Goal: Information Seeking & Learning: Learn about a topic

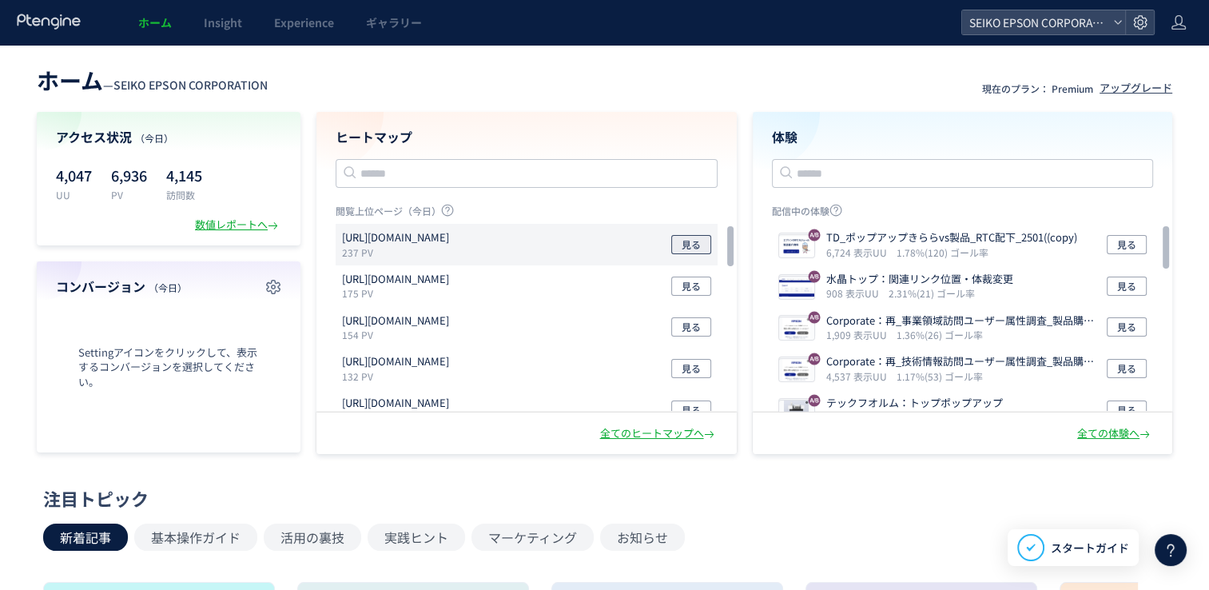
click at [676, 248] on button "見る" at bounding box center [691, 244] width 40 height 19
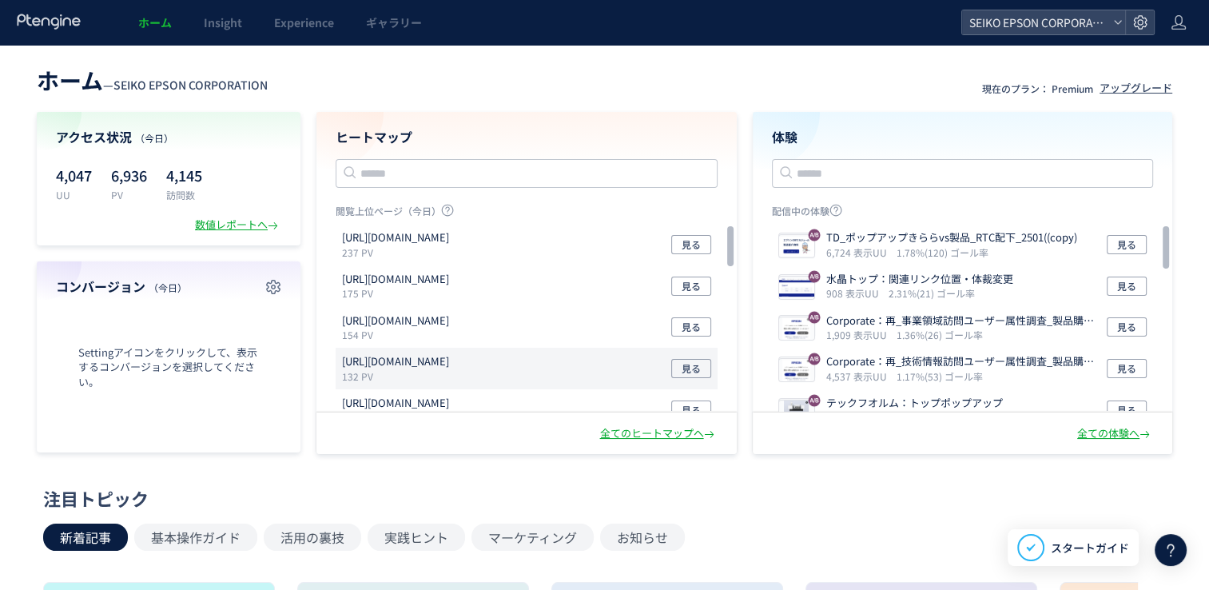
click at [455, 380] on p "132 PV" at bounding box center [398, 376] width 113 height 14
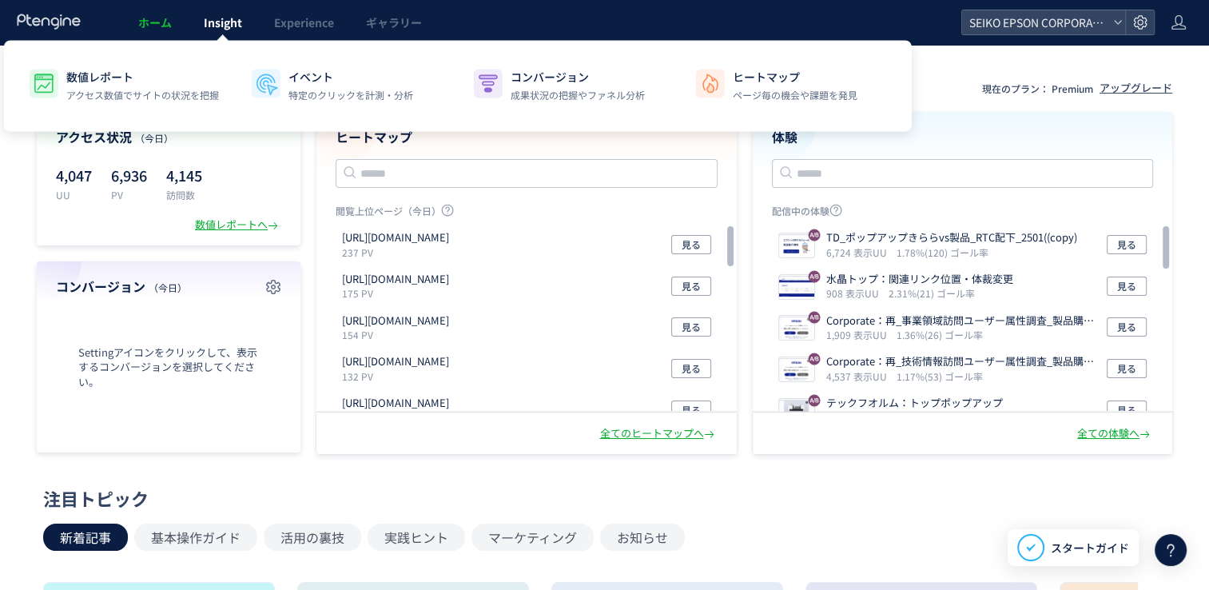
click at [230, 23] on span "Insight" at bounding box center [223, 22] width 38 height 16
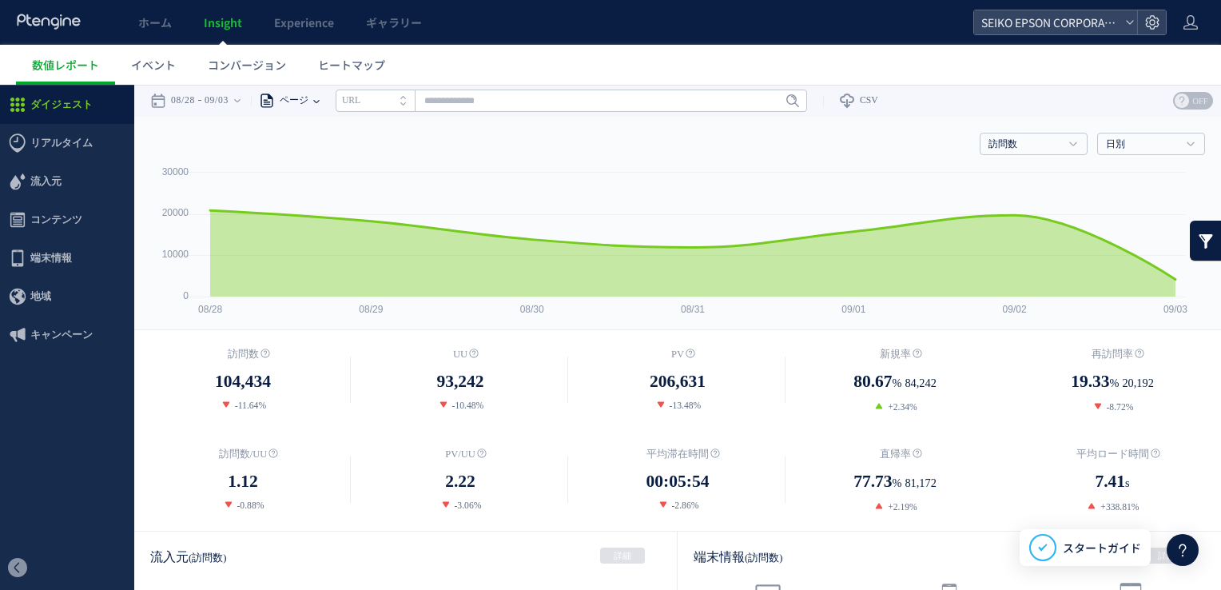
click at [308, 89] on span "ページ" at bounding box center [292, 101] width 34 height 32
click at [319, 155] on li "ページグループ" at bounding box center [315, 160] width 93 height 21
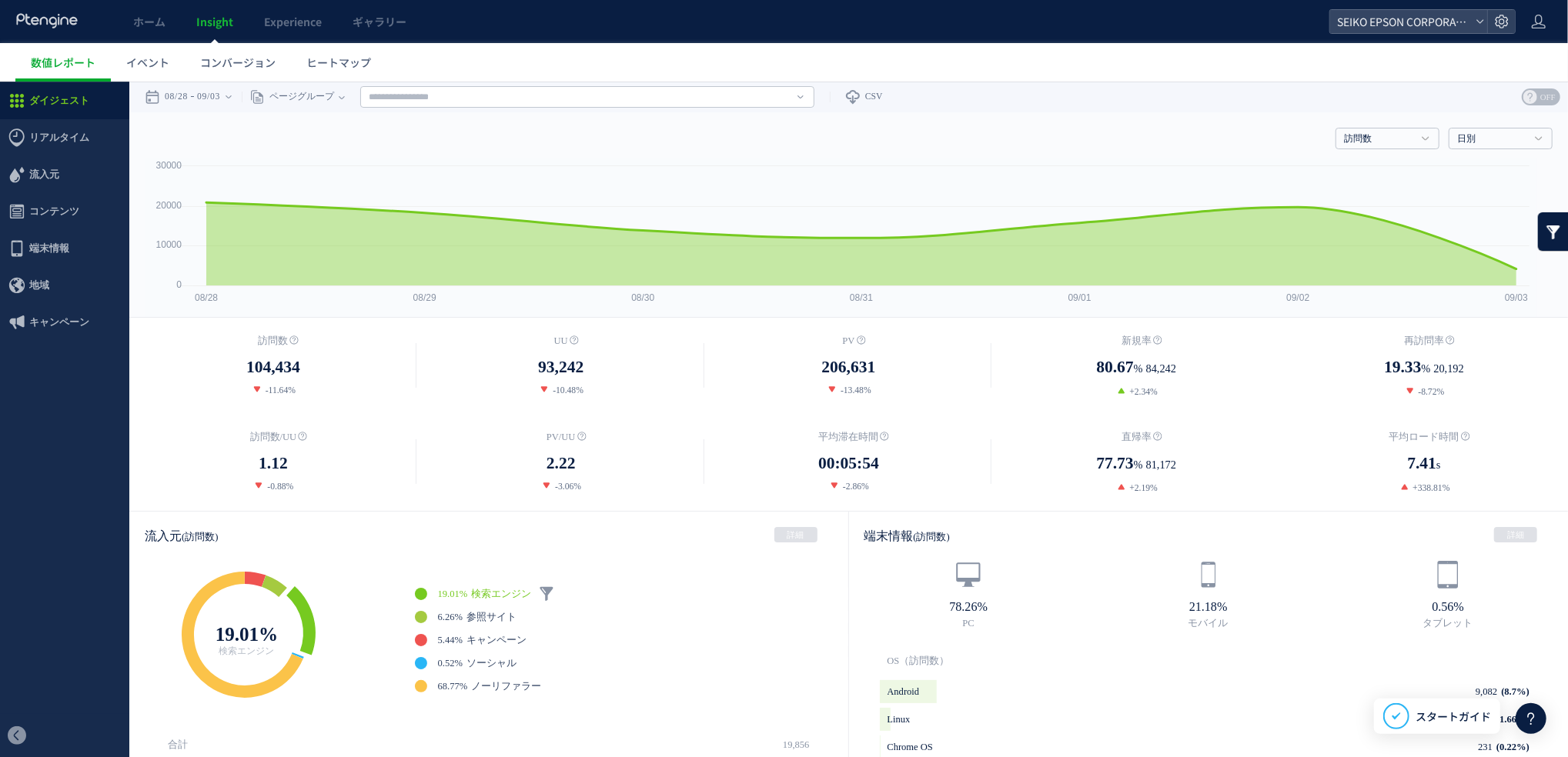
drag, startPoint x: 1162, startPoint y: 81, endPoint x: 1115, endPoint y: 151, distance: 84.3
click at [1115, 151] on div "訪問数 訪問数 UU PV 新規率 再訪問率 訪問数/UU PV/UU 平均滞在時間 直帰率 平均ロード時間 日別" at bounding box center [848, 135] width 1408 height 46
click at [651, 97] on input "text" at bounding box center [587, 96] width 454 height 21
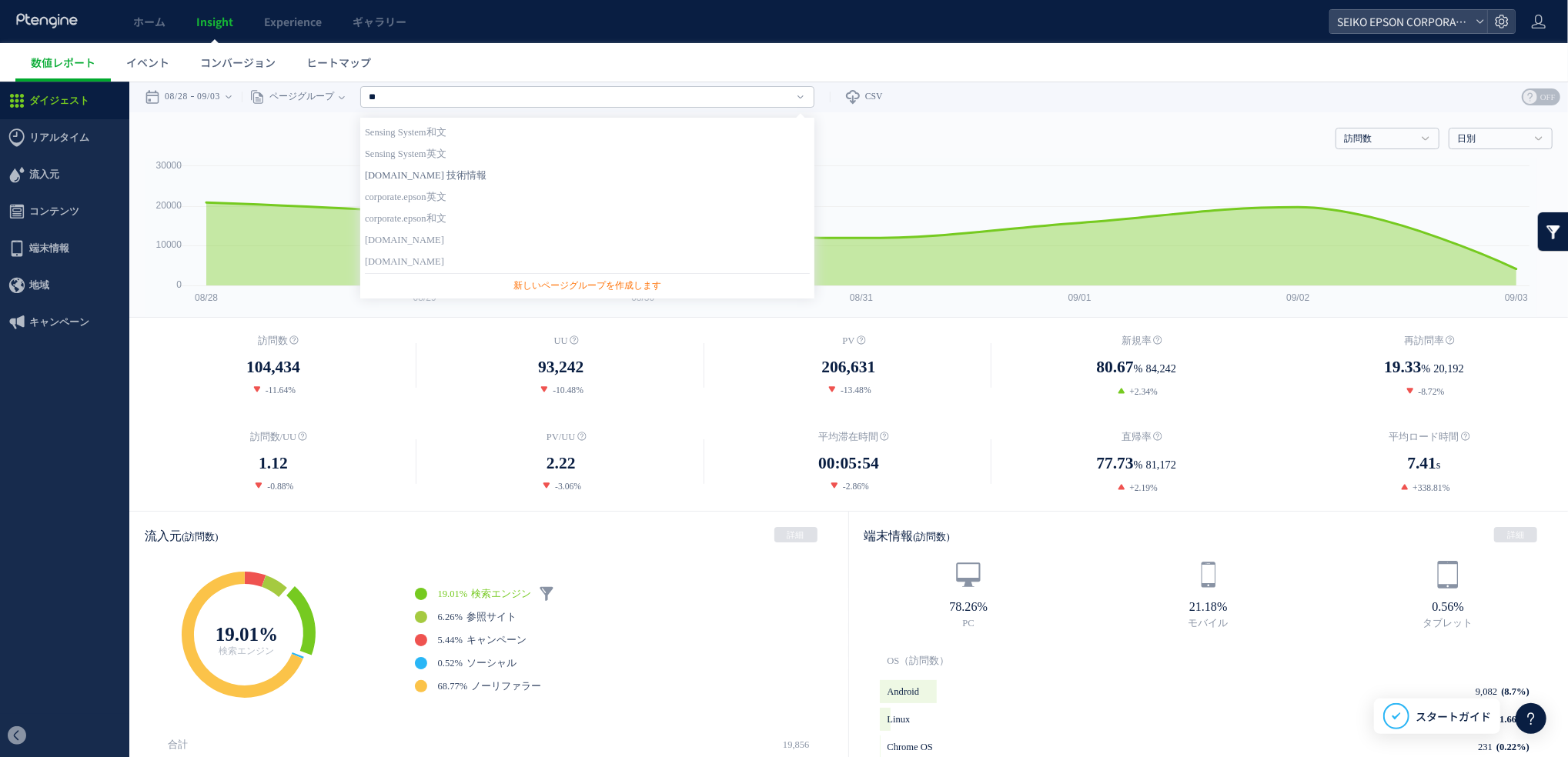
click at [515, 171] on link "corporate.epson 技術情報" at bounding box center [588, 174] width 445 height 20
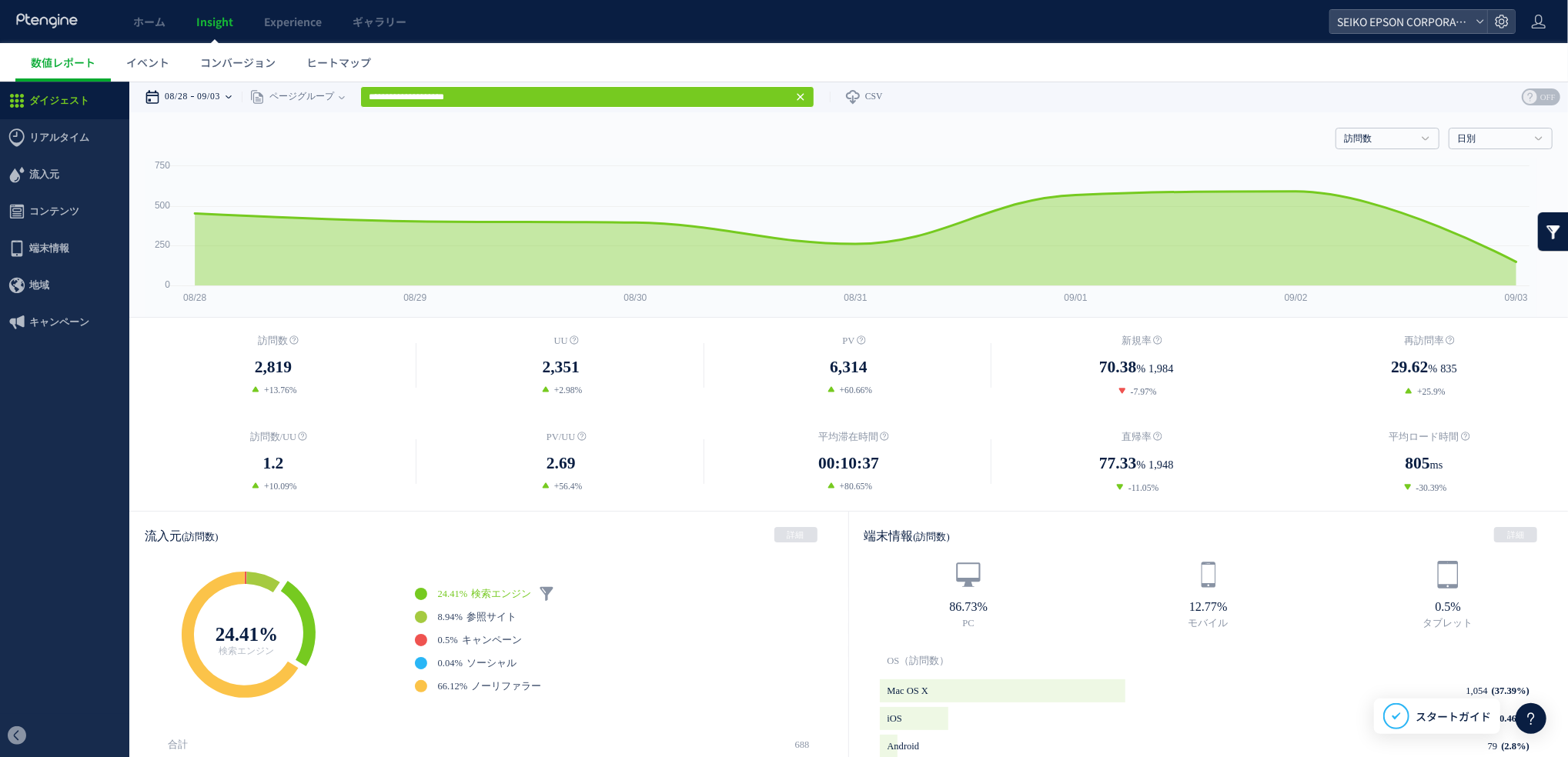
click at [235, 105] on div "08/28 09/03" at bounding box center [193, 96] width 97 height 31
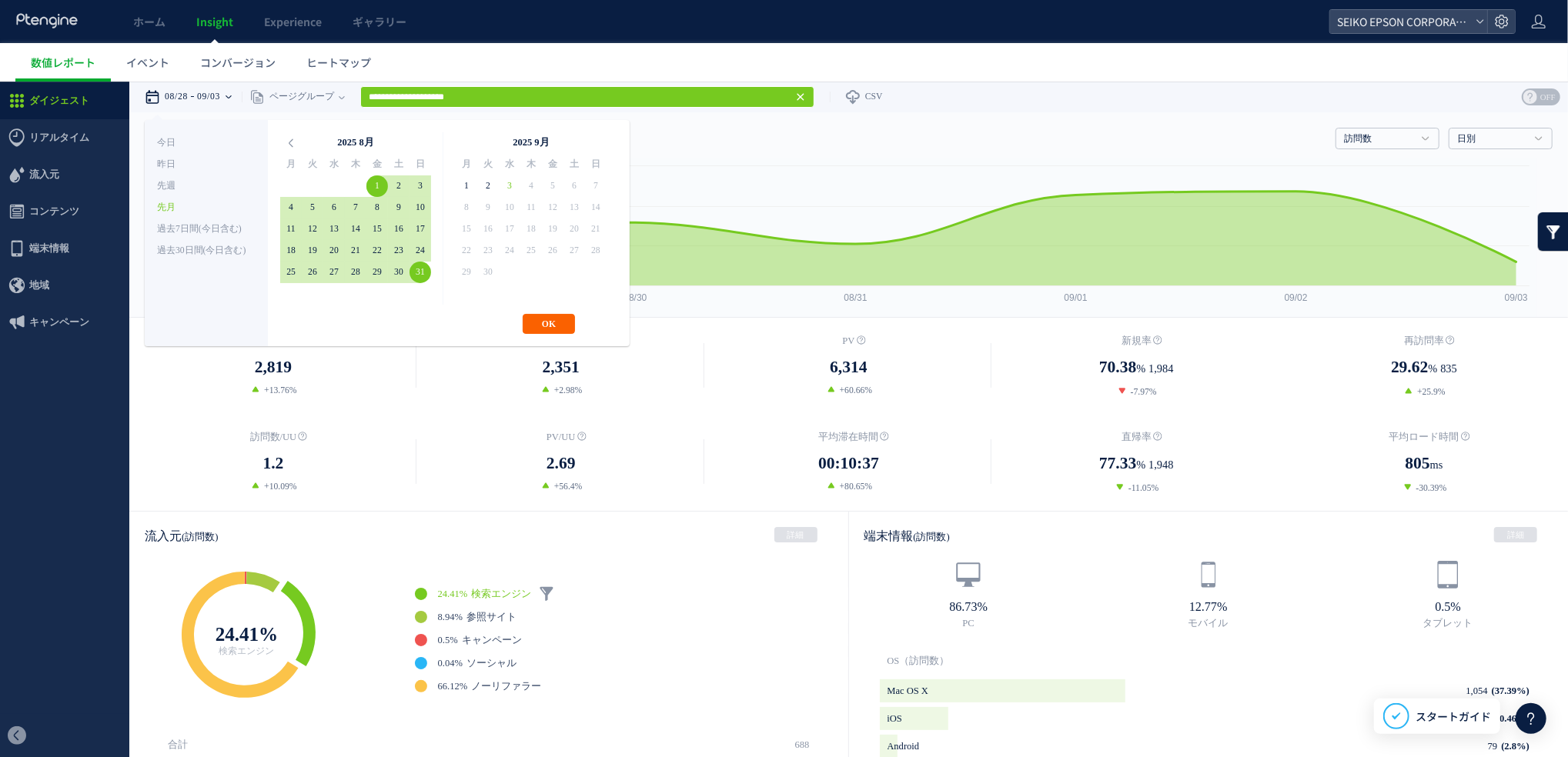
click at [545, 320] on button "OK" at bounding box center [548, 323] width 52 height 20
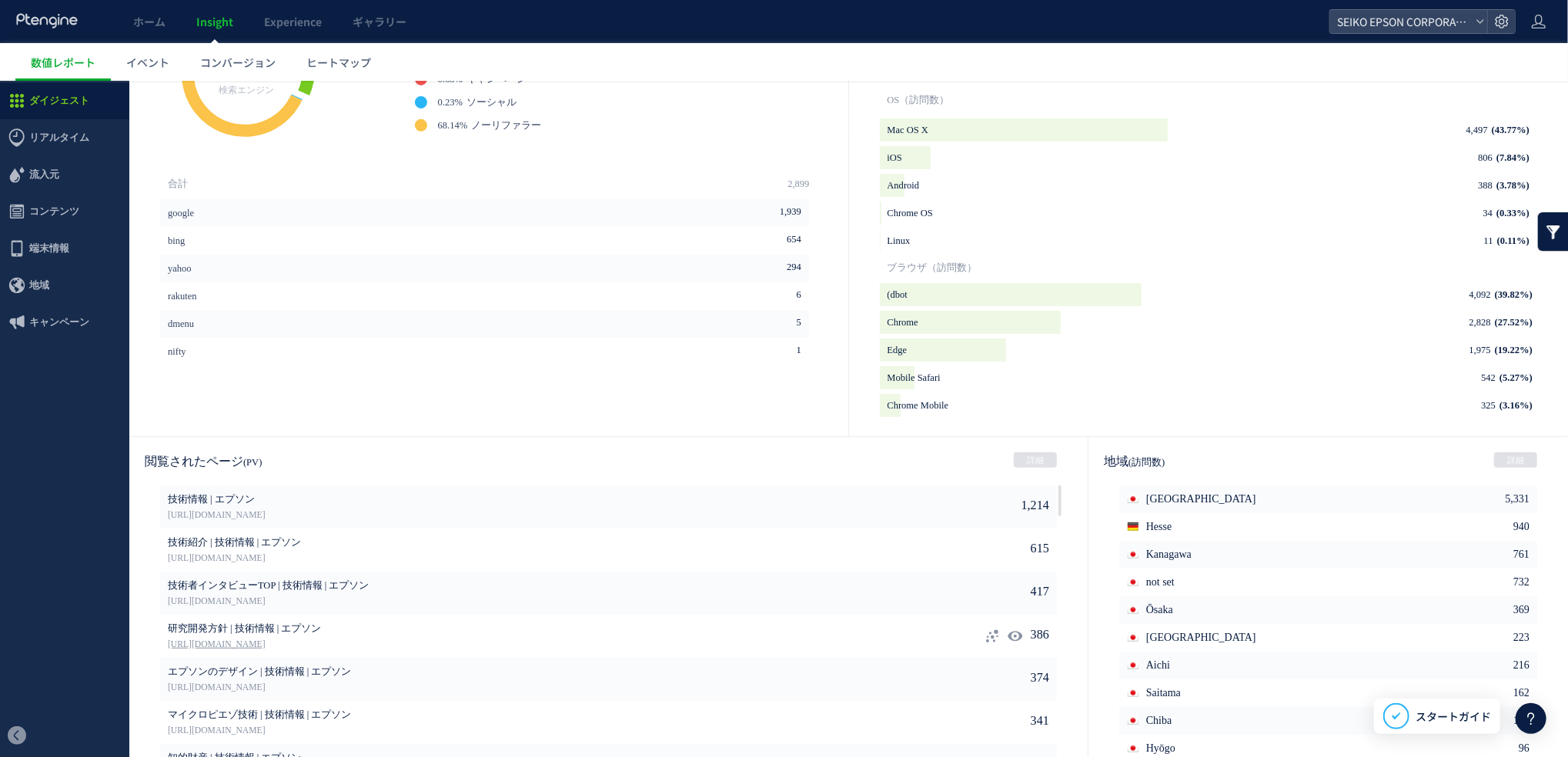
scroll to position [561, 0]
click at [1156, 253] on div "ブラウザ（訪問数）" at bounding box center [1228, 266] width 681 height 31
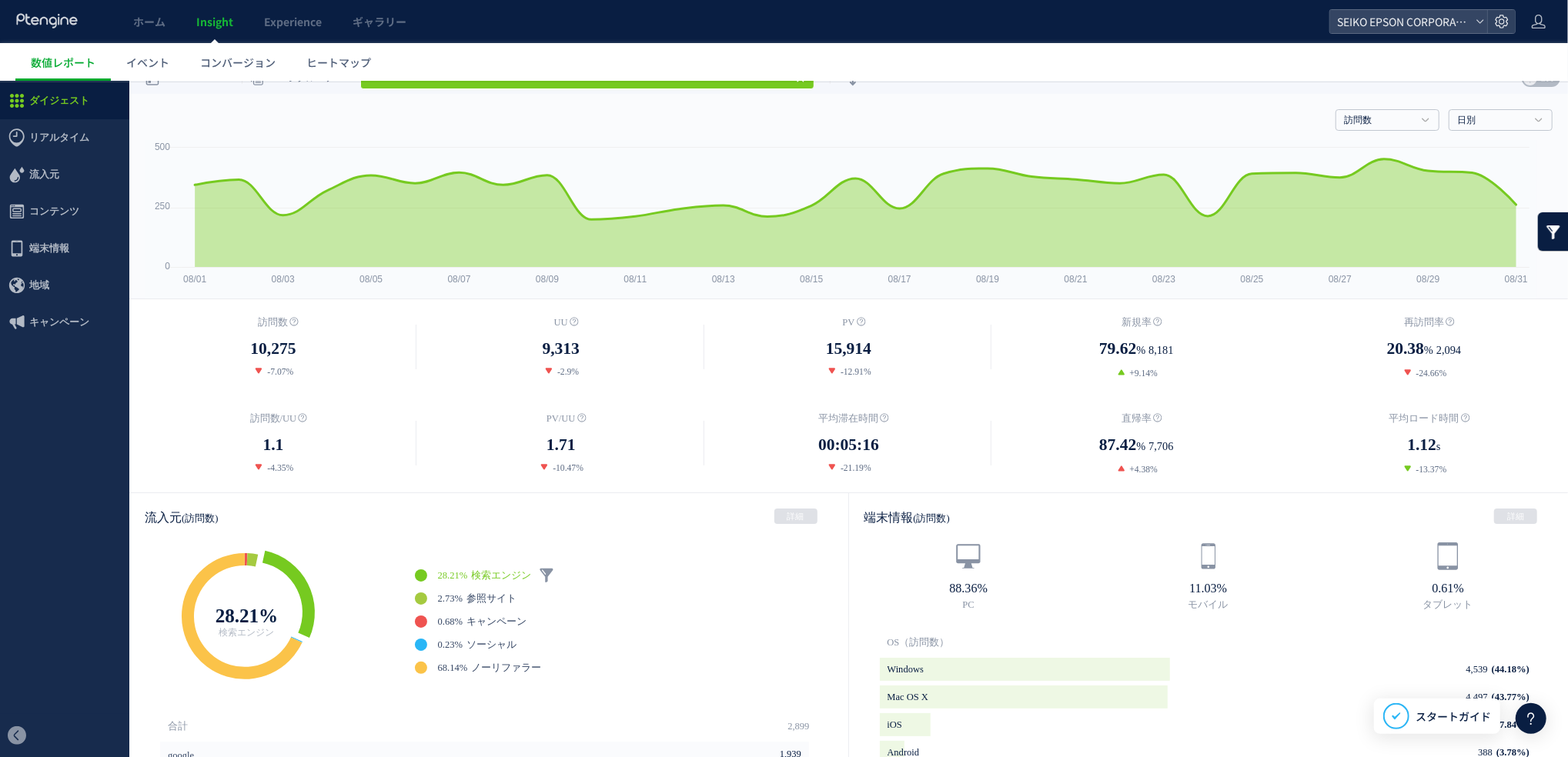
scroll to position [0, 0]
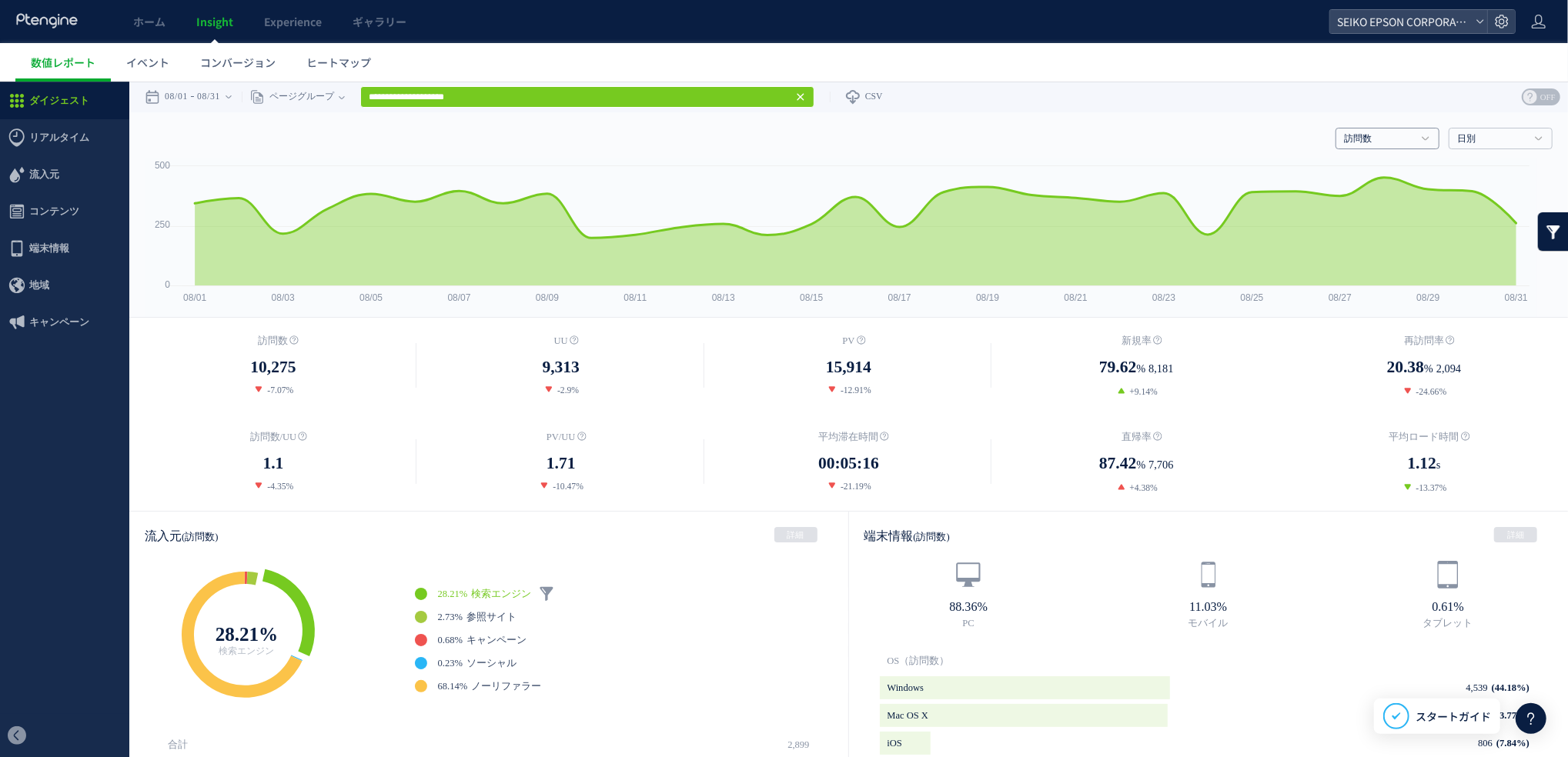
click at [1164, 130] on h4 "訪問数" at bounding box center [1388, 138] width 104 height 21
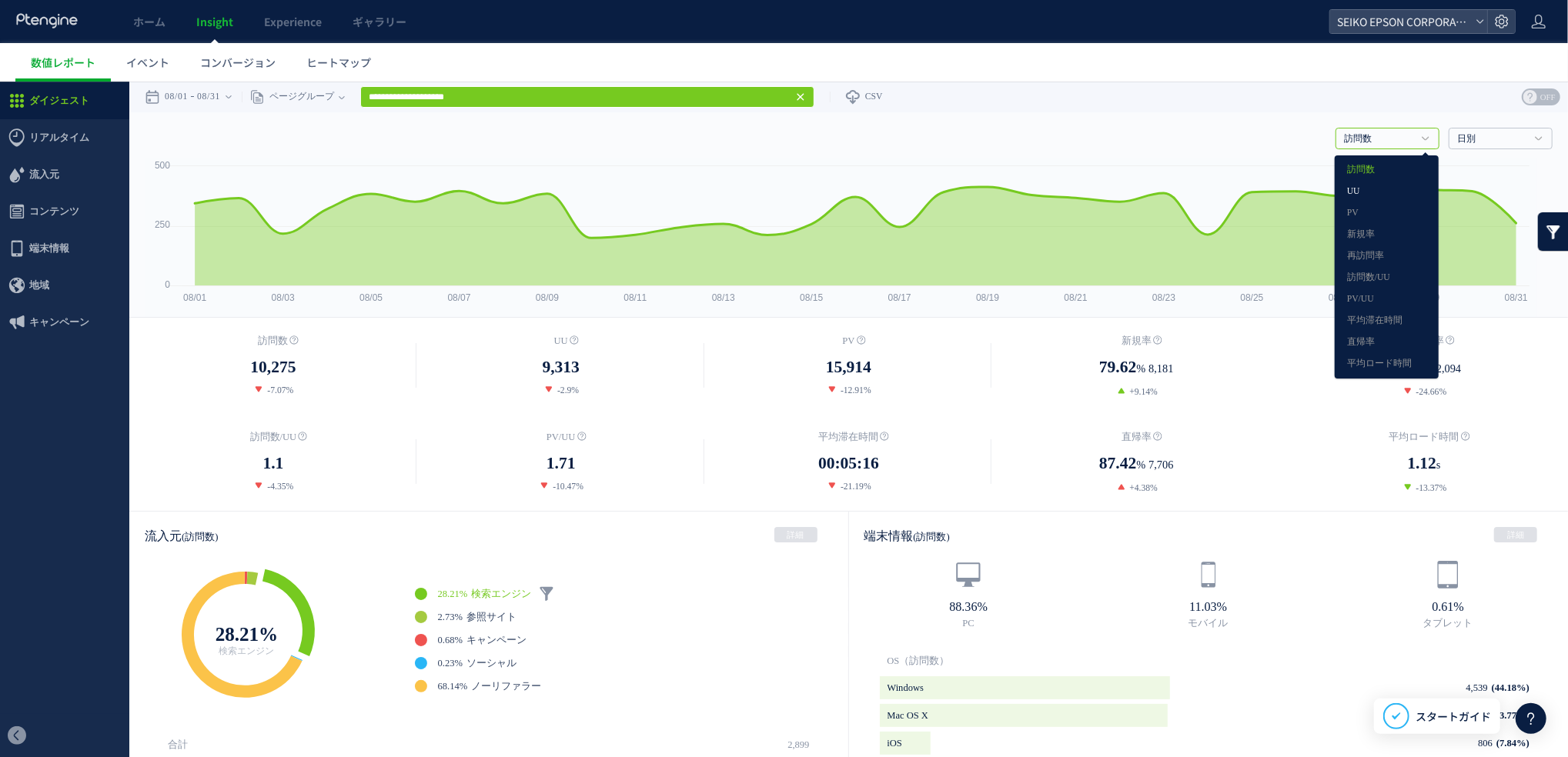
click at [1164, 193] on link "UU" at bounding box center [1387, 191] width 79 height 20
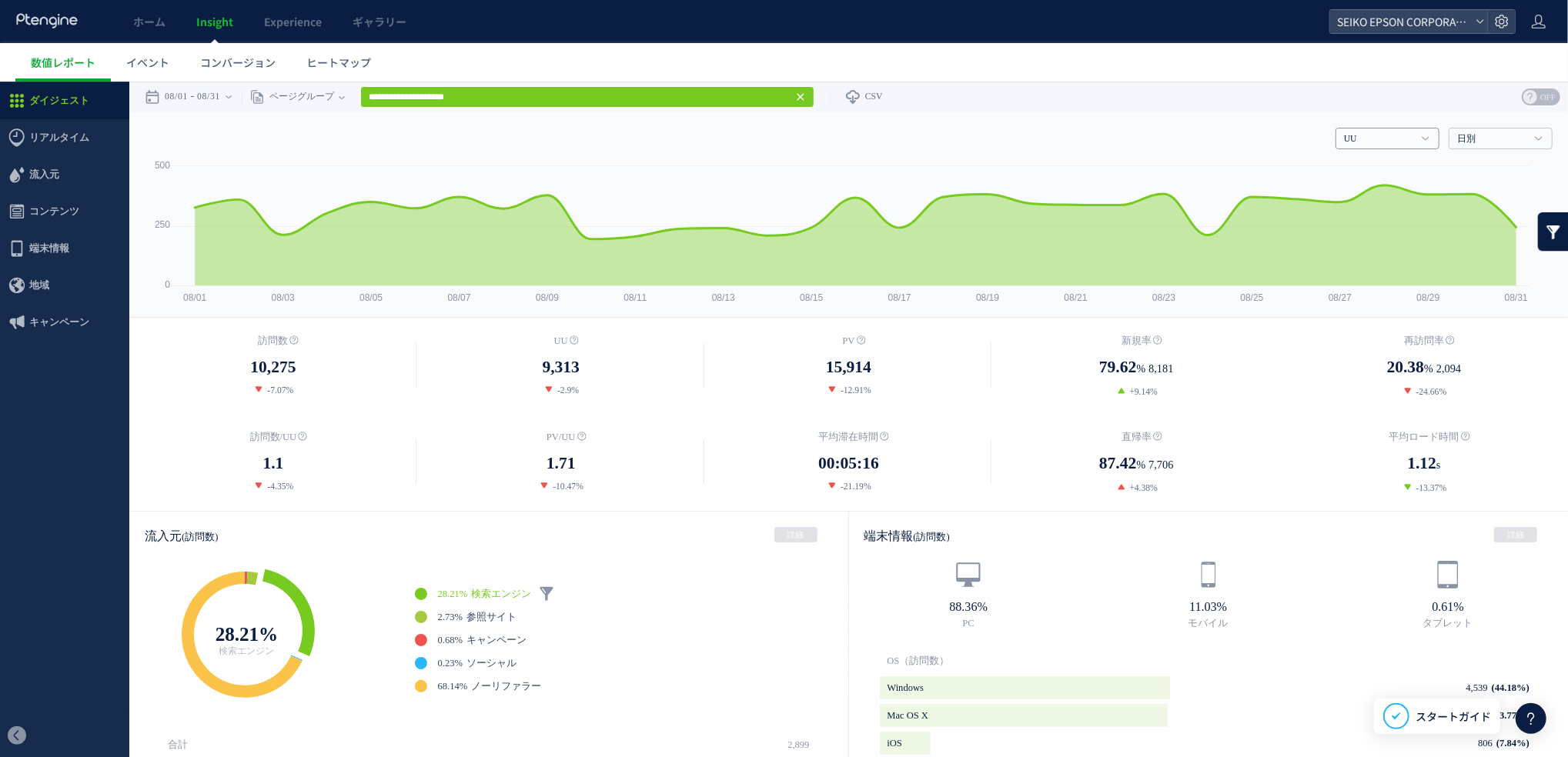
click at [1164, 137] on link "UU" at bounding box center [1379, 139] width 70 height 13
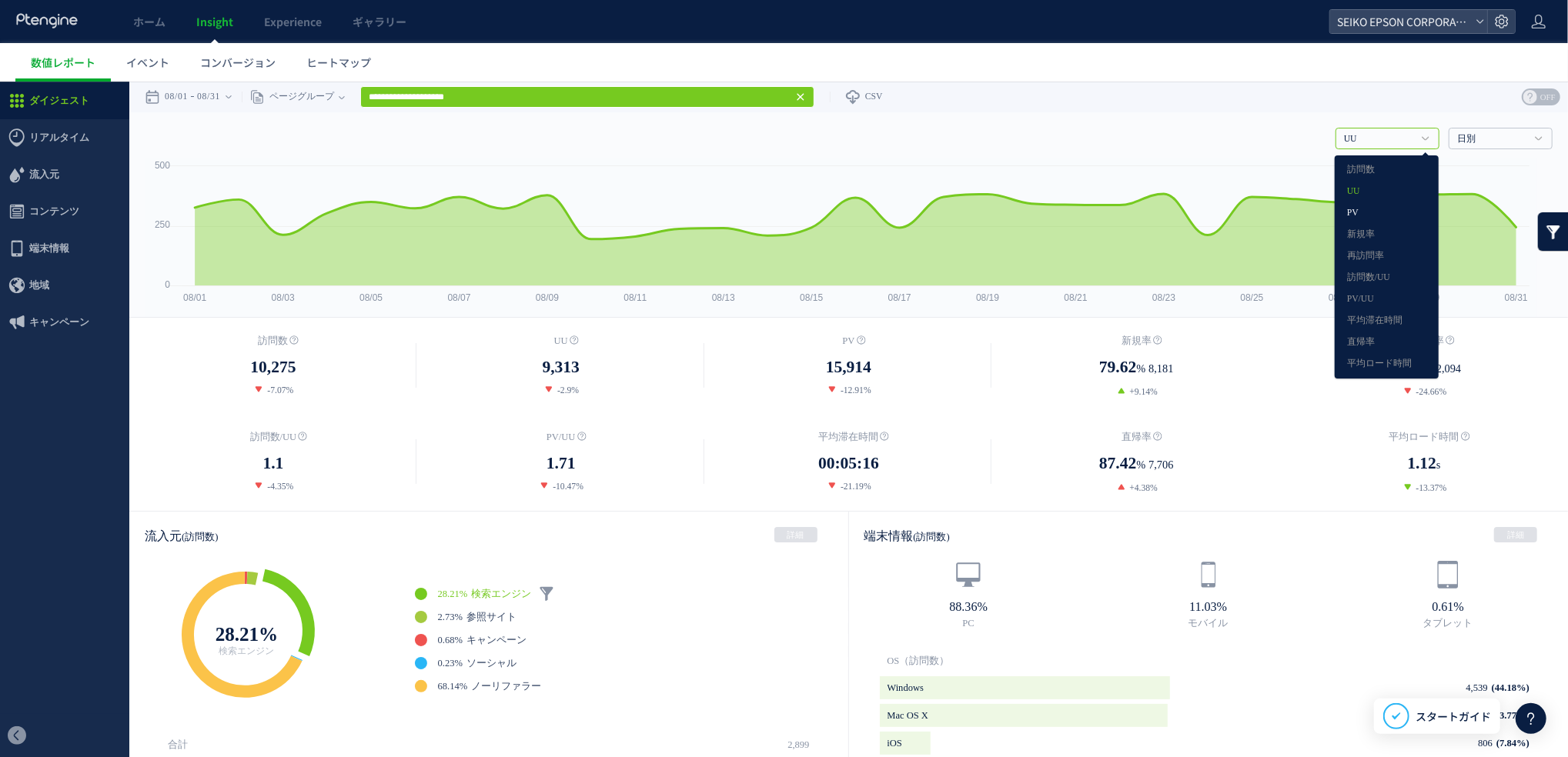
click at [1164, 206] on link "PV" at bounding box center [1387, 212] width 79 height 20
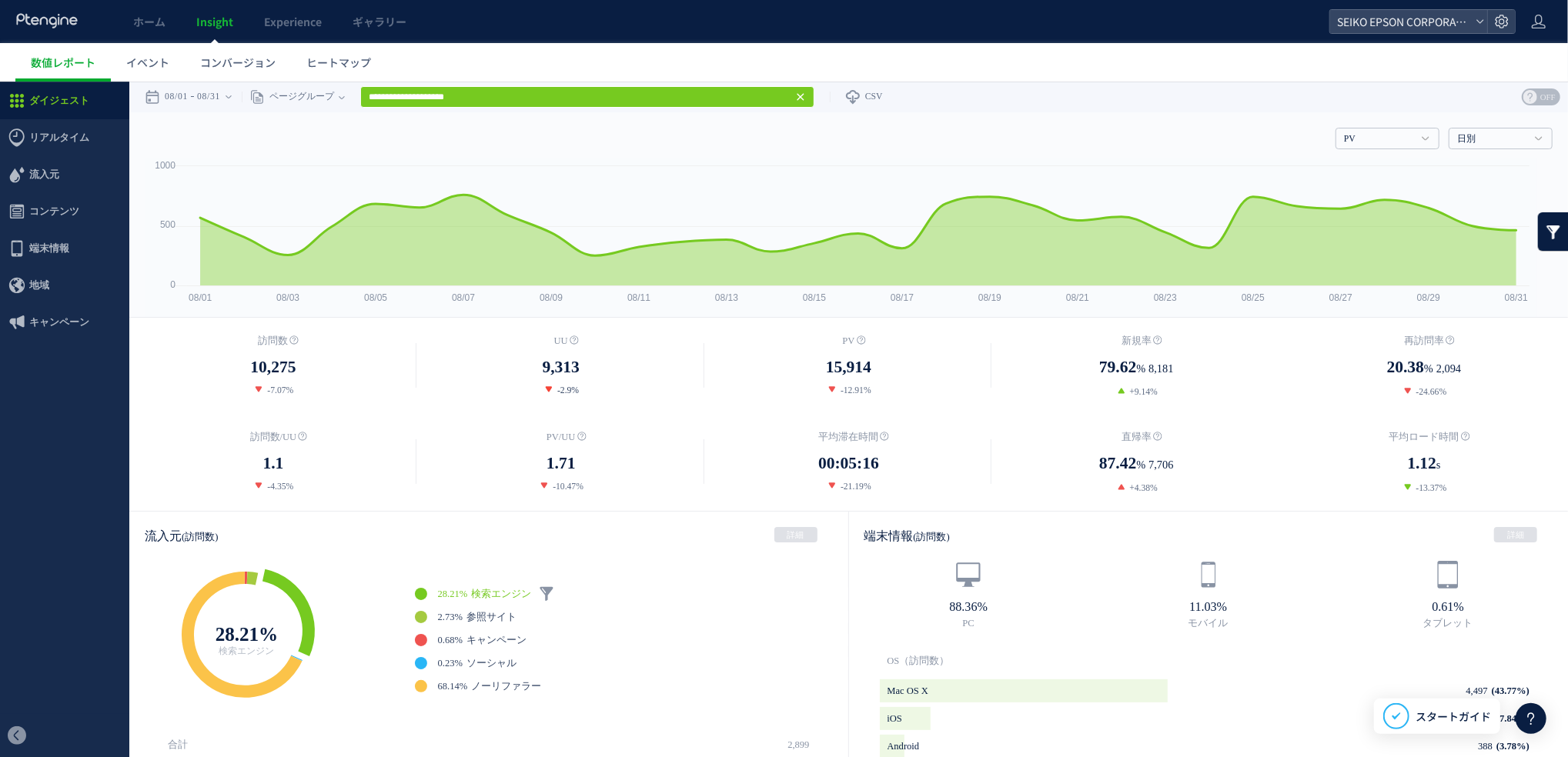
click at [557, 387] on span "-2.9%" at bounding box center [568, 389] width 21 height 10
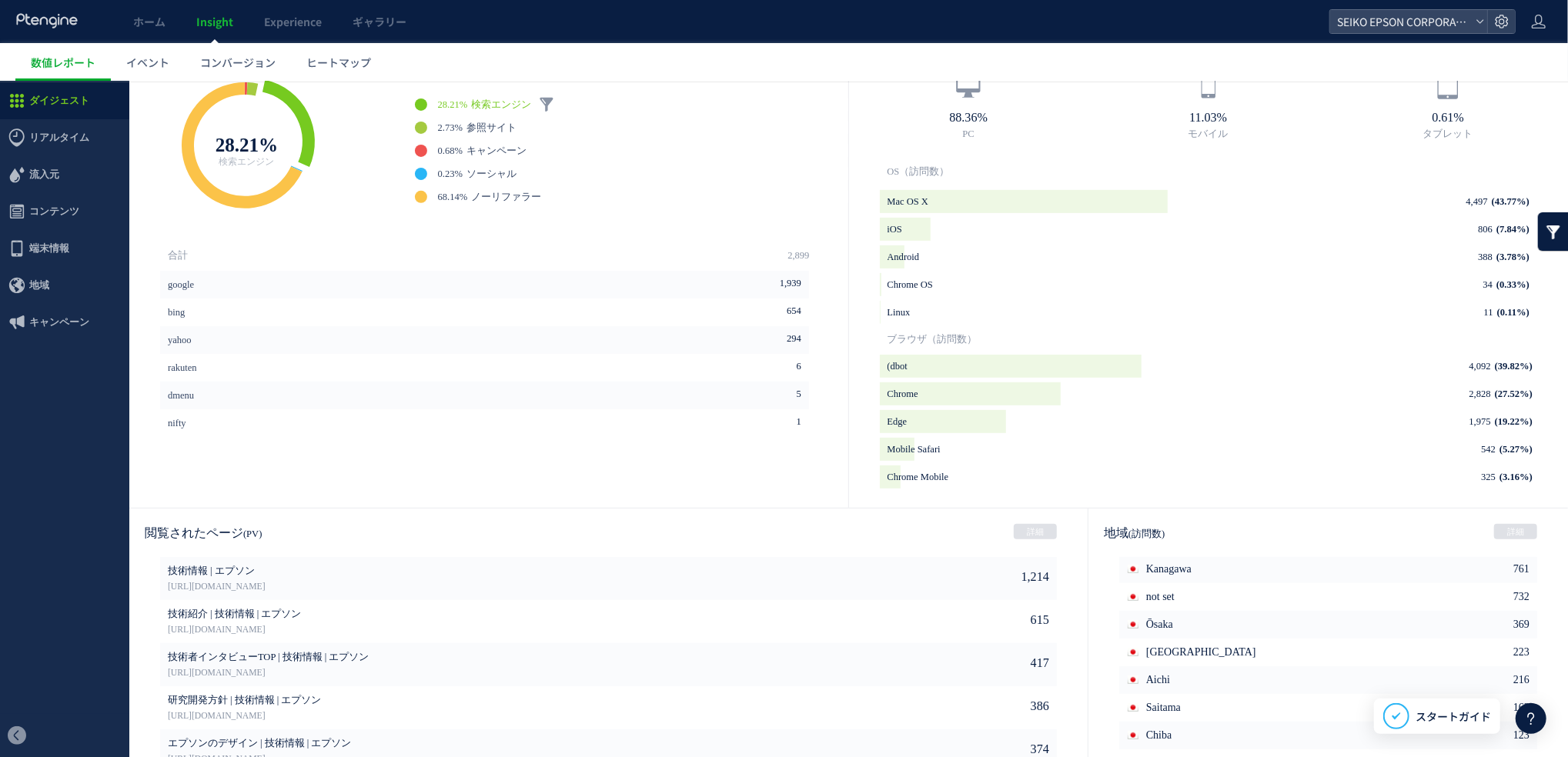
scroll to position [488, 0]
click at [1147, 429] on li "Edge 1,975 (19.22%) background" at bounding box center [1209, 422] width 658 height 23
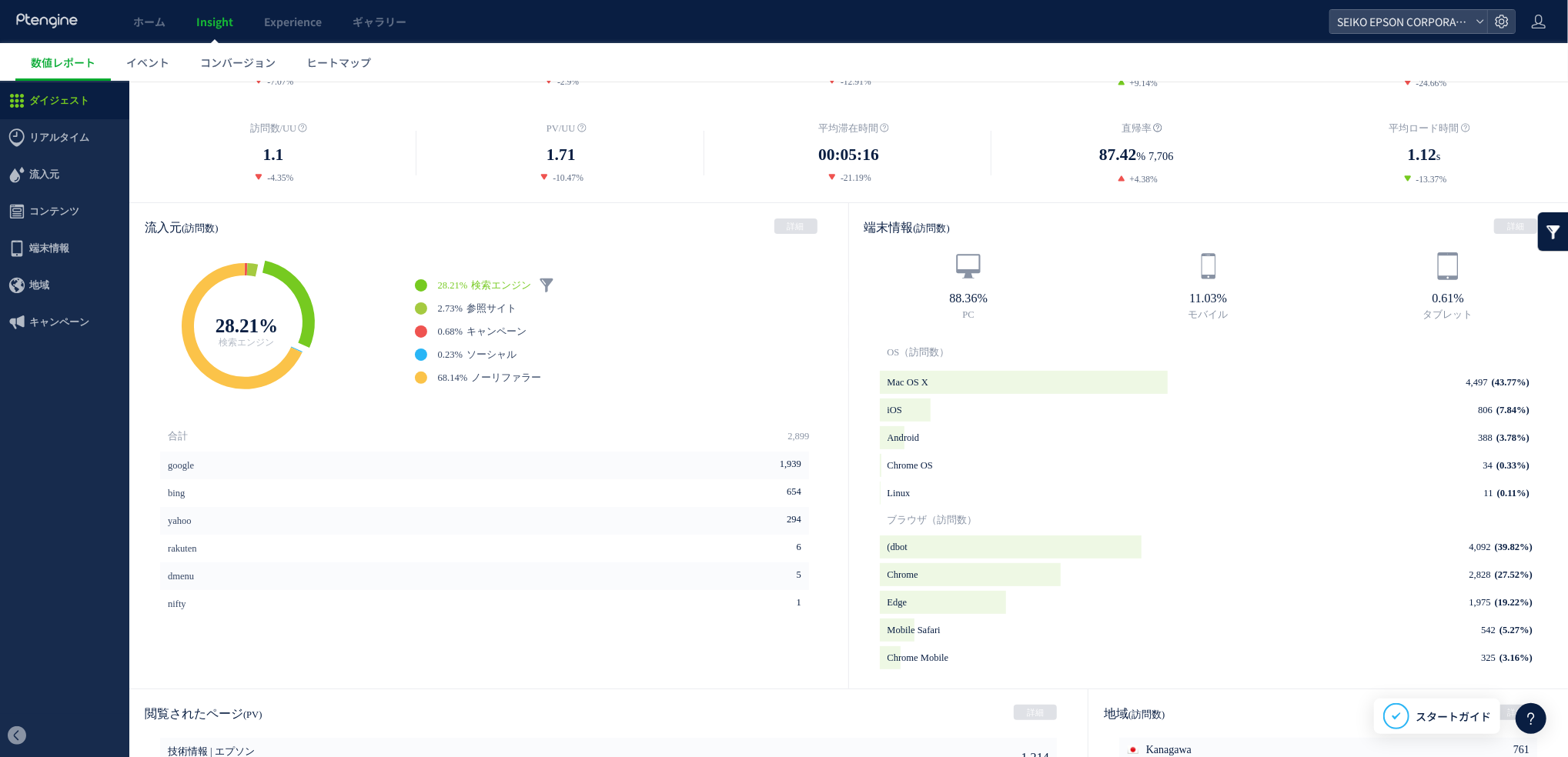
scroll to position [310, 0]
click at [860, 293] on strong "88.36%" at bounding box center [969, 296] width 240 height 13
click at [478, 307] on span "参照サイト" at bounding box center [492, 305] width 50 height 11
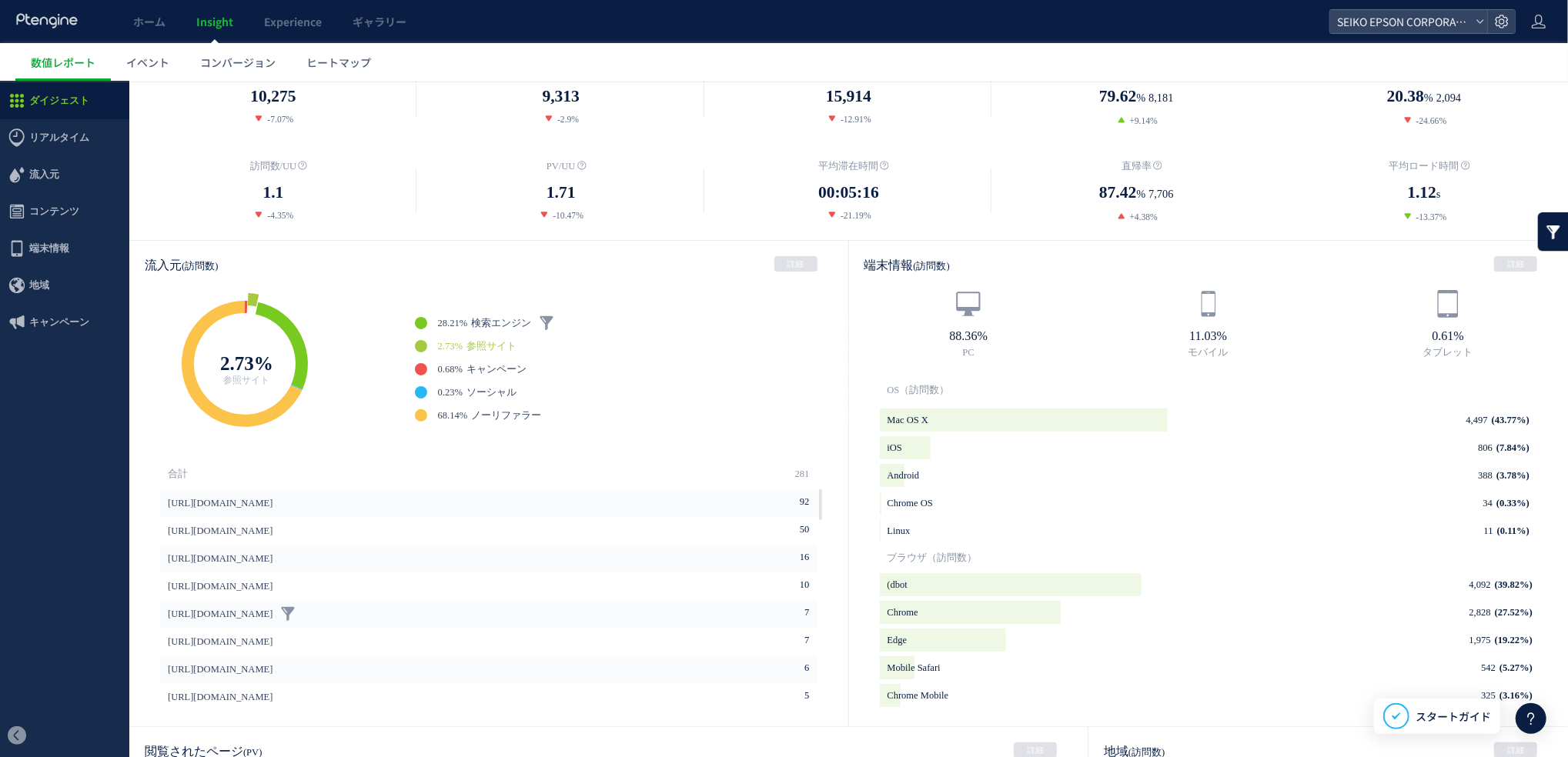
scroll to position [264, 0]
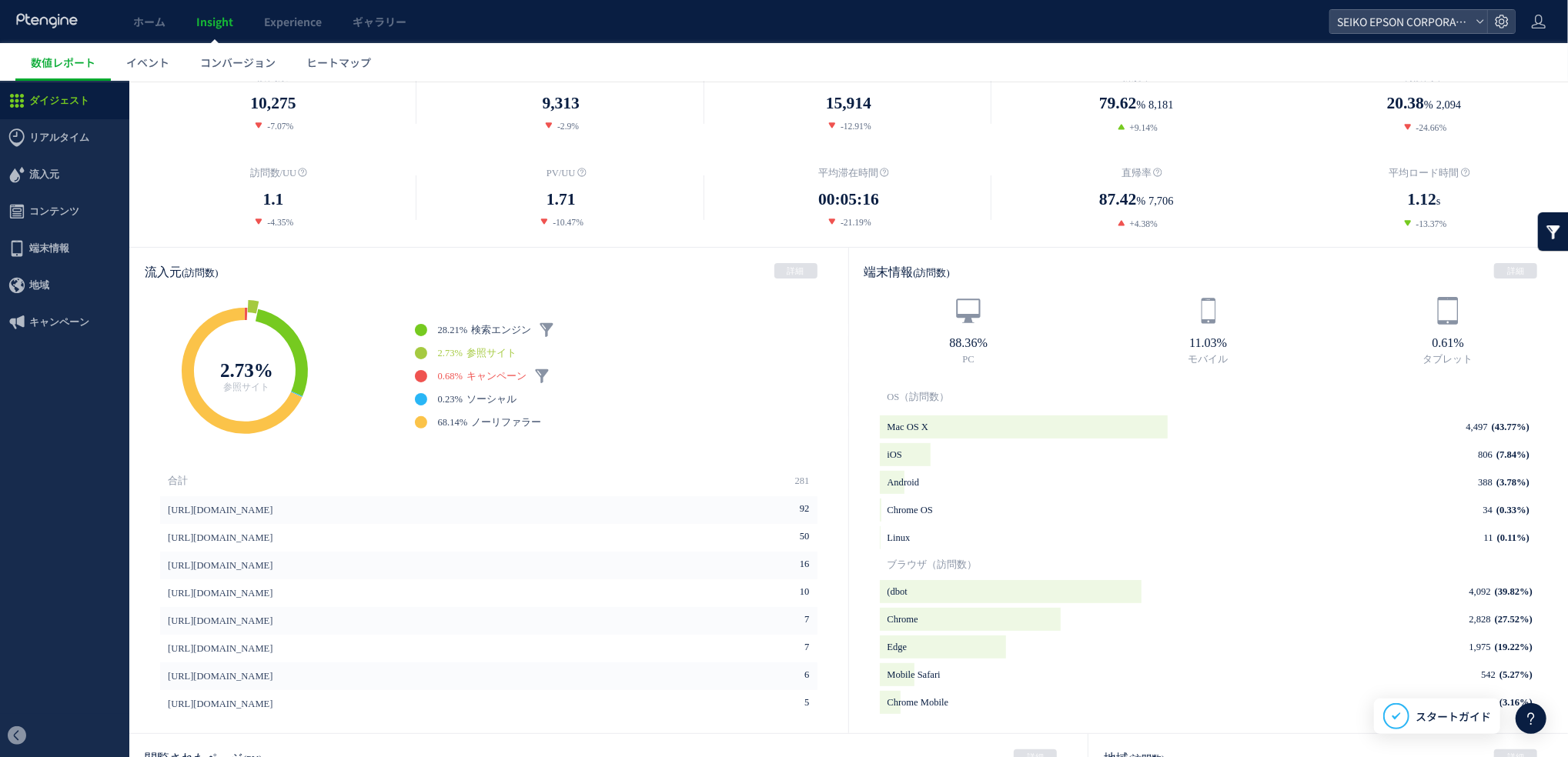
click at [499, 370] on span "キャンペーン" at bounding box center [496, 375] width 60 height 11
click at [492, 388] on ul "28.21% 検索エンジン ワンクリックだけで“検索エンジン”に関連するデータをセグメントすることができます。 ** 2.73% 参照サイト 0.68% キャ…" at bounding box center [632, 376] width 434 height 105
click at [476, 420] on link "68.14% ノーリファラー" at bounding box center [491, 421] width 104 height 13
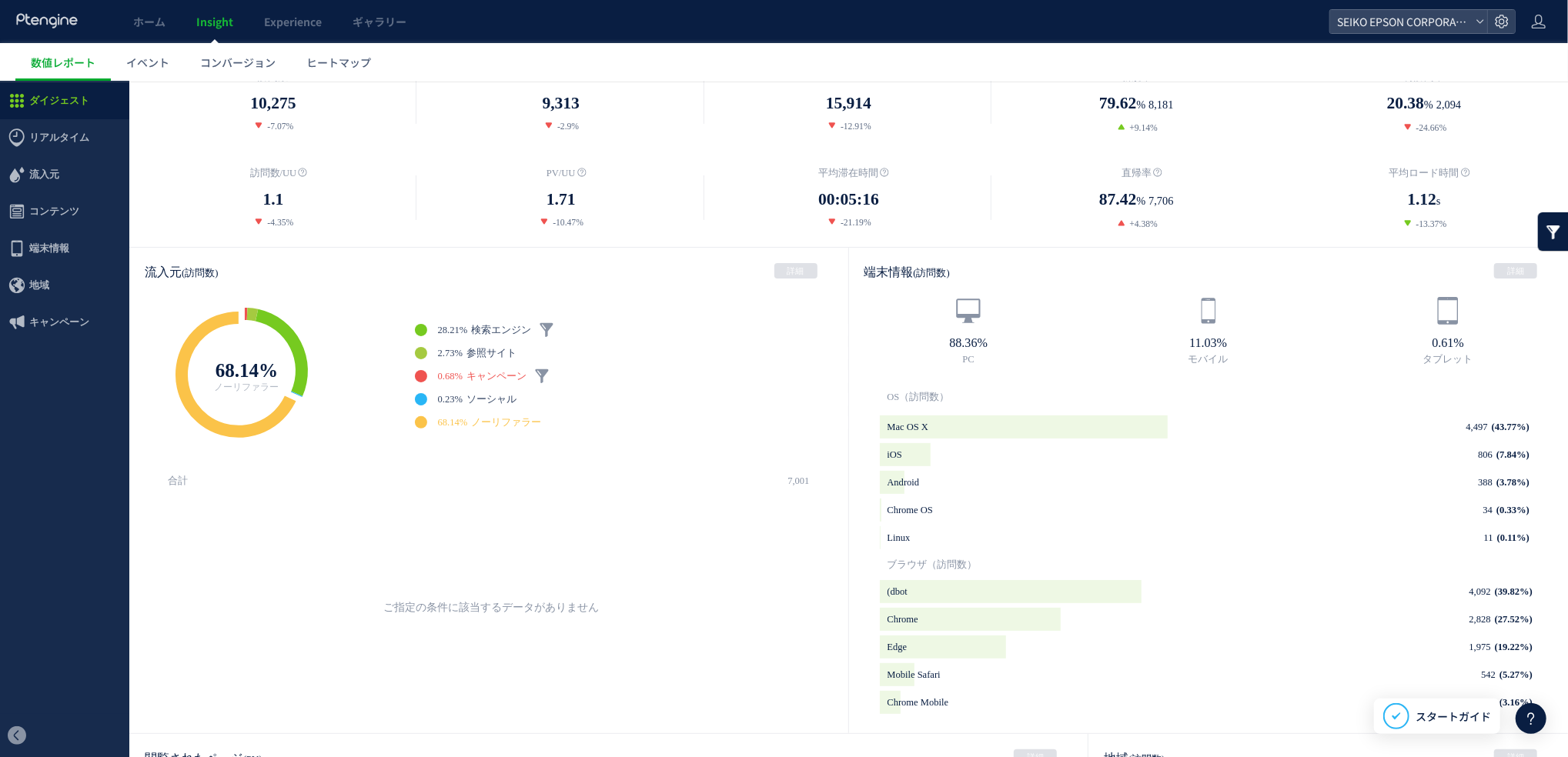
click at [478, 370] on span "キャンペーン" at bounding box center [496, 375] width 60 height 11
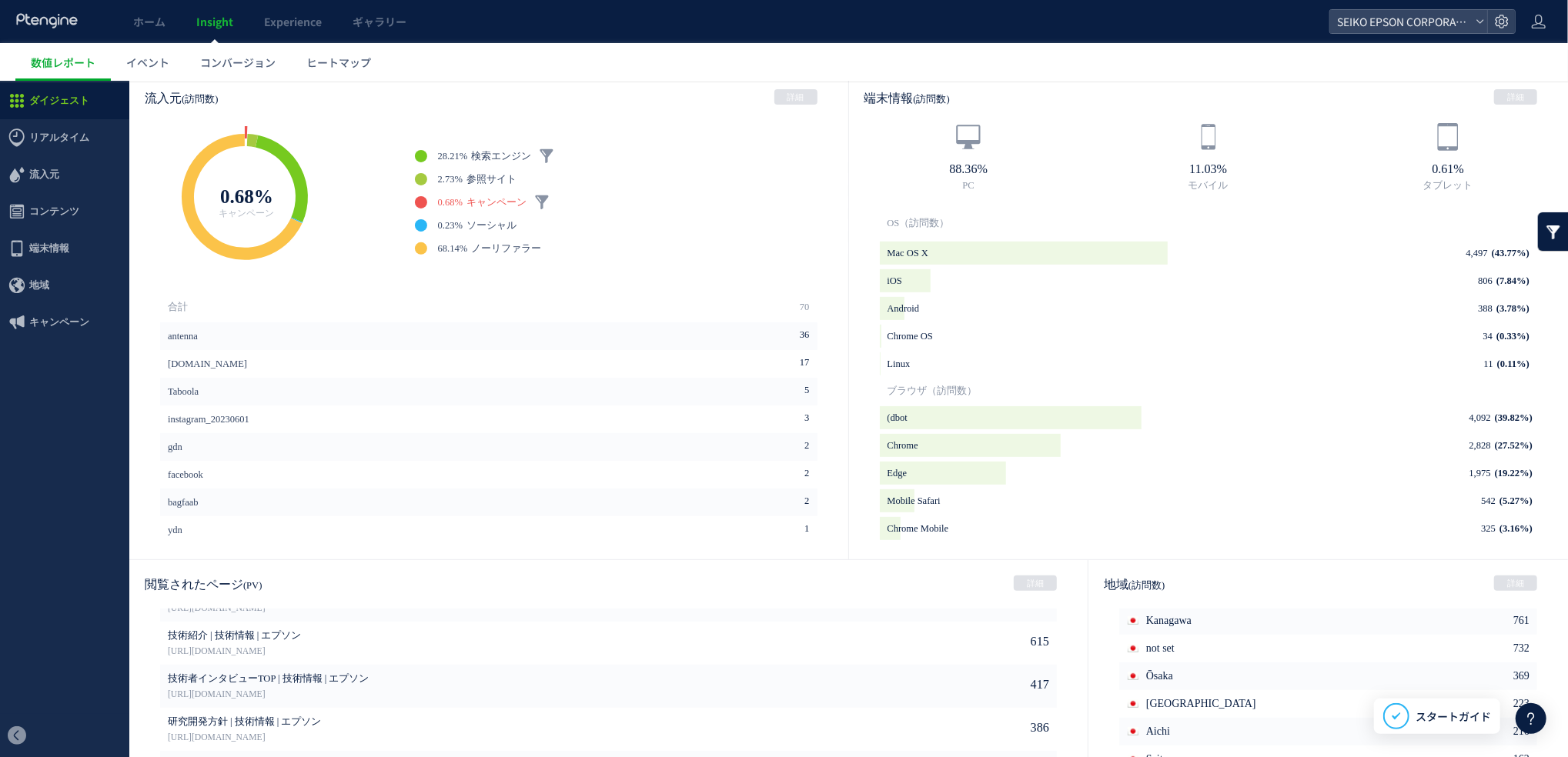
scroll to position [450, 0]
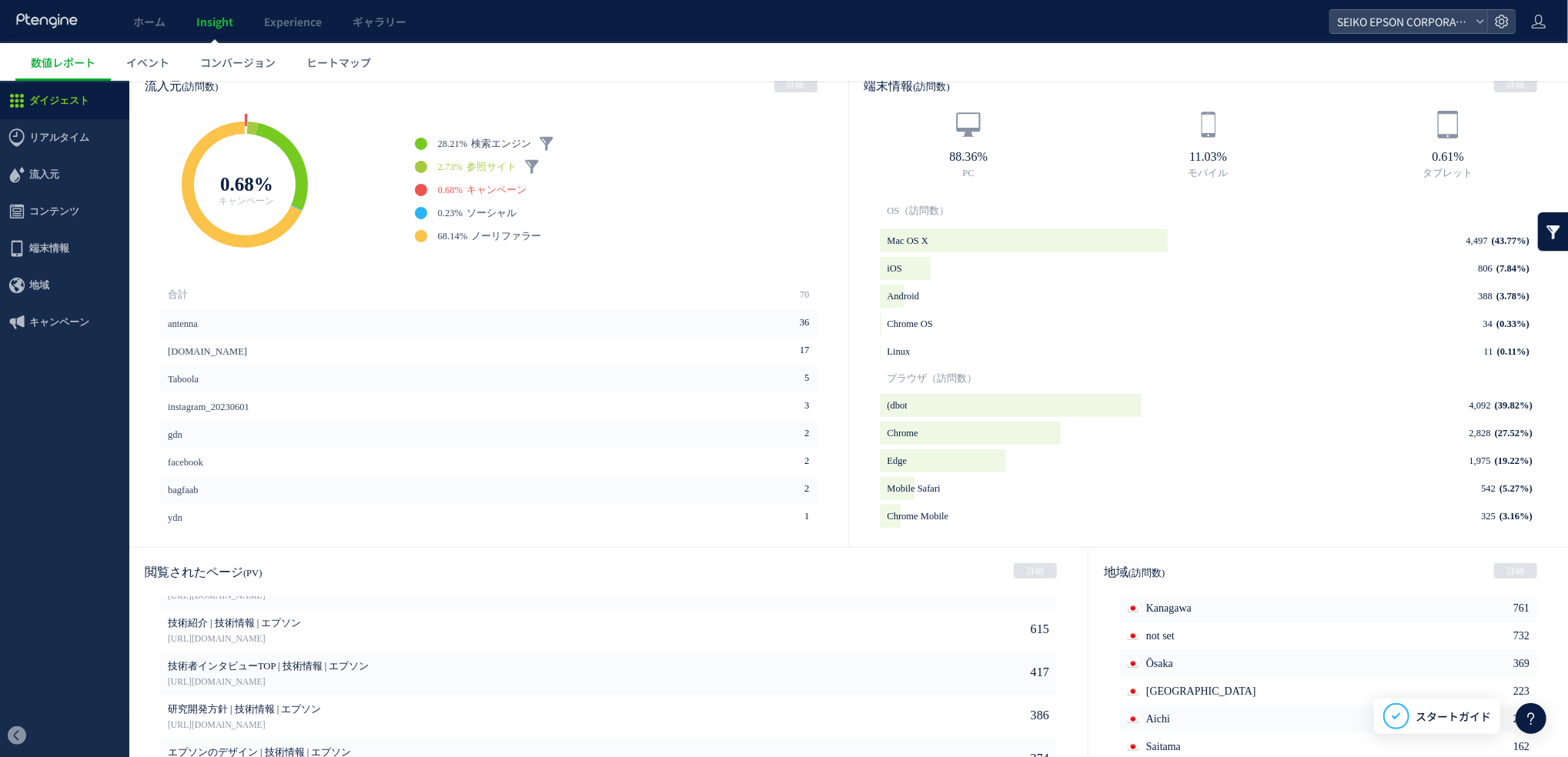
click at [485, 161] on span "参照サイト" at bounding box center [492, 166] width 50 height 11
click at [273, 322] on link "[URL][DOMAIN_NAME]" at bounding box center [220, 323] width 105 height 28
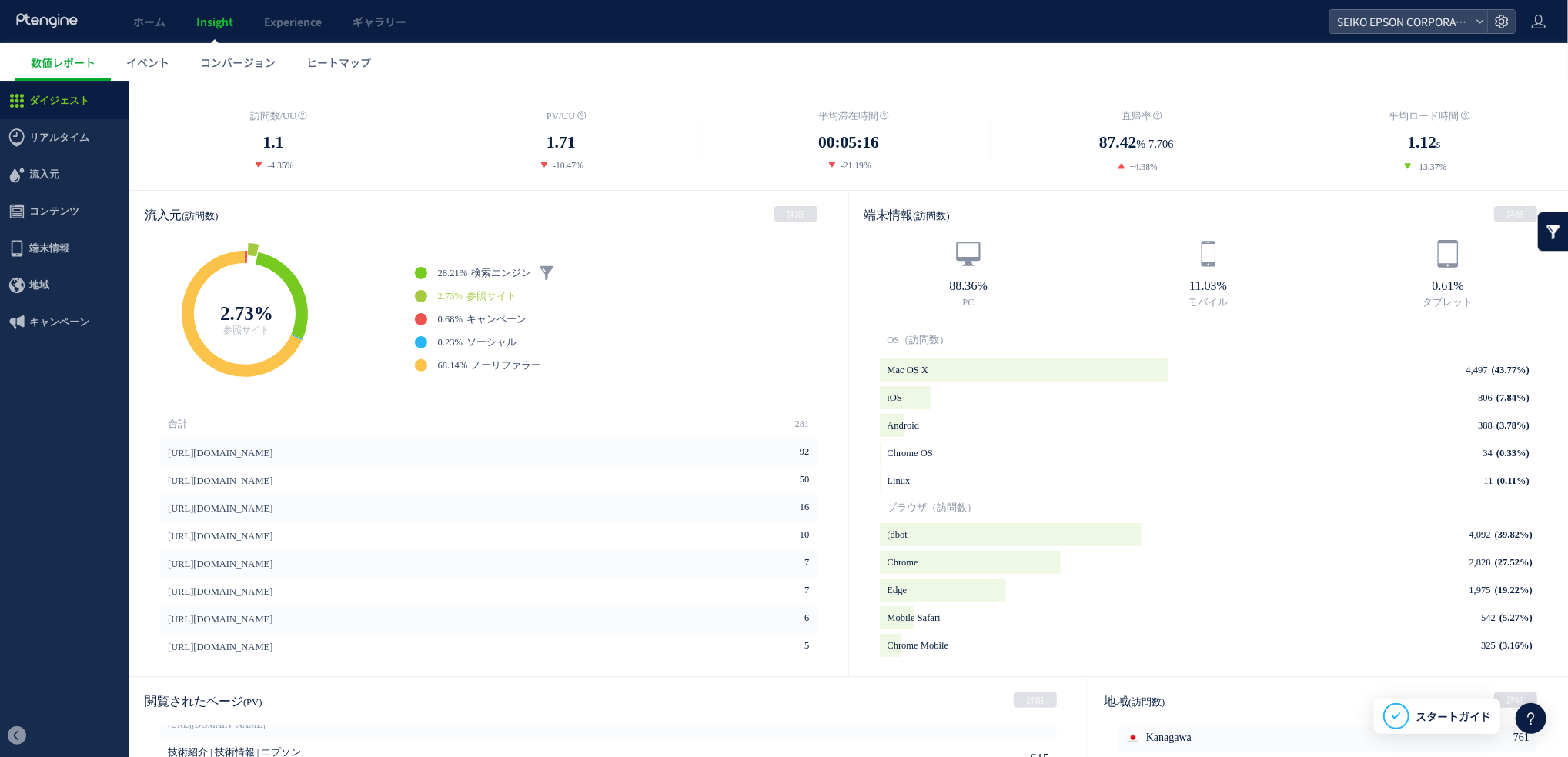
scroll to position [316, 0]
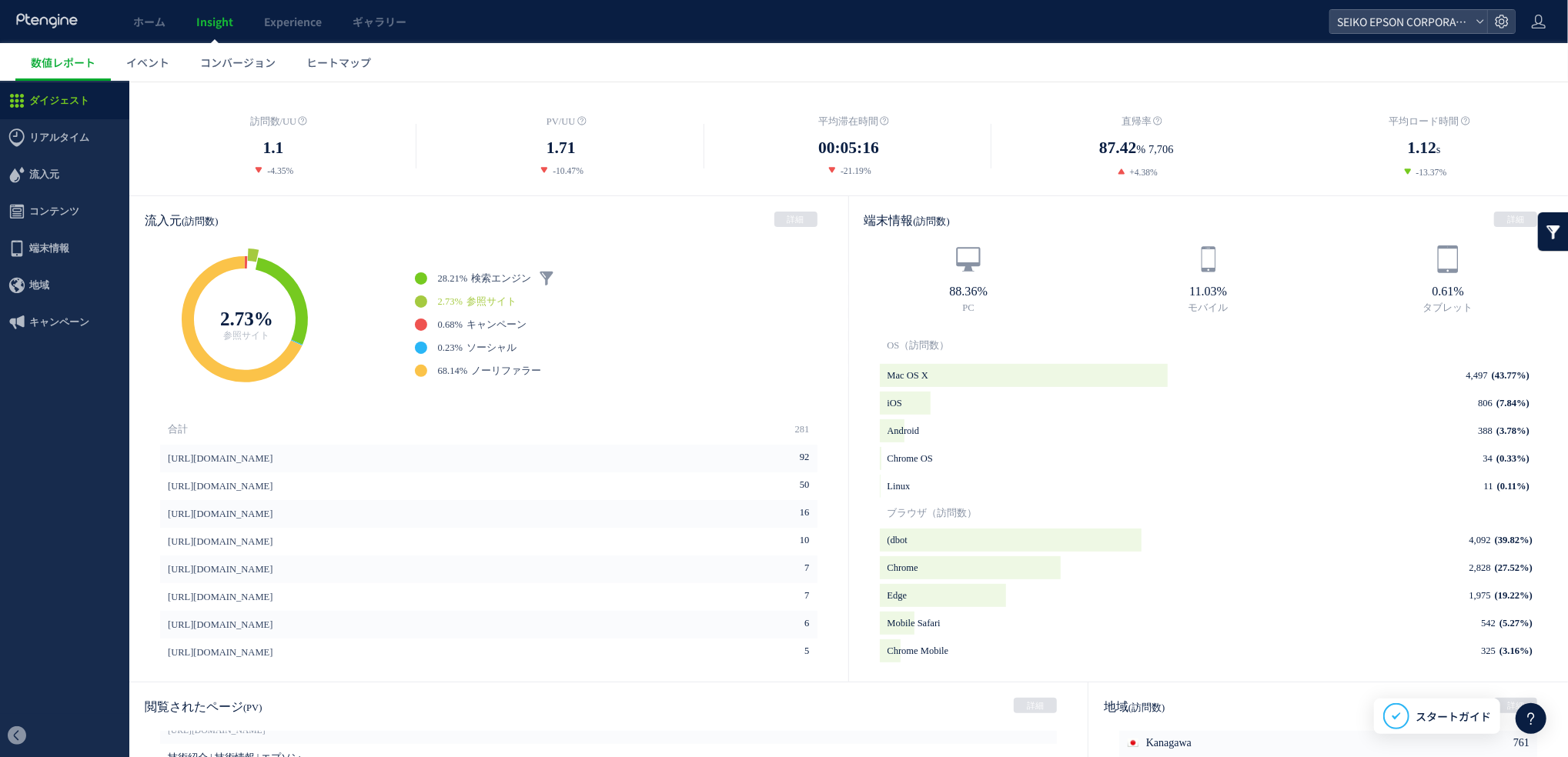
click at [1036, 327] on div "88.36% PC 11.03% モバイル 0.61% タブレット" at bounding box center [1209, 286] width 720 height 86
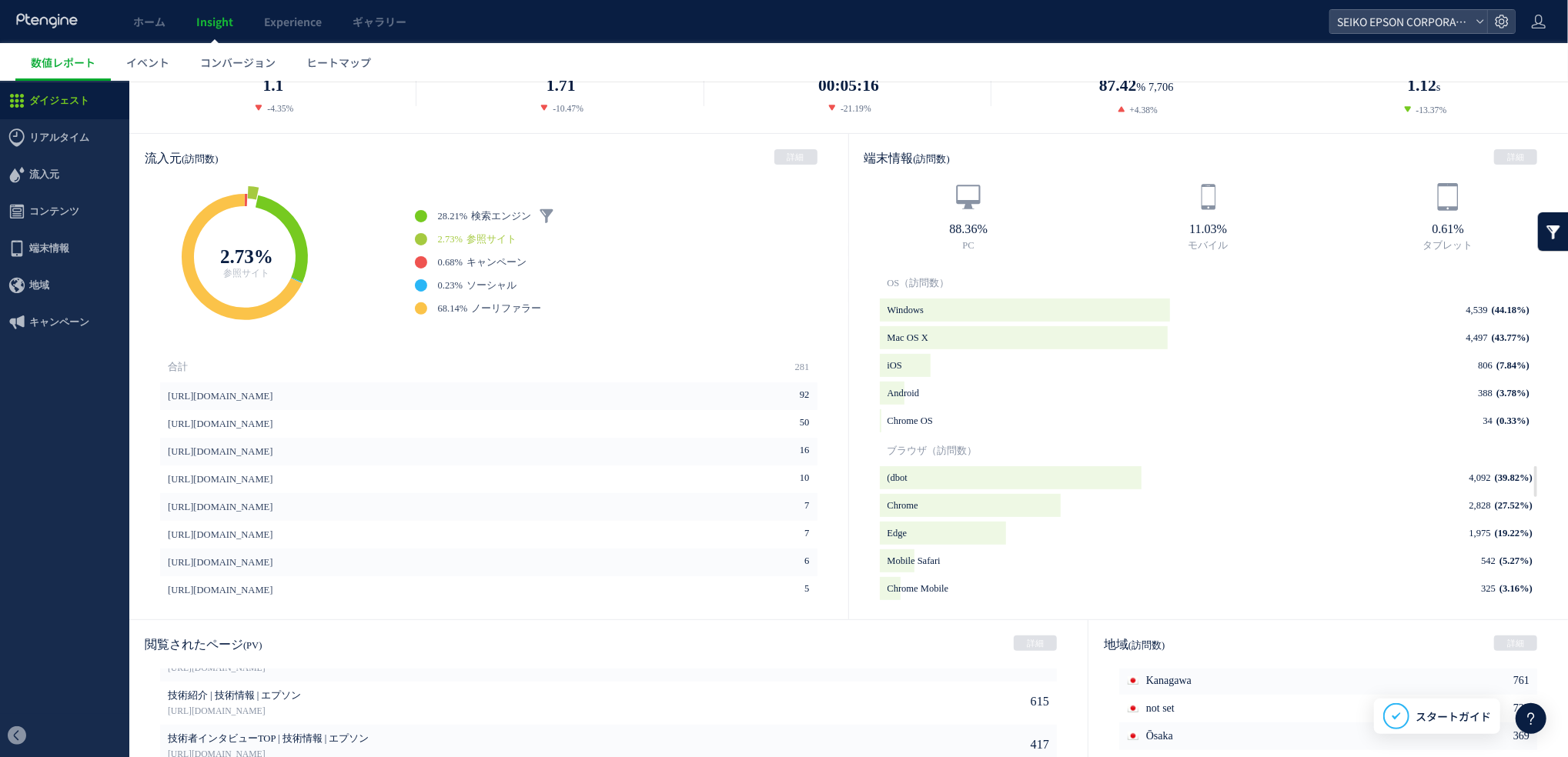
scroll to position [380, 0]
click at [1073, 477] on icon "background" at bounding box center [1011, 475] width 262 height 23
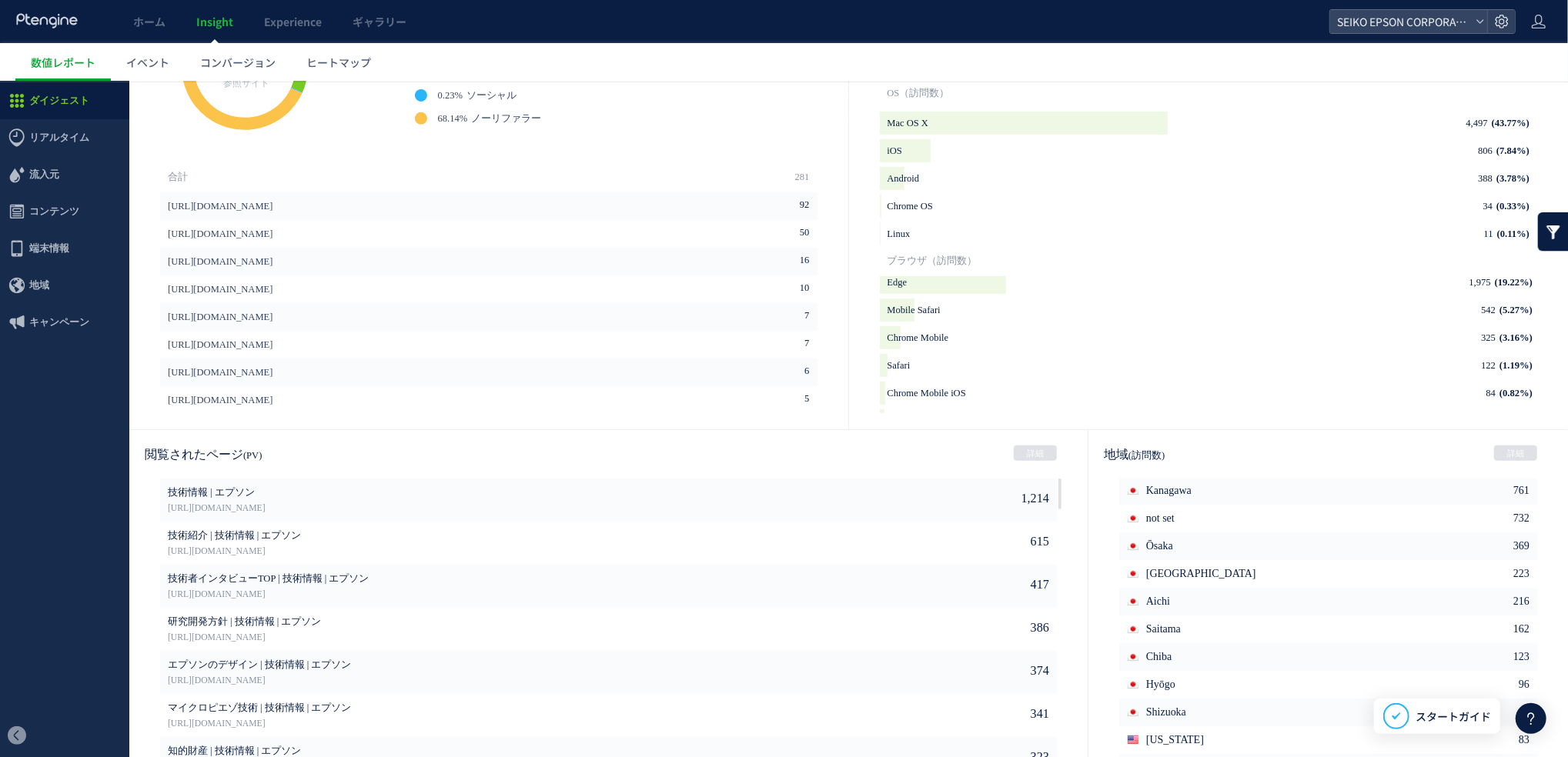
scroll to position [567, 0]
click at [1008, 567] on use at bounding box center [1015, 586] width 14 height 12
type input "**********"
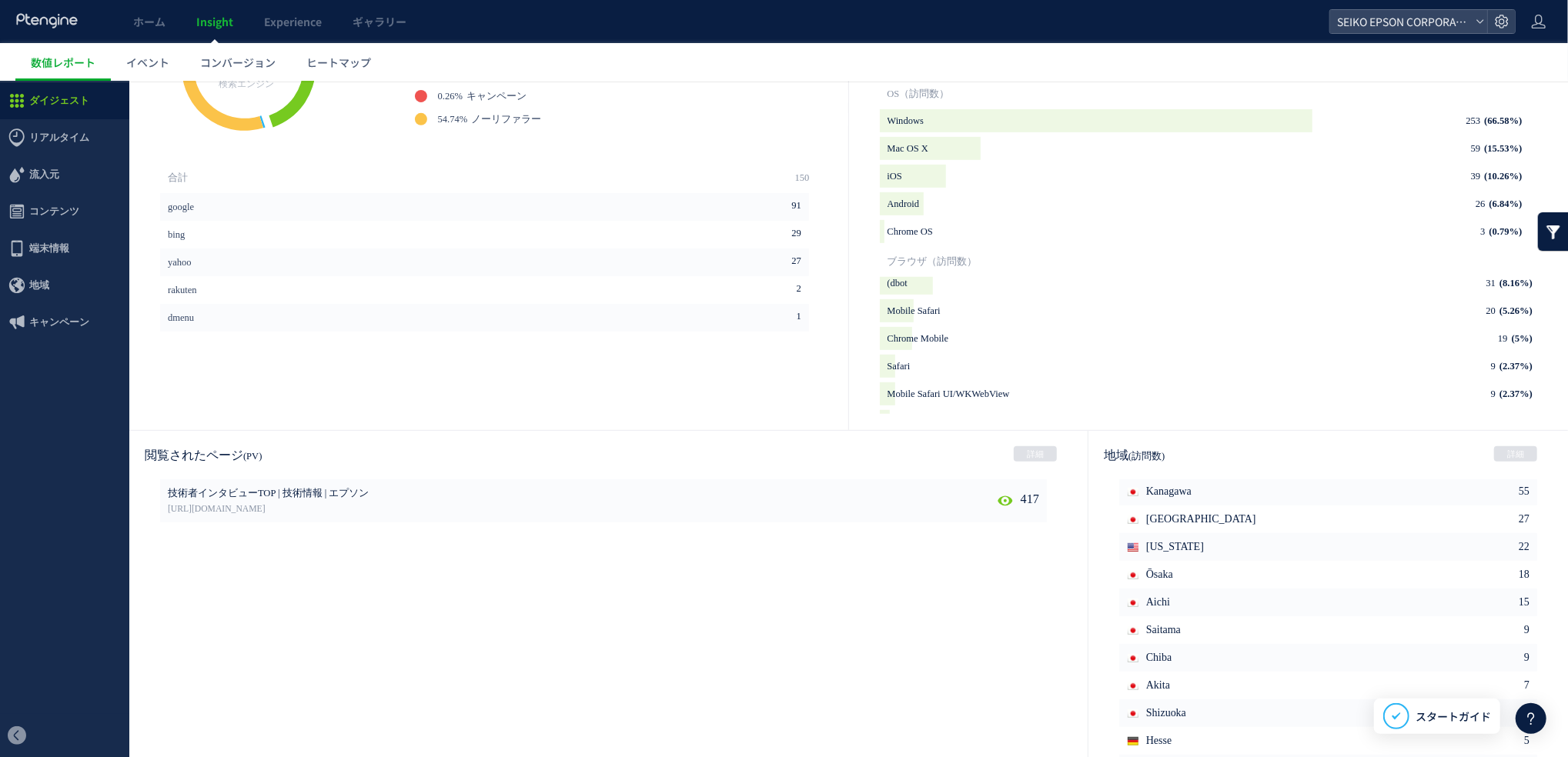
scroll to position [612, 0]
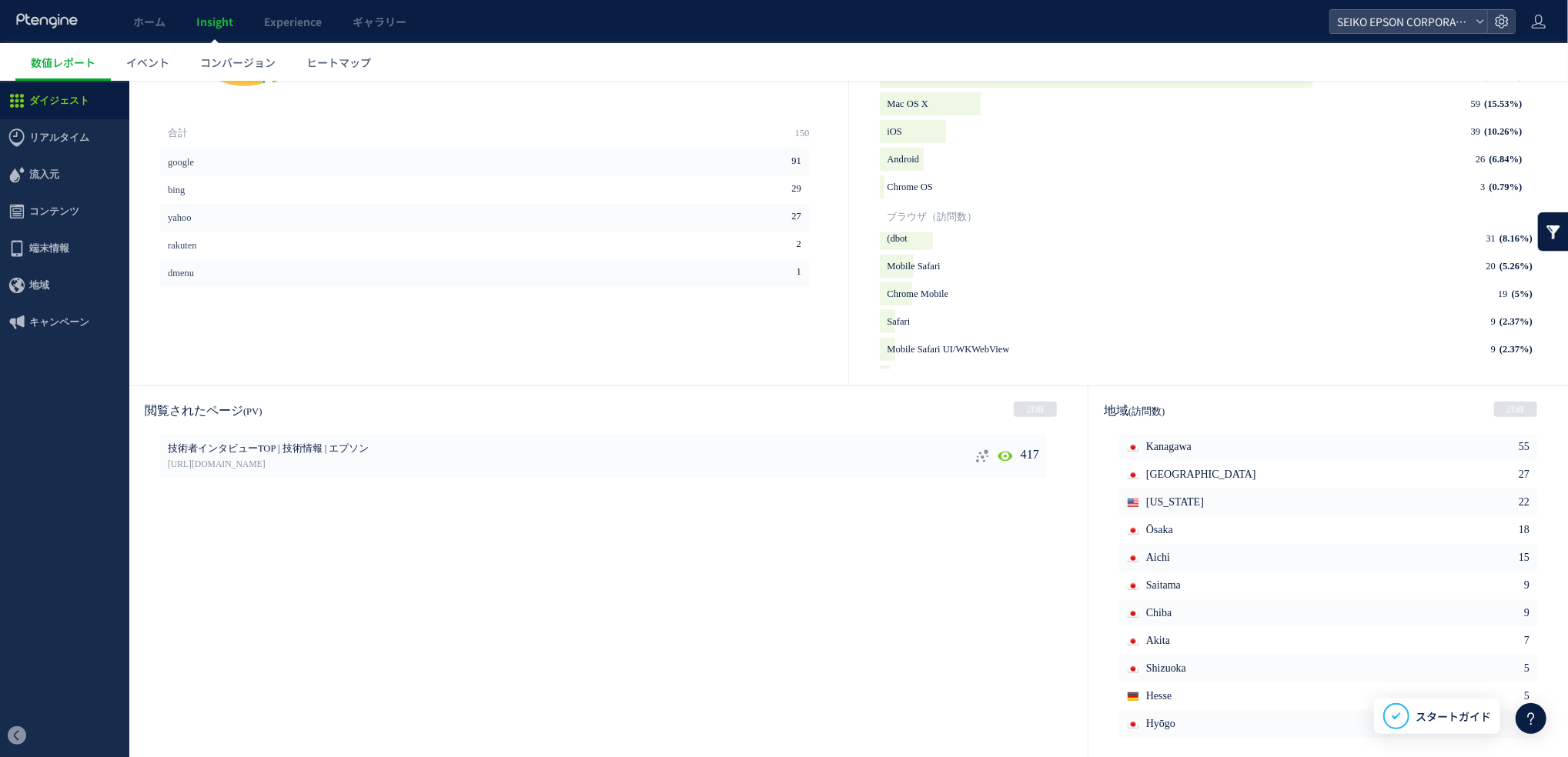
click at [1005, 453] on use at bounding box center [1004, 456] width 14 height 12
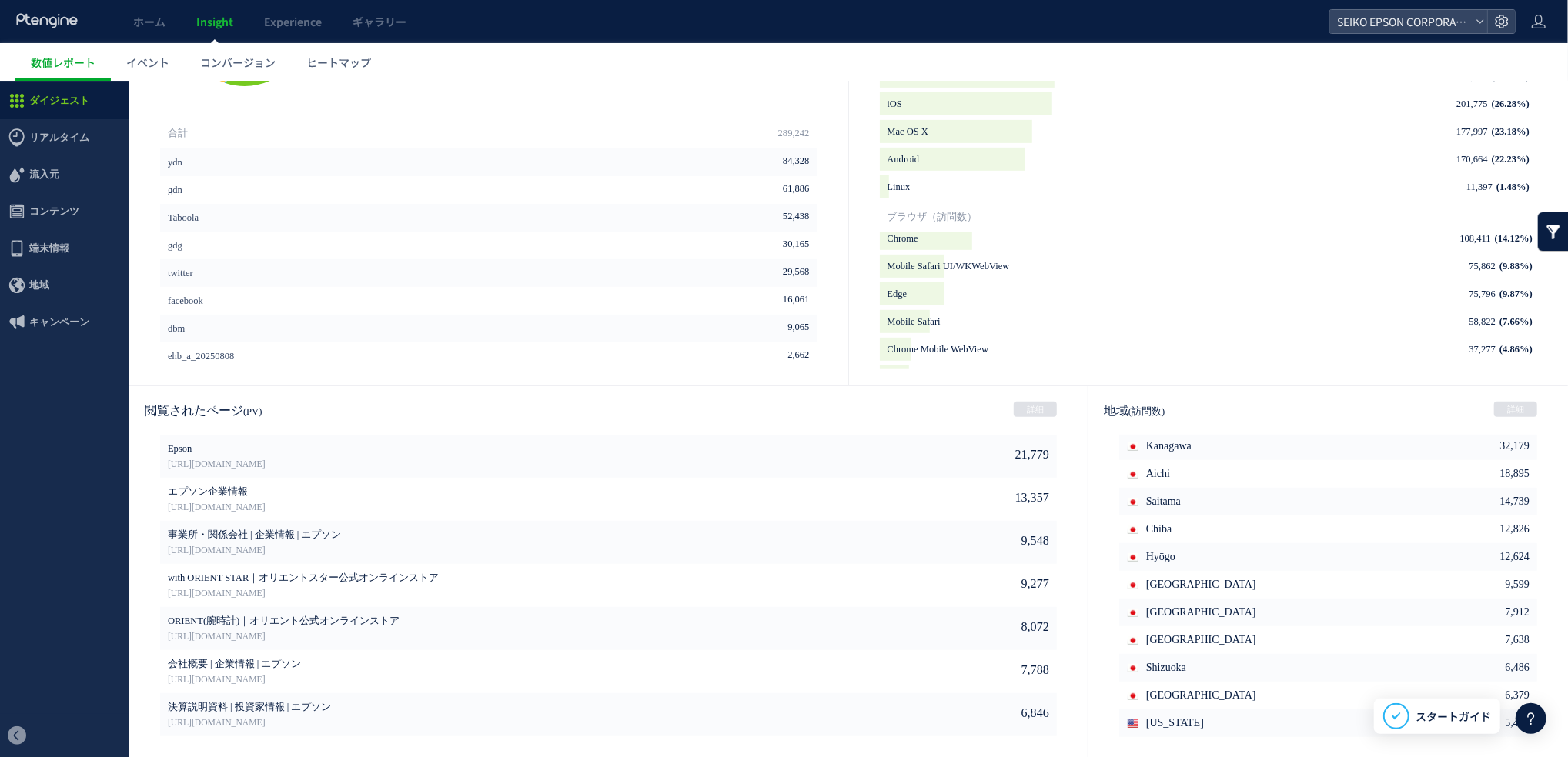
click at [1040, 397] on div "閲覧されたページ (PV) 詳細" at bounding box center [608, 409] width 959 height 48
click at [1031, 405] on link "詳細" at bounding box center [1035, 408] width 43 height 15
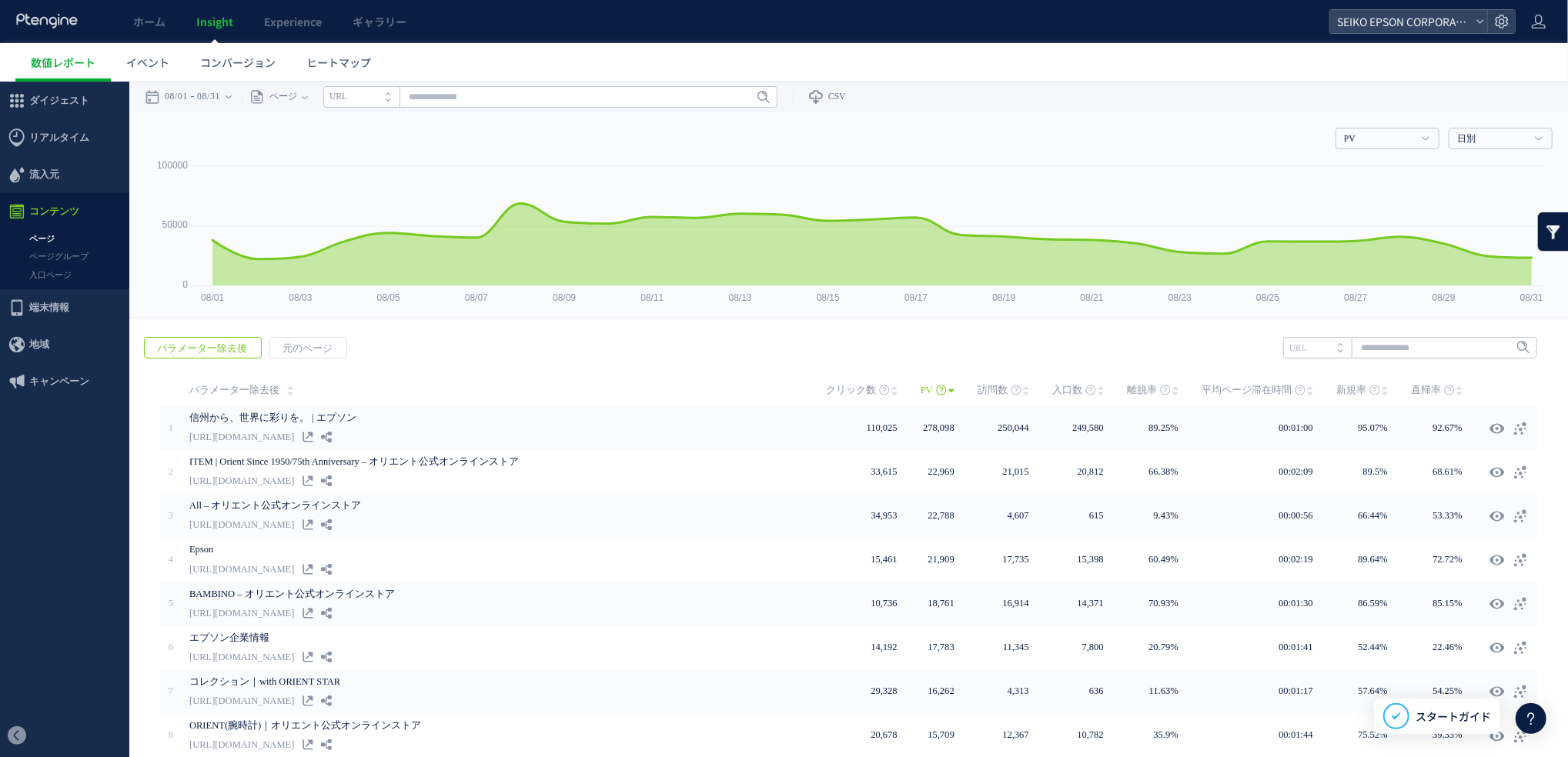
scroll to position [154, 0]
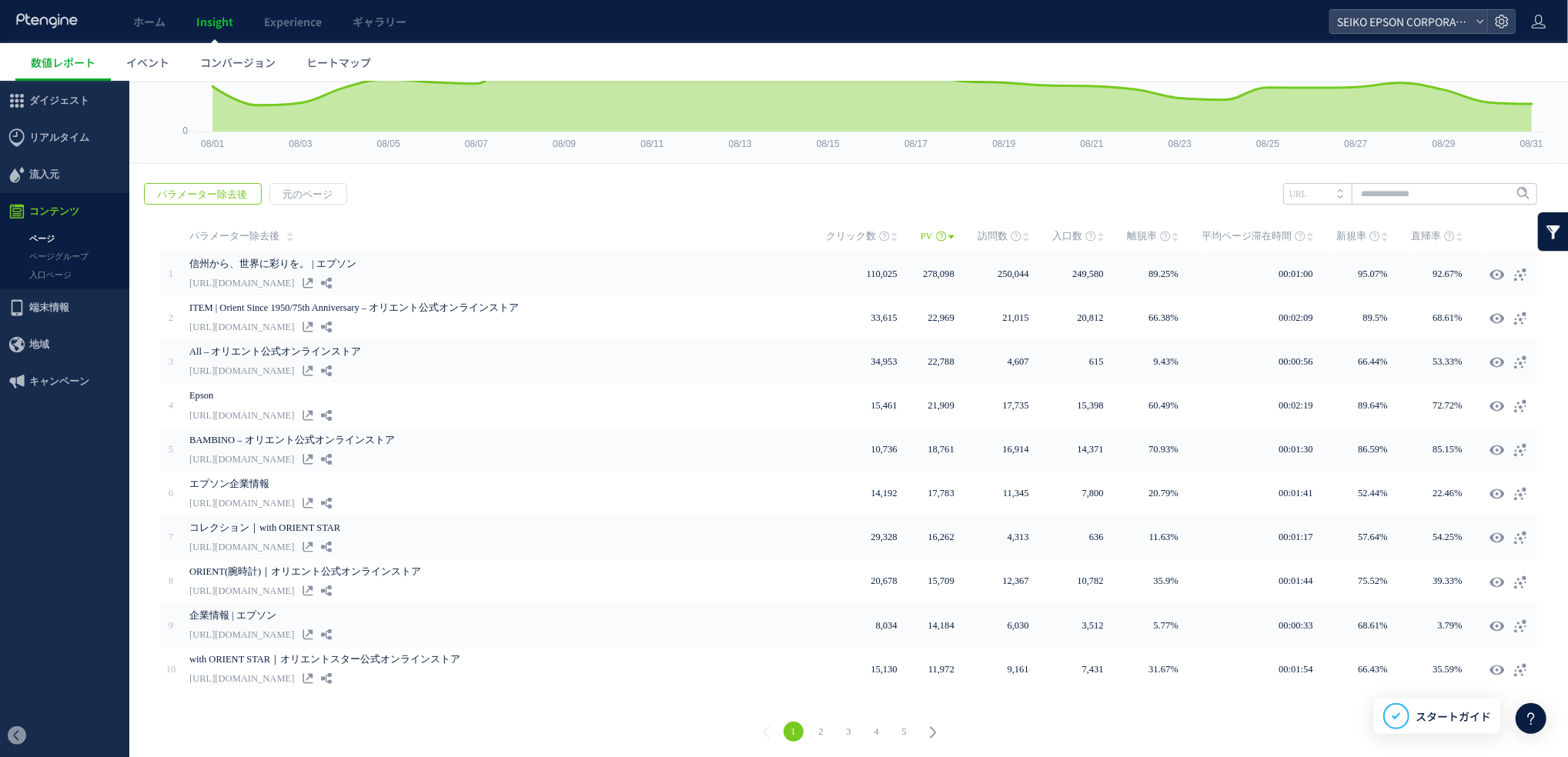
click at [821, 567] on link "2" at bounding box center [821, 731] width 20 height 20
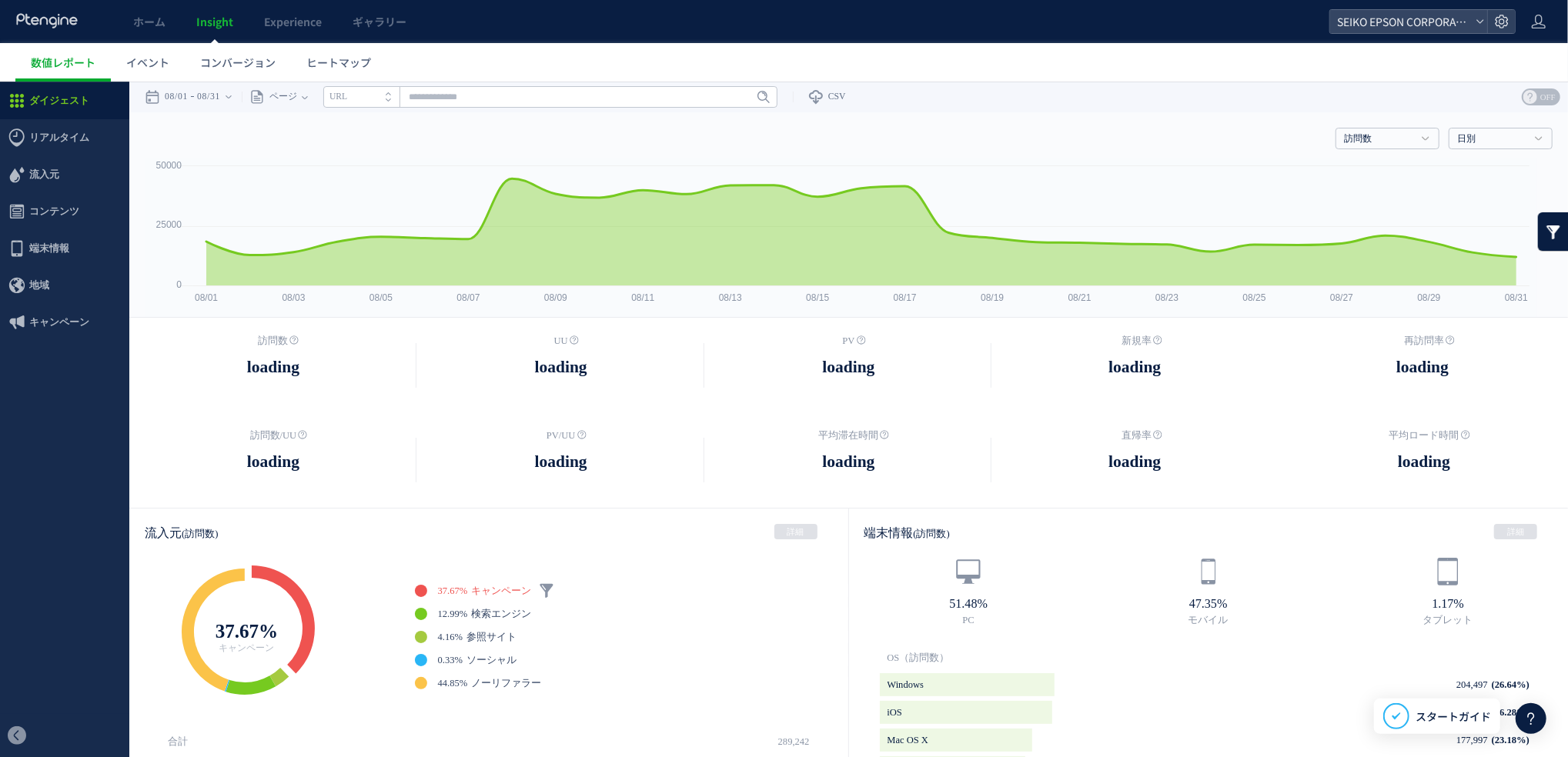
scroll to position [609, 0]
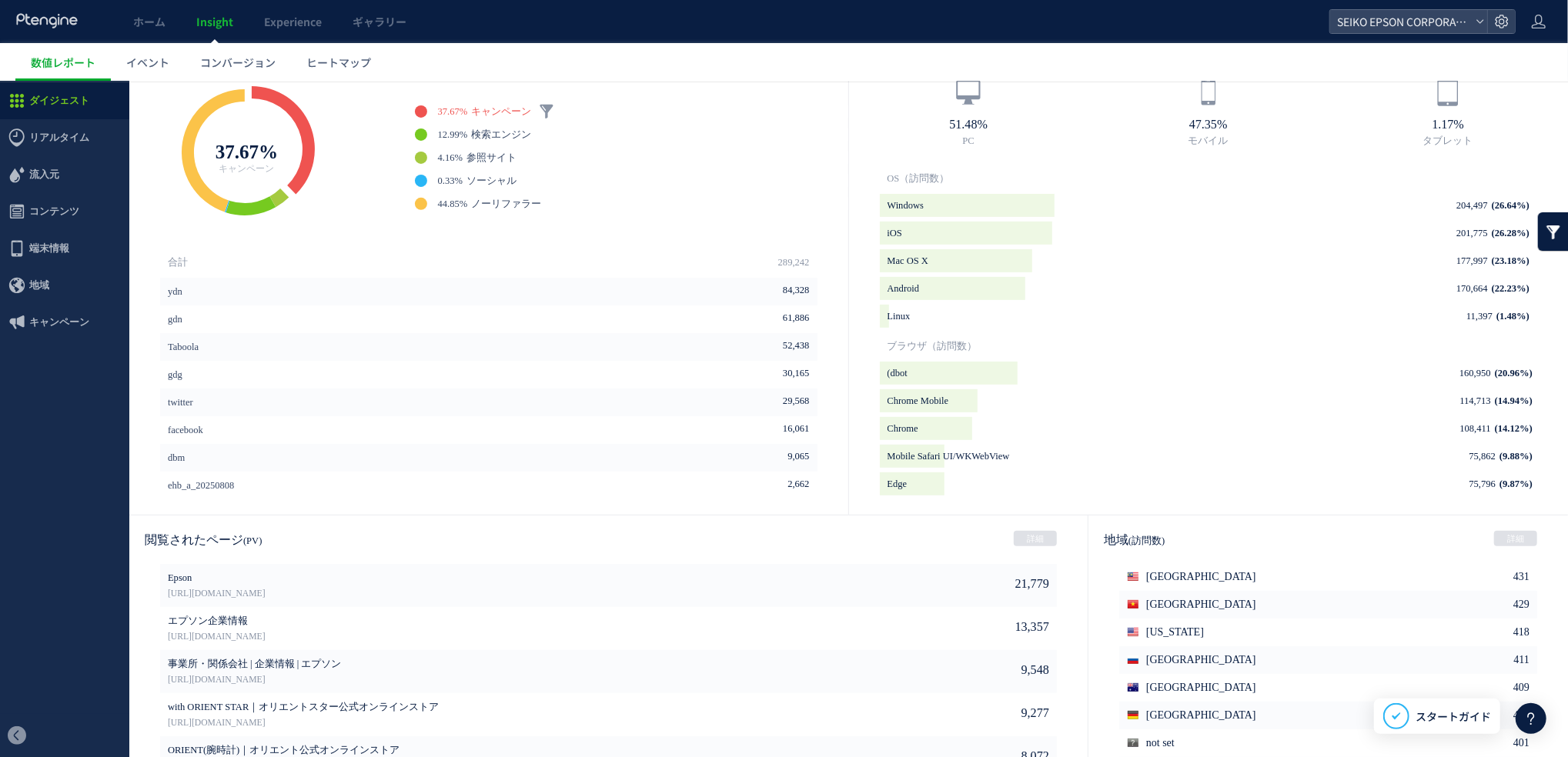
scroll to position [507, 0]
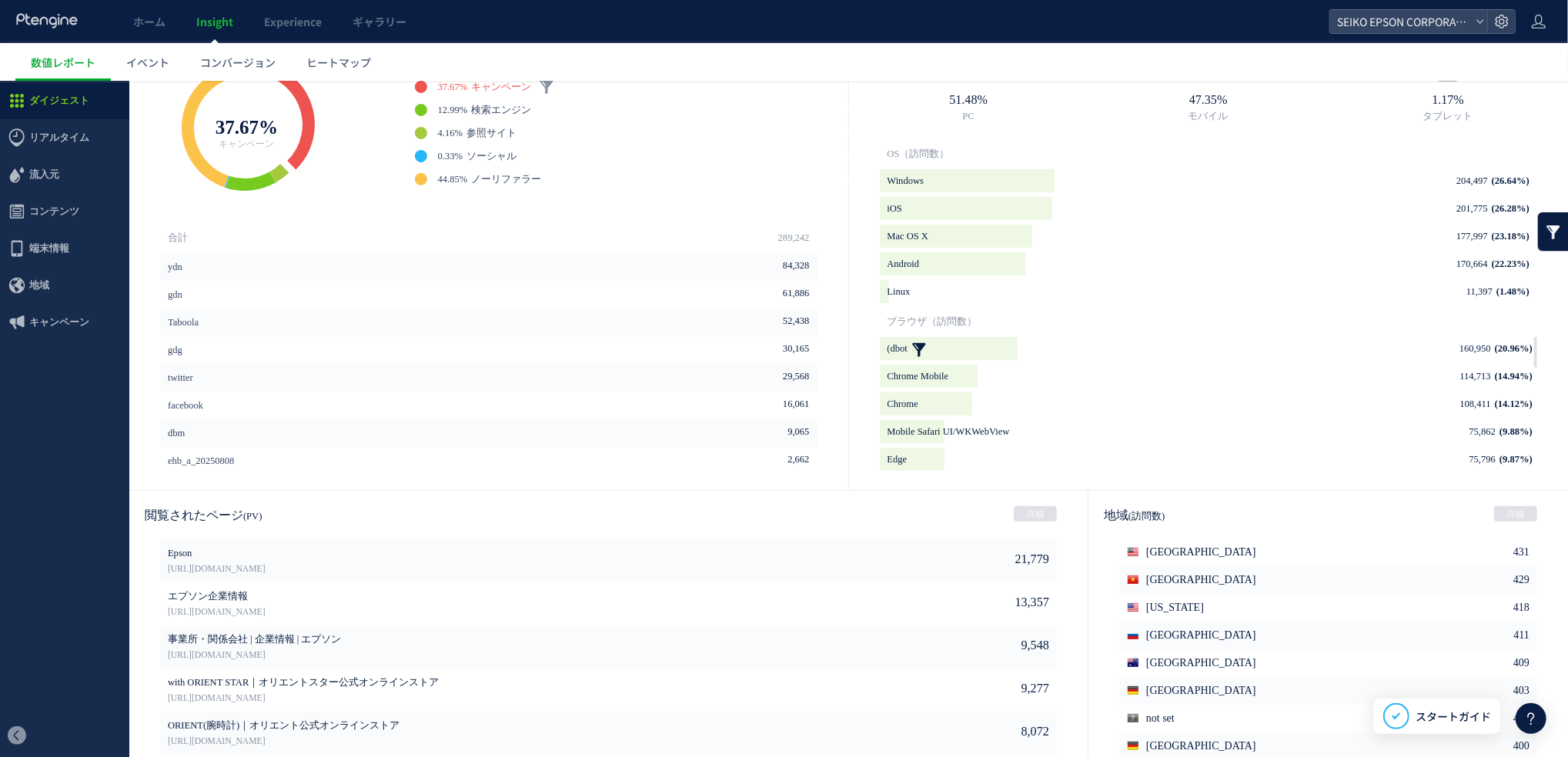
click at [918, 343] on link at bounding box center [919, 348] width 15 height 23
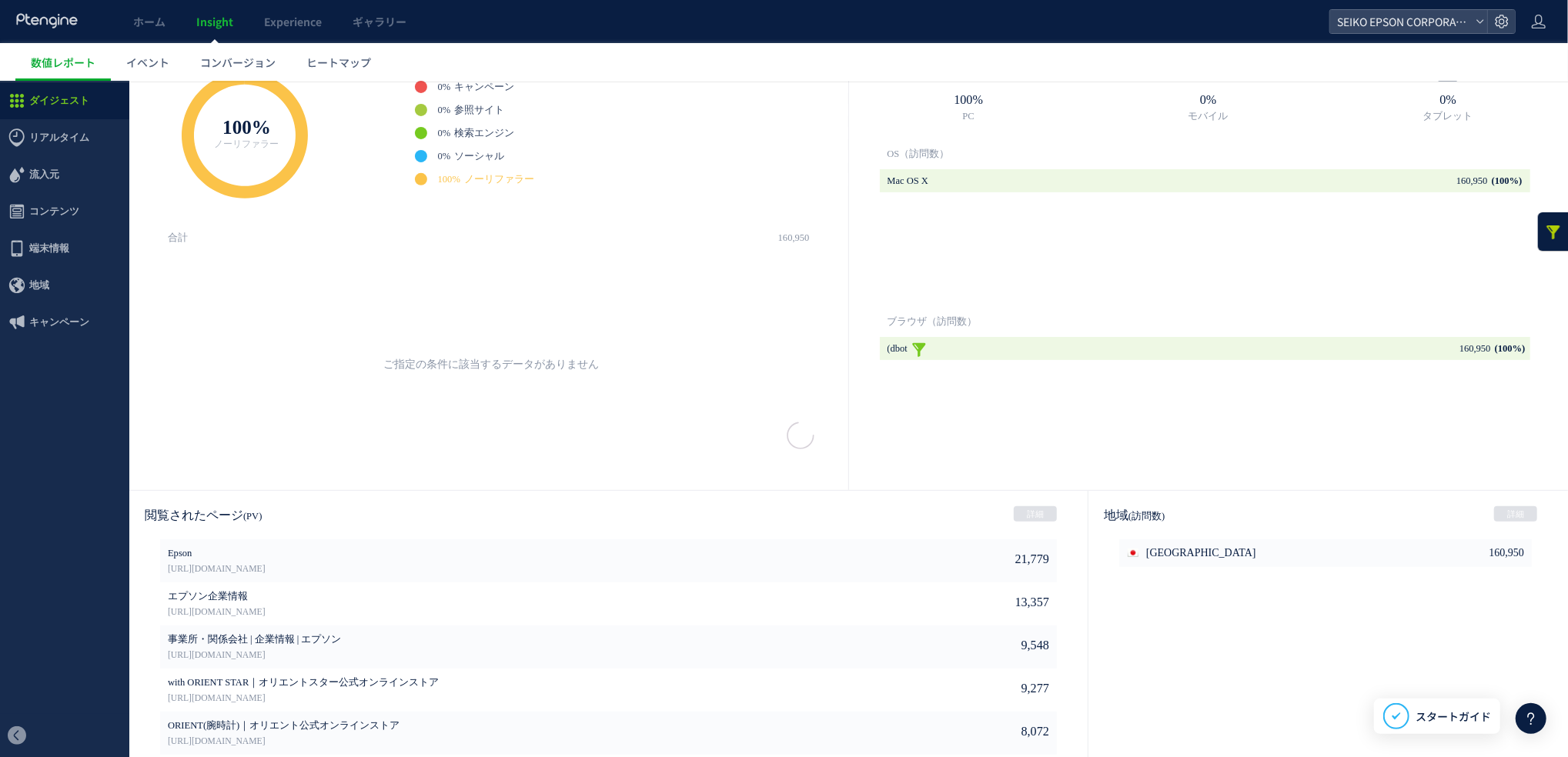
click at [918, 343] on div at bounding box center [784, 418] width 1568 height 675
click at [918, 343] on link at bounding box center [919, 348] width 15 height 23
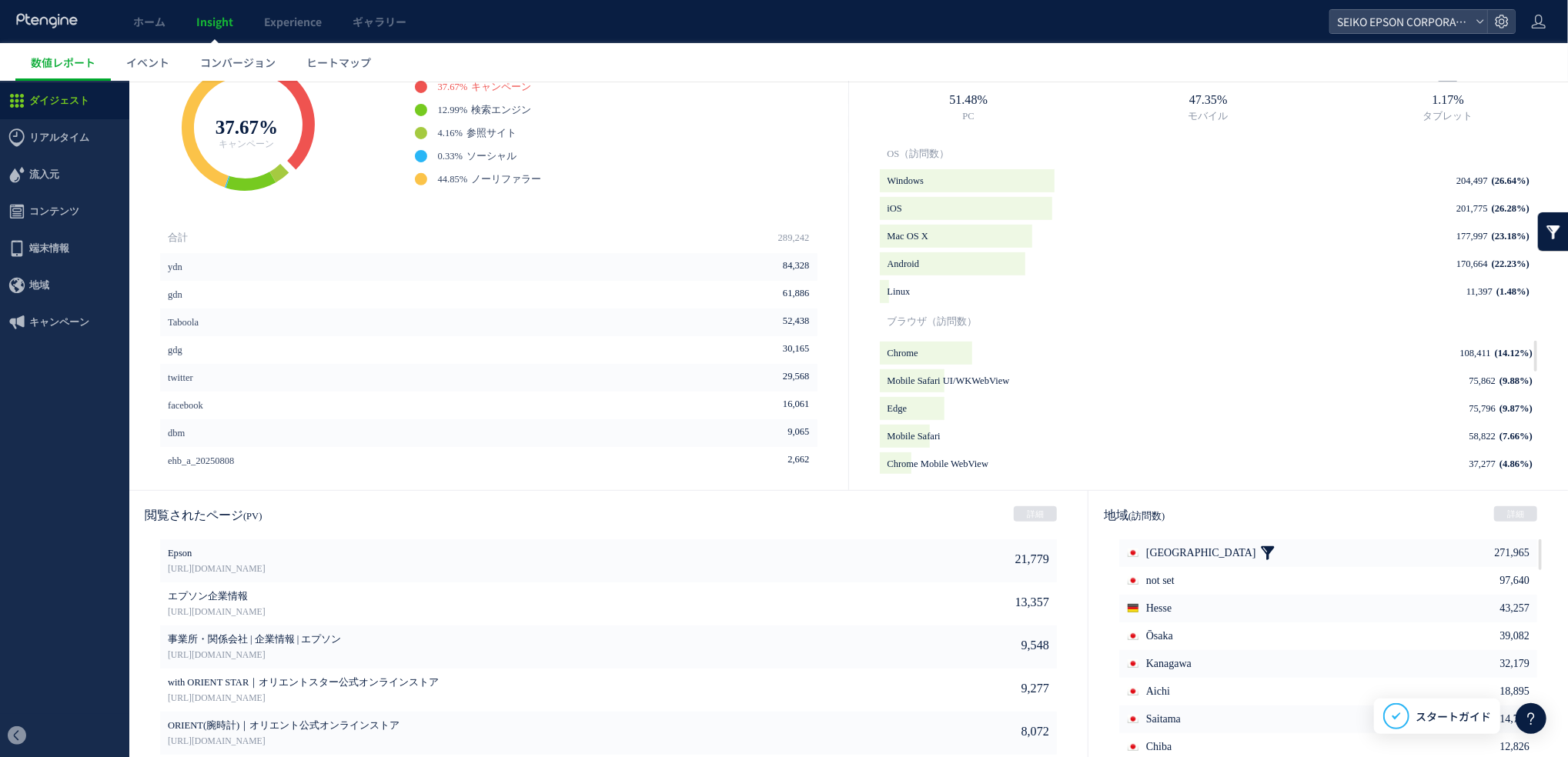
click at [1261, 553] on link at bounding box center [1268, 552] width 15 height 28
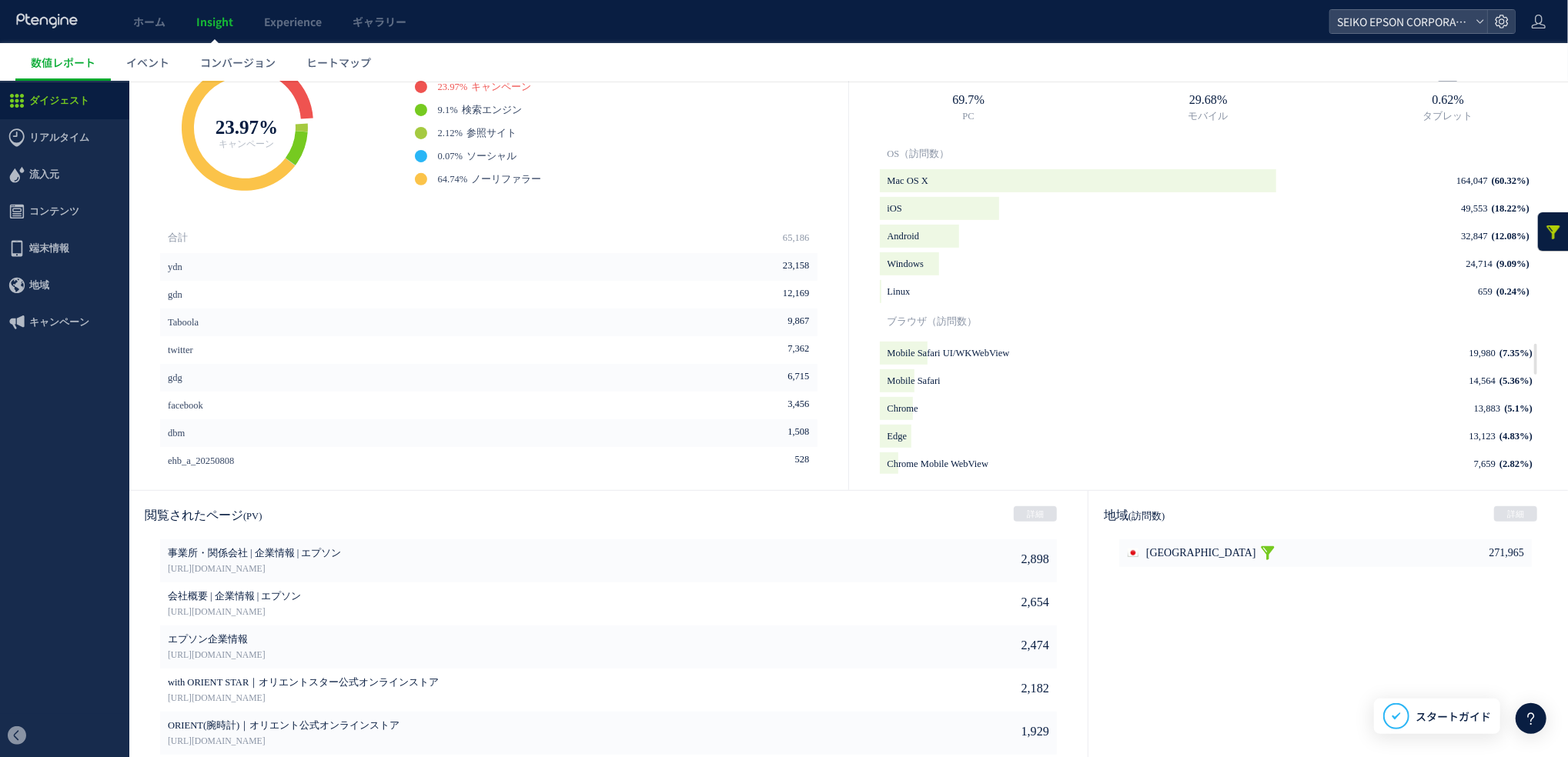
click at [1261, 553] on link at bounding box center [1268, 552] width 15 height 28
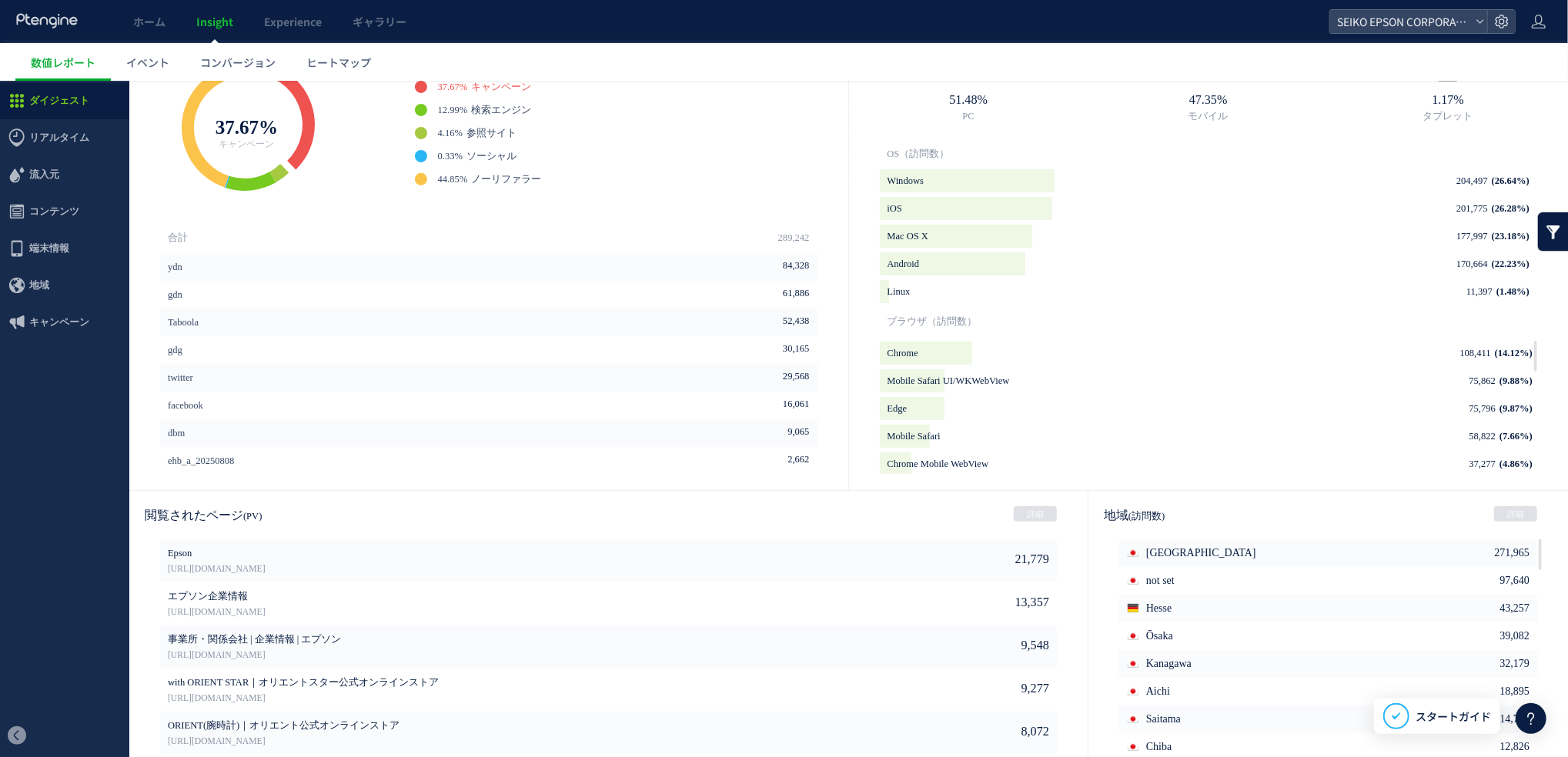
click at [1538, 231] on link at bounding box center [1554, 231] width 31 height 39
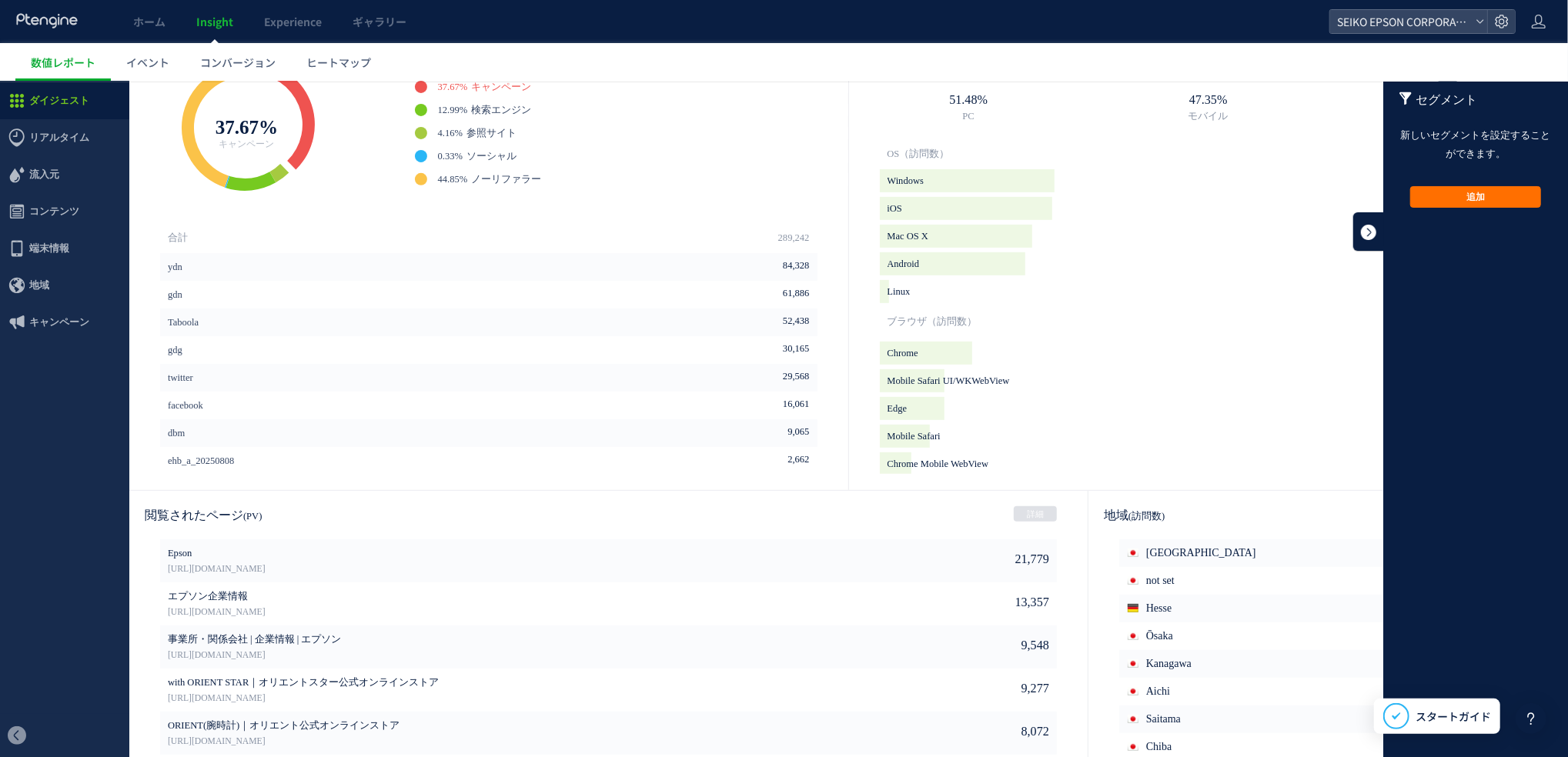
click at [1353, 230] on link at bounding box center [1369, 231] width 31 height 39
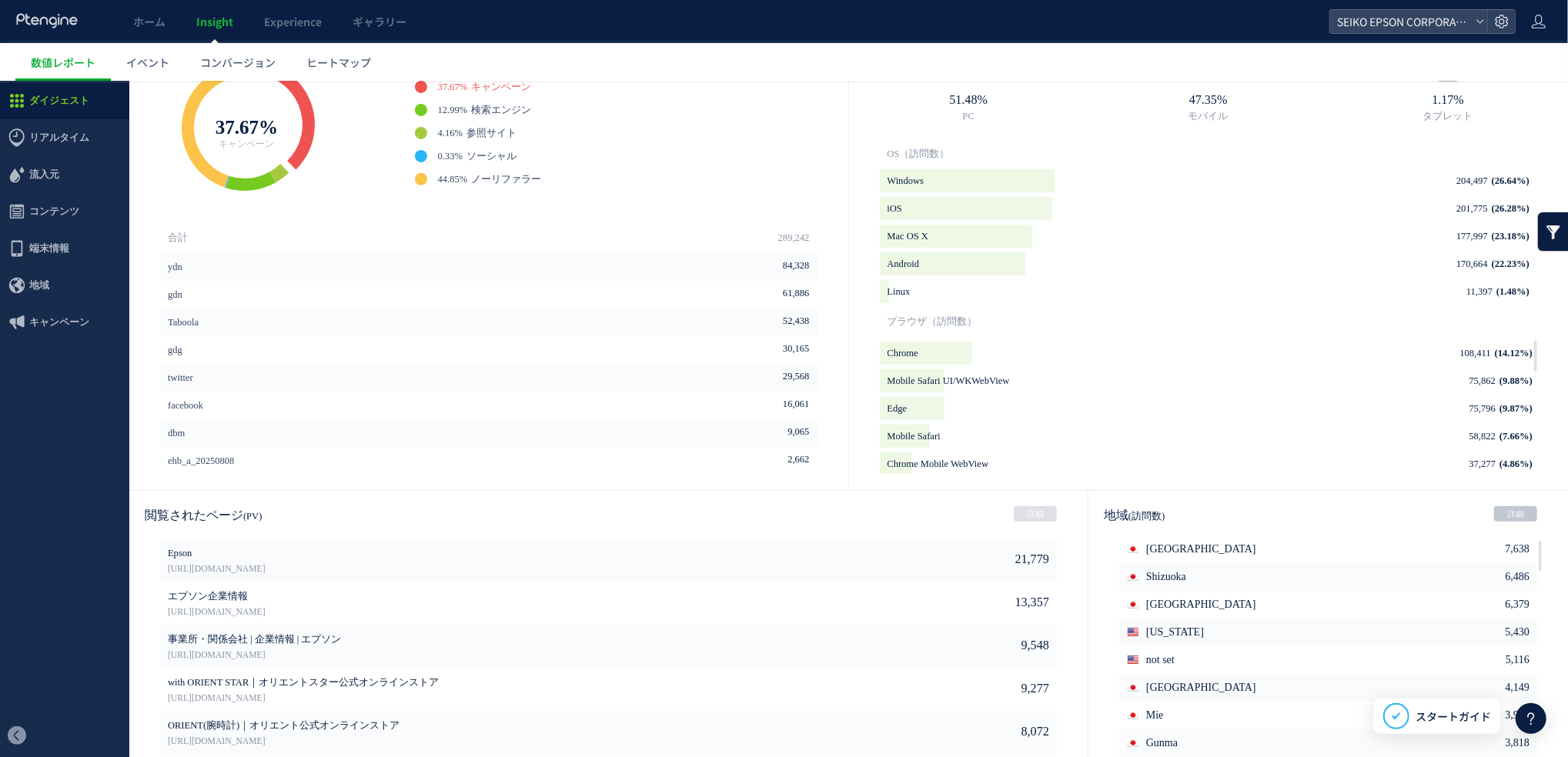
click at [1510, 516] on link "詳細" at bounding box center [1516, 513] width 43 height 15
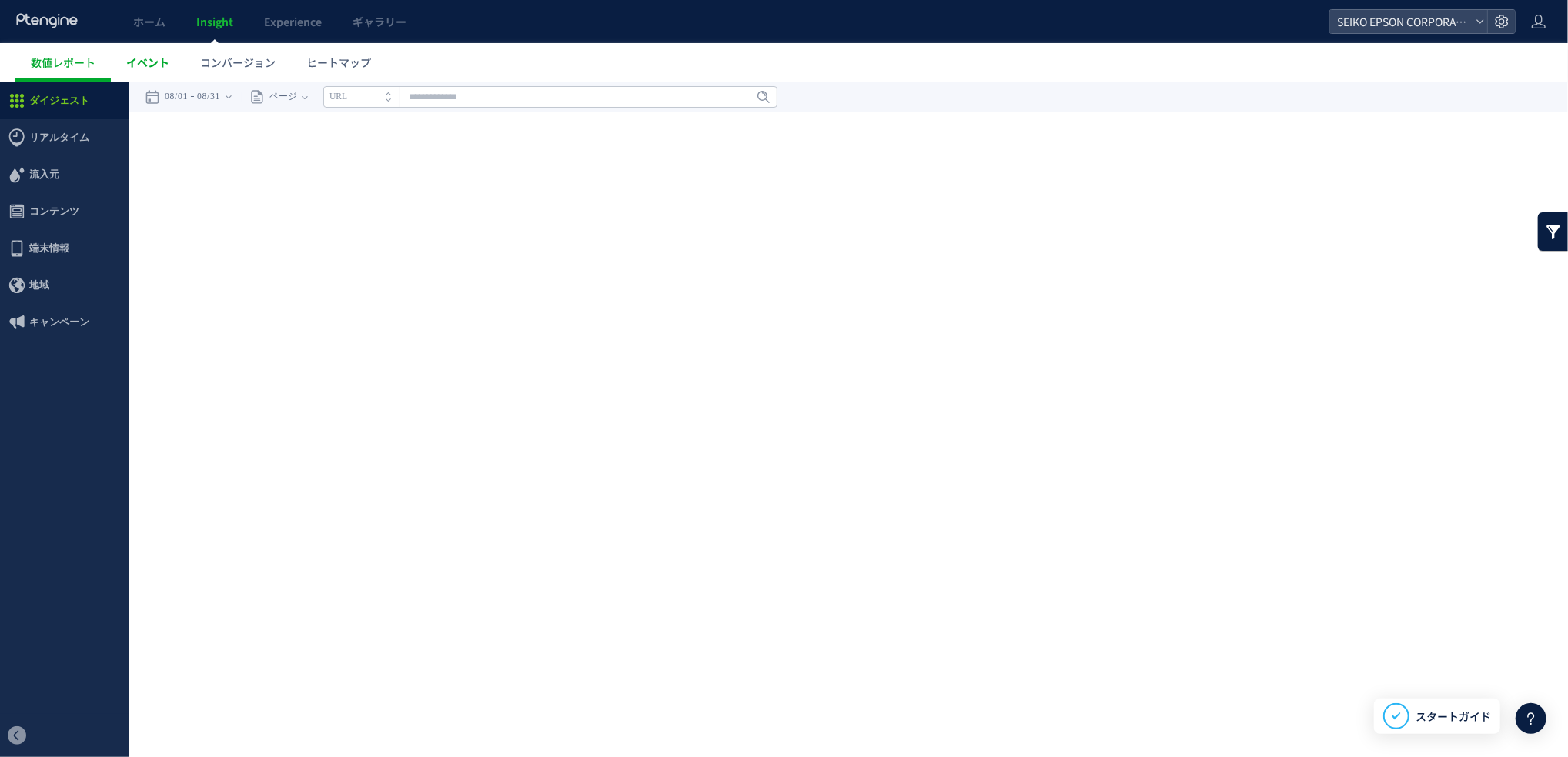
click at [136, 56] on span "イベント" at bounding box center [147, 63] width 43 height 15
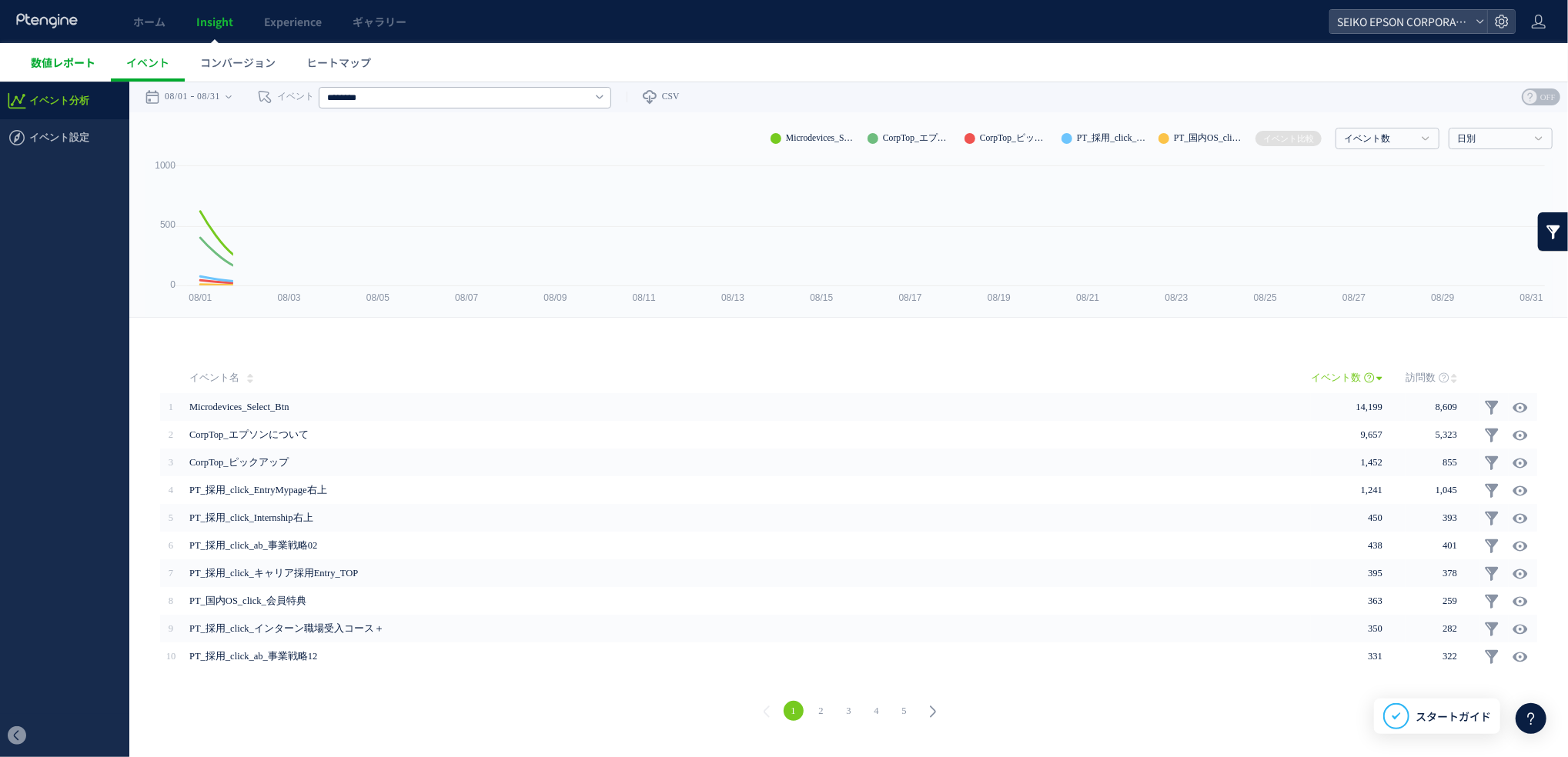
click at [82, 60] on span "数値レポート" at bounding box center [63, 63] width 65 height 15
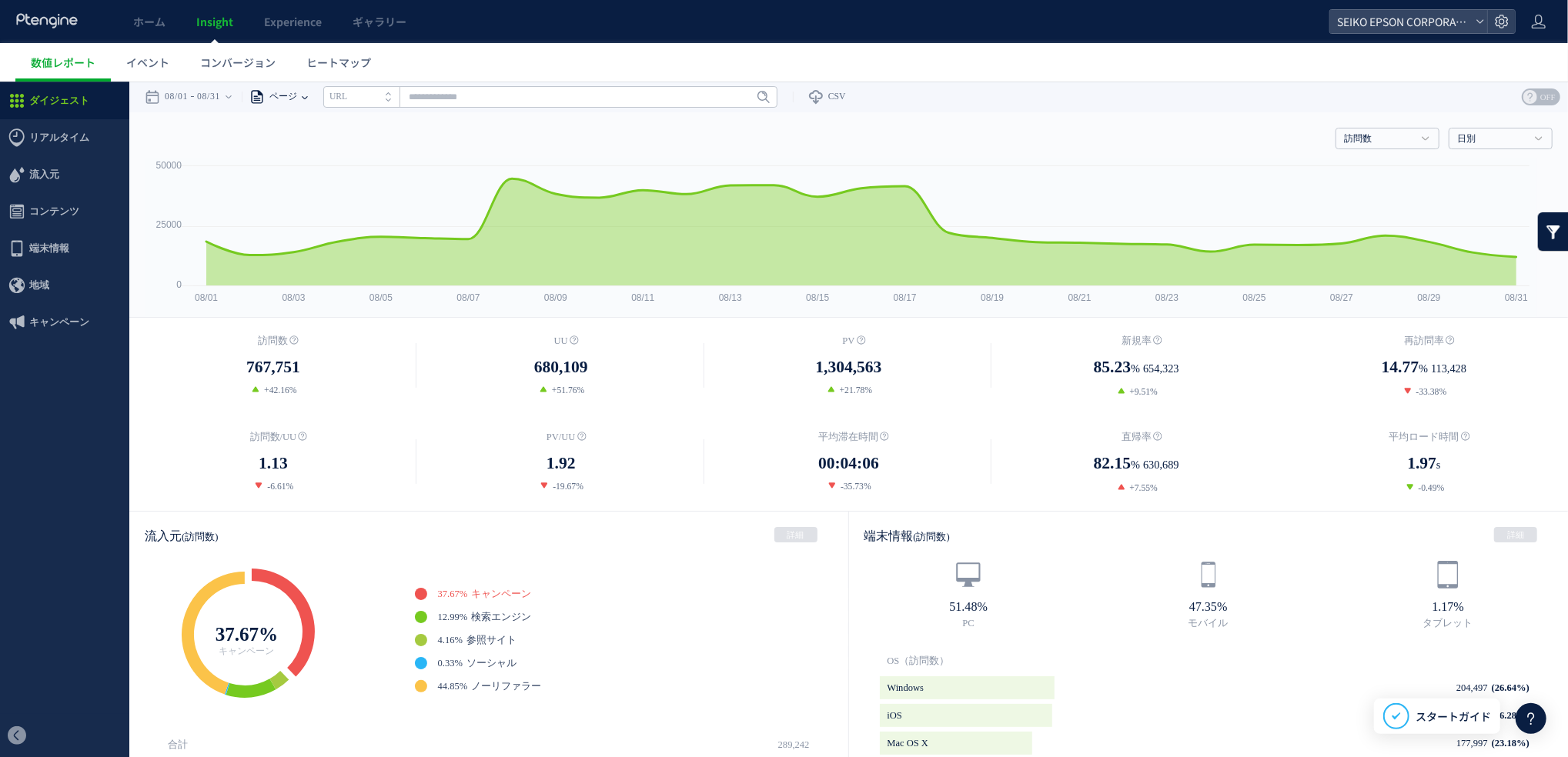
click at [297, 105] on span "ページ" at bounding box center [281, 96] width 33 height 31
click at [309, 148] on li "ページグループ" at bounding box center [304, 153] width 90 height 20
click at [726, 106] on input "text" at bounding box center [587, 96] width 454 height 21
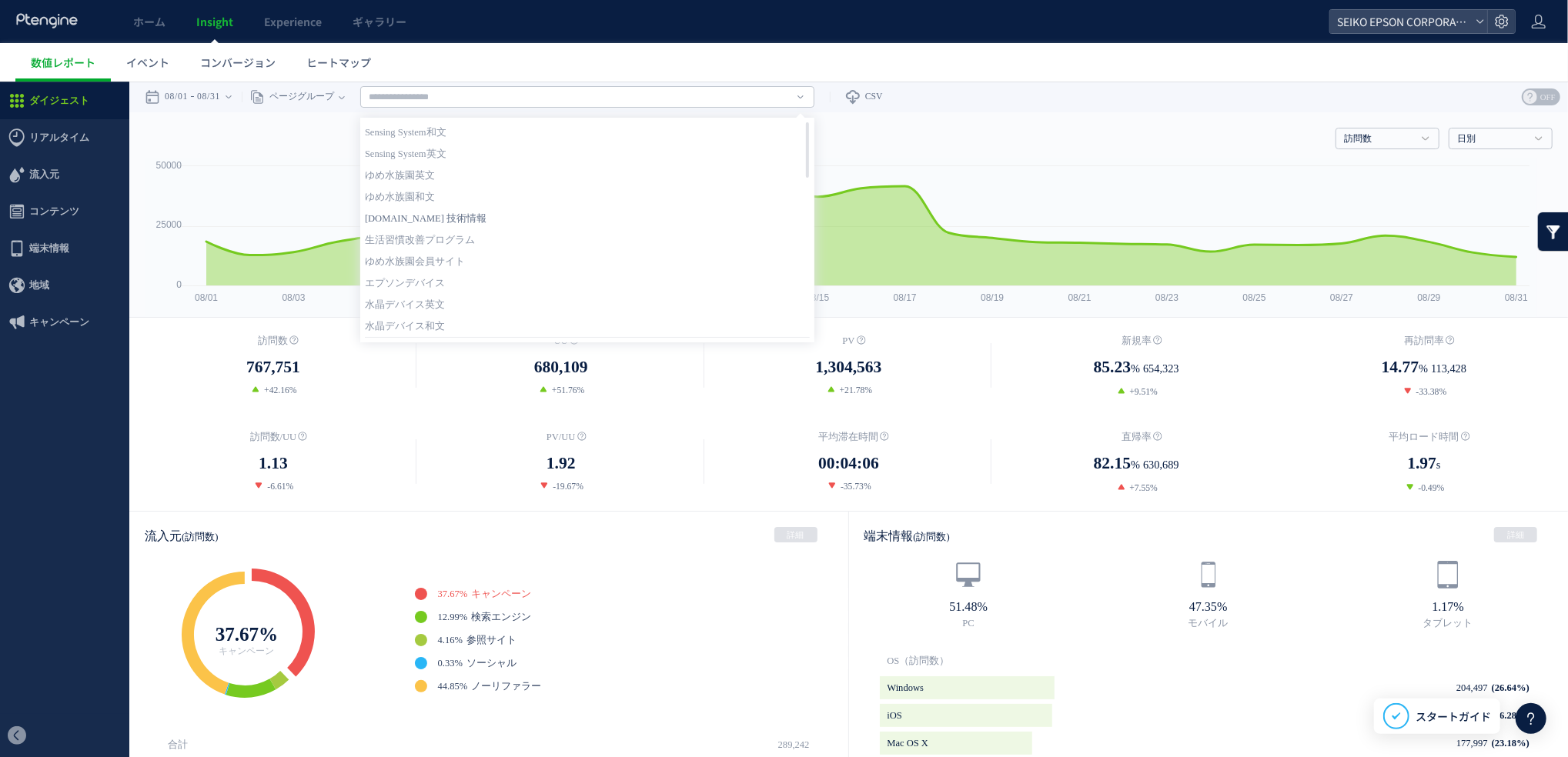
click at [582, 210] on link "[DOMAIN_NAME] 技術情報" at bounding box center [588, 218] width 445 height 20
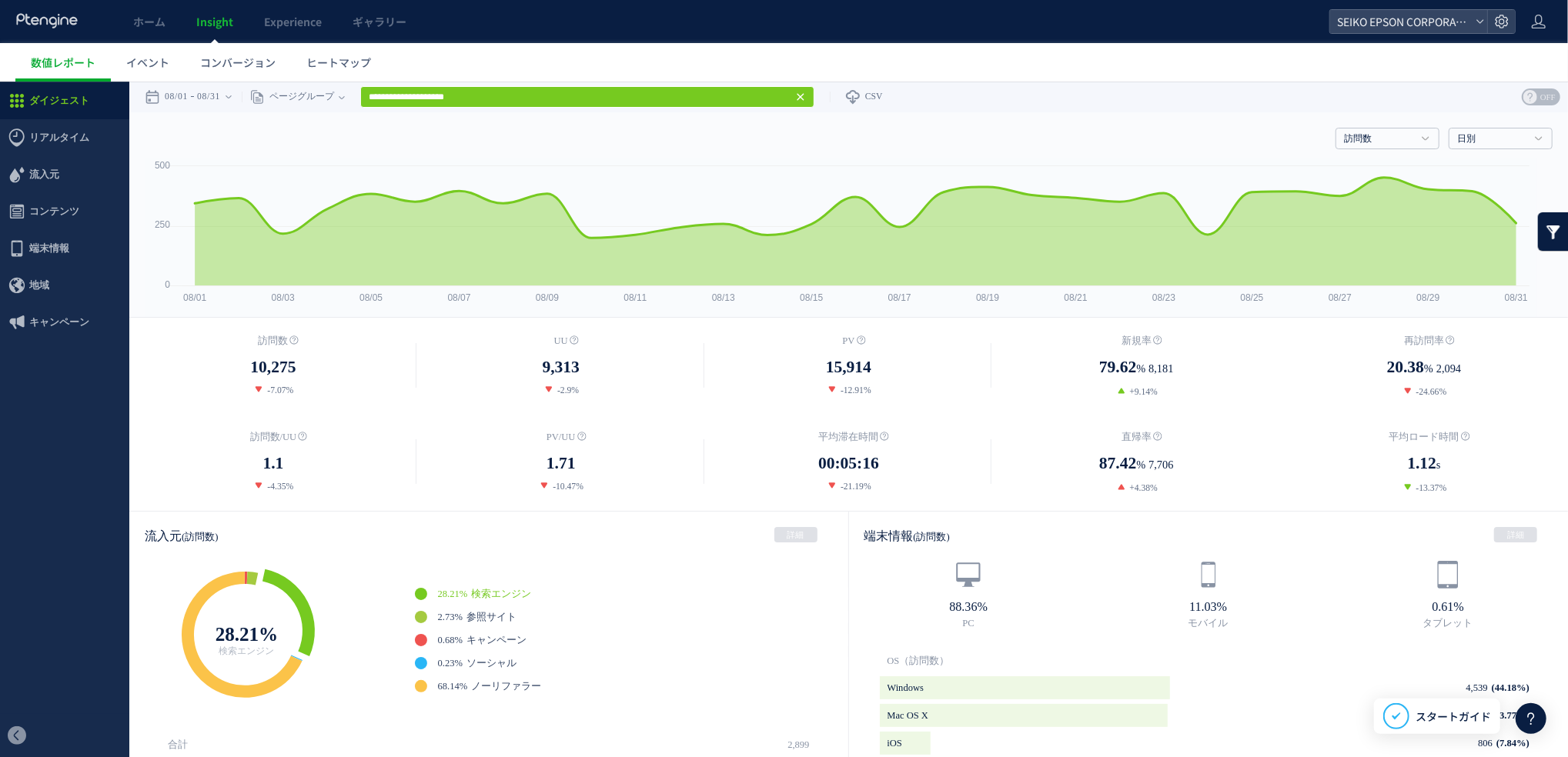
scroll to position [1, 0]
drag, startPoint x: 609, startPoint y: 105, endPoint x: 312, endPoint y: 100, distance: 297.0
click at [312, 100] on div "**********" at bounding box center [528, 95] width 572 height 31
click at [1224, 360] on dd "79.62 % 8,181" at bounding box center [1136, 367] width 288 height 27
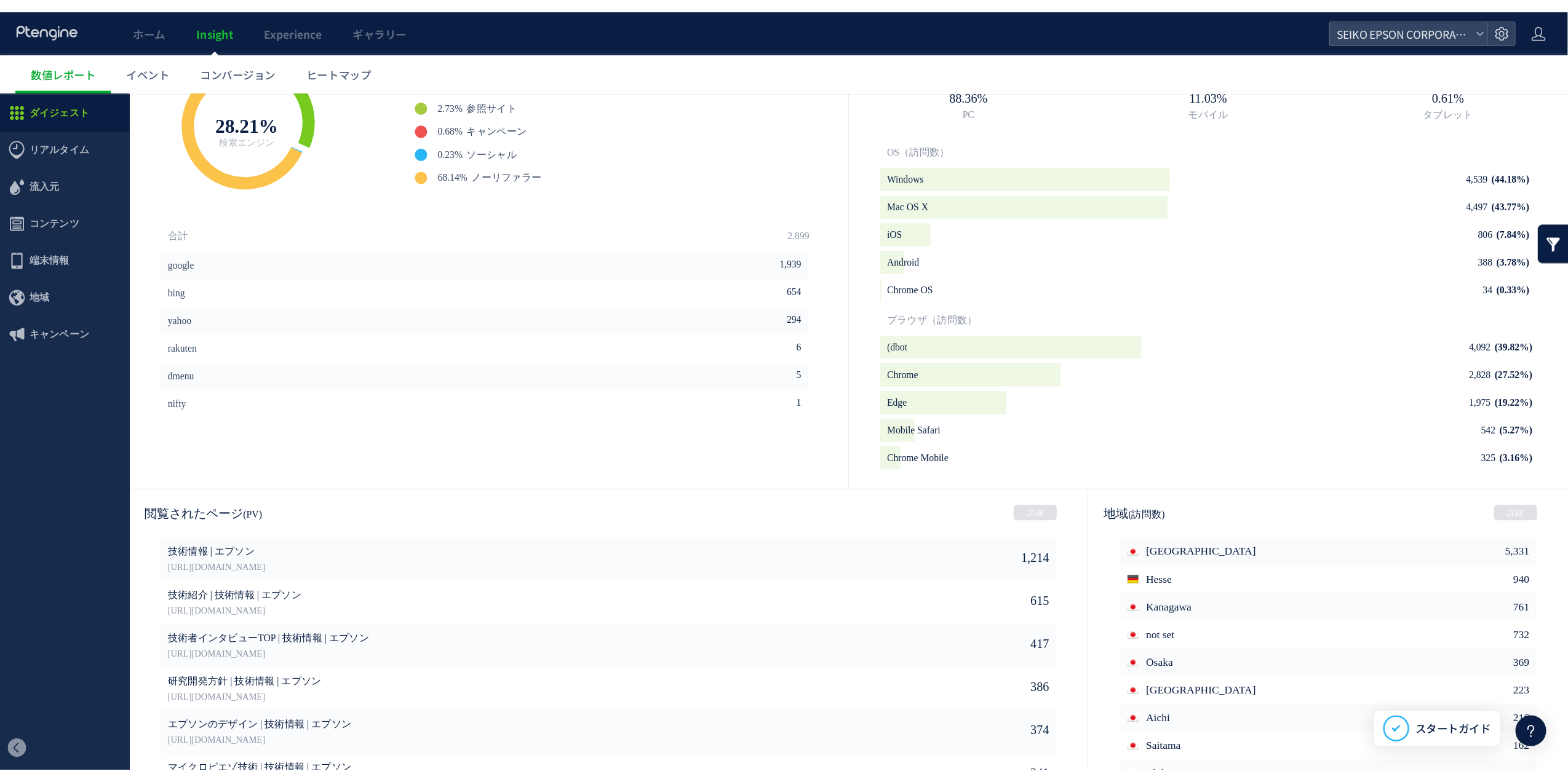
scroll to position [489, 0]
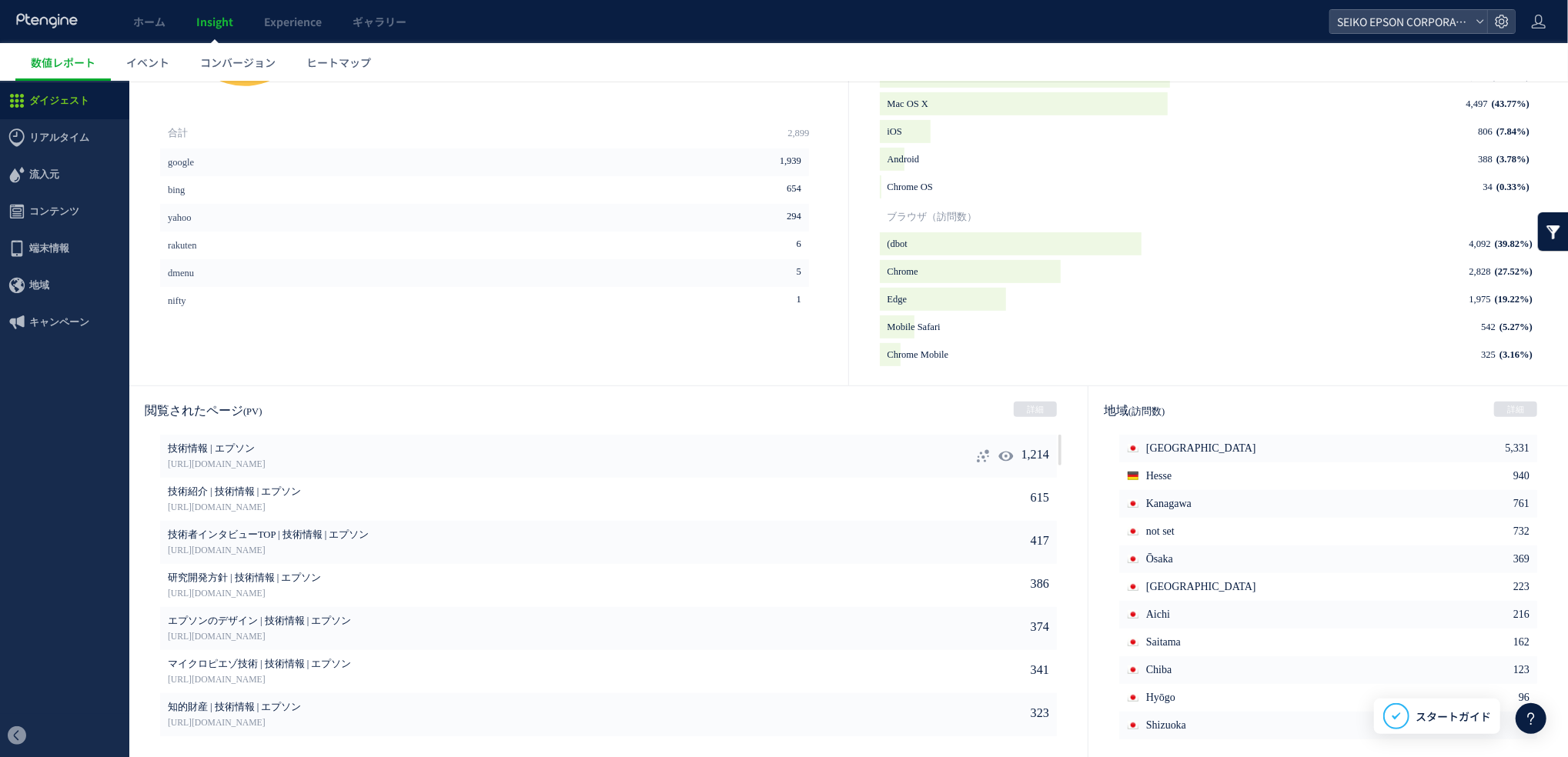
click at [975, 454] on icon at bounding box center [983, 456] width 15 height 15
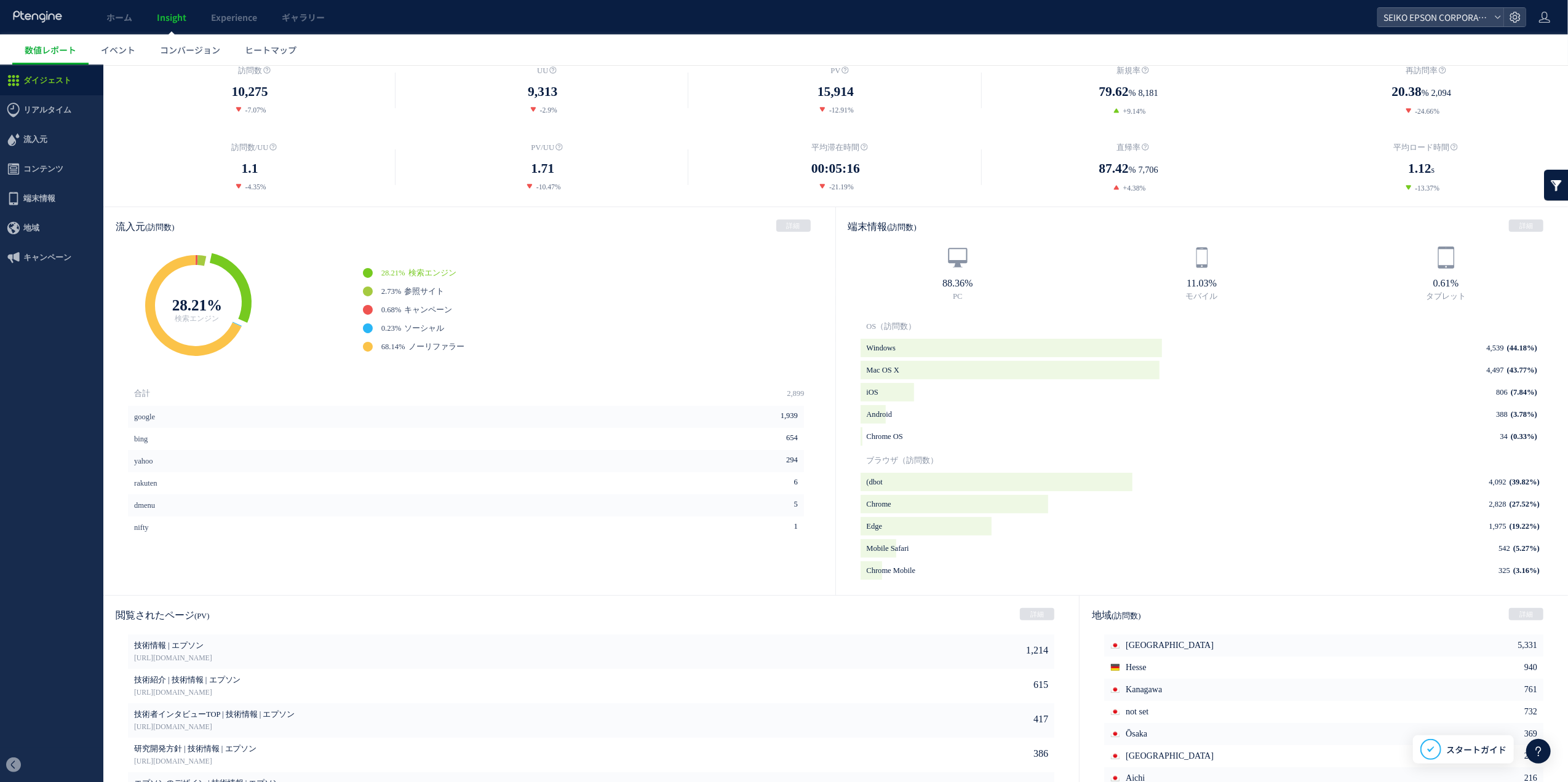
scroll to position [313, 0]
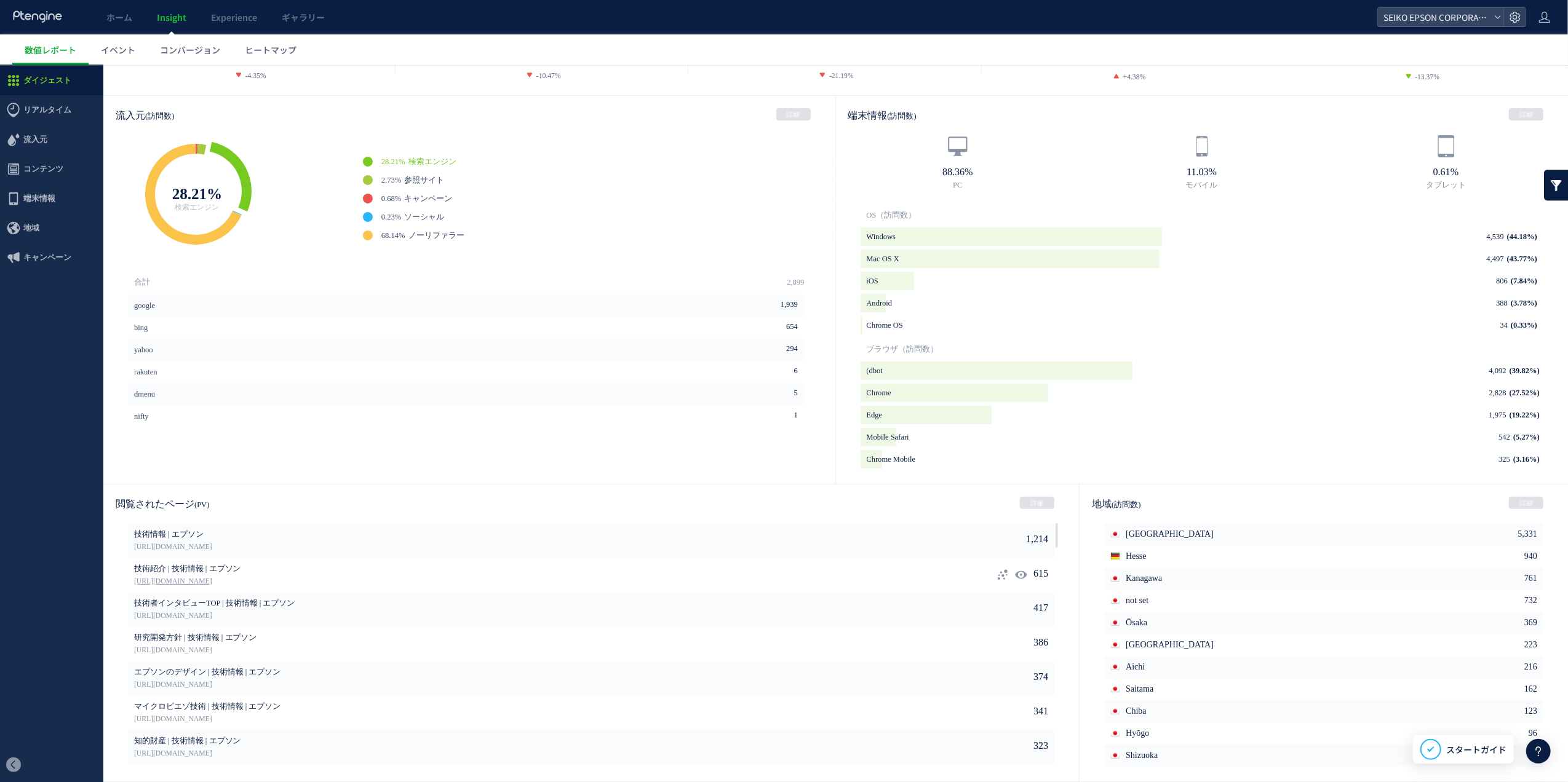
click at [249, 576] on link "[URL][DOMAIN_NAME]" at bounding box center [535, 581] width 803 height 11
click at [1015, 604] on icon at bounding box center [1021, 609] width 12 height 12
type input "**********"
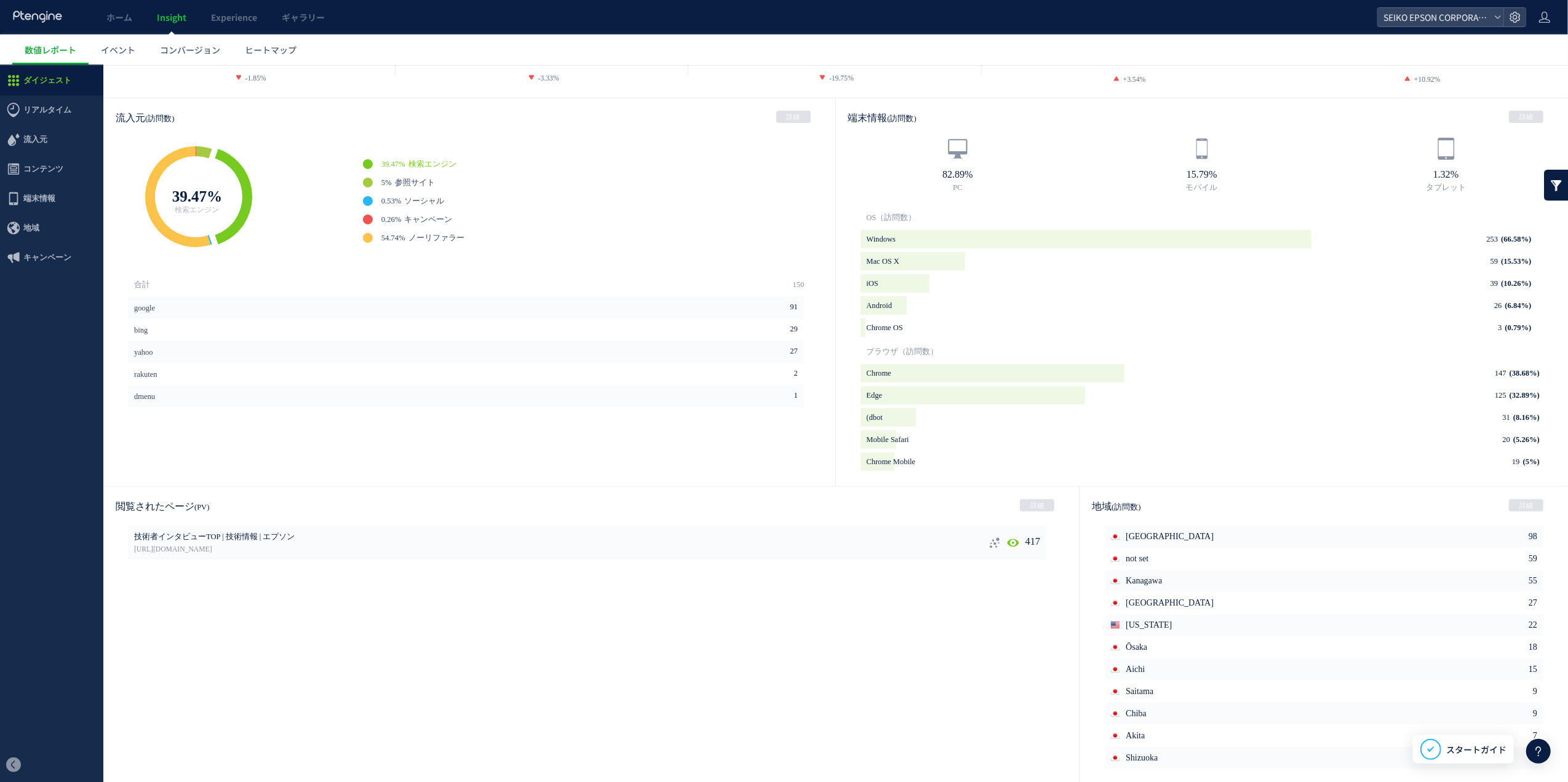
click at [1013, 541] on use at bounding box center [1013, 542] width 12 height 9
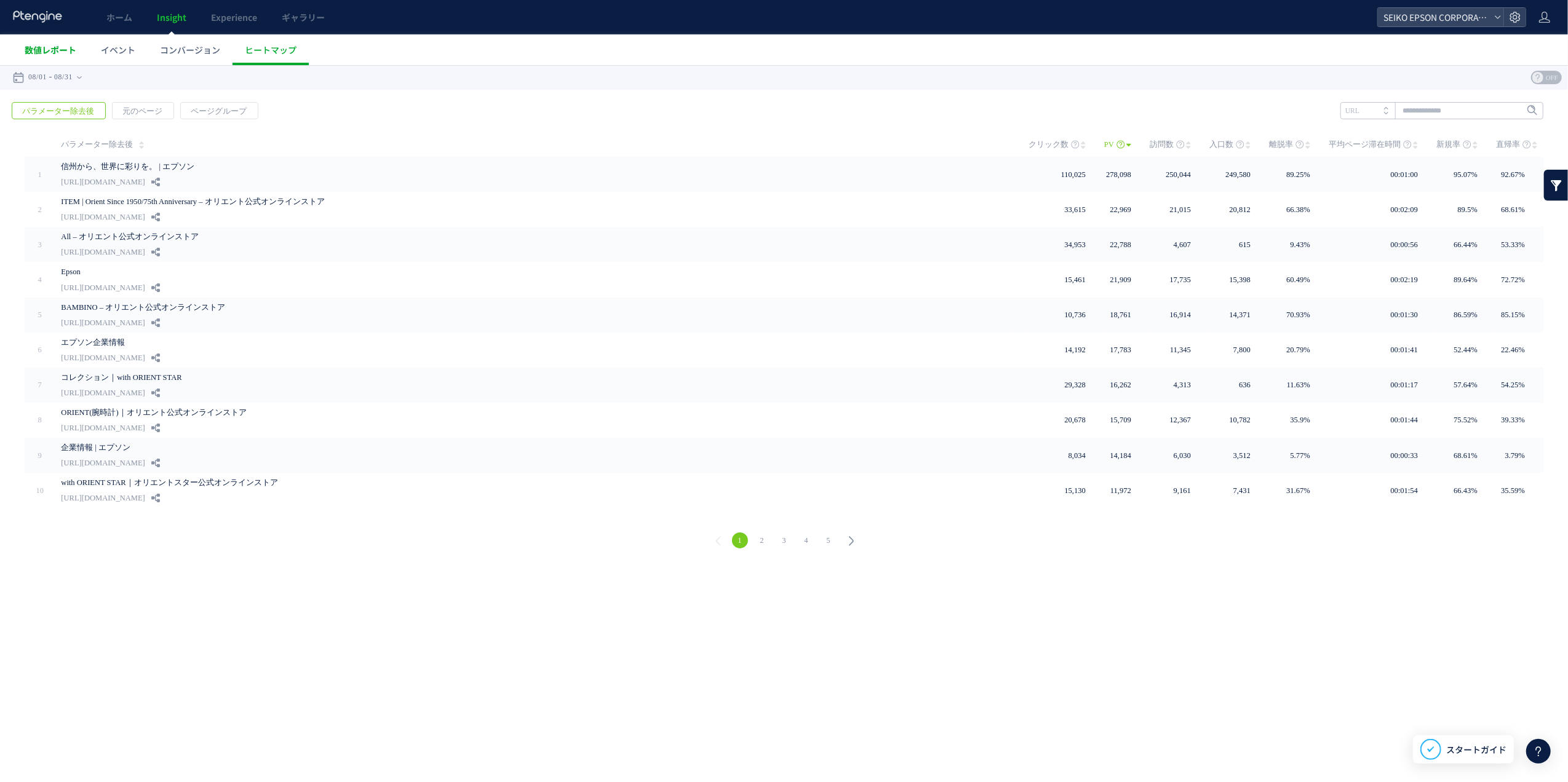
click at [60, 42] on link "数値レポート" at bounding box center [50, 50] width 76 height 31
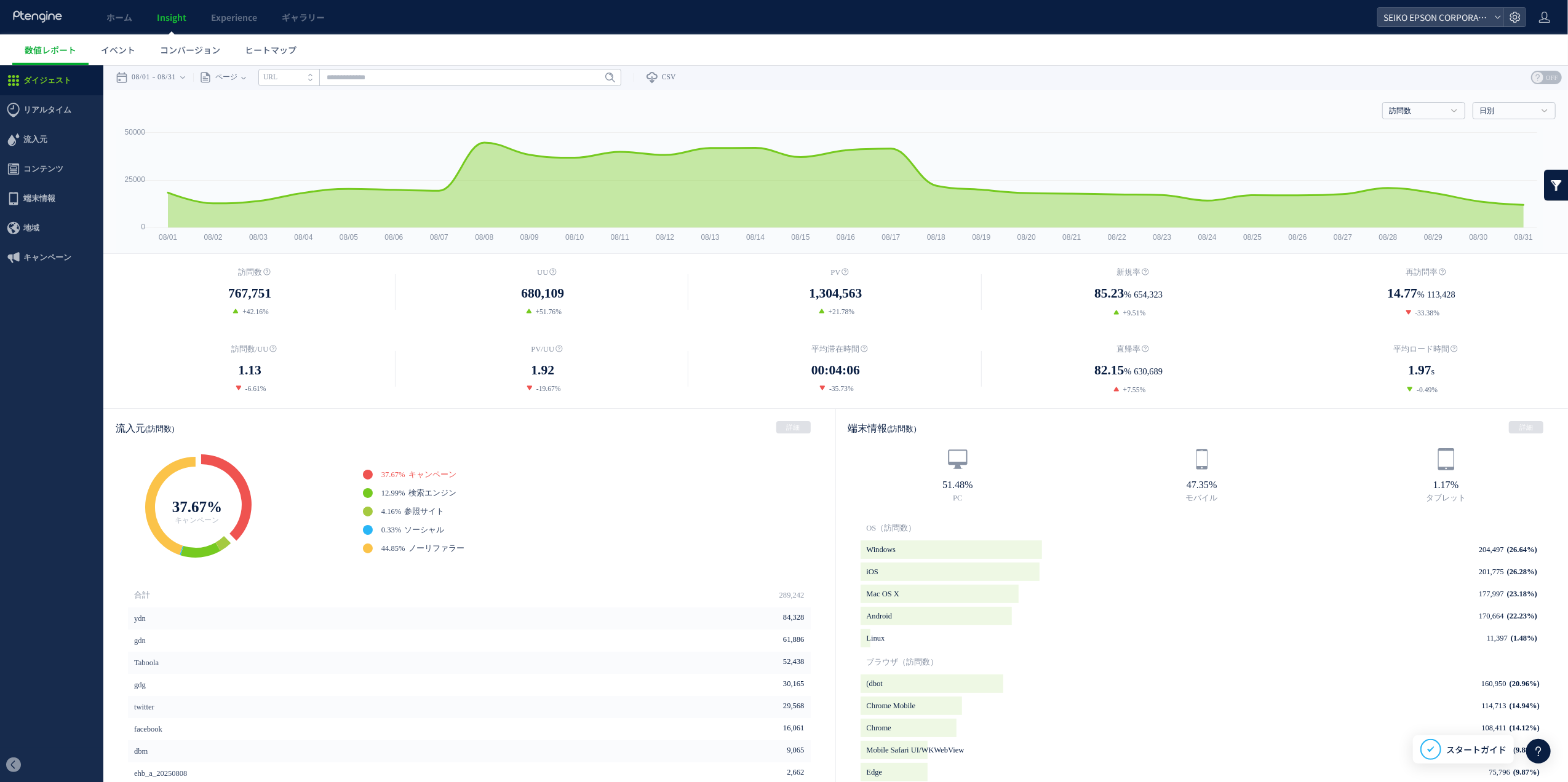
click at [300, 67] on div "ページ ページグループ パラメーター除去後 ページ ページグループ パラメーター除去後 タイトル名 URL" at bounding box center [407, 77] width 428 height 25
click at [300, 69] on li "URL" at bounding box center [289, 77] width 61 height 17
click at [300, 77] on icon "タイトル名" at bounding box center [282, 76] width 37 height 8
click at [303, 77] on li "URL" at bounding box center [289, 77] width 61 height 17
click at [300, 77] on icon "タイトル名" at bounding box center [282, 76] width 37 height 8
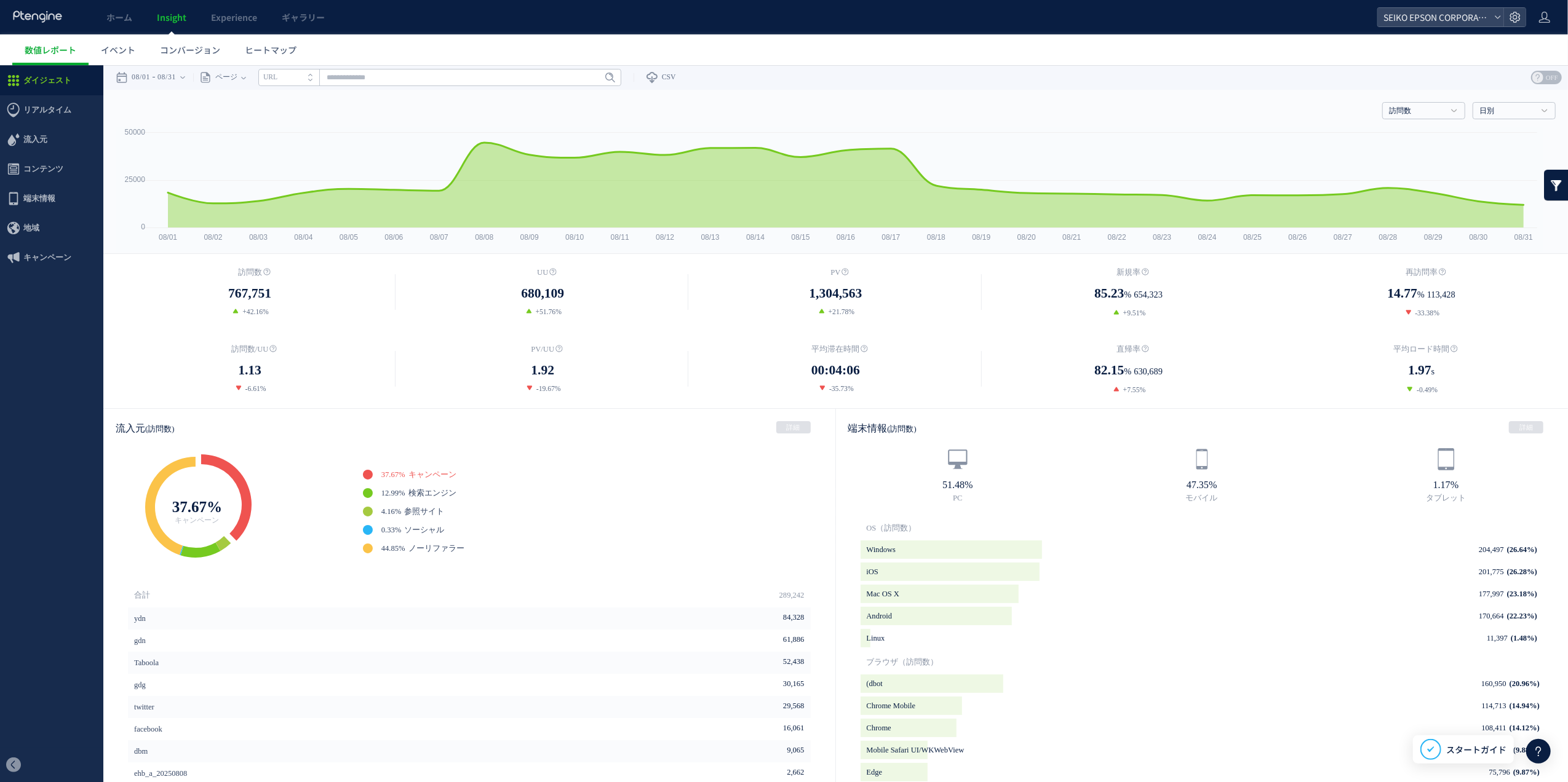
click at [304, 77] on li "URL" at bounding box center [289, 77] width 61 height 17
click at [309, 77] on li "タイトル名" at bounding box center [289, 77] width 61 height 17
click at [246, 72] on icon at bounding box center [243, 77] width 5 height 25
click at [270, 115] on li "ページグループ" at bounding box center [243, 122] width 72 height 16
click at [476, 87] on div "ページ ページグループ パラメーター除去後 ページ ページグループ パラメーター除去後 タイトル名 URL" at bounding box center [422, 77] width 457 height 25
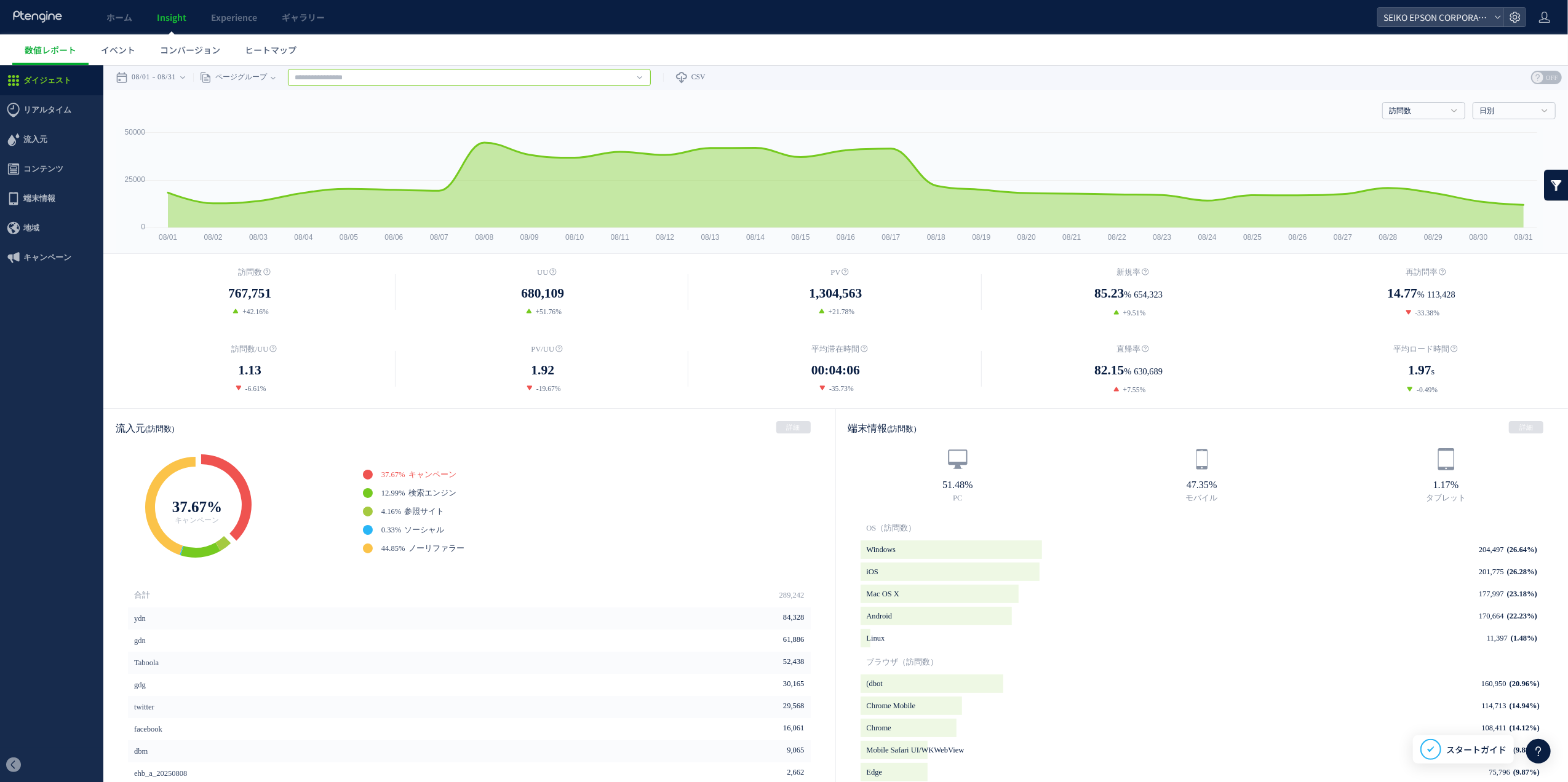
click at [635, 81] on input "text" at bounding box center [469, 77] width 363 height 17
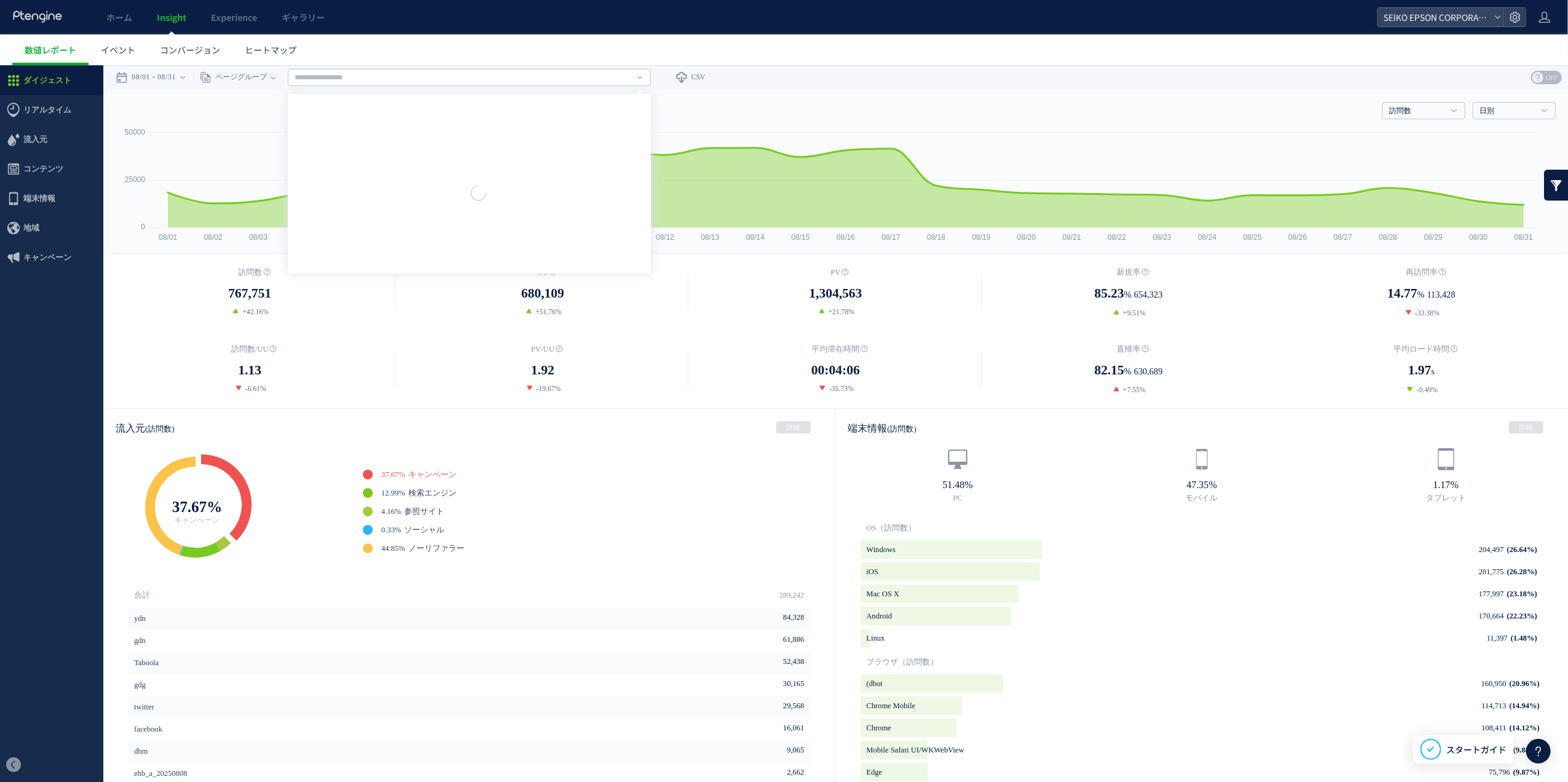
click at [642, 81] on link at bounding box center [640, 76] width 5 height 16
click at [550, 167] on link "[DOMAIN_NAME] 技術情報" at bounding box center [470, 174] width 356 height 16
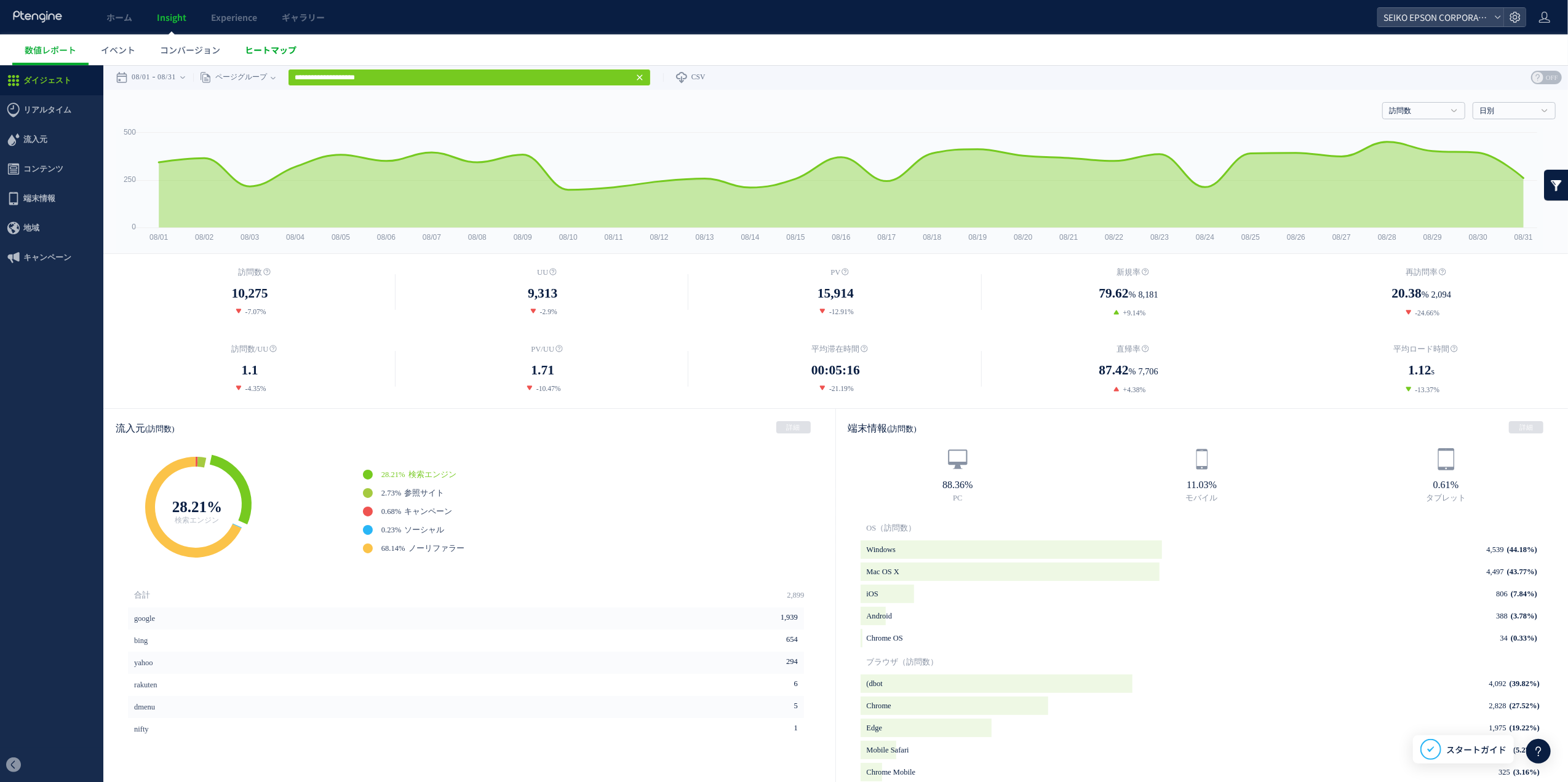
click at [286, 41] on link "ヒートマップ" at bounding box center [270, 50] width 76 height 31
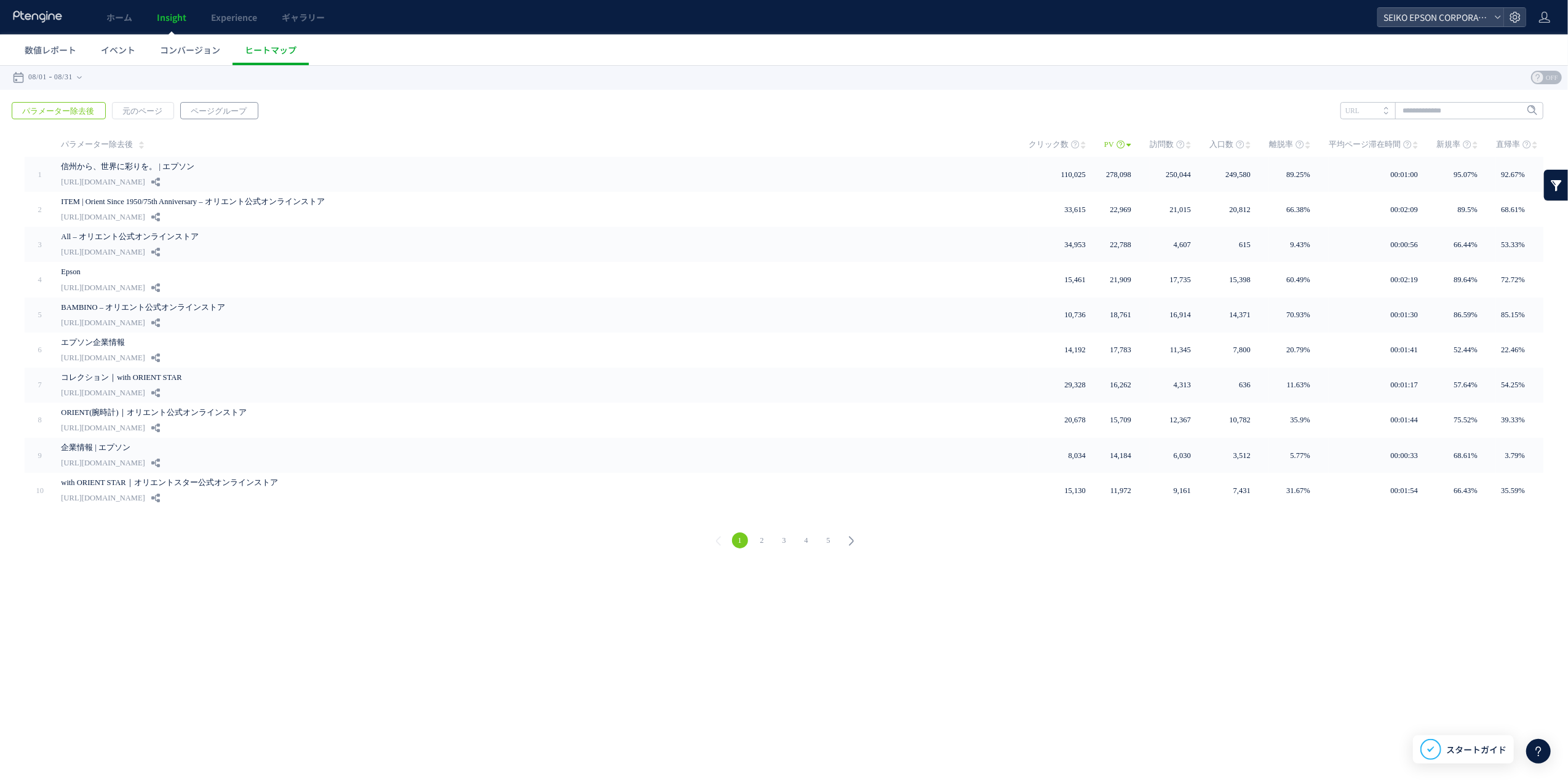
click at [220, 105] on span "ページグループ" at bounding box center [219, 111] width 75 height 17
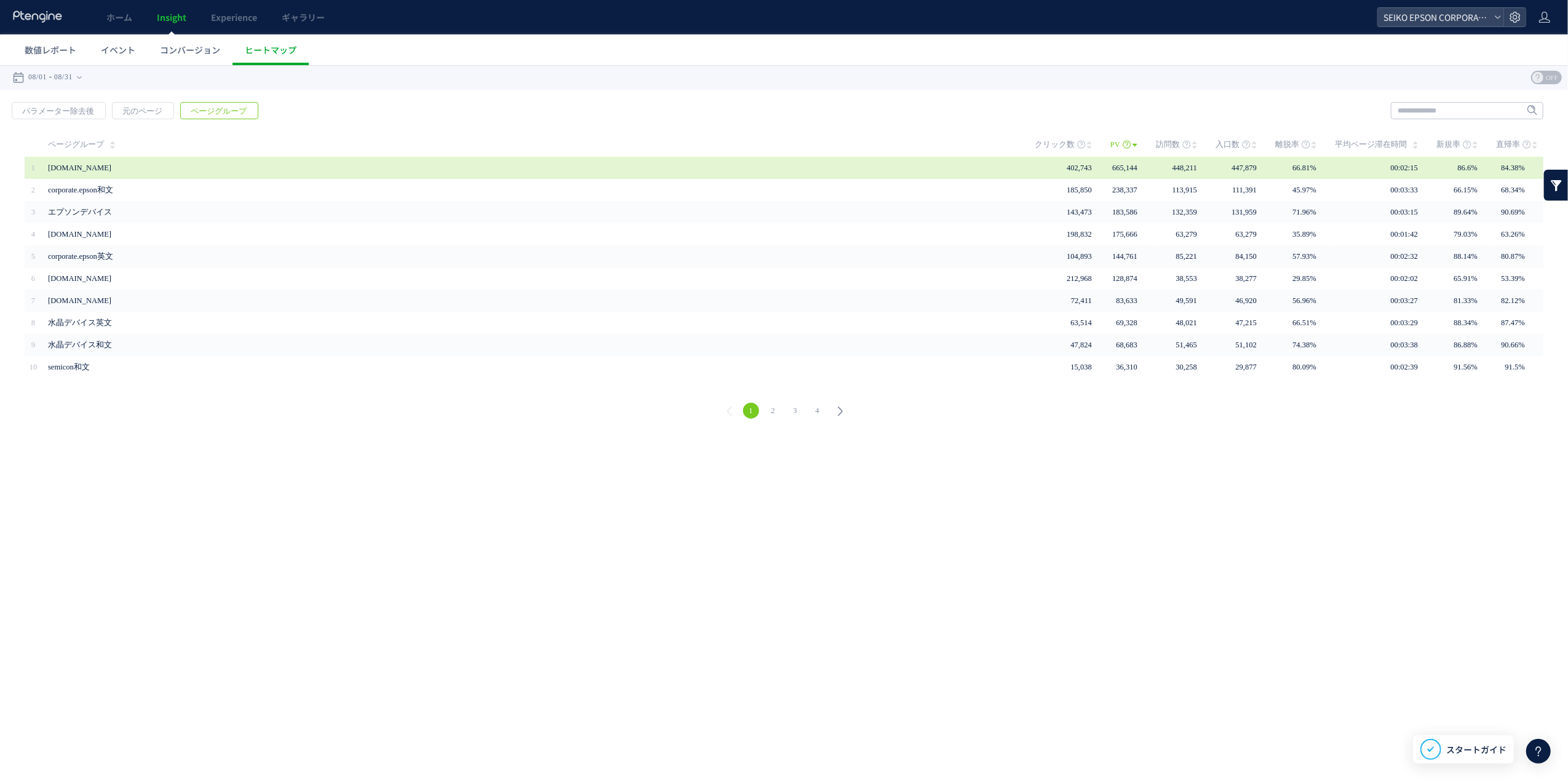
click at [102, 172] on span "[DOMAIN_NAME]" at bounding box center [532, 167] width 970 height 22
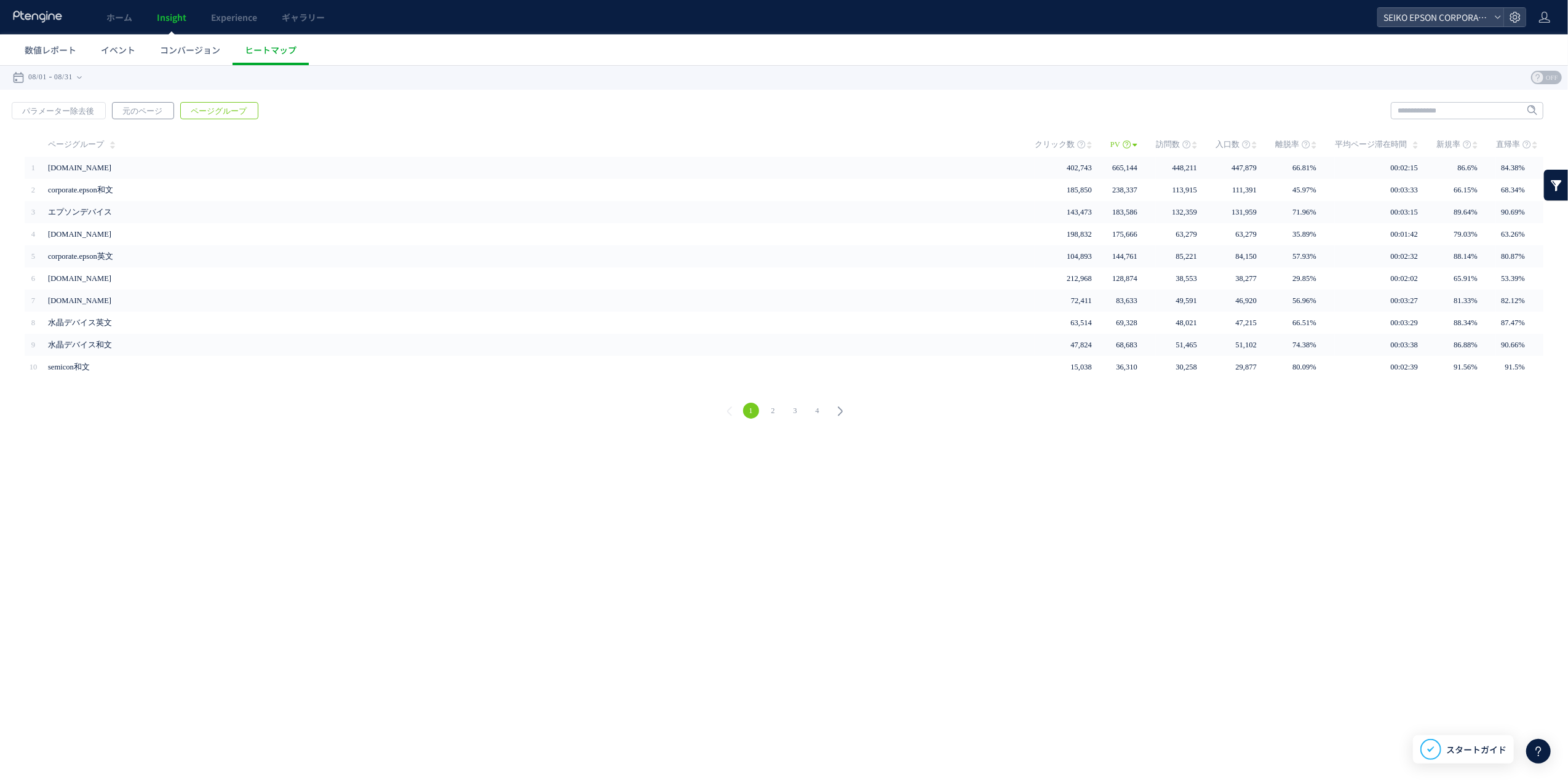
click at [124, 111] on span "元のページ" at bounding box center [142, 111] width 59 height 17
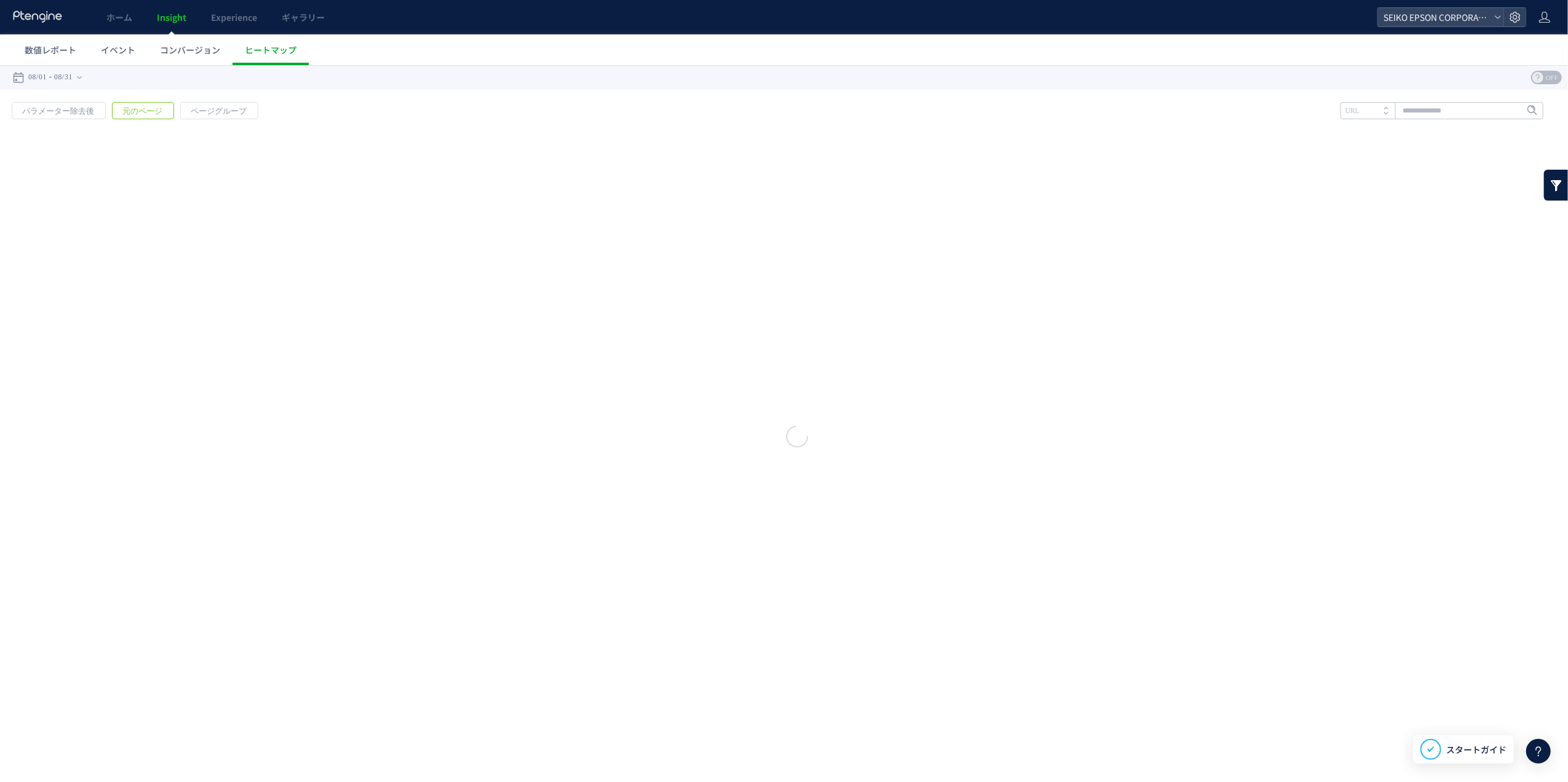
click at [105, 111] on div at bounding box center [784, 423] width 1568 height 717
click at [96, 111] on div at bounding box center [784, 423] width 1568 height 717
click at [92, 111] on div at bounding box center [784, 423] width 1568 height 717
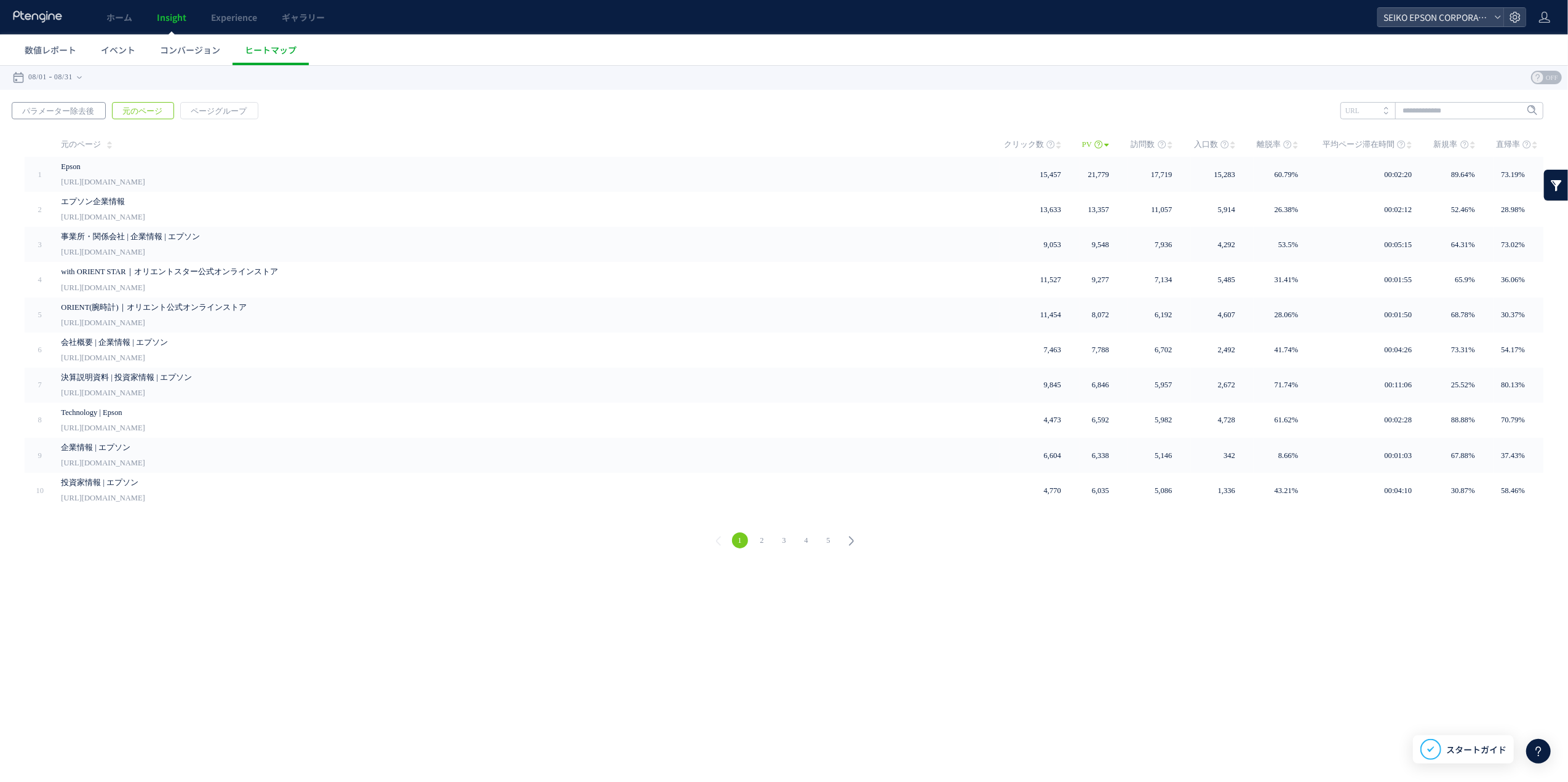
click at [52, 112] on span "パラメーター除去後" at bounding box center [58, 111] width 92 height 17
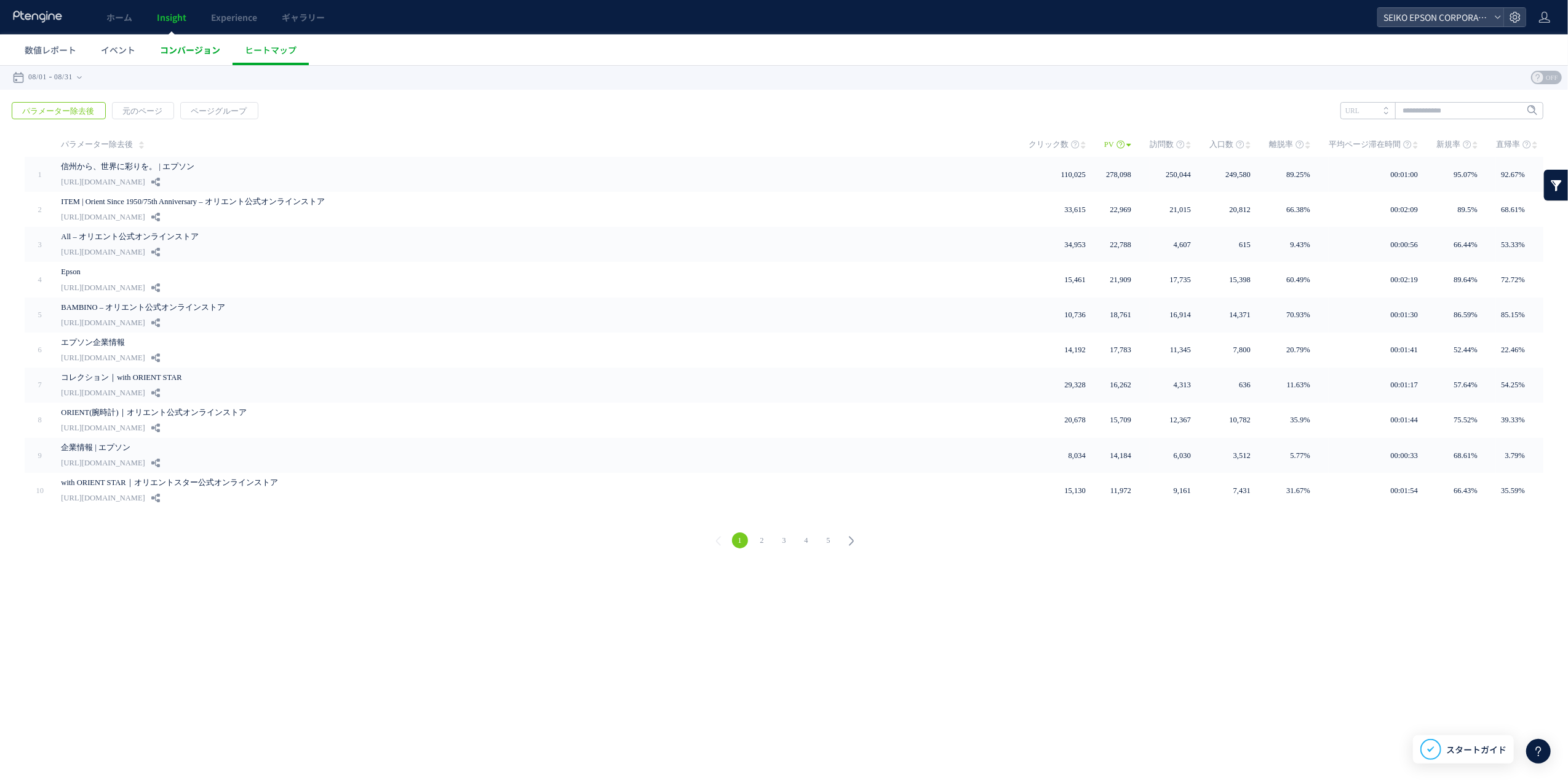
click at [173, 51] on span "コンバージョン" at bounding box center [190, 50] width 60 height 12
click at [126, 52] on span "イベント" at bounding box center [118, 50] width 35 height 12
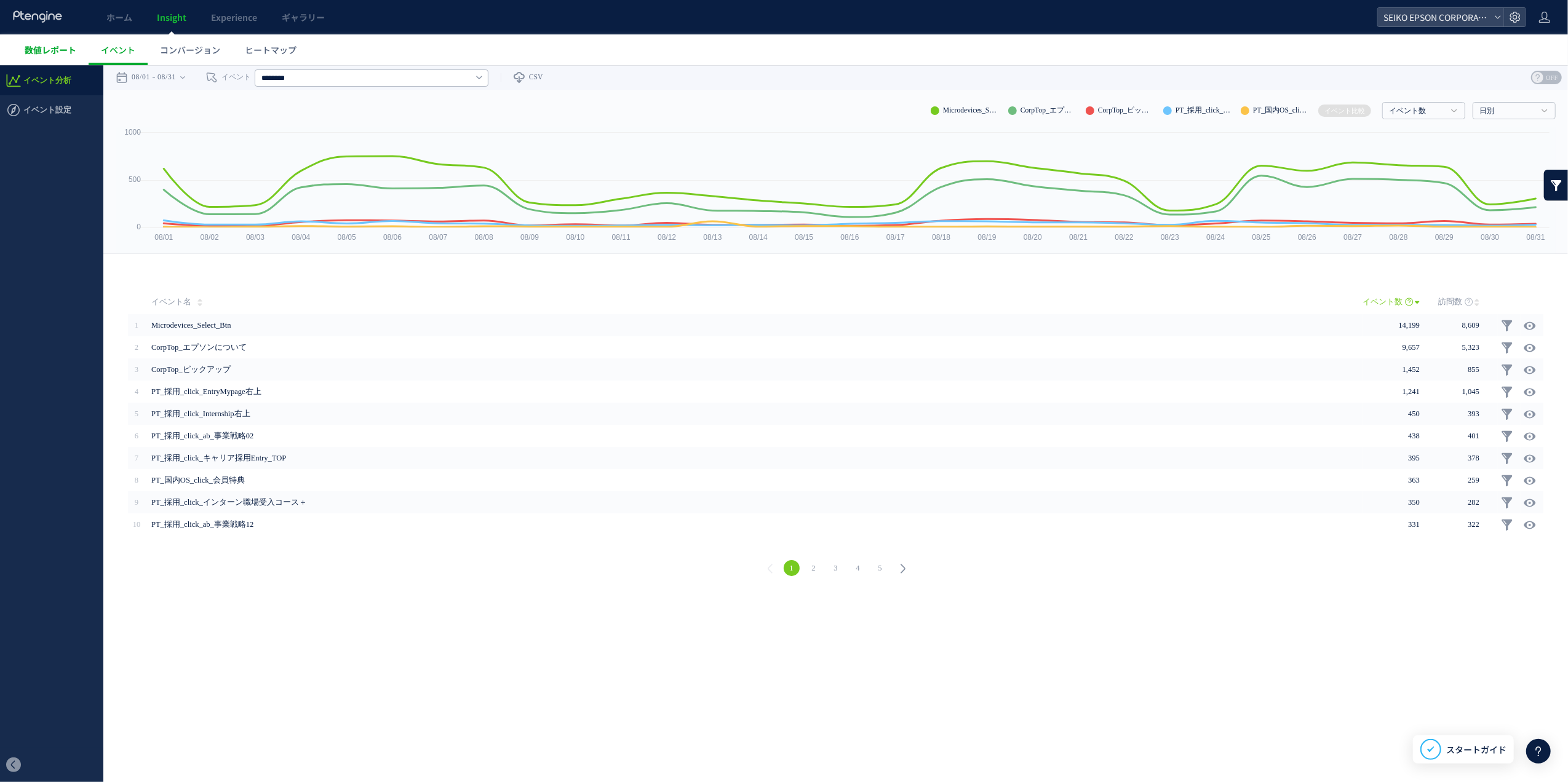
click at [49, 52] on span "数値レポート" at bounding box center [50, 50] width 52 height 12
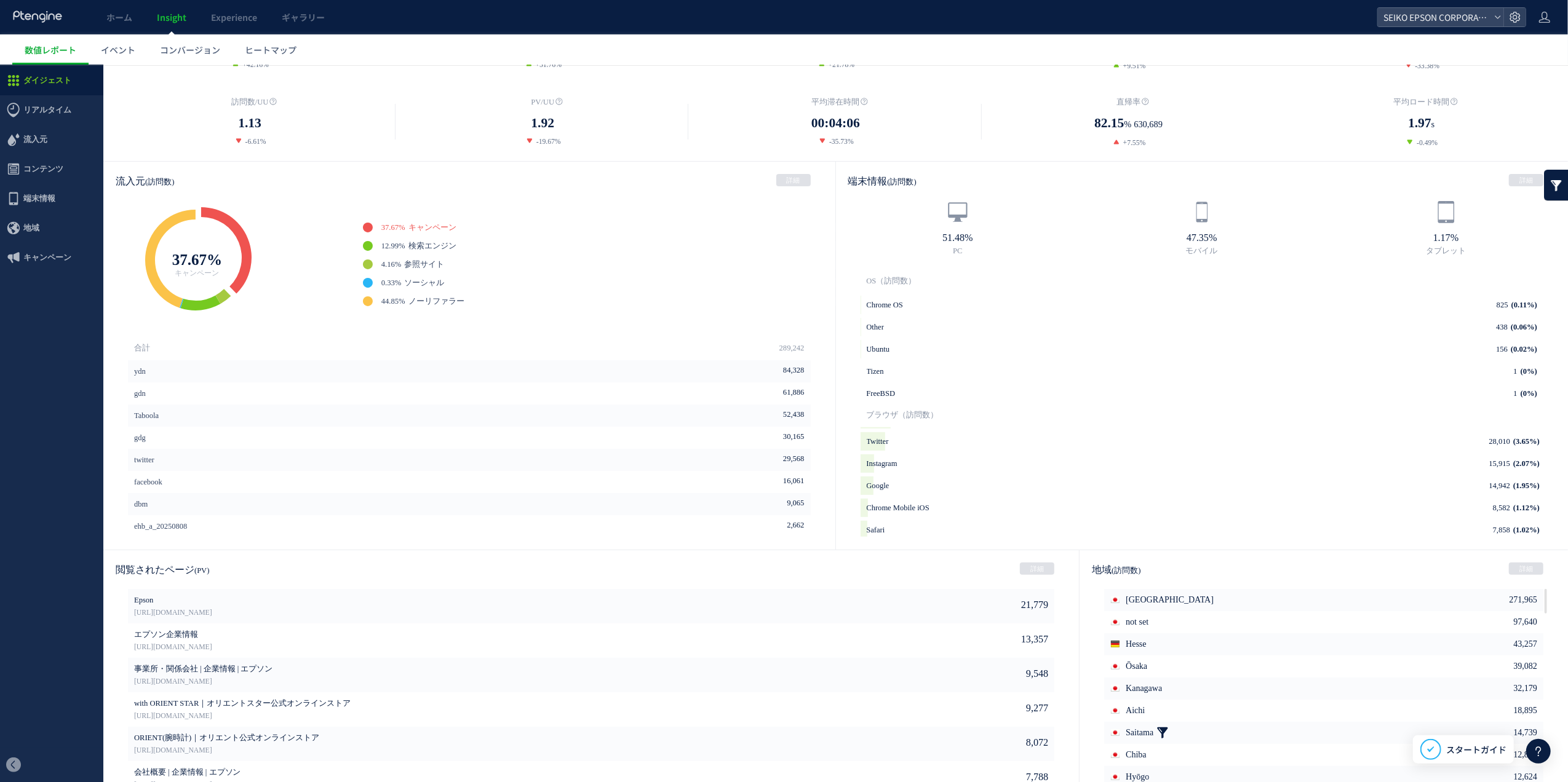
scroll to position [313, 0]
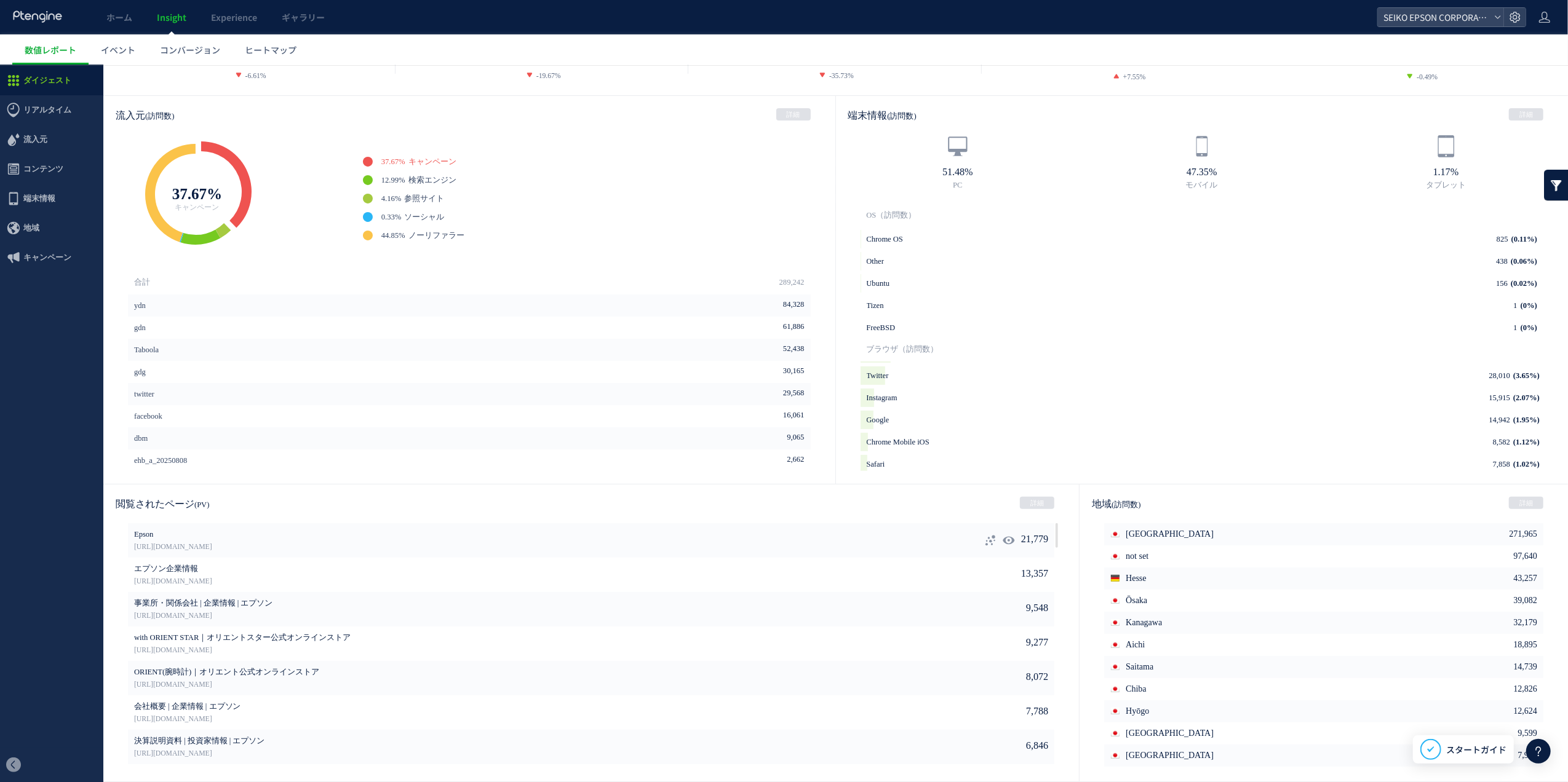
click at [984, 539] on icon at bounding box center [990, 540] width 12 height 12
click at [209, 551] on link "[URL][DOMAIN_NAME]" at bounding box center [535, 546] width 803 height 11
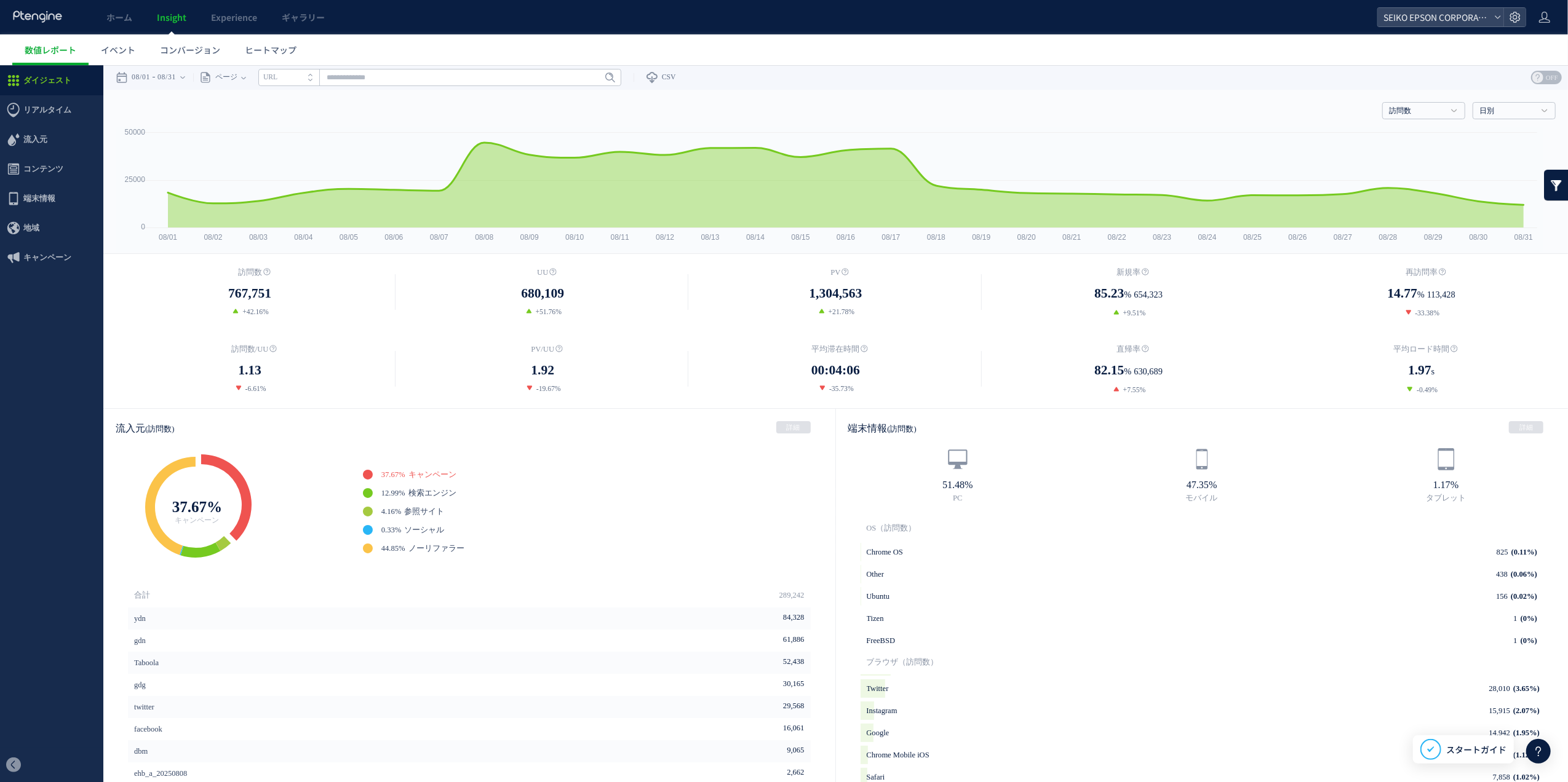
click at [299, 82] on li "URL" at bounding box center [289, 77] width 61 height 17
click at [246, 76] on use at bounding box center [243, 77] width 5 height 2
click at [237, 119] on li "ページグループ" at bounding box center [243, 122] width 72 height 16
click at [390, 72] on input "text" at bounding box center [469, 77] width 363 height 17
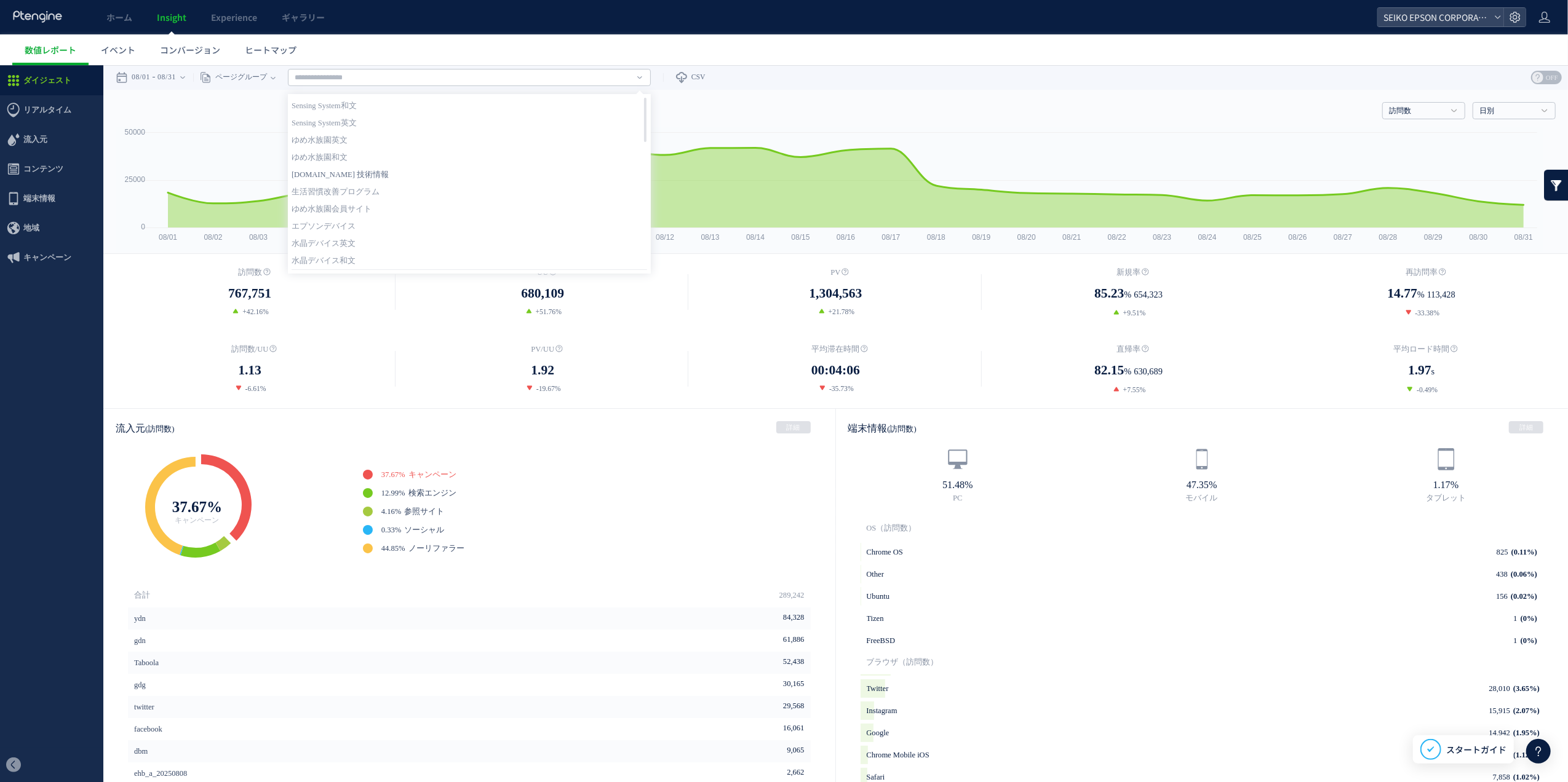
click at [335, 170] on link "corporate.epson 技術情報" at bounding box center [470, 174] width 356 height 16
type input "**********"
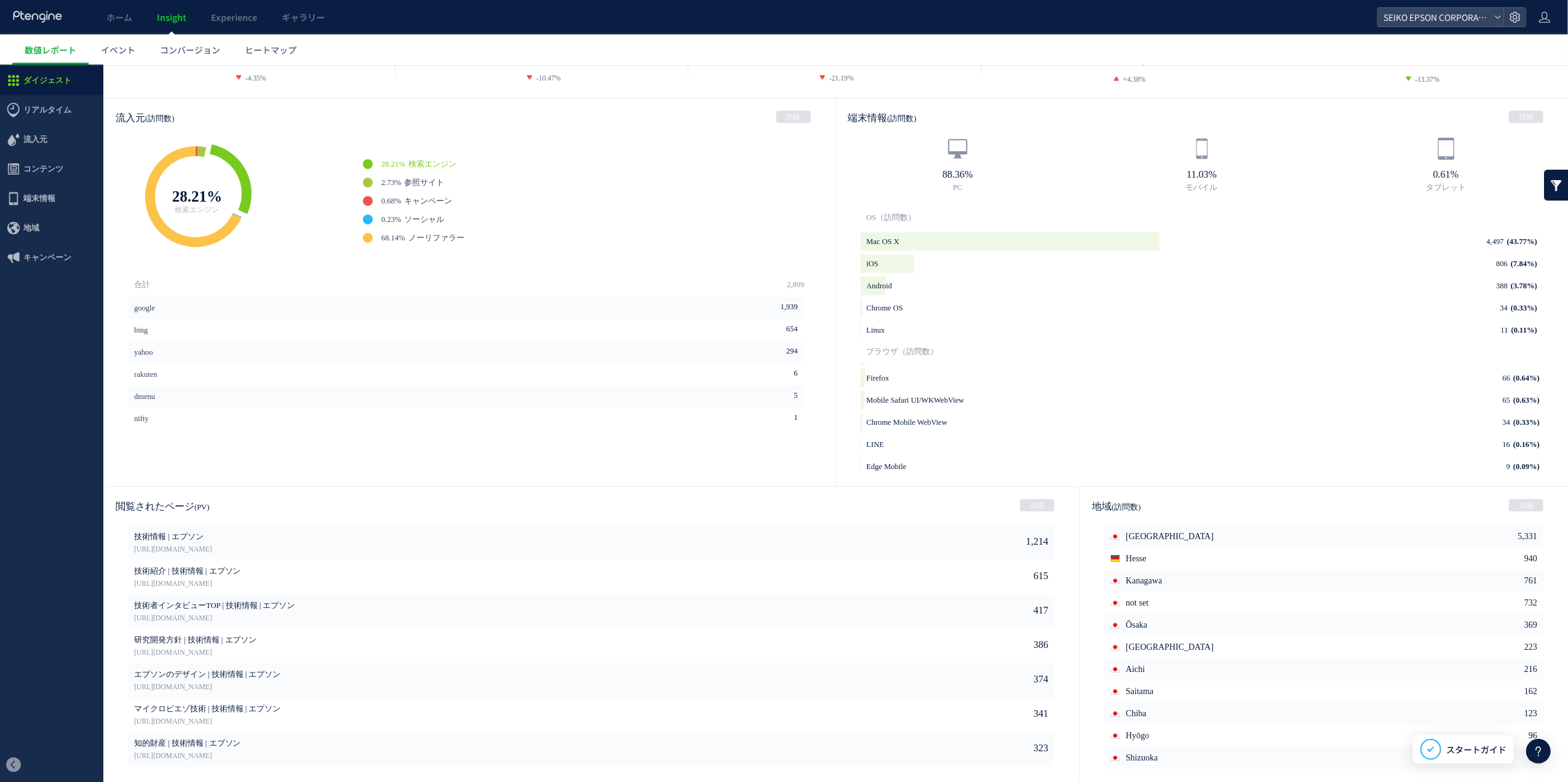
scroll to position [313, 0]
click at [153, 546] on link "[URL][DOMAIN_NAME]" at bounding box center [535, 546] width 803 height 11
click at [990, 546] on link at bounding box center [996, 540] width 12 height 35
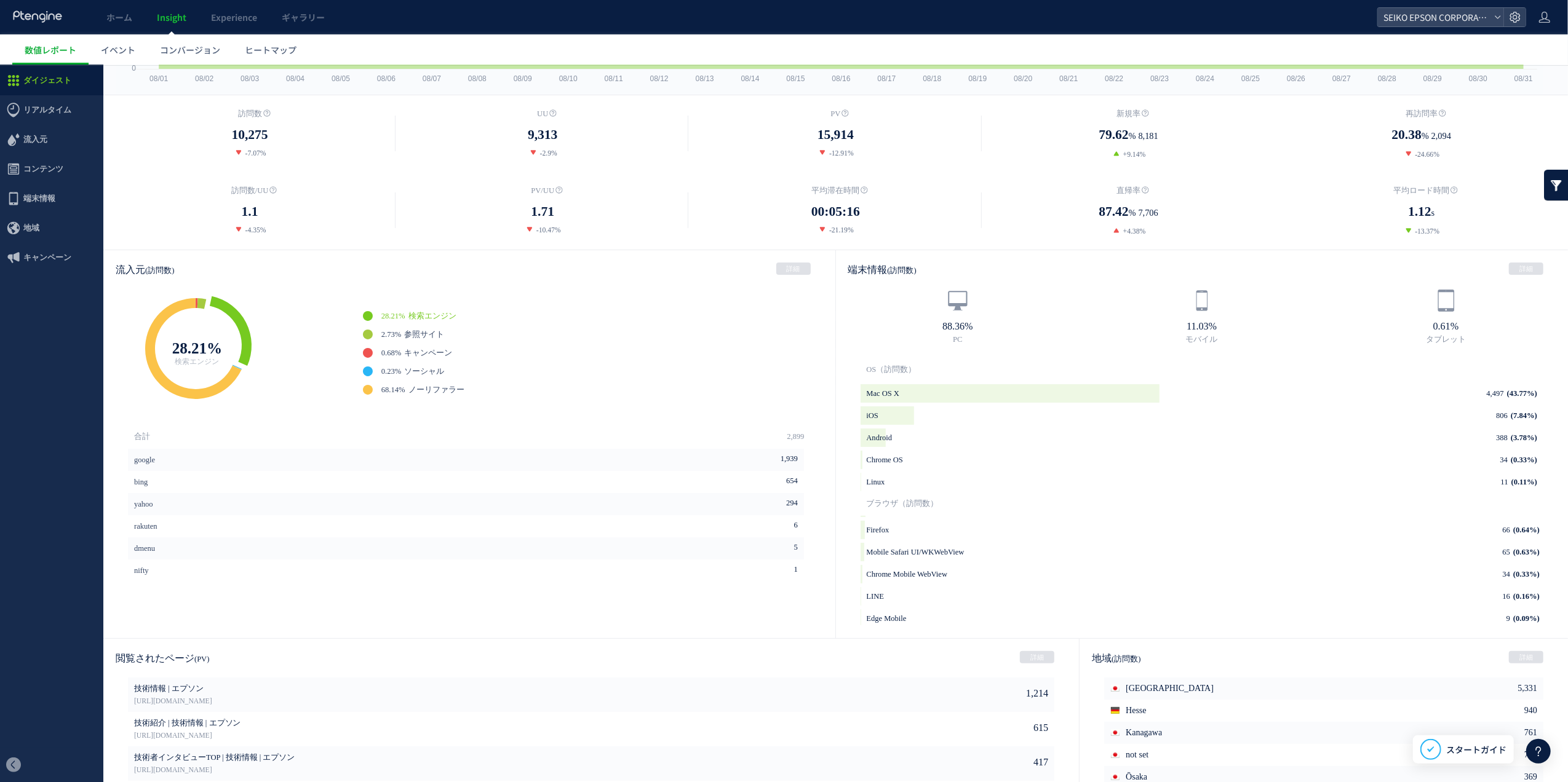
scroll to position [0, 0]
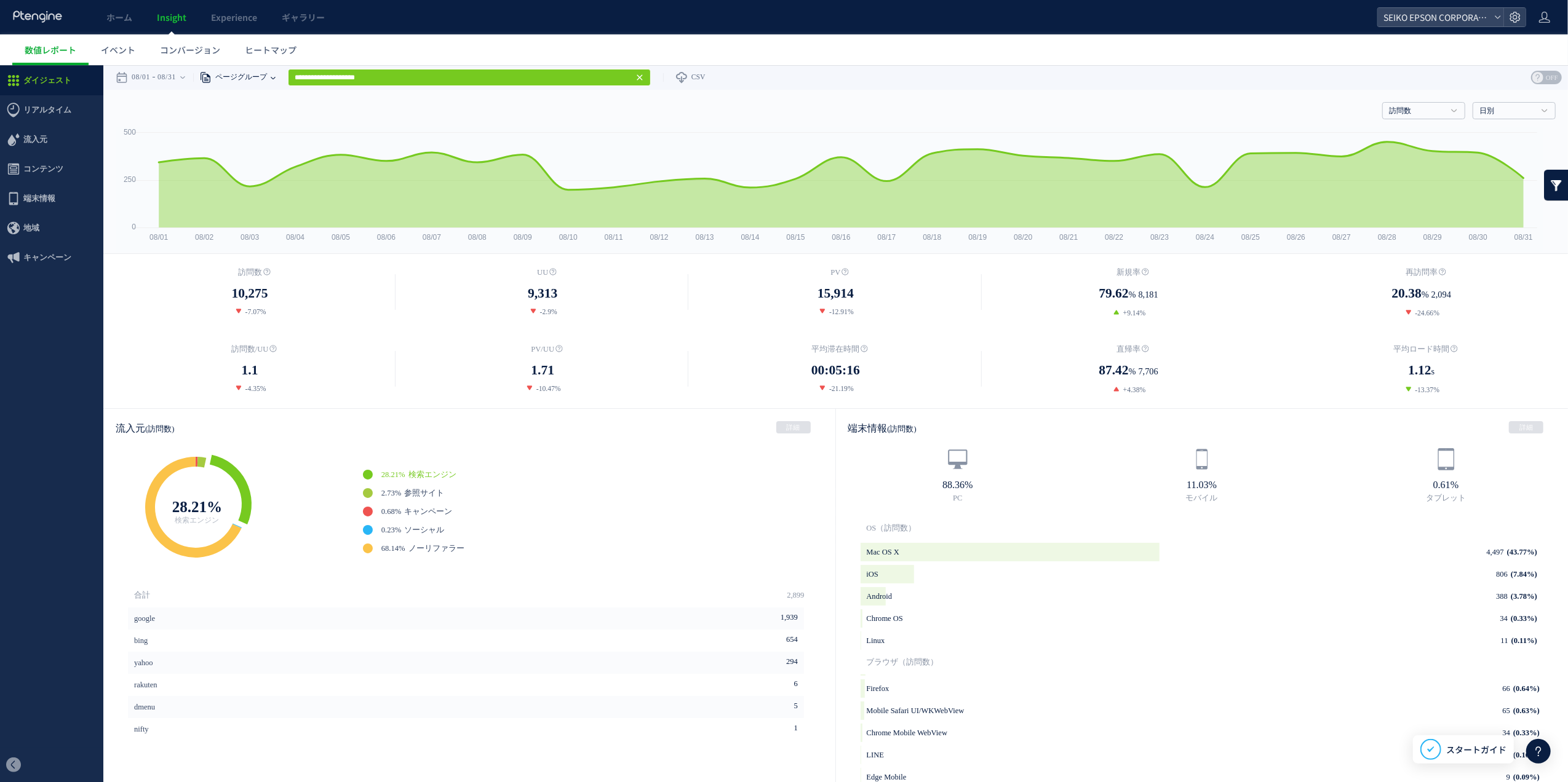
click at [210, 72] on use at bounding box center [205, 77] width 10 height 11
click at [253, 109] on li "ページ" at bounding box center [273, 105] width 72 height 16
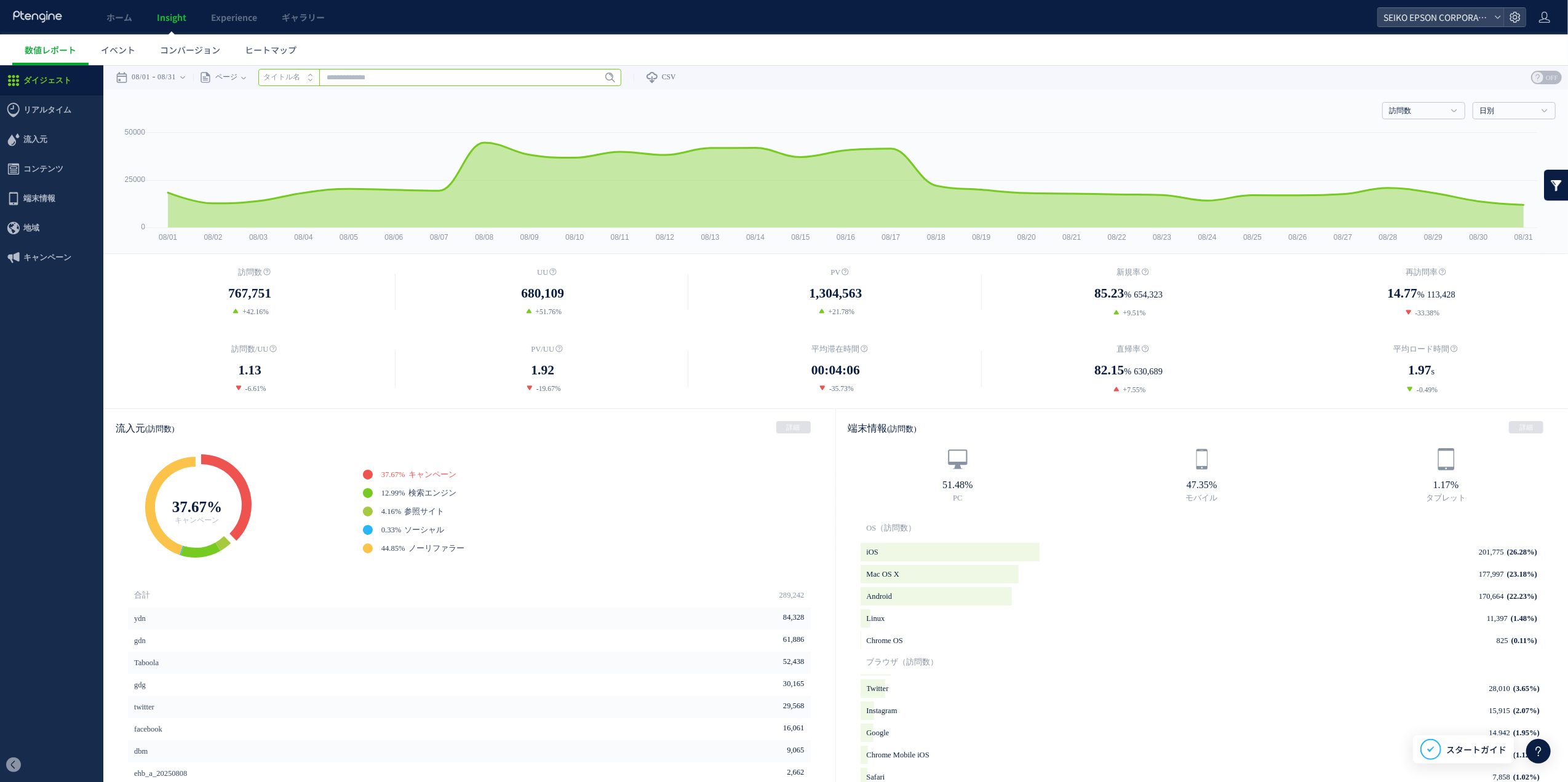
click at [340, 75] on input "text" at bounding box center [440, 77] width 363 height 17
paste input "**********"
type input "**********"
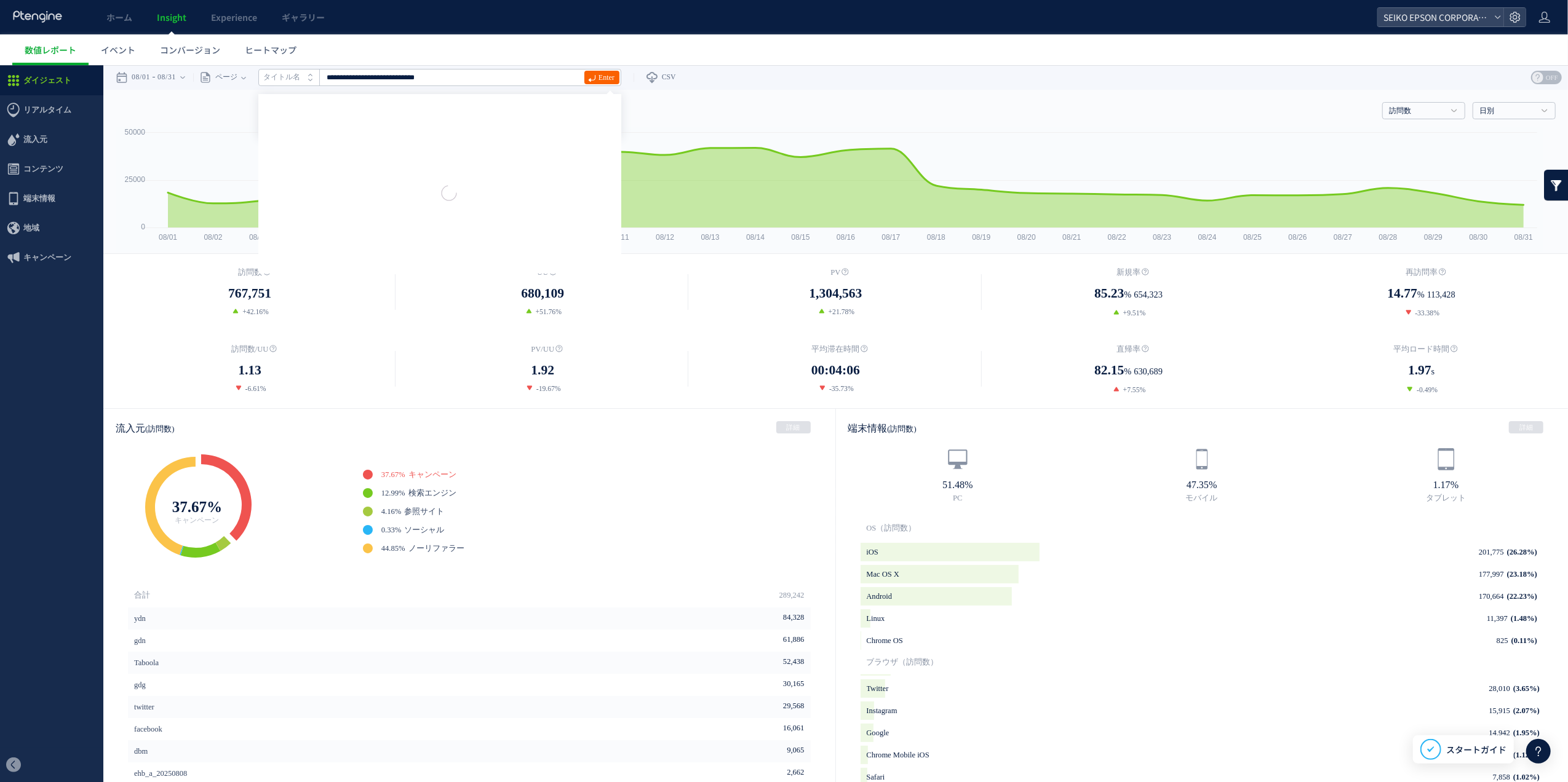
click at [591, 75] on link "Enter" at bounding box center [602, 77] width 35 height 14
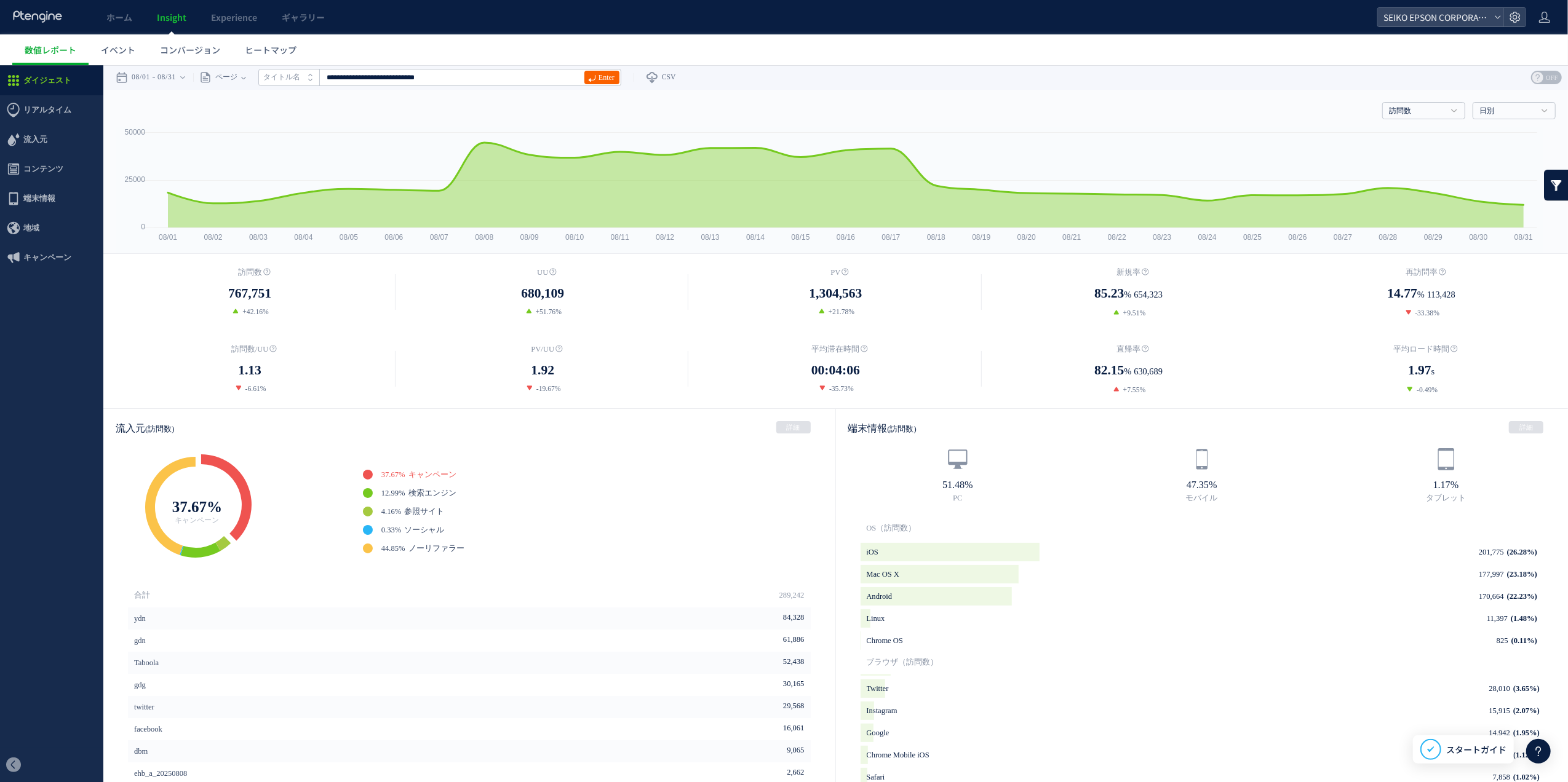
click at [596, 76] on icon at bounding box center [592, 78] width 8 height 8
click at [615, 82] on span "Enter" at bounding box center [606, 77] width 16 height 14
click at [286, 79] on icon "タイトル名" at bounding box center [282, 76] width 37 height 8
click at [384, 75] on input "text" at bounding box center [440, 77] width 363 height 17
paste input "**********"
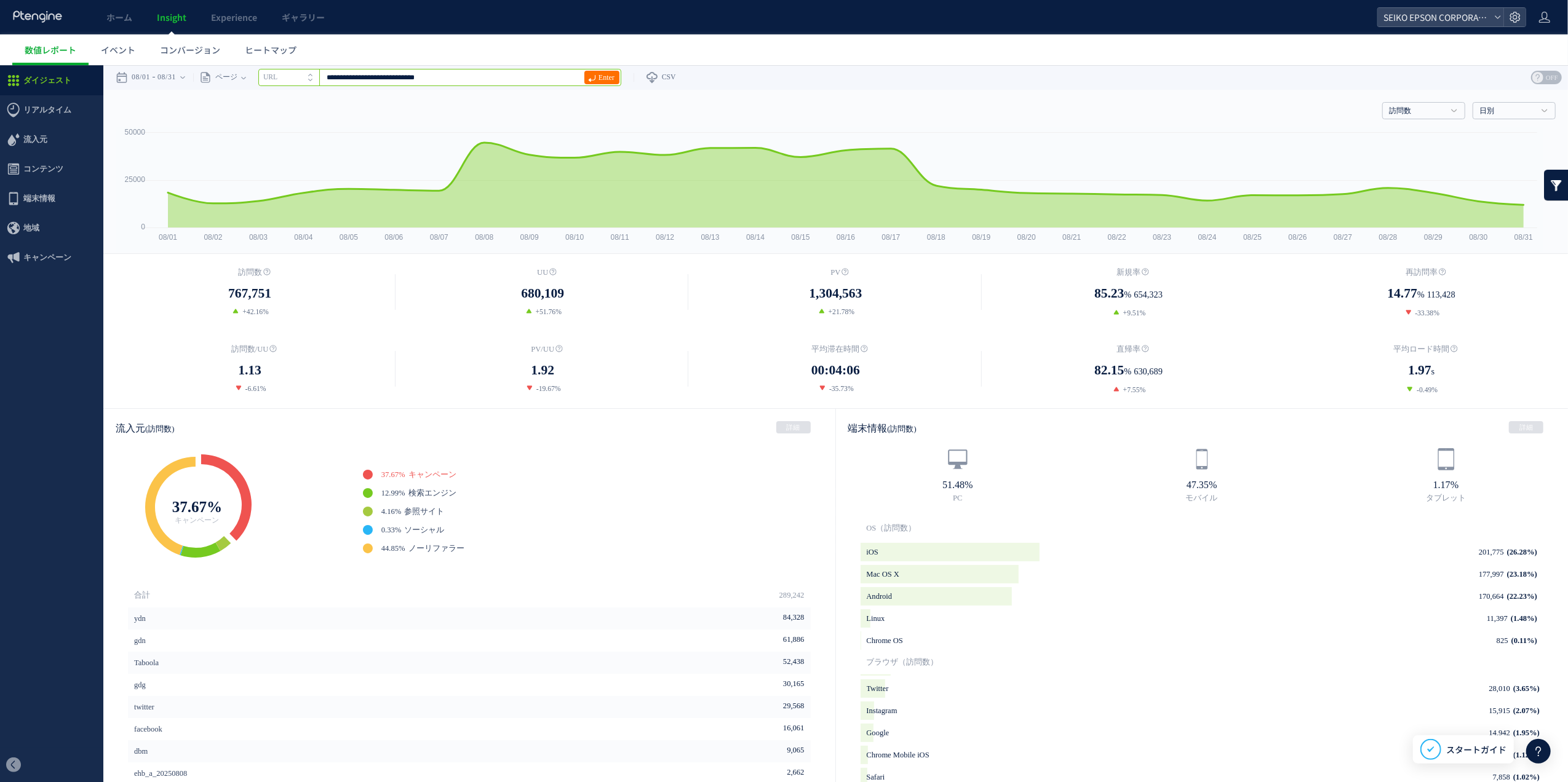
click at [560, 81] on input "**********" at bounding box center [440, 77] width 363 height 17
type input "**********"
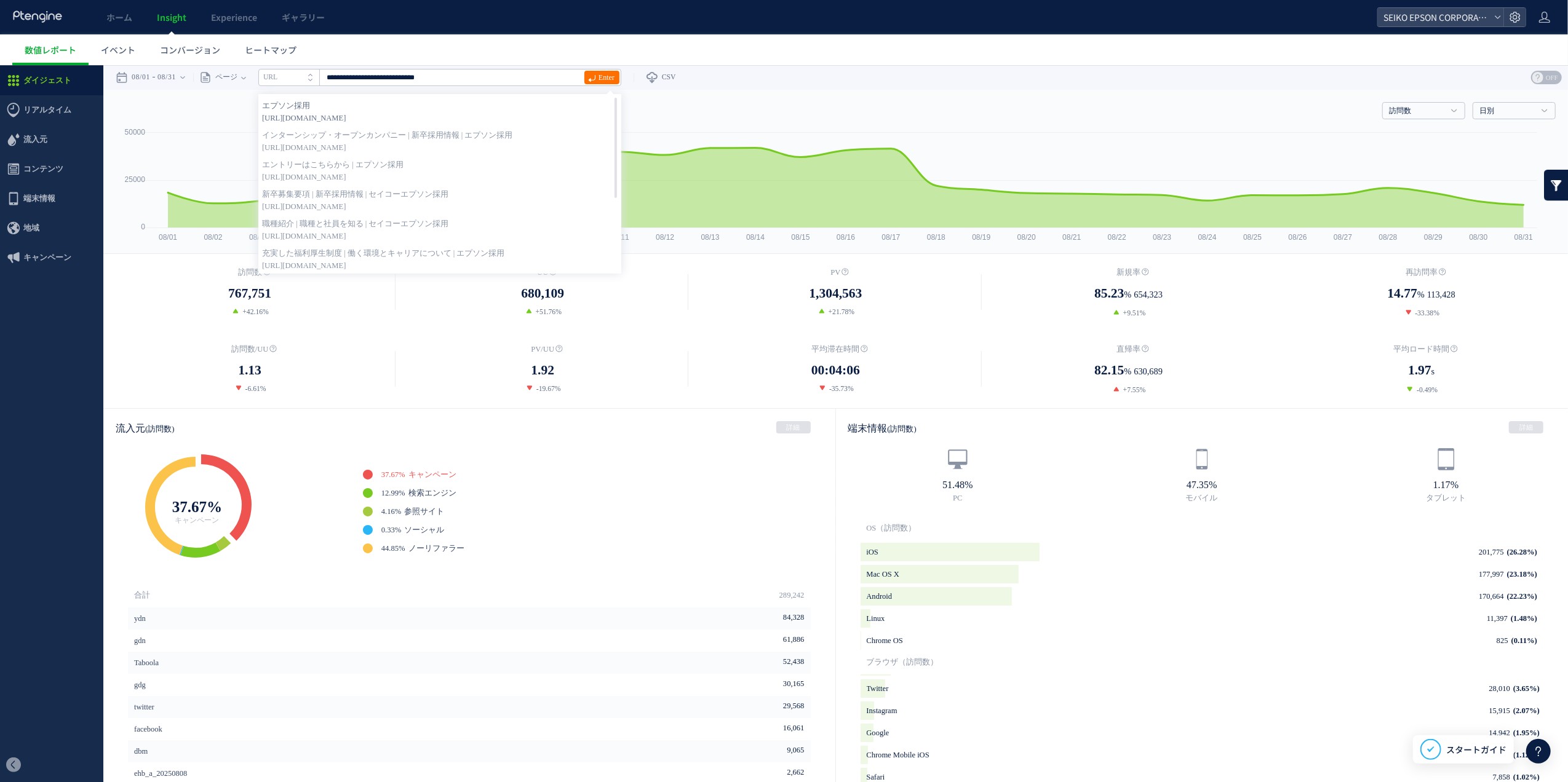
click at [367, 116] on span "https://www.recruit.epson.jp/" at bounding box center [440, 118] width 356 height 12
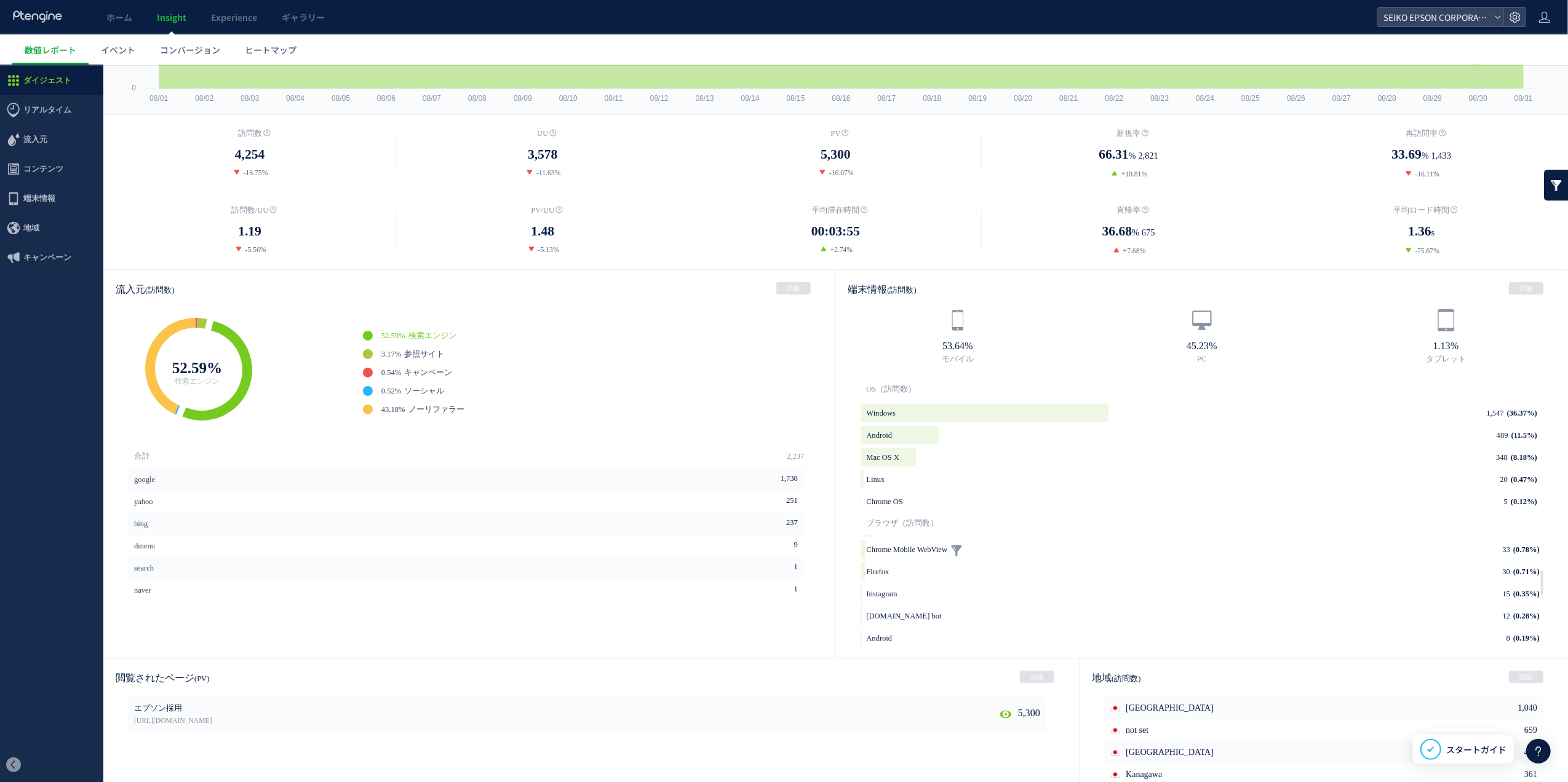
scroll to position [313, 0]
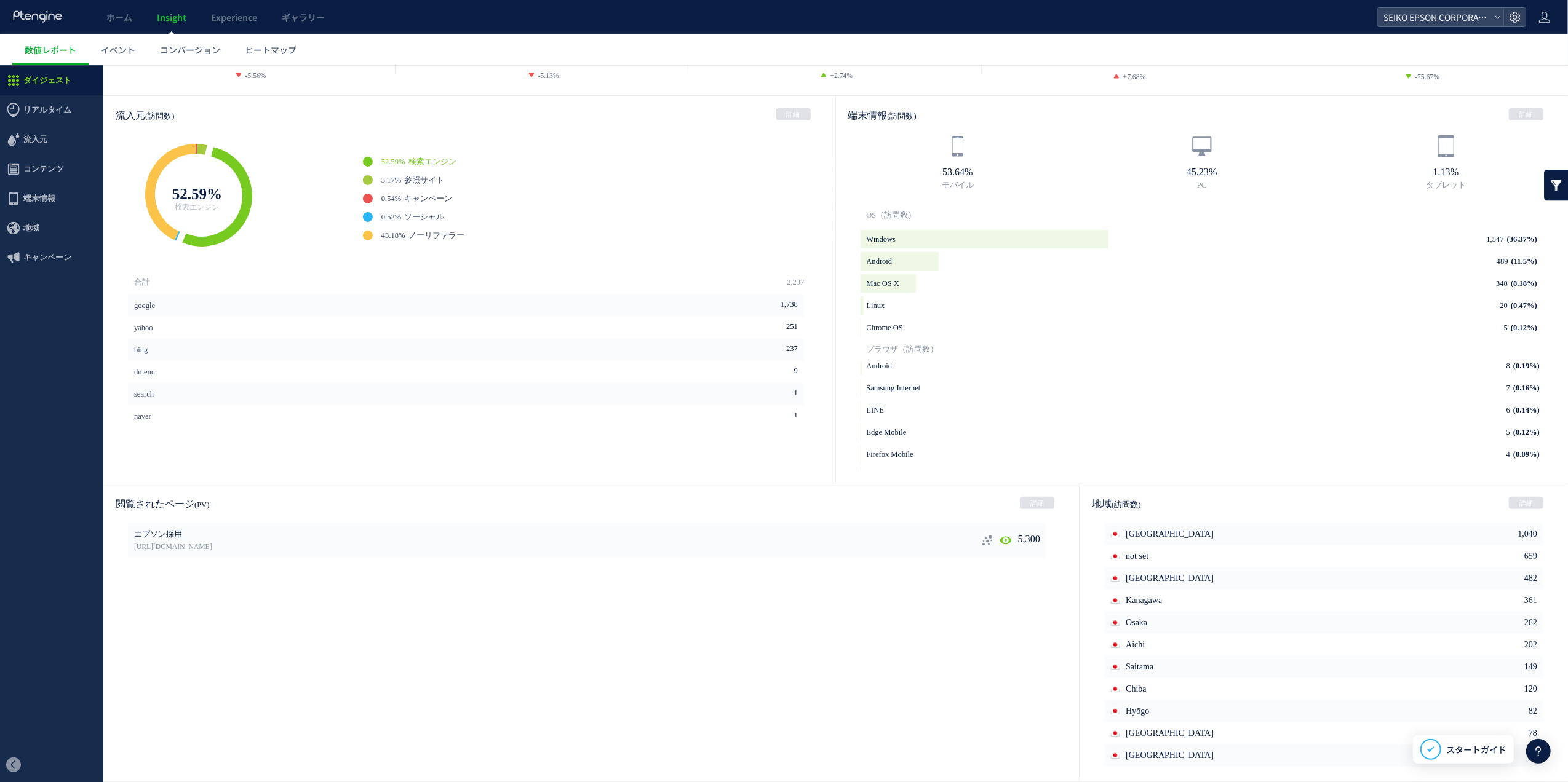
click at [981, 544] on icon at bounding box center [987, 540] width 12 height 12
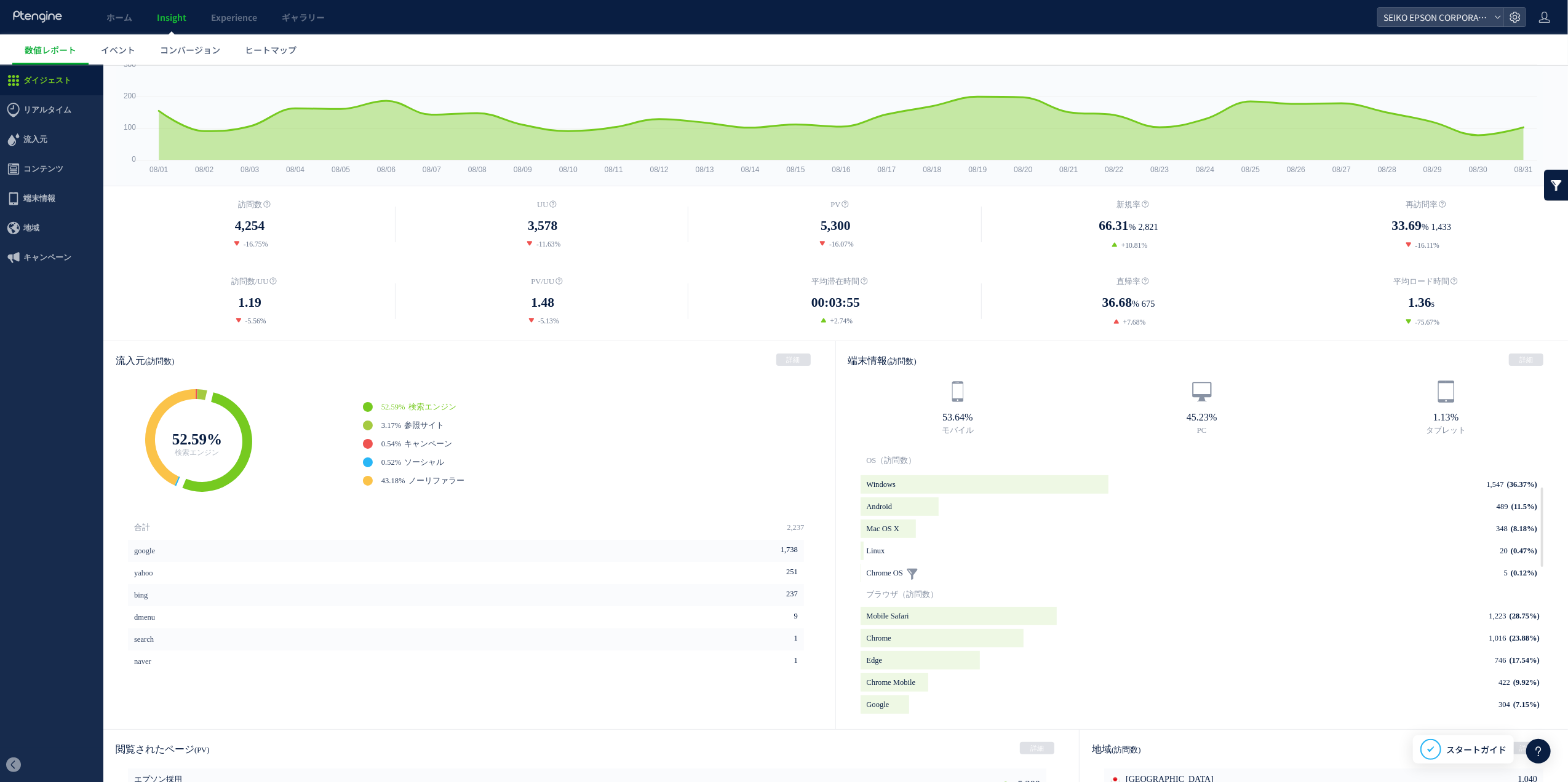
scroll to position [0, 0]
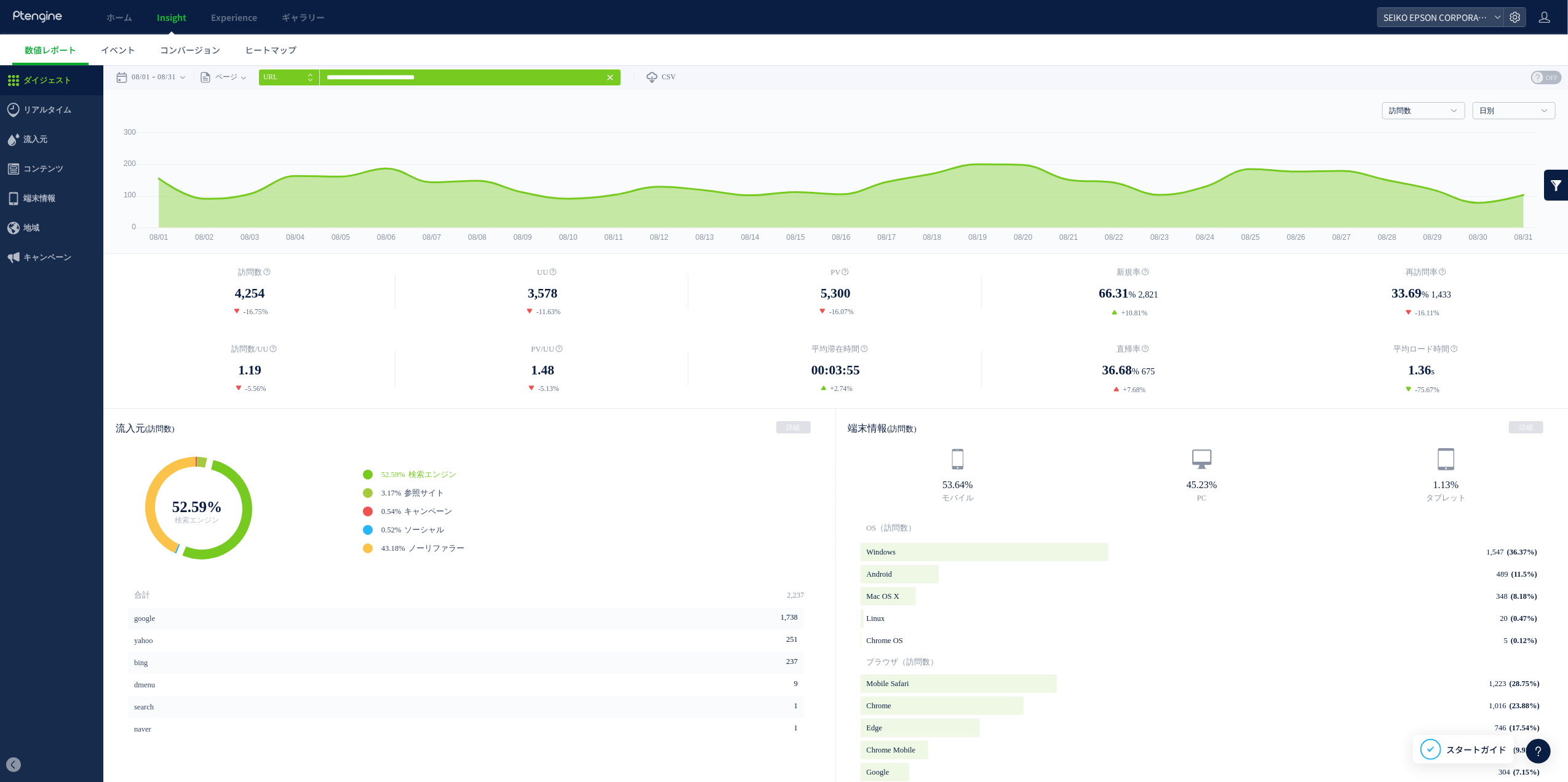
click at [400, 429] on div "流入元 (訪問数) 詳細" at bounding box center [469, 427] width 732 height 38
click at [1523, 429] on link "詳細" at bounding box center [1526, 426] width 35 height 12
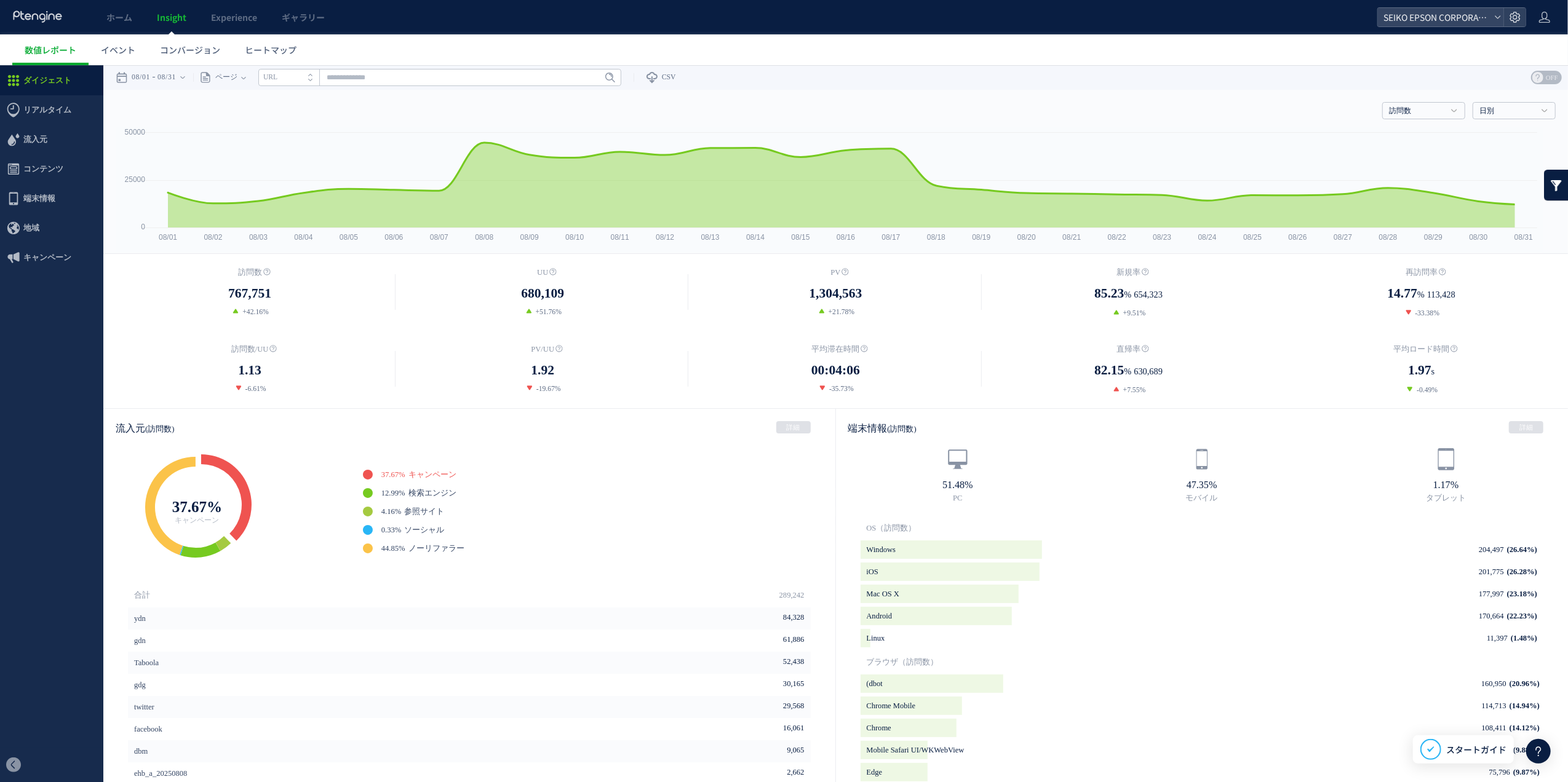
click at [313, 77] on li "URL" at bounding box center [289, 77] width 61 height 17
click at [313, 77] on li "タイトル名" at bounding box center [289, 77] width 61 height 17
click at [237, 78] on span "ページ" at bounding box center [225, 77] width 26 height 25
click at [244, 118] on li "ページグループ" at bounding box center [243, 122] width 72 height 16
click at [397, 79] on input "text" at bounding box center [469, 77] width 363 height 17
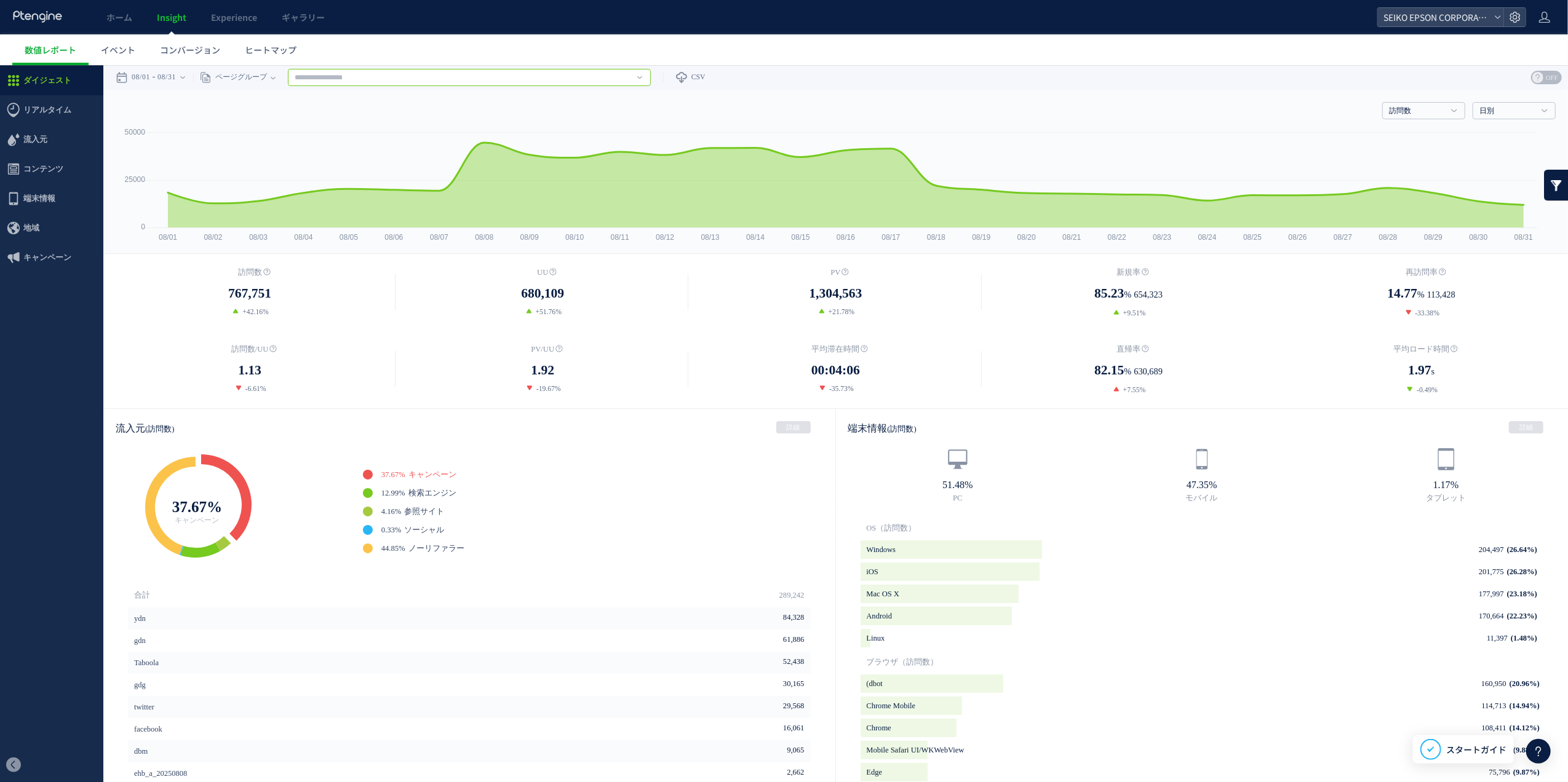
paste input "**********"
type input "**********"
click at [264, 76] on span "ページグループ" at bounding box center [240, 77] width 55 height 25
click at [279, 103] on li "ページ" at bounding box center [273, 105] width 72 height 16
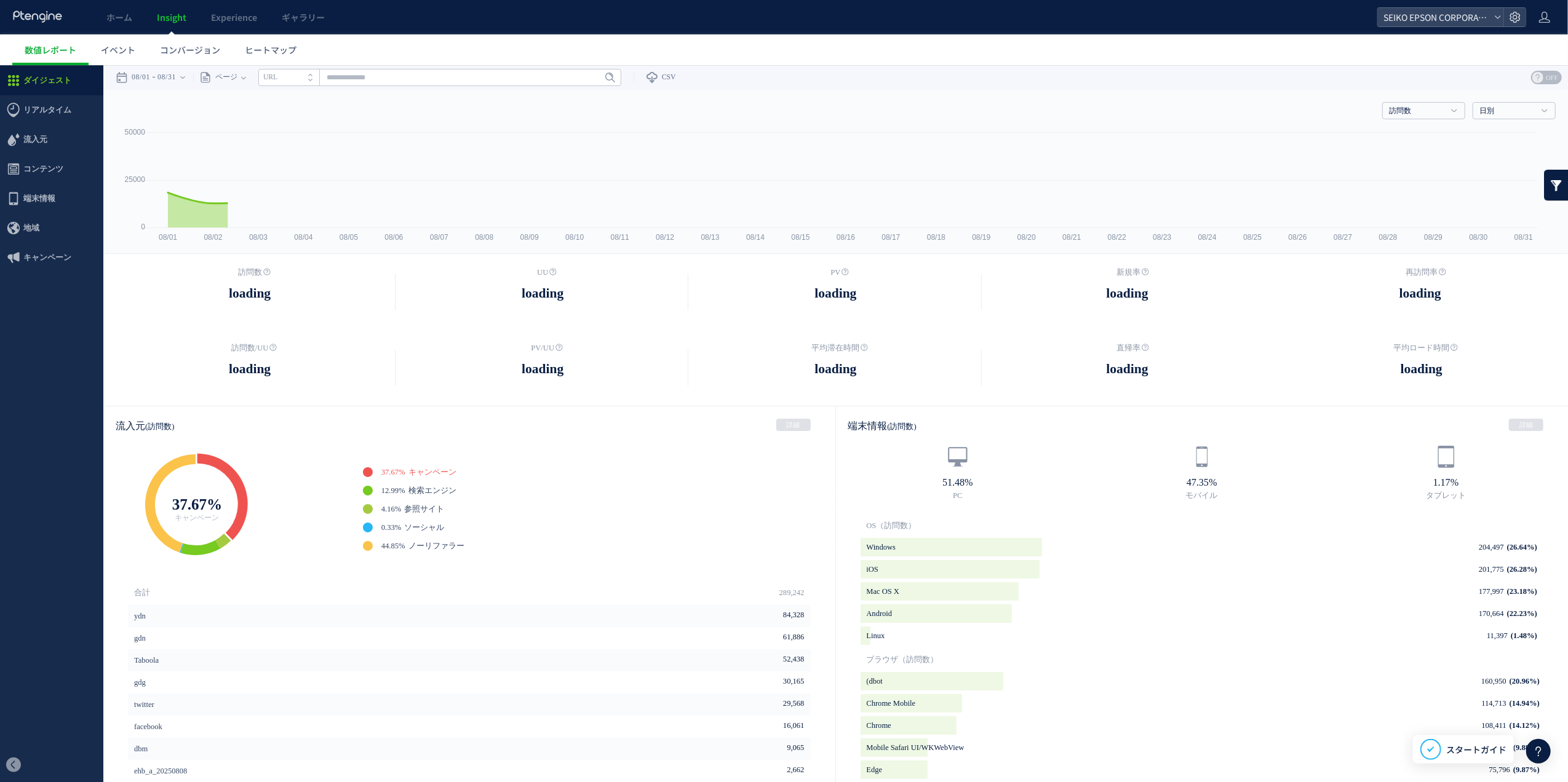
click at [289, 83] on li "URL" at bounding box center [289, 77] width 61 height 17
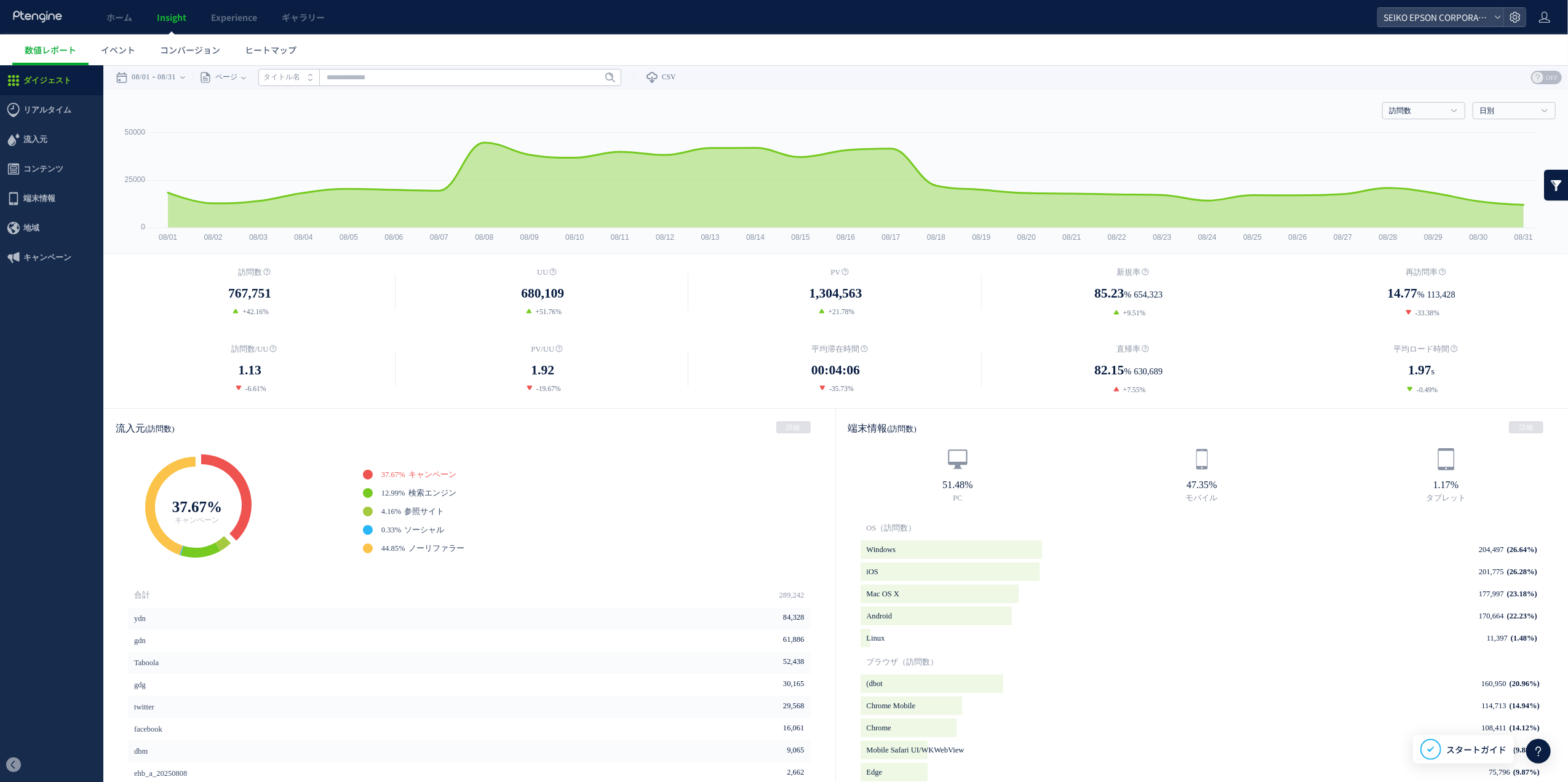
click at [294, 77] on icon "タイトル名" at bounding box center [282, 76] width 37 height 8
click at [340, 84] on input "text" at bounding box center [440, 77] width 363 height 17
paste input "**********"
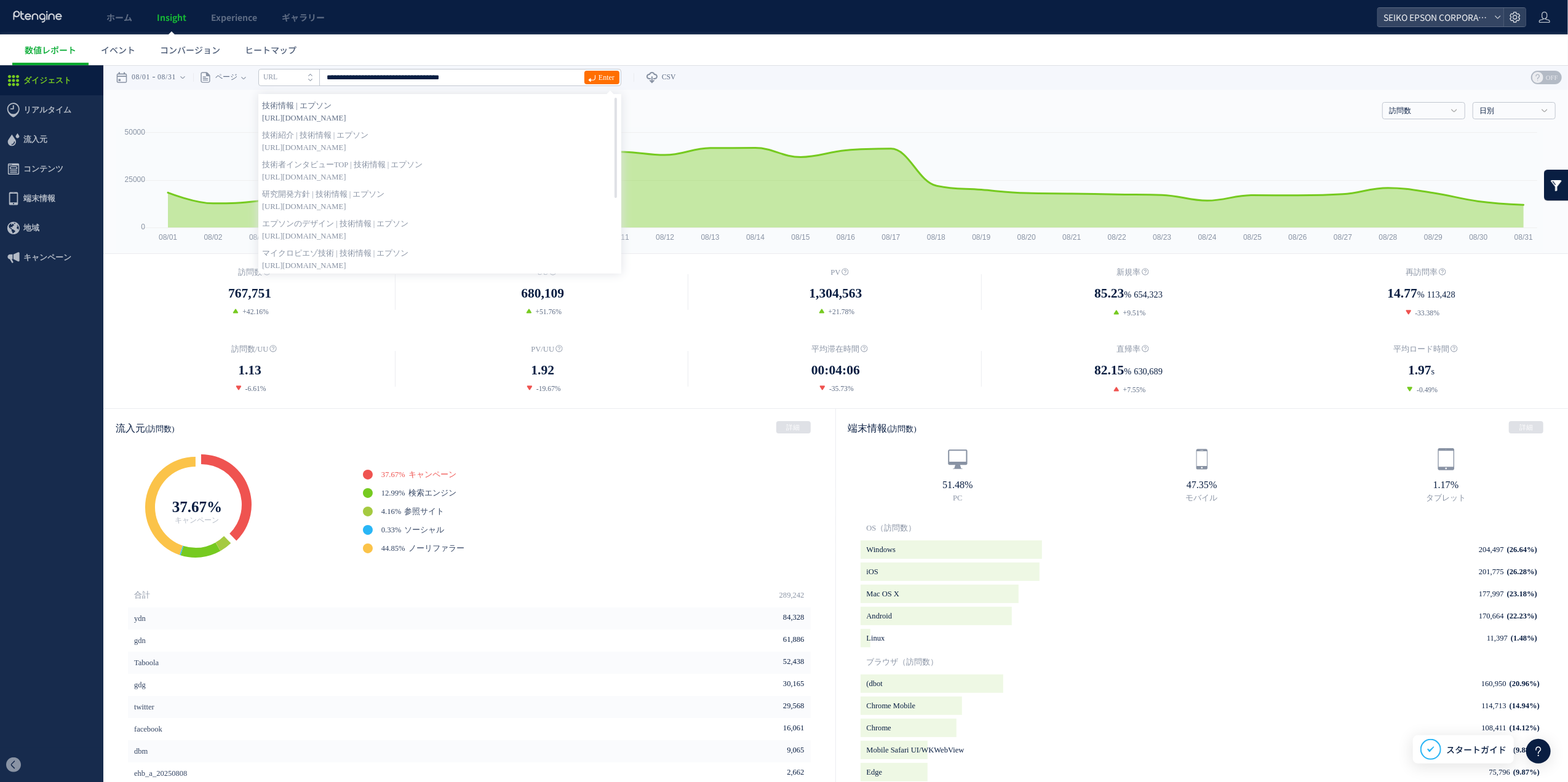
click at [534, 109] on strong "技術情報 | エプソン" at bounding box center [440, 105] width 356 height 12
type input "**********"
click at [534, 112] on span "[URL][DOMAIN_NAME]" at bounding box center [440, 118] width 356 height 12
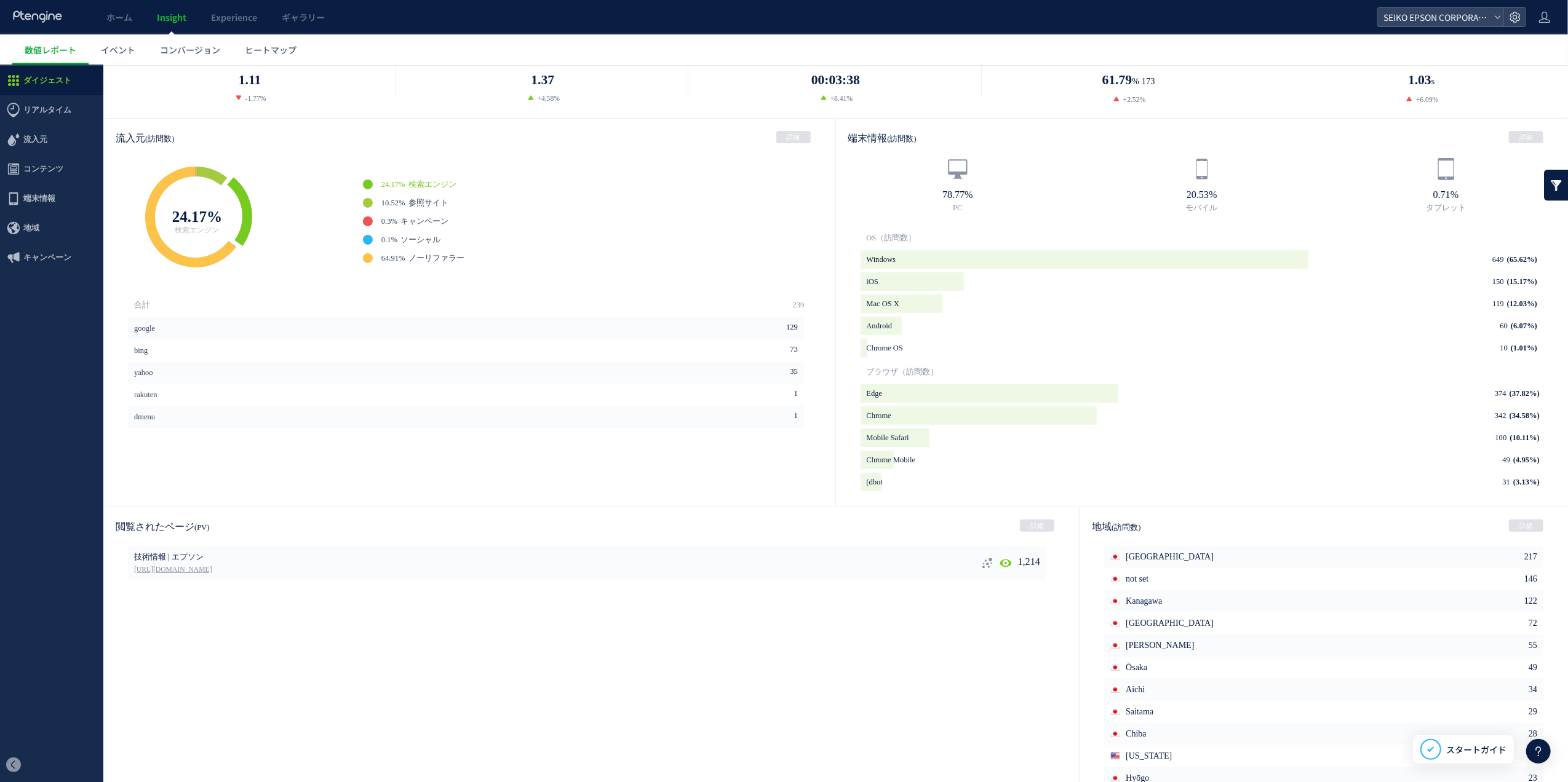
scroll to position [313, 0]
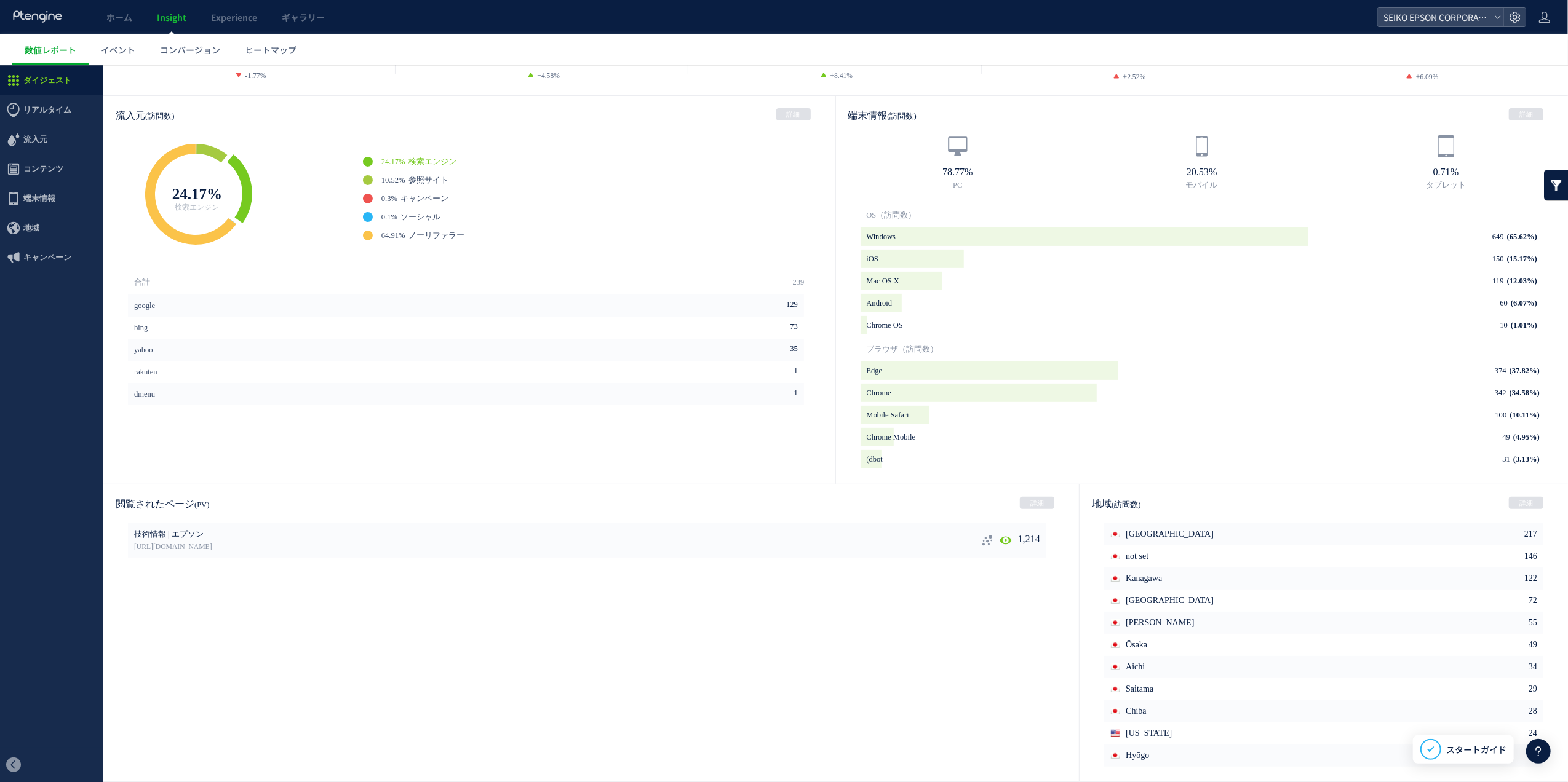
click at [981, 552] on link at bounding box center [987, 540] width 12 height 35
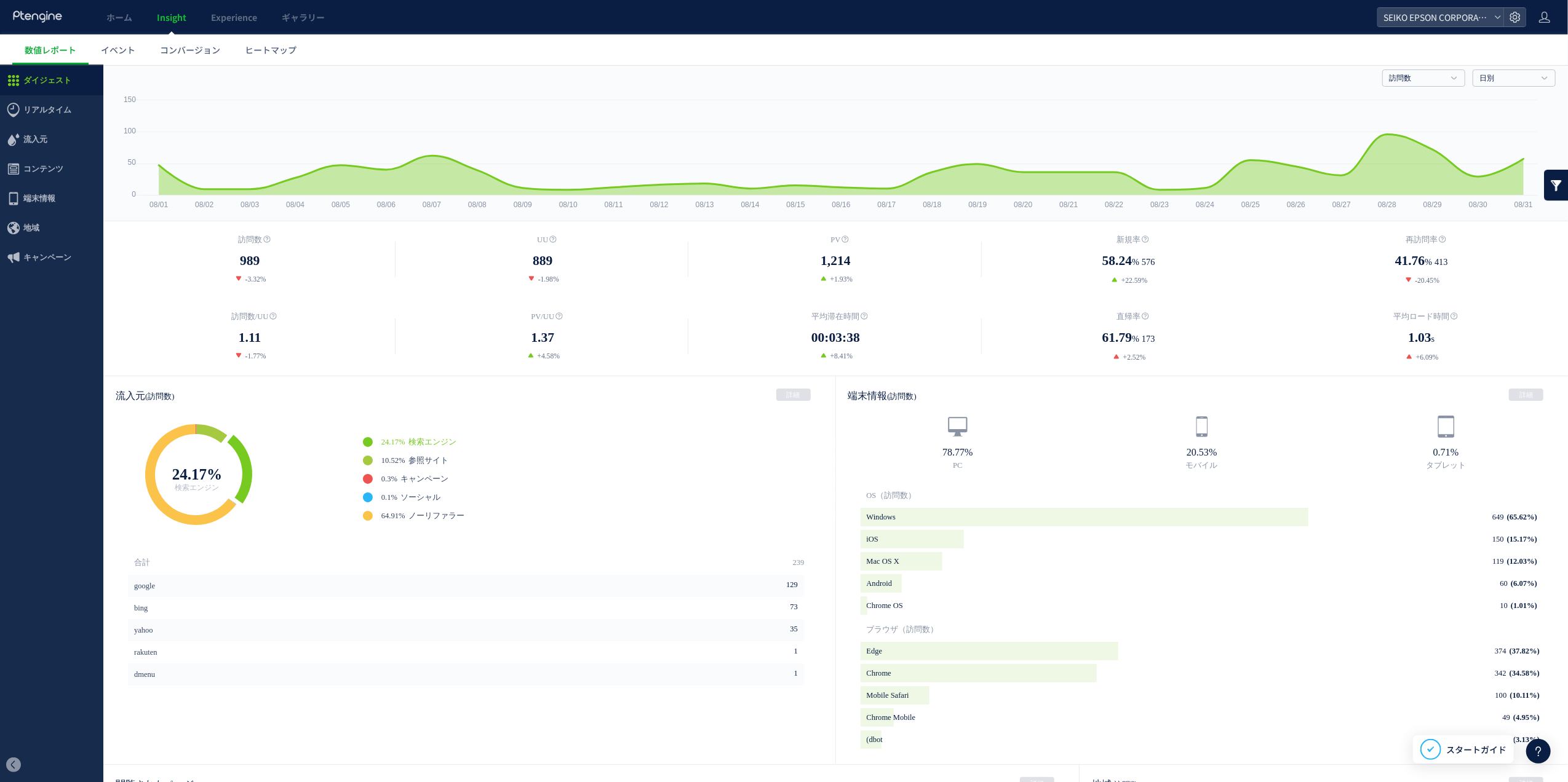
scroll to position [0, 0]
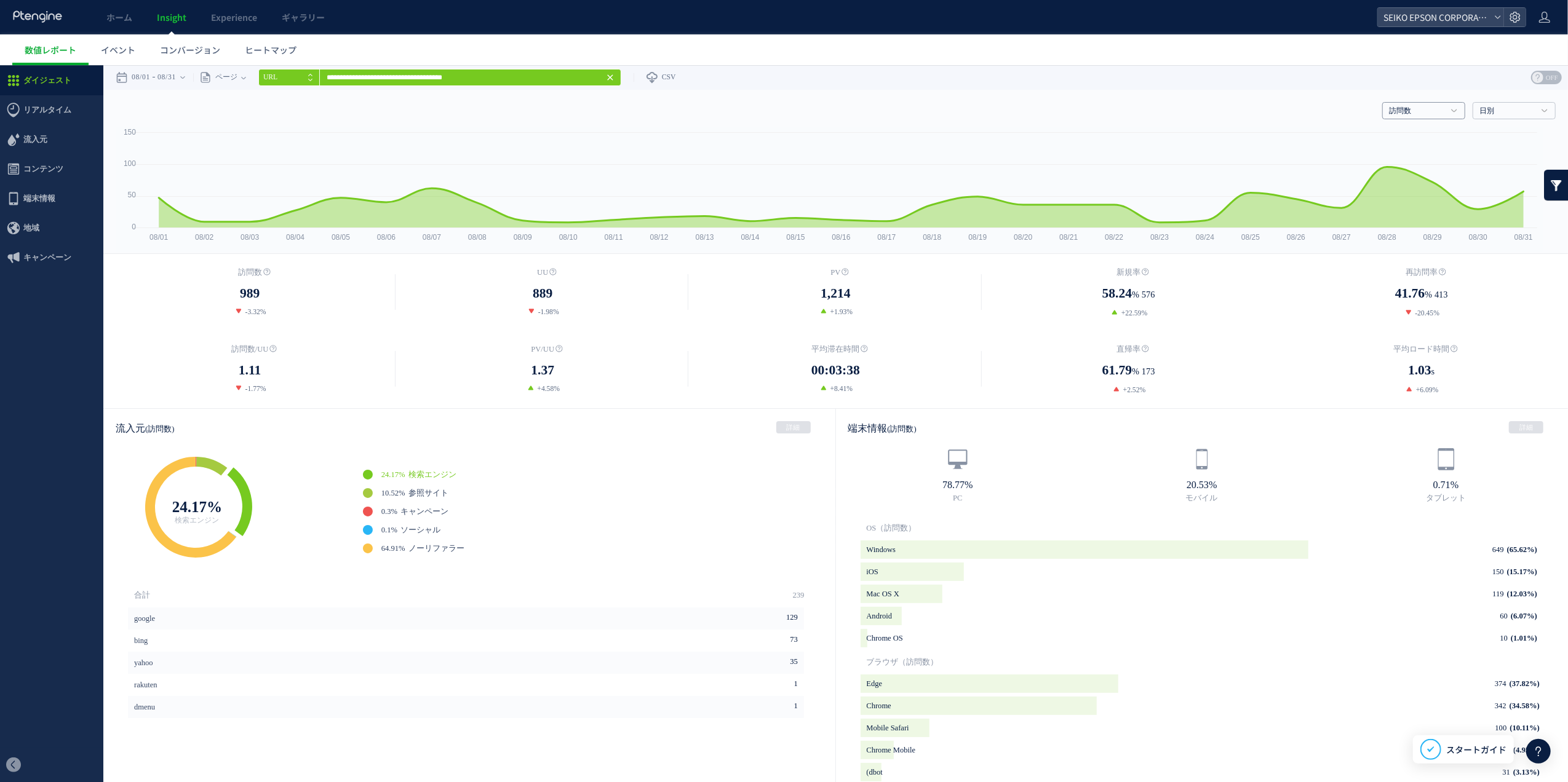
click at [1452, 109] on icon at bounding box center [1455, 110] width 6 height 4
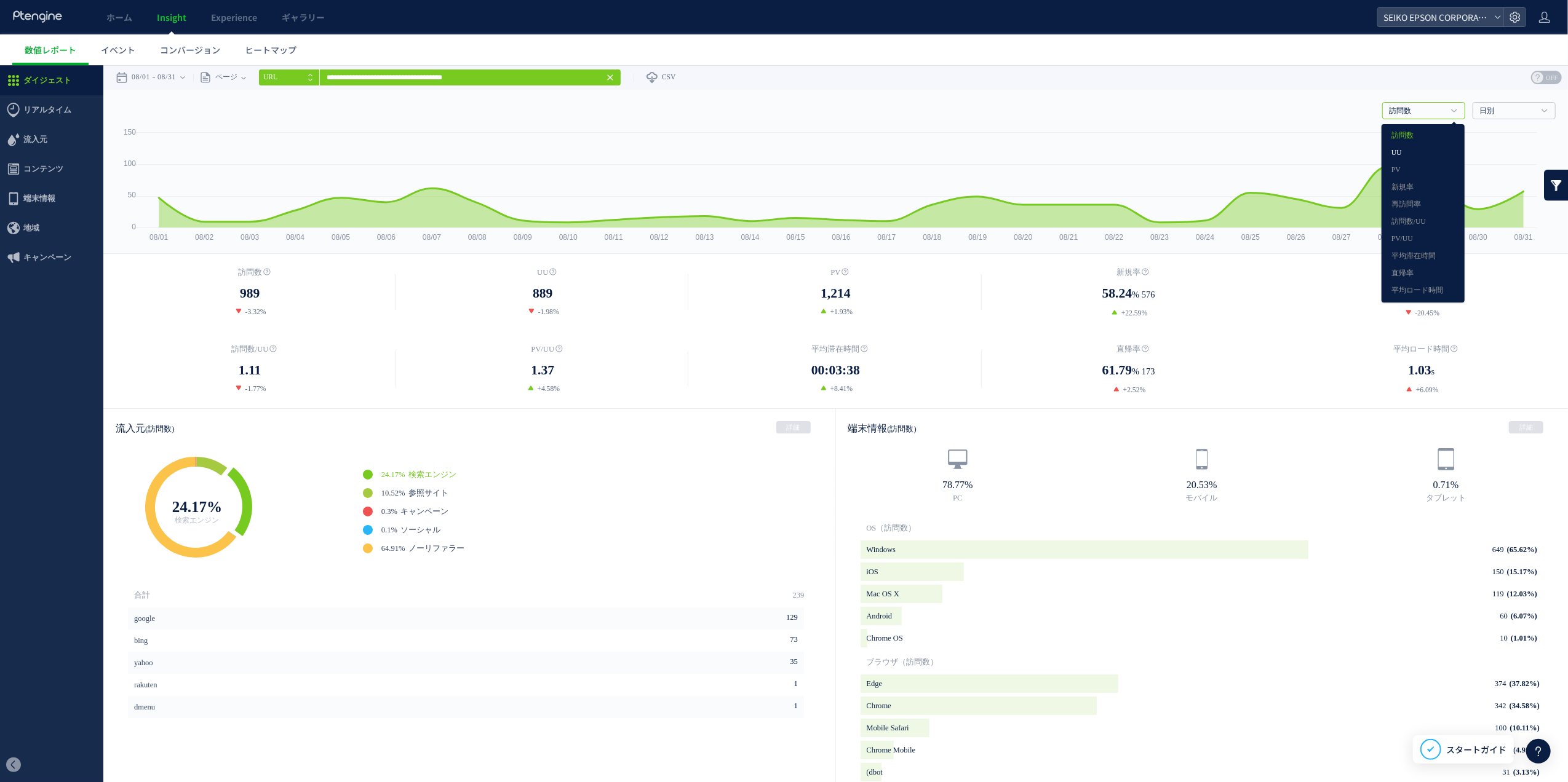
click at [1426, 153] on link "UU" at bounding box center [1423, 152] width 63 height 16
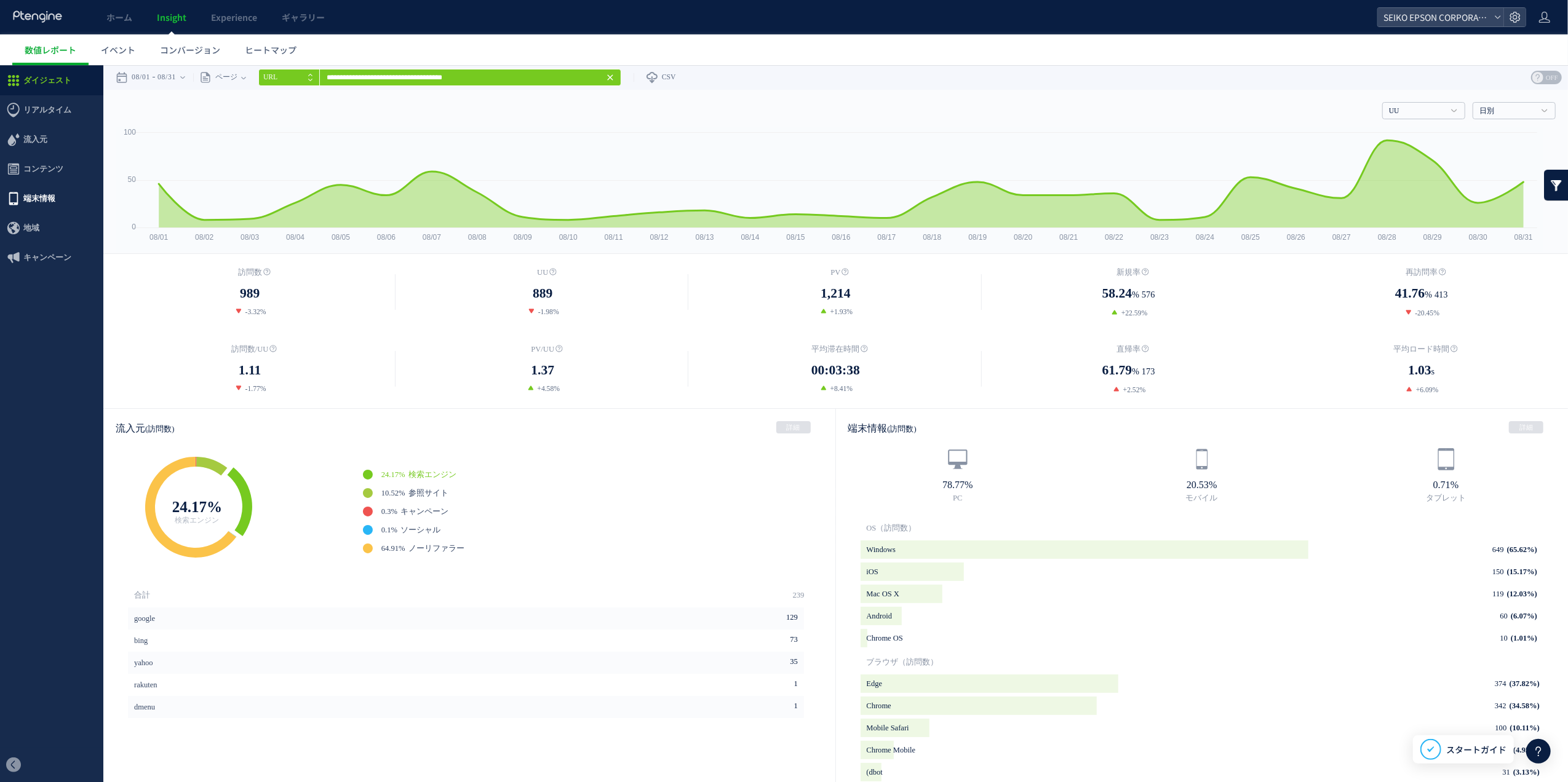
click at [43, 194] on span "端末情報" at bounding box center [39, 198] width 32 height 29
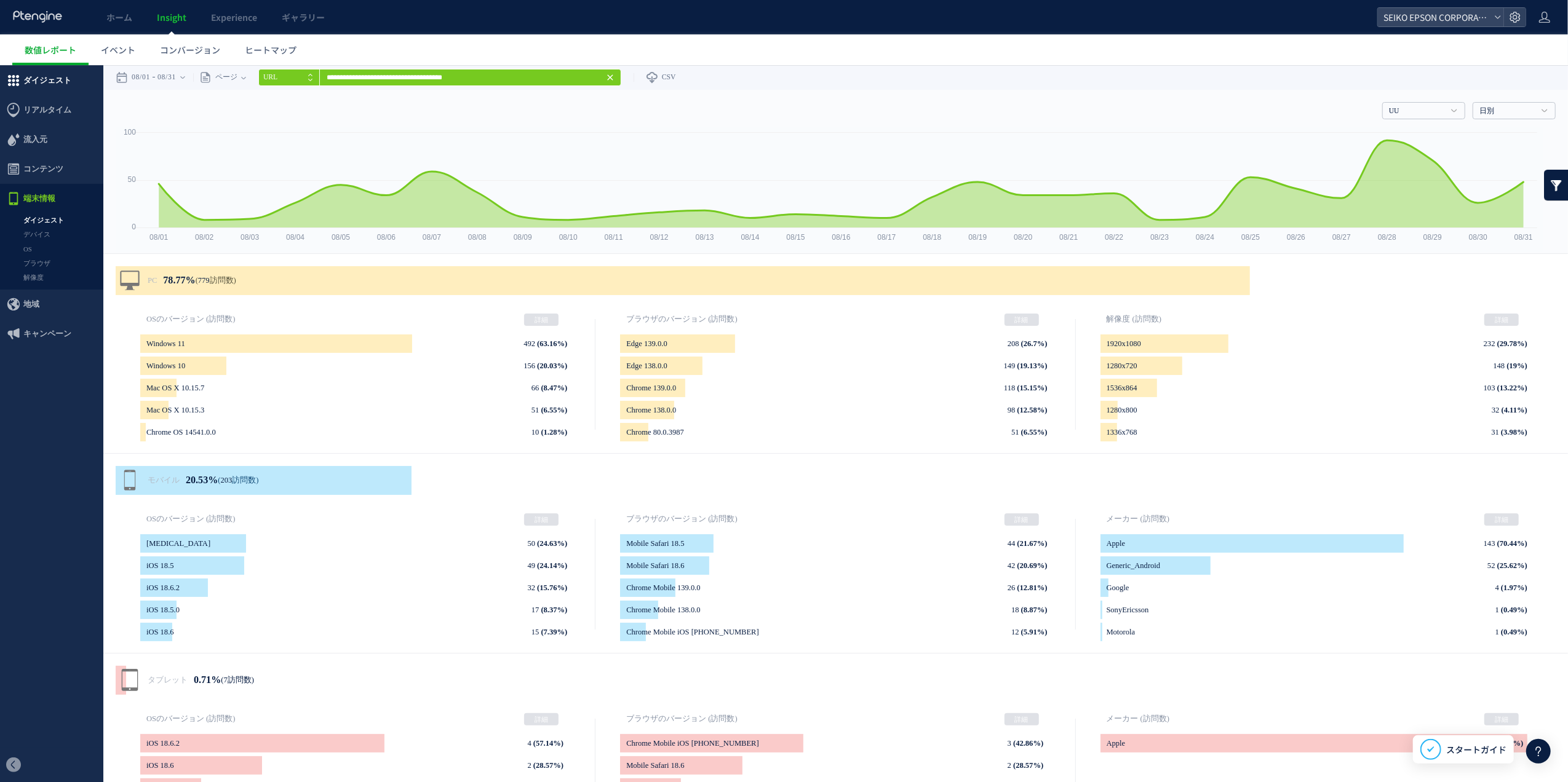
click at [79, 72] on span "ダイジェスト" at bounding box center [52, 80] width 103 height 29
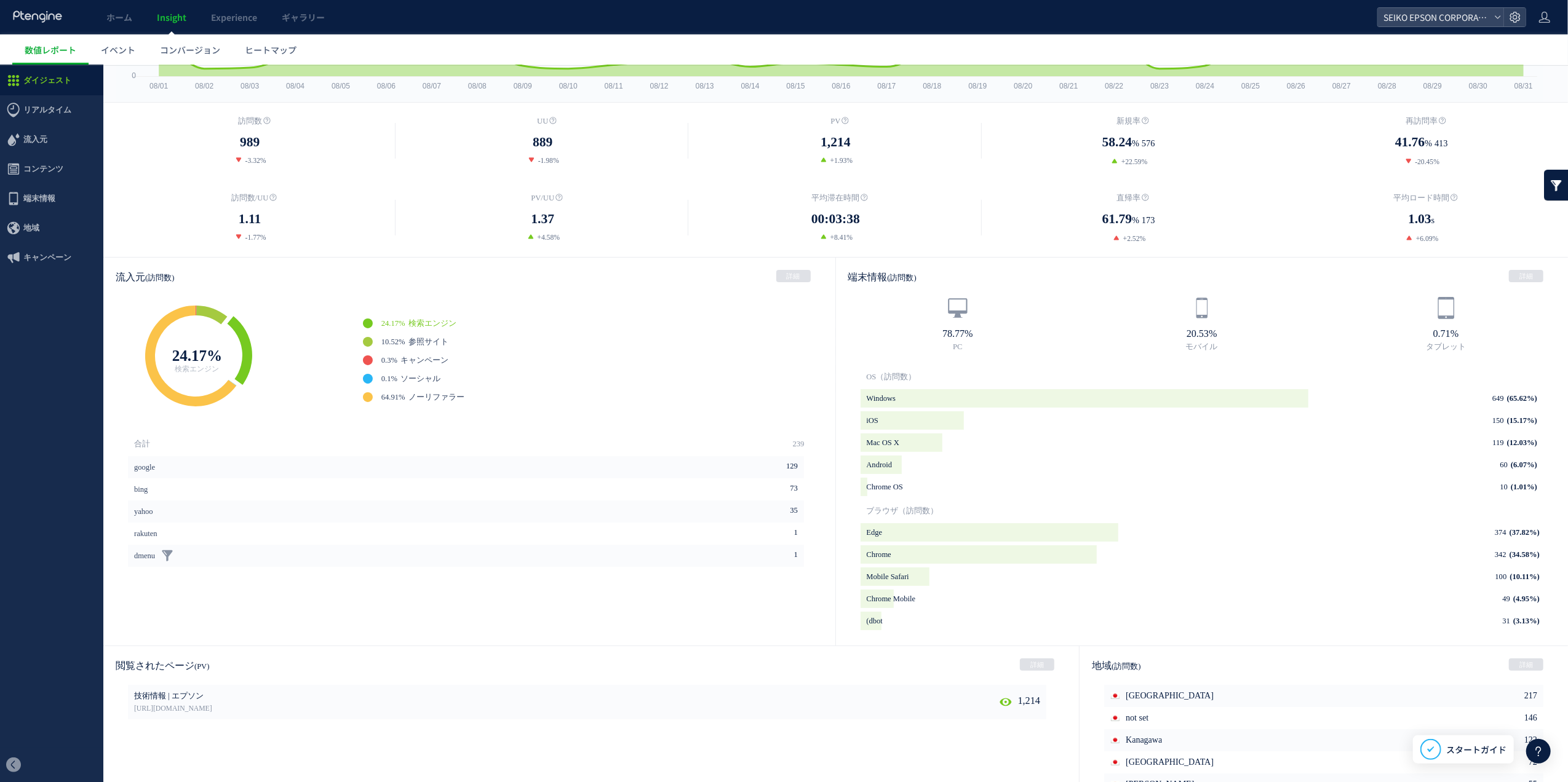
scroll to position [313, 0]
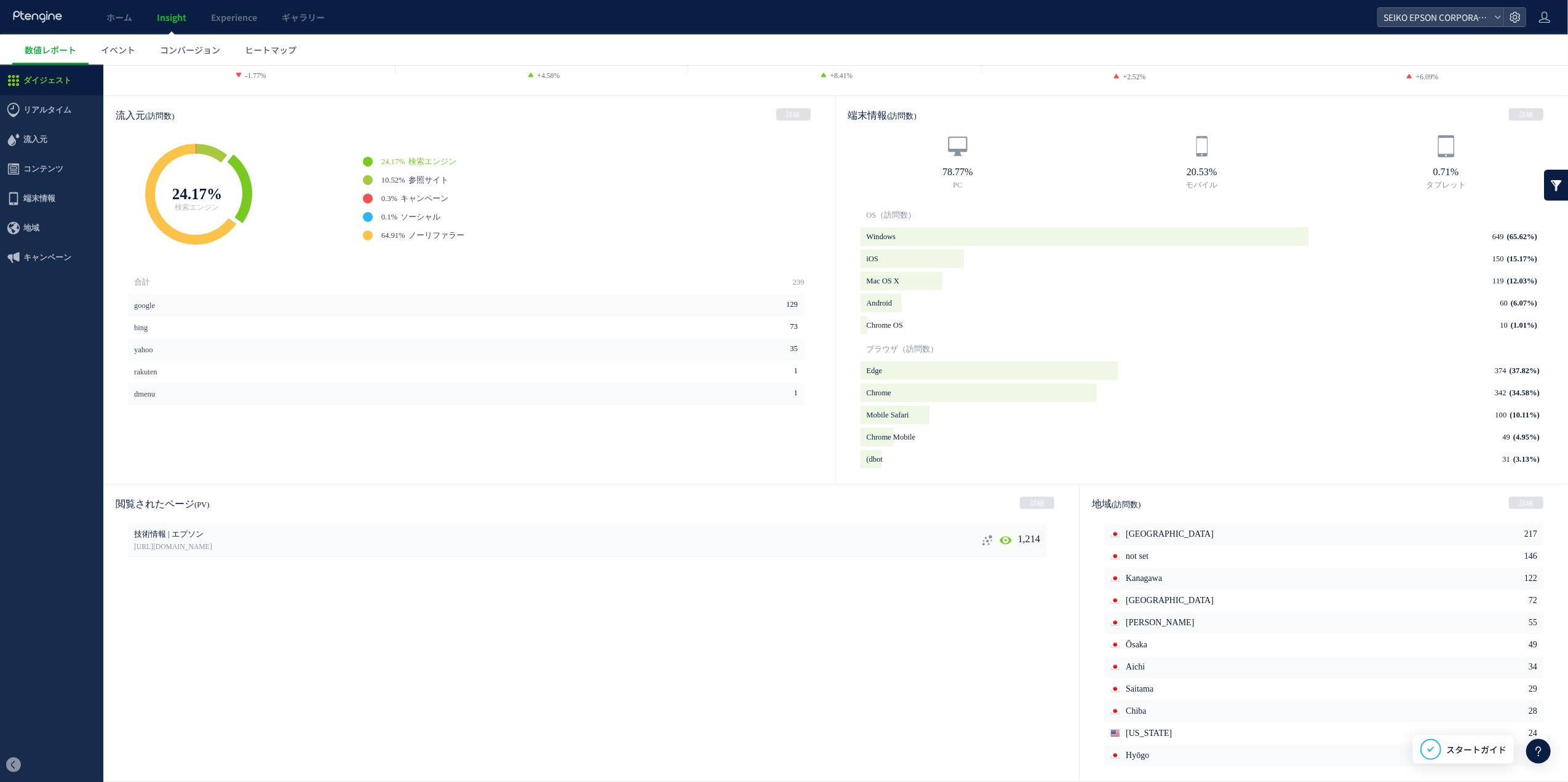
click at [1000, 543] on use at bounding box center [1005, 540] width 12 height 9
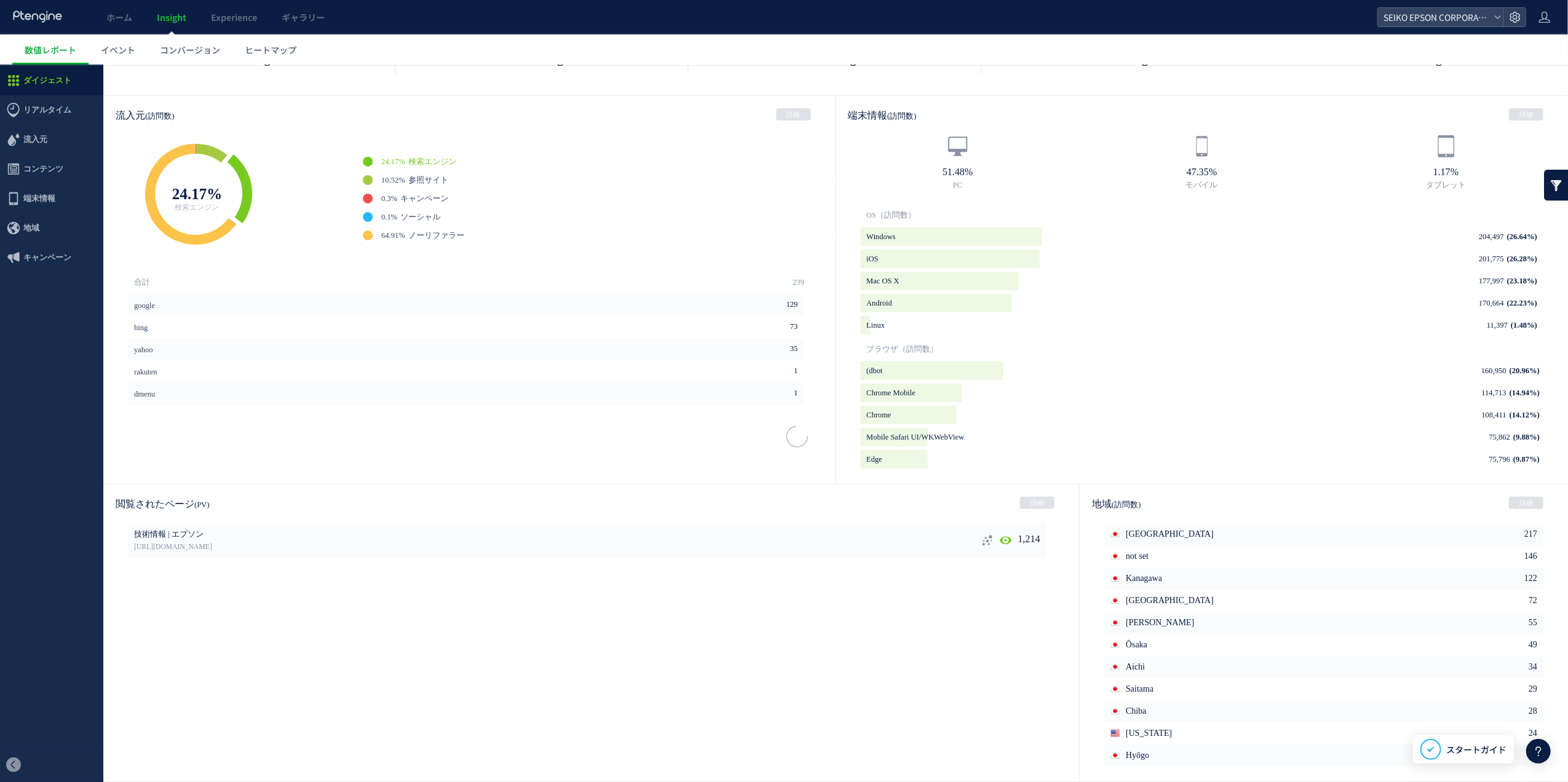
scroll to position [310, 0]
click at [999, 543] on div at bounding box center [784, 423] width 1568 height 717
click at [1005, 575] on div at bounding box center [784, 423] width 1568 height 717
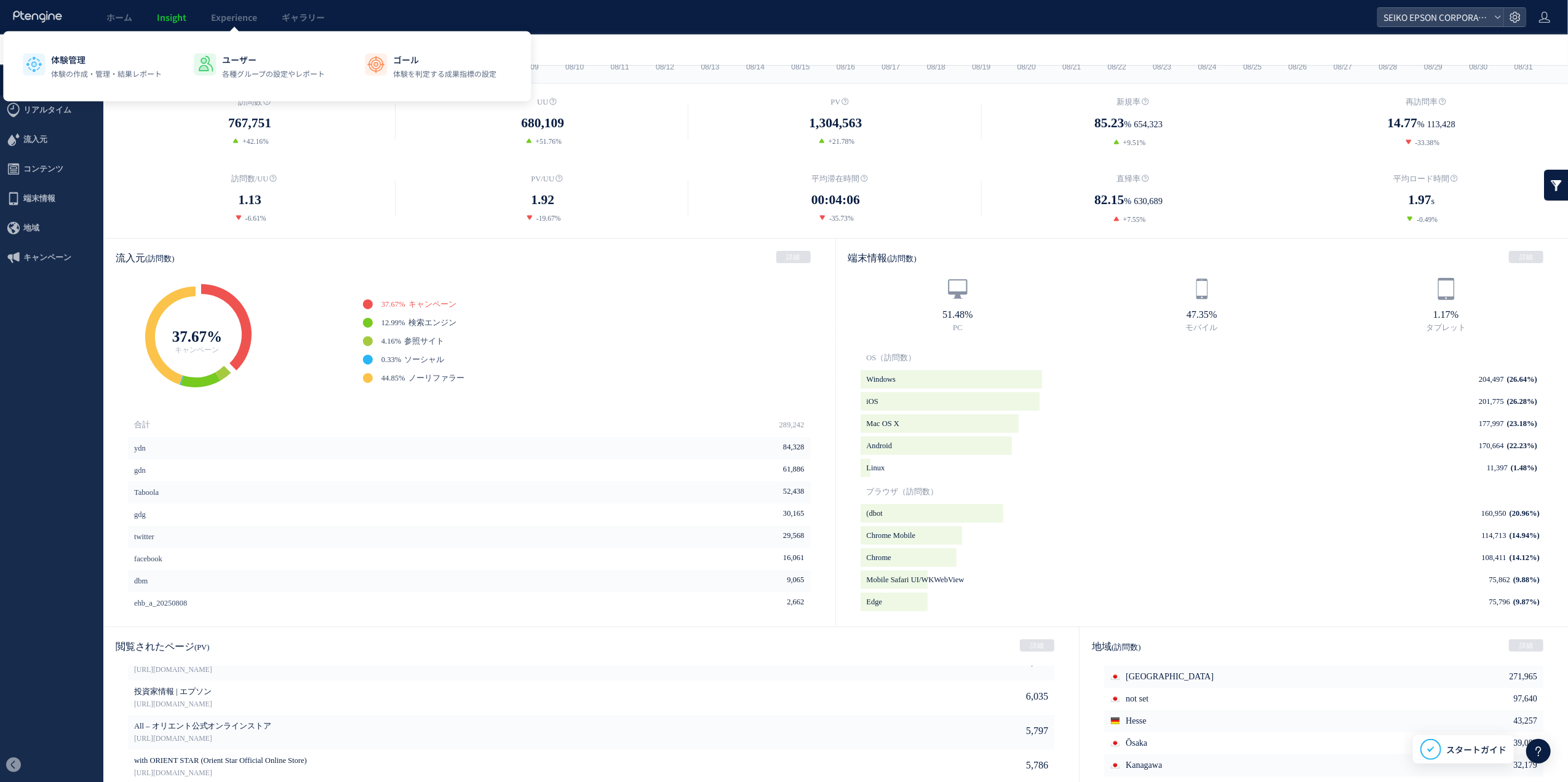
scroll to position [0, 0]
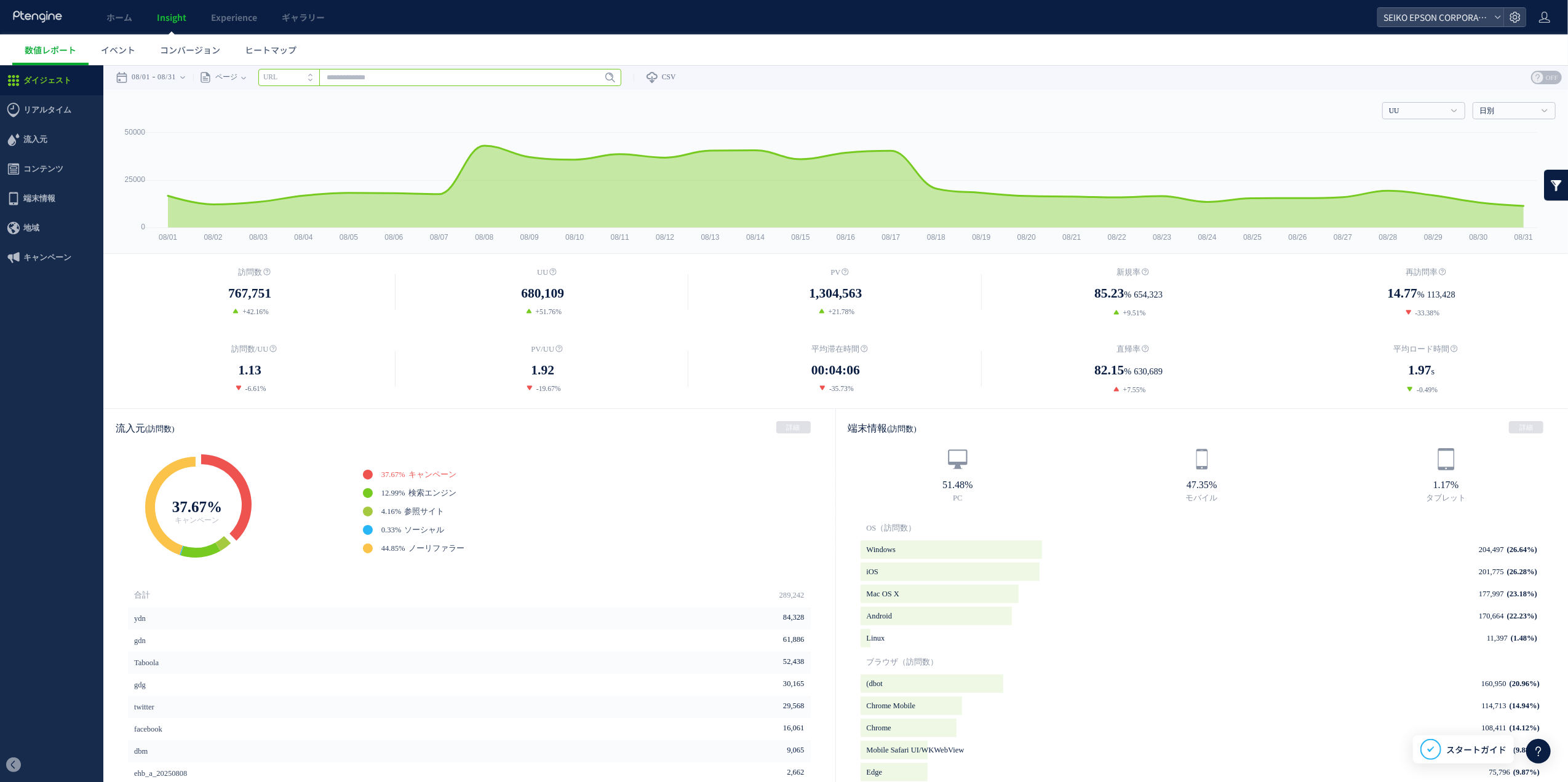
click at [443, 79] on input "text" at bounding box center [440, 77] width 363 height 17
paste input "**********"
click at [592, 79] on link "Enter" at bounding box center [602, 77] width 35 height 14
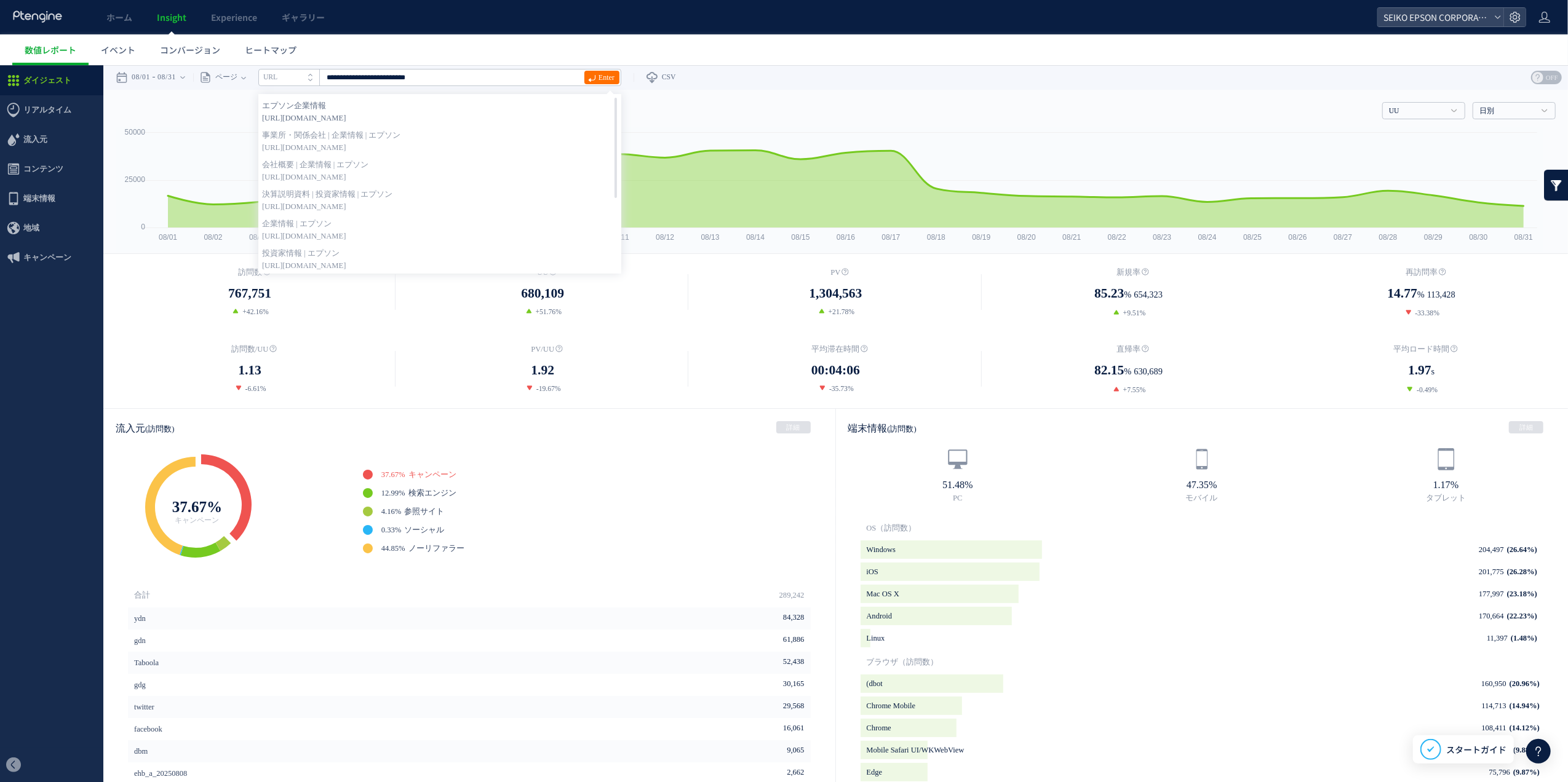
click at [558, 102] on strong "エプソン企業情報" at bounding box center [440, 105] width 356 height 12
type input "**********"
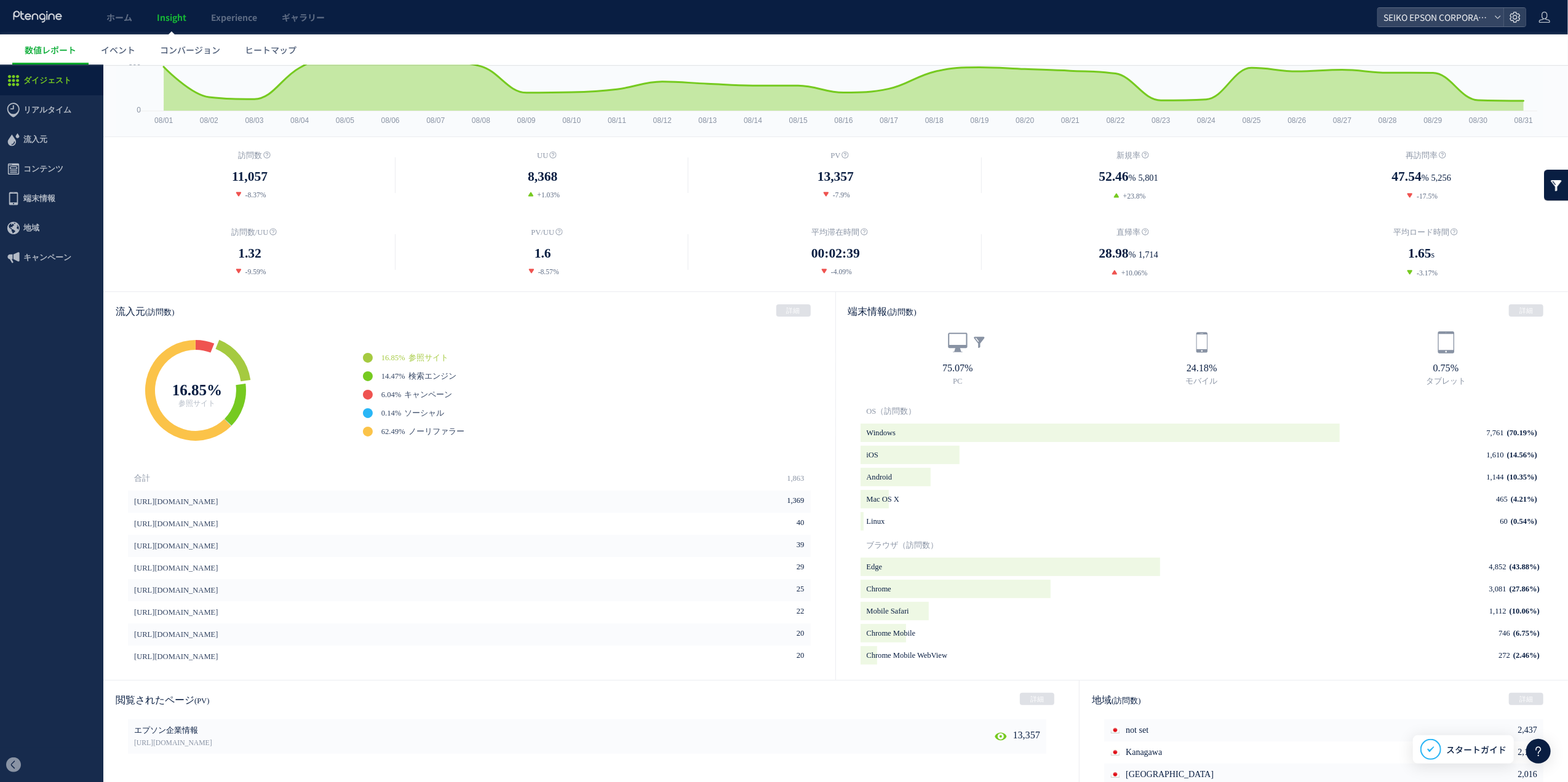
scroll to position [313, 0]
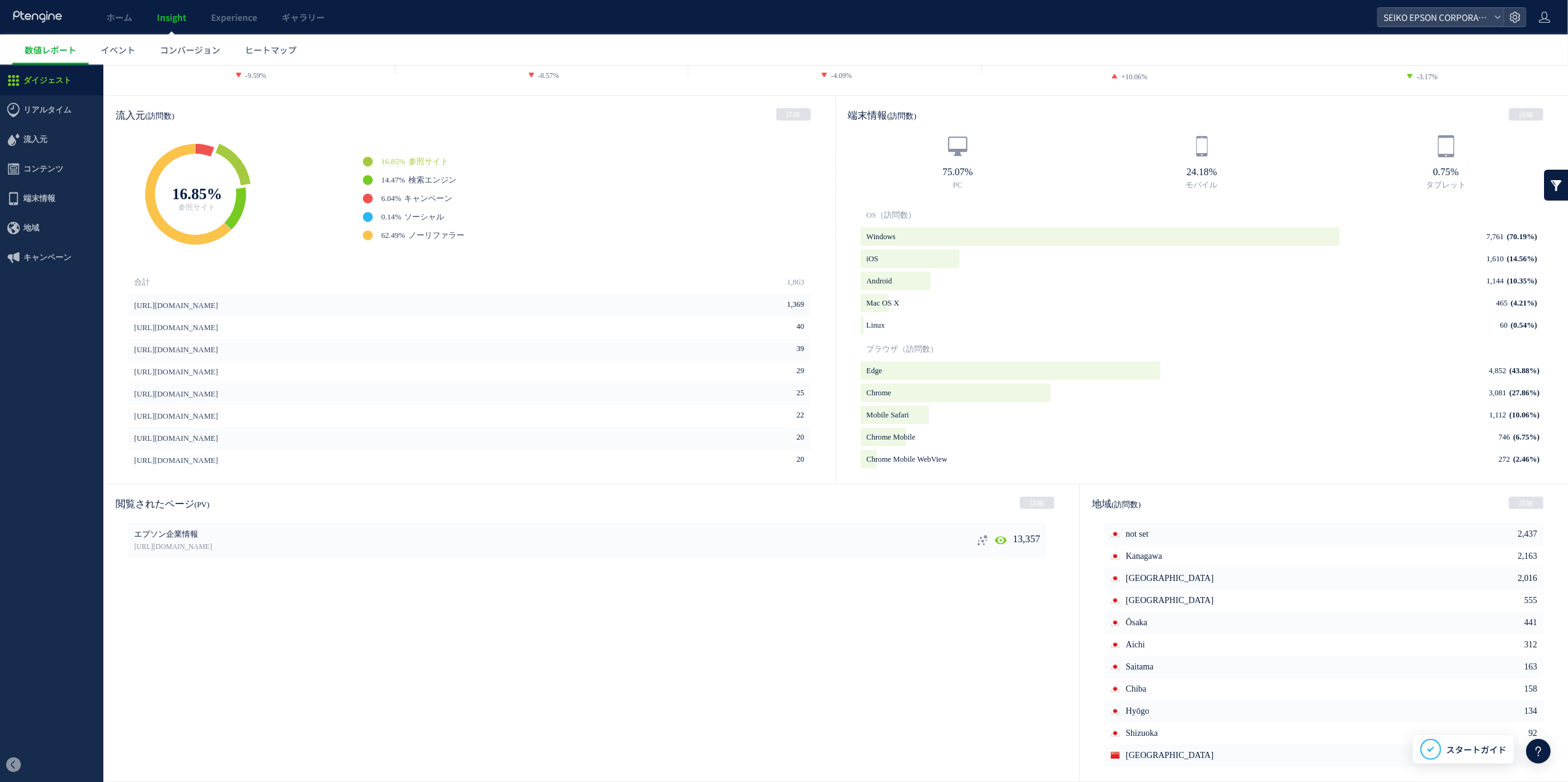
click at [965, 546] on li "13,357 エプソン企業情報 [URL][DOMAIN_NAME]" at bounding box center [587, 540] width 919 height 35
click at [977, 546] on icon at bounding box center [983, 540] width 12 height 12
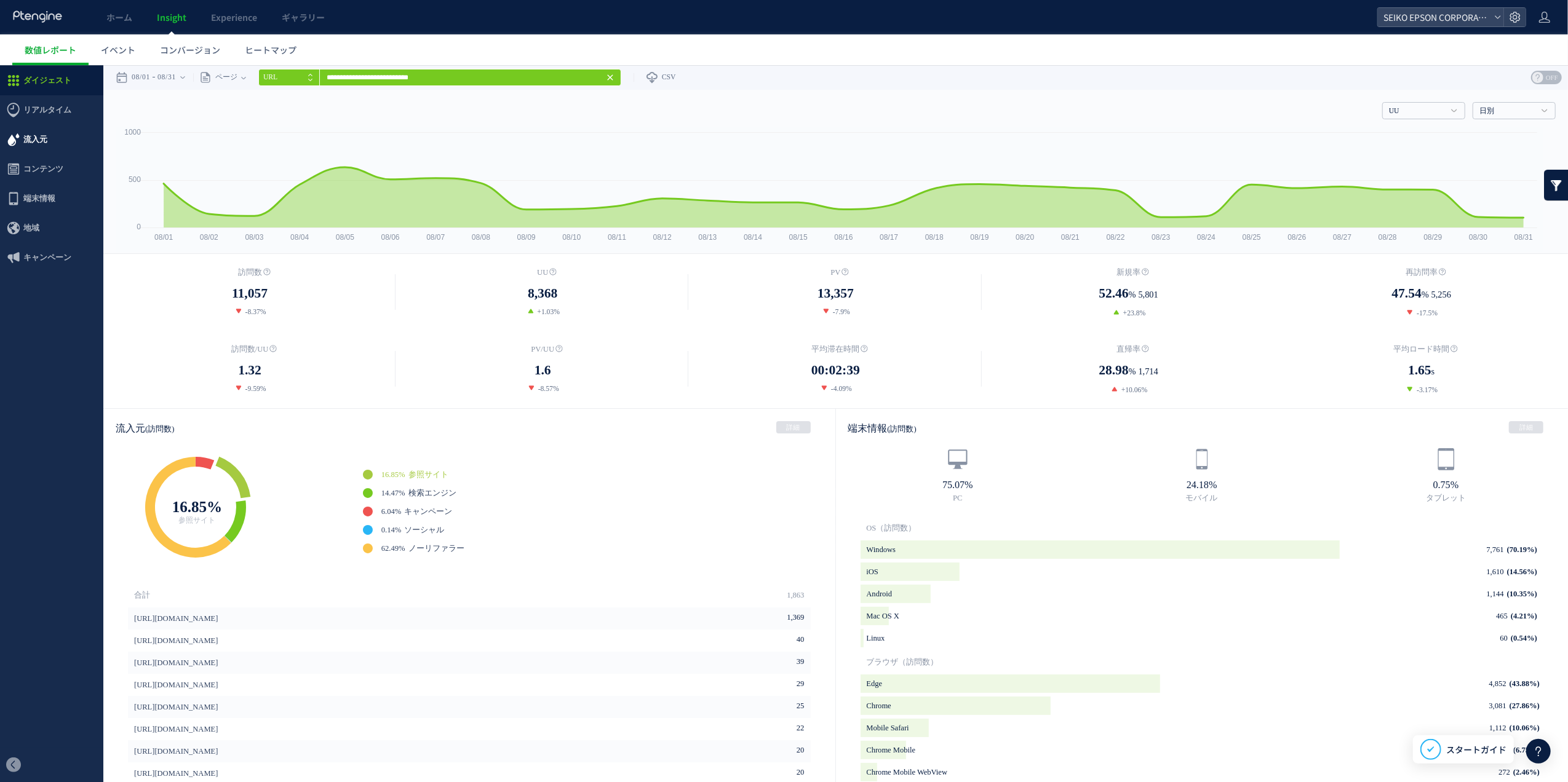
click at [33, 136] on span "流入元" at bounding box center [35, 139] width 24 height 29
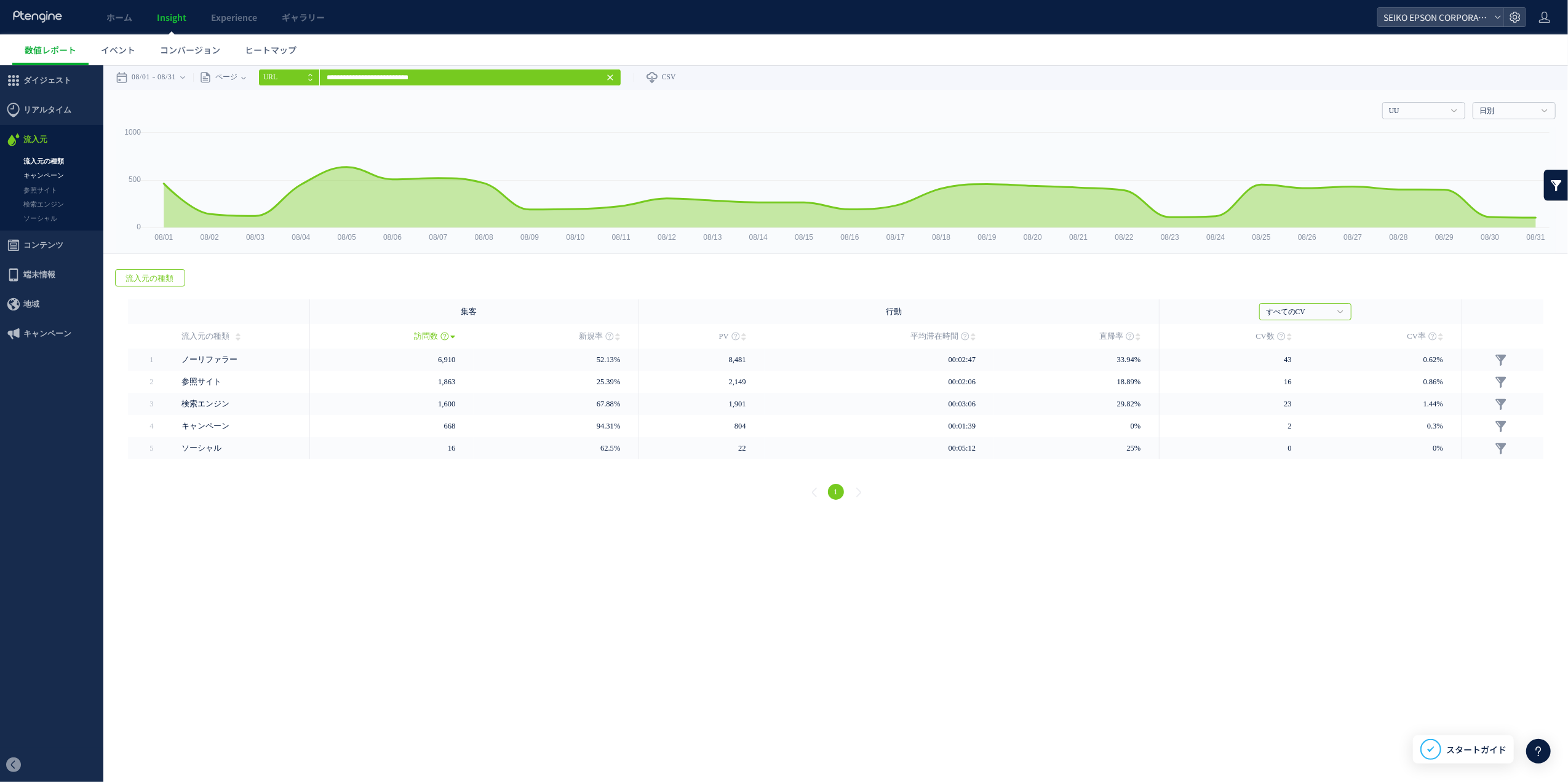
click at [42, 169] on link "キャンペーン" at bounding box center [52, 175] width 103 height 14
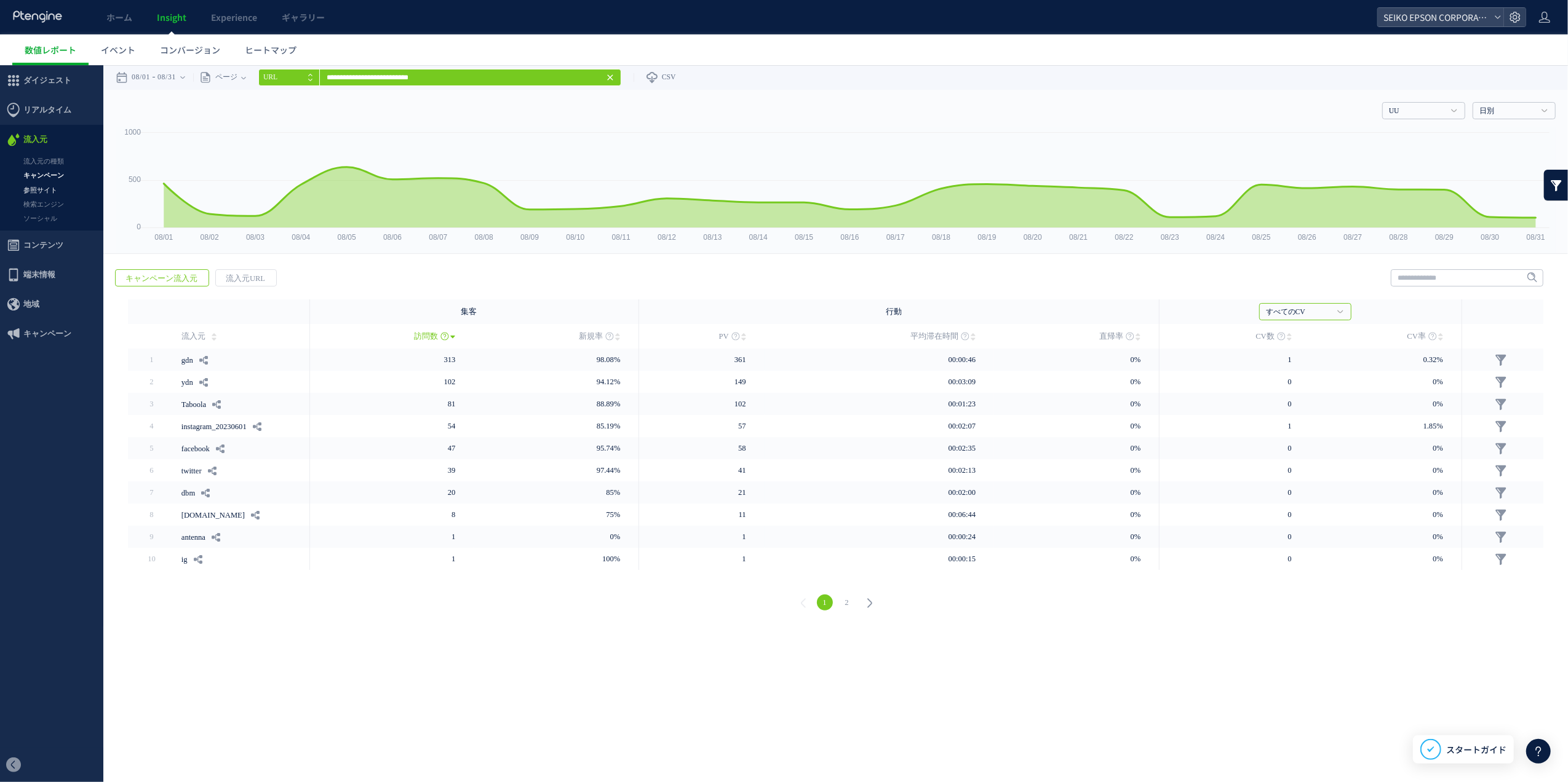
click at [42, 184] on link "参照サイト" at bounding box center [52, 189] width 103 height 14
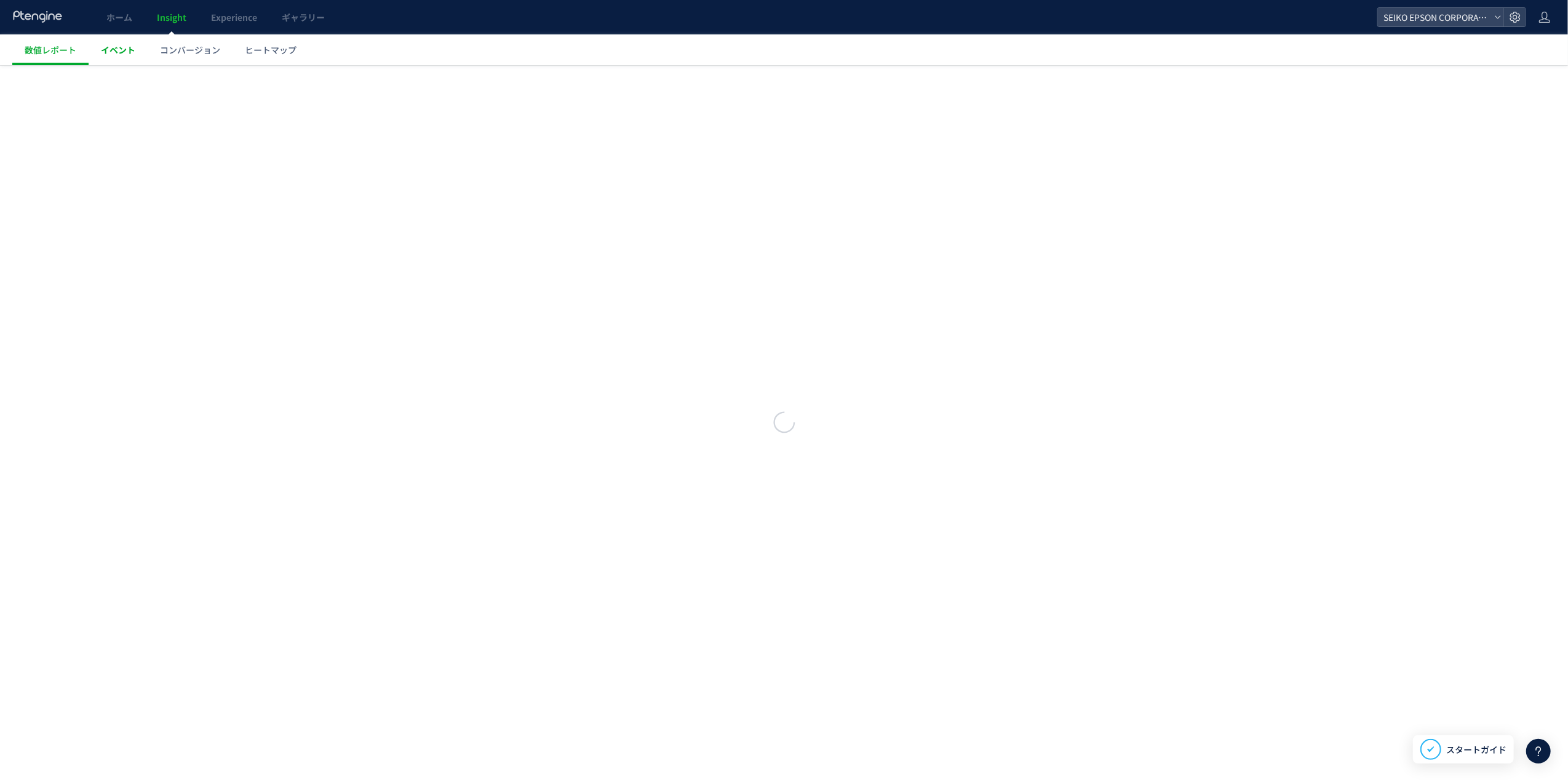
click at [131, 54] on span "イベント" at bounding box center [118, 50] width 35 height 12
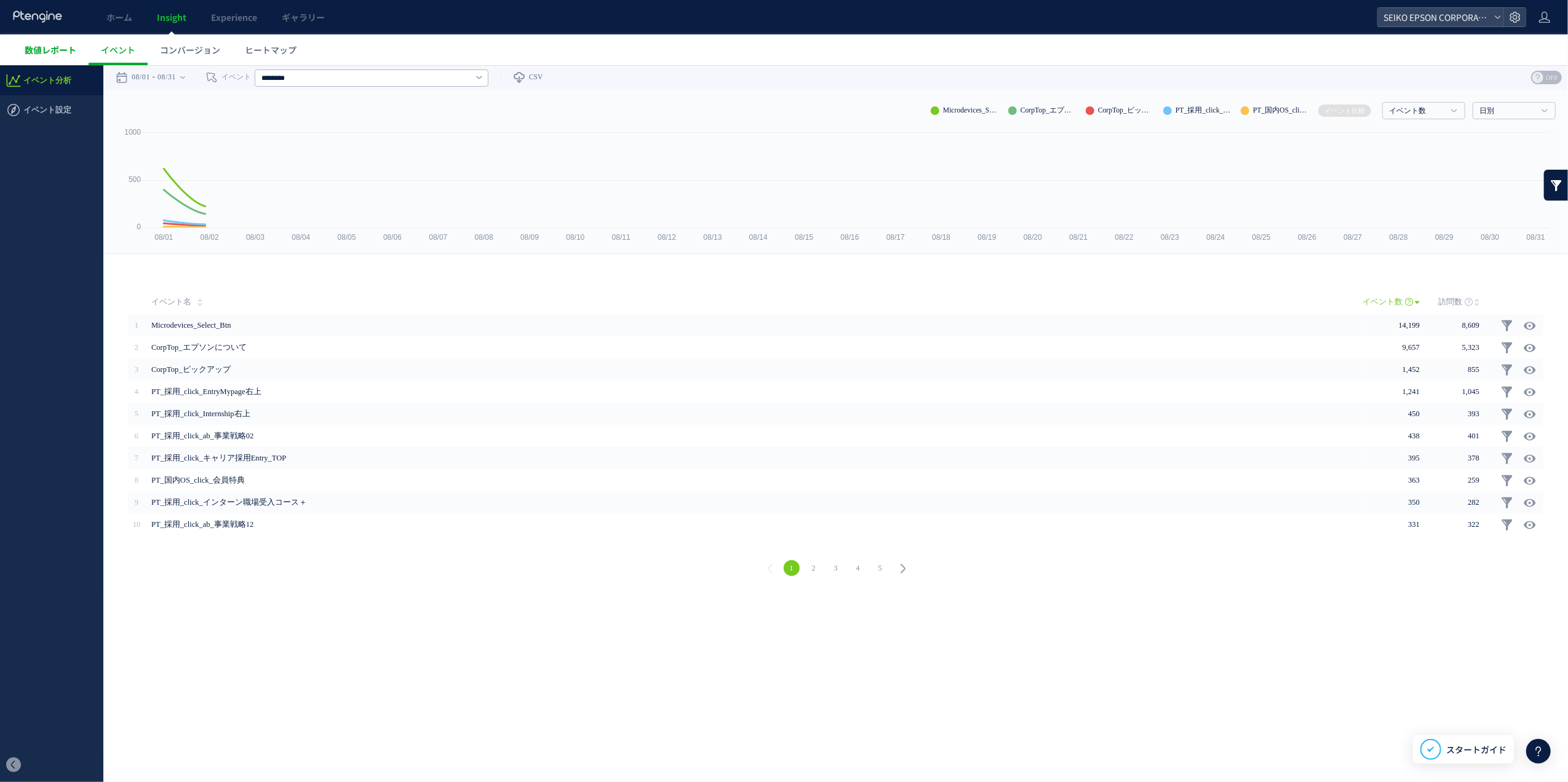
click at [65, 39] on link "数値レポート" at bounding box center [50, 50] width 76 height 31
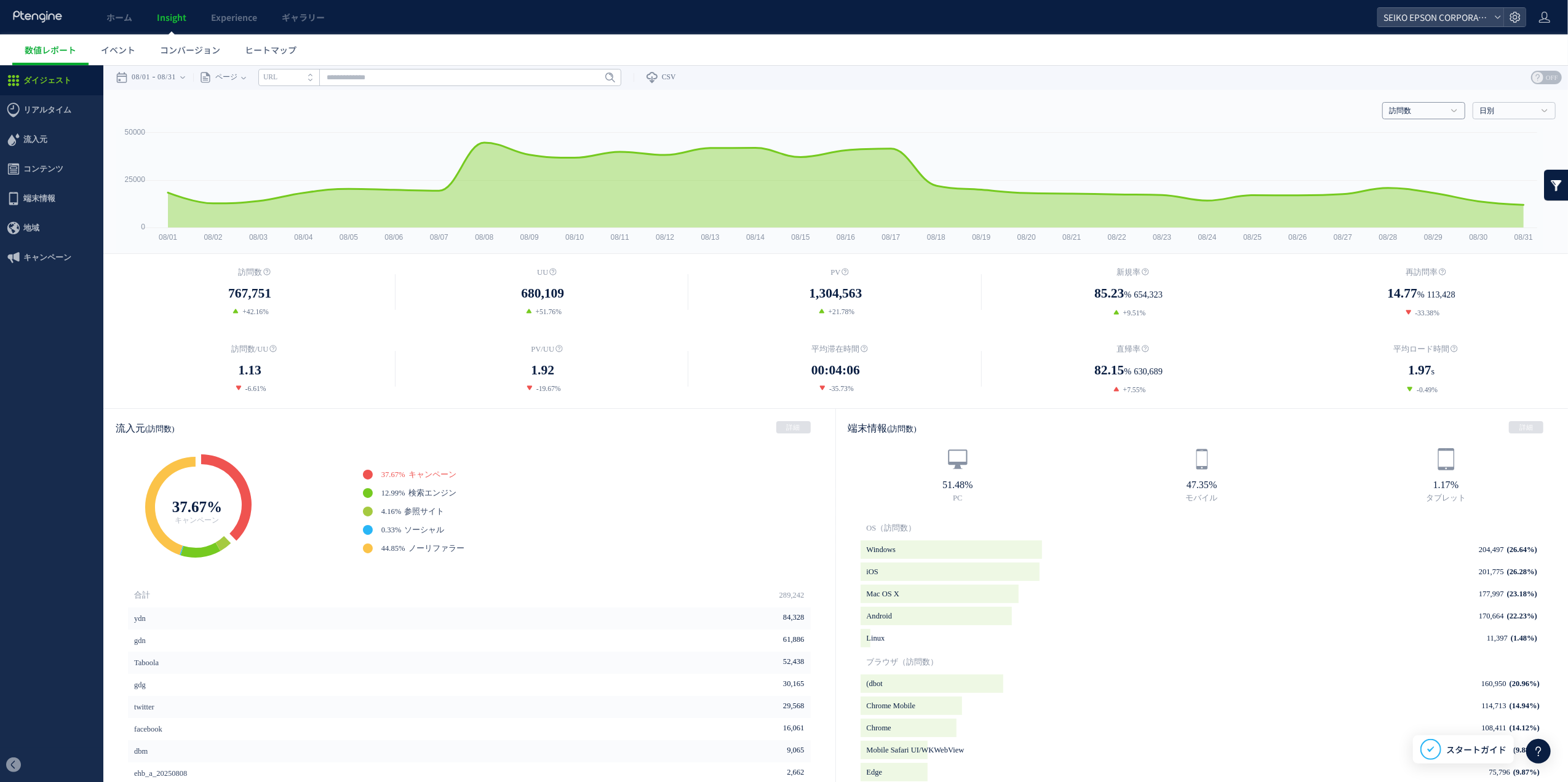
click at [1403, 105] on link "訪問数" at bounding box center [1417, 111] width 56 height 11
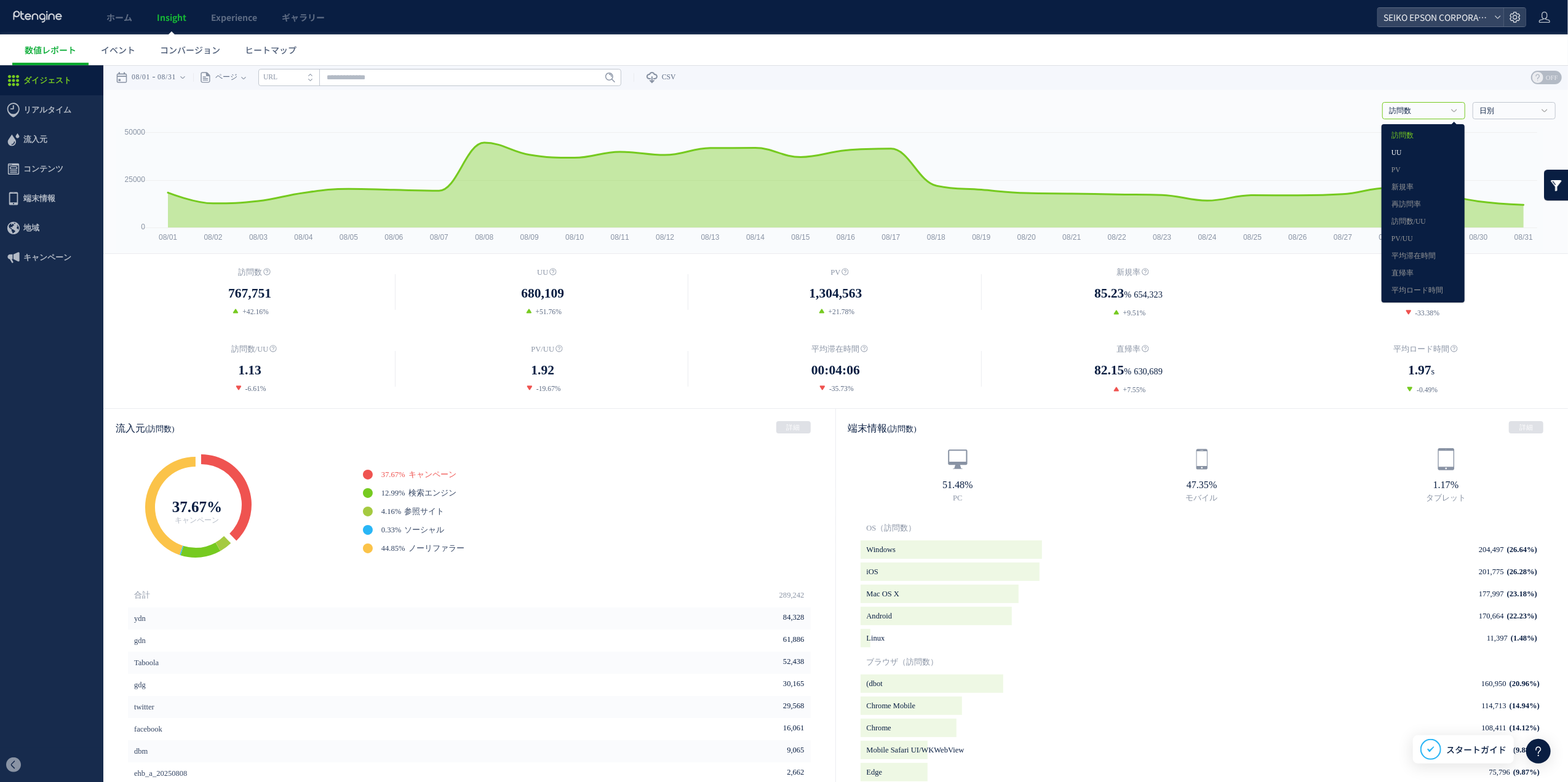
click at [1402, 145] on link "UU" at bounding box center [1423, 152] width 63 height 16
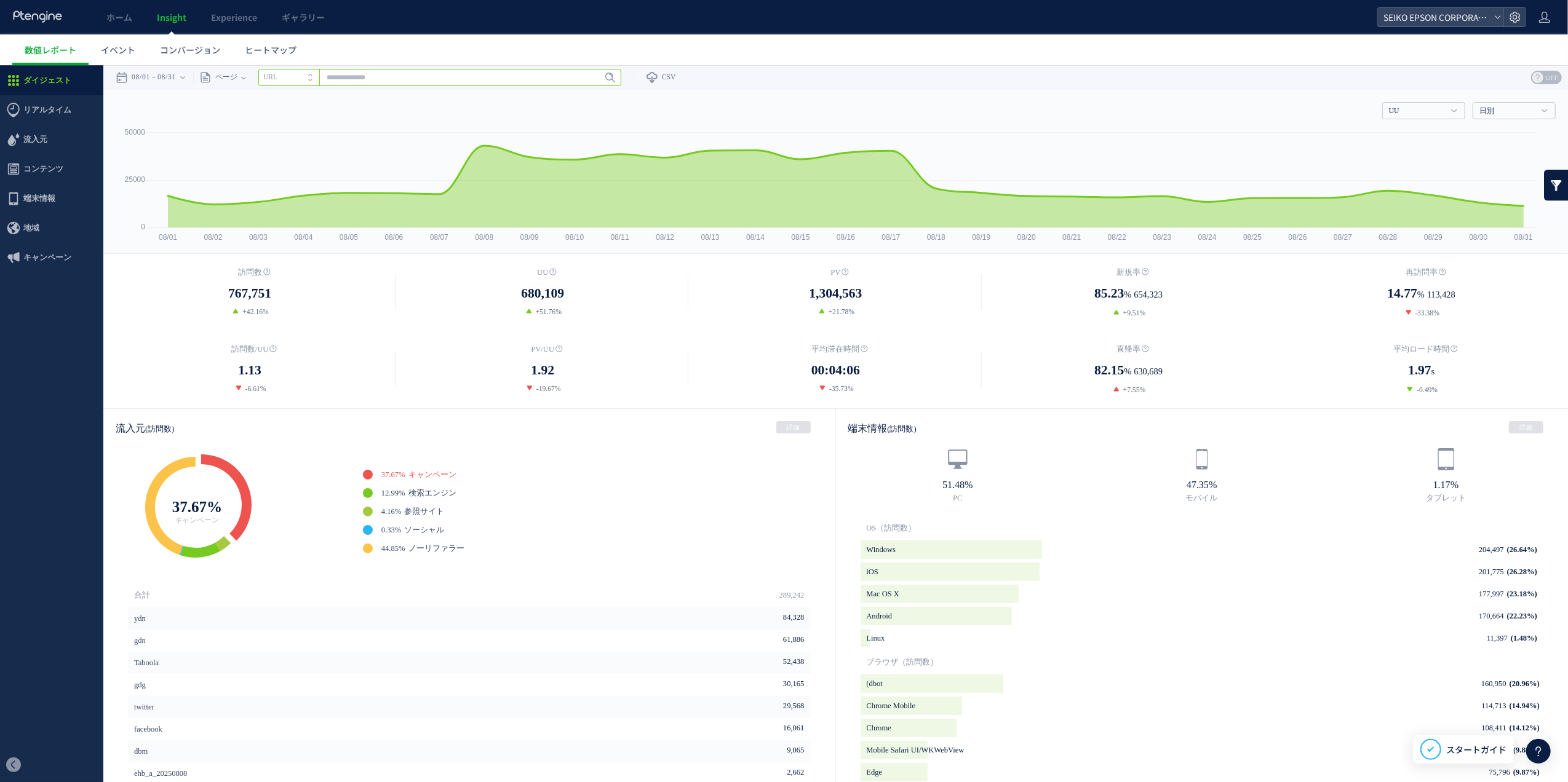
click at [416, 81] on input "text" at bounding box center [440, 77] width 363 height 17
paste input "**********"
type input "**********"
click at [620, 79] on link "Enter" at bounding box center [602, 77] width 35 height 14
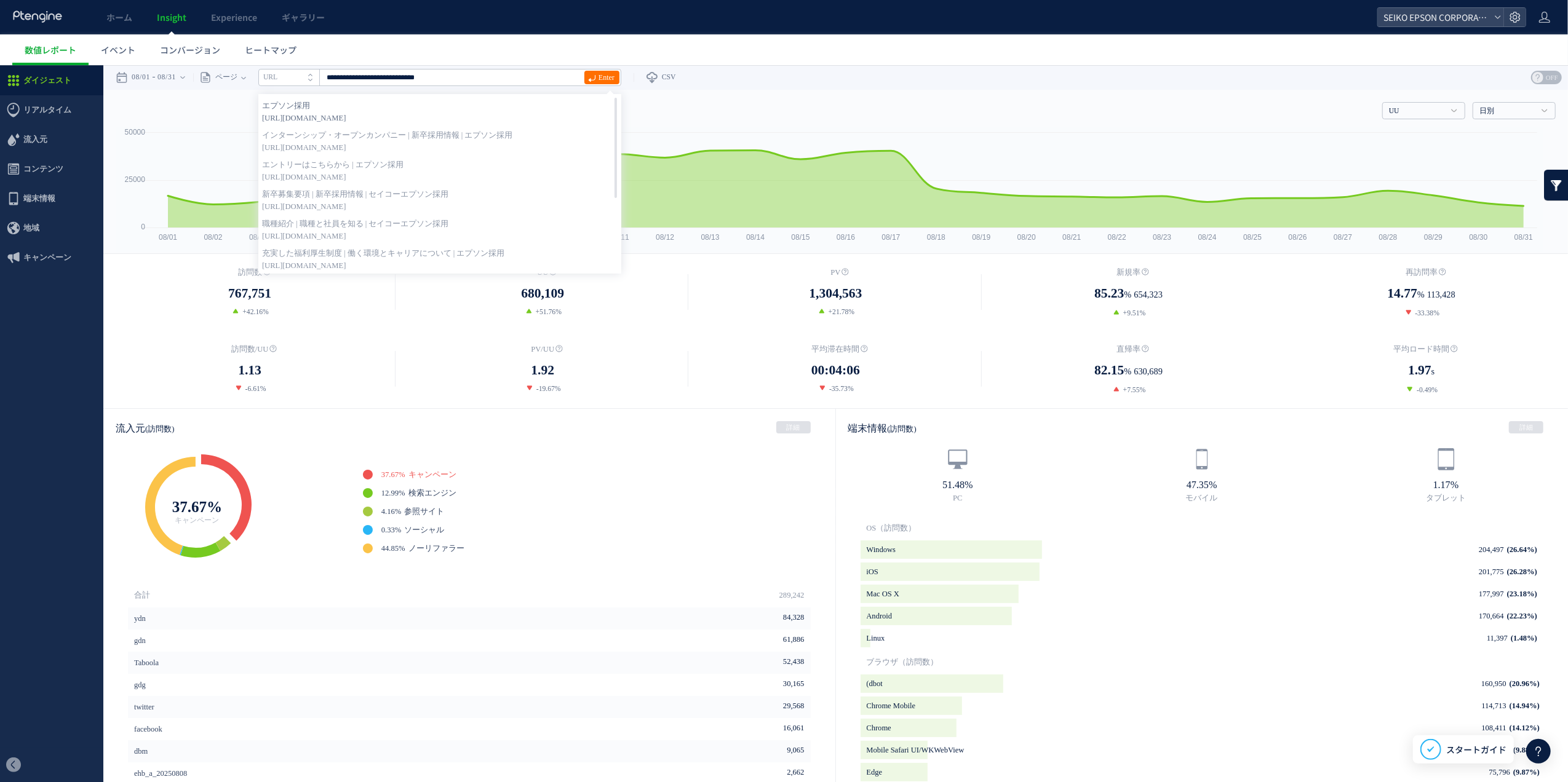
click at [554, 109] on strong "エプソン採用" at bounding box center [440, 105] width 356 height 12
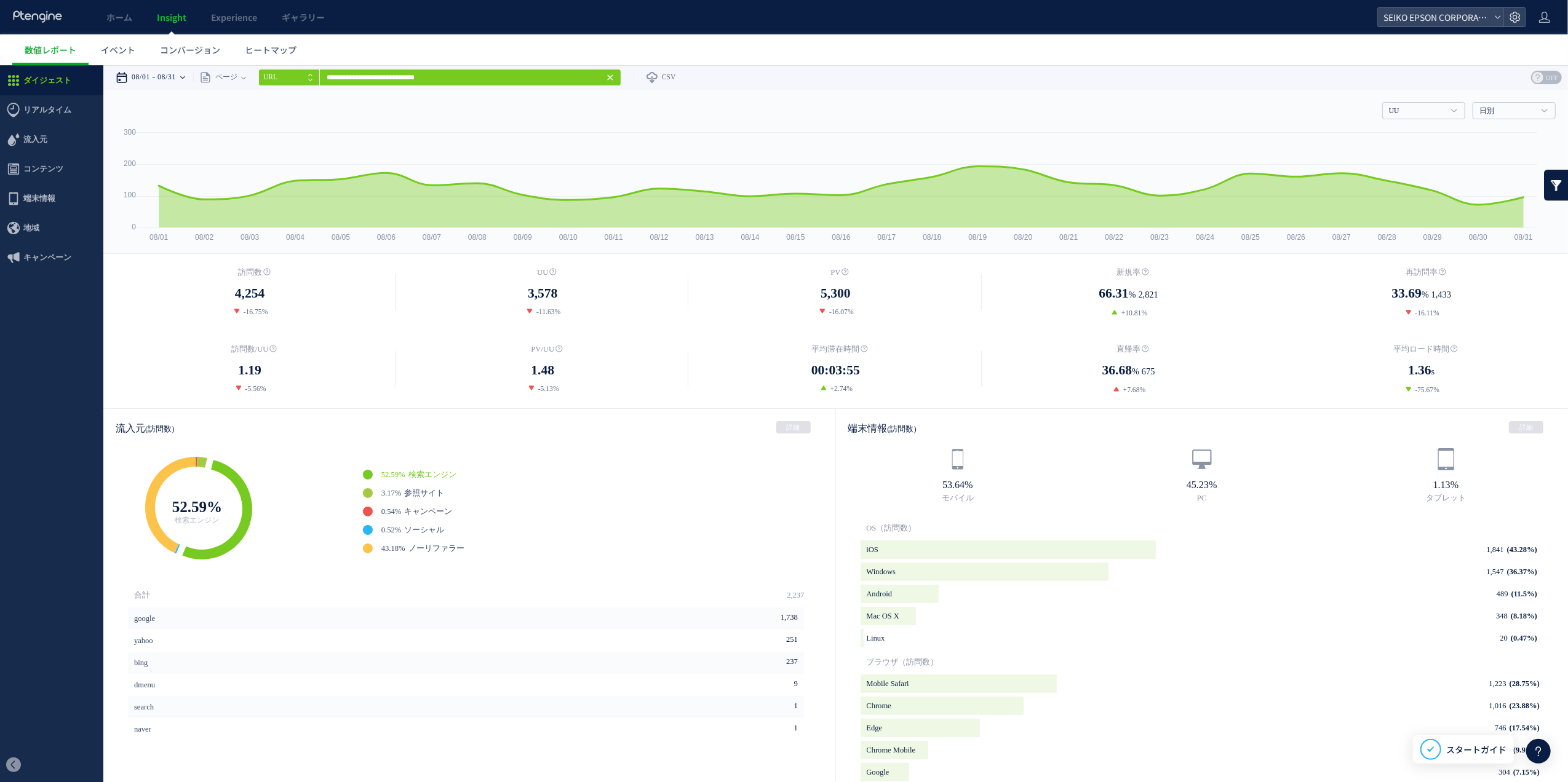
click at [176, 76] on time "08/31" at bounding box center [167, 77] width 18 height 25
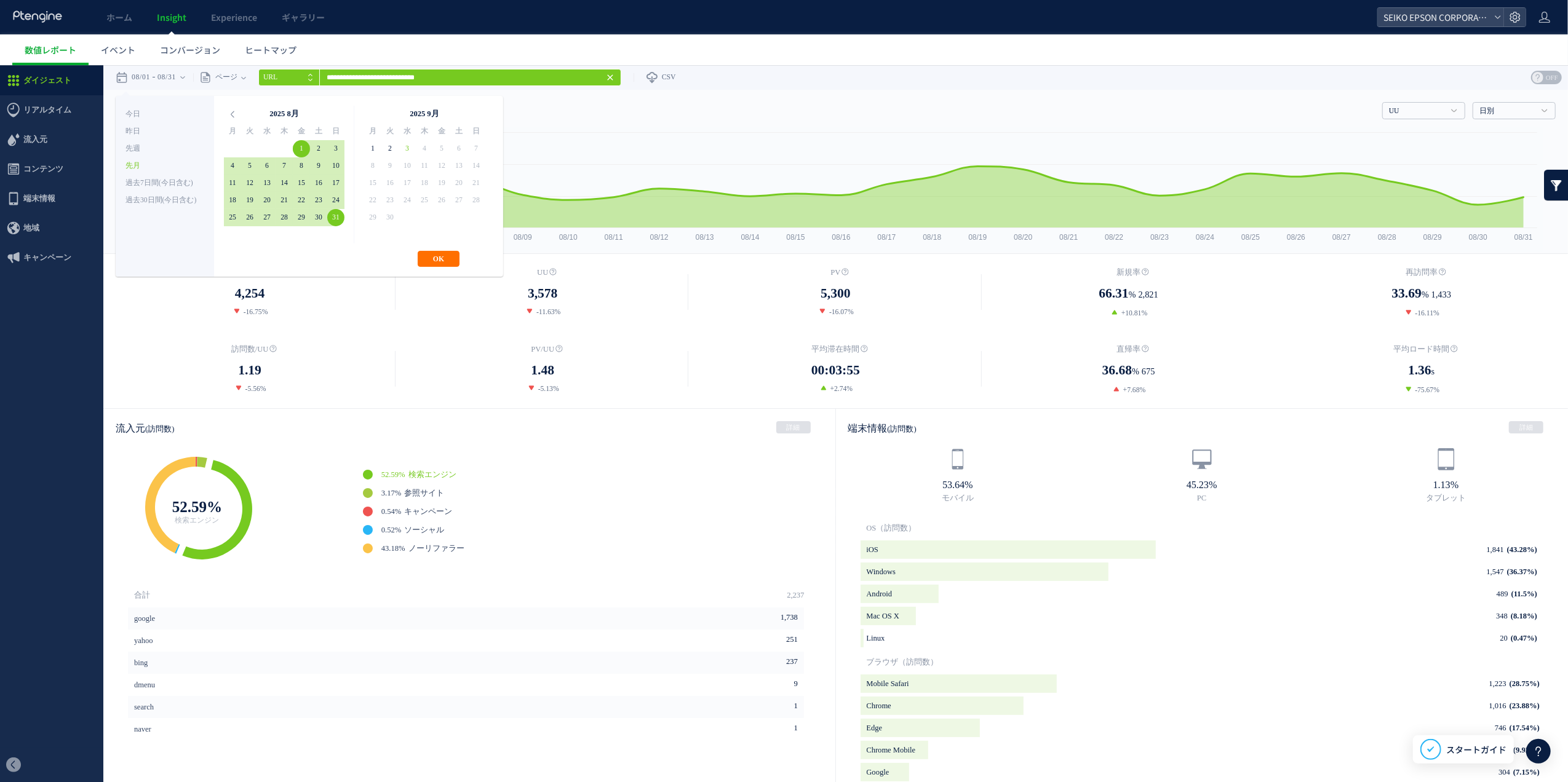
click at [828, 60] on ul "数値レポート イベント コンバージョン ヒートマップ" at bounding box center [790, 50] width 1556 height 31
click at [837, 45] on ul "数値レポート イベント コンバージョン ヒートマップ" at bounding box center [790, 50] width 1556 height 31
click at [429, 253] on button "OK" at bounding box center [438, 258] width 42 height 16
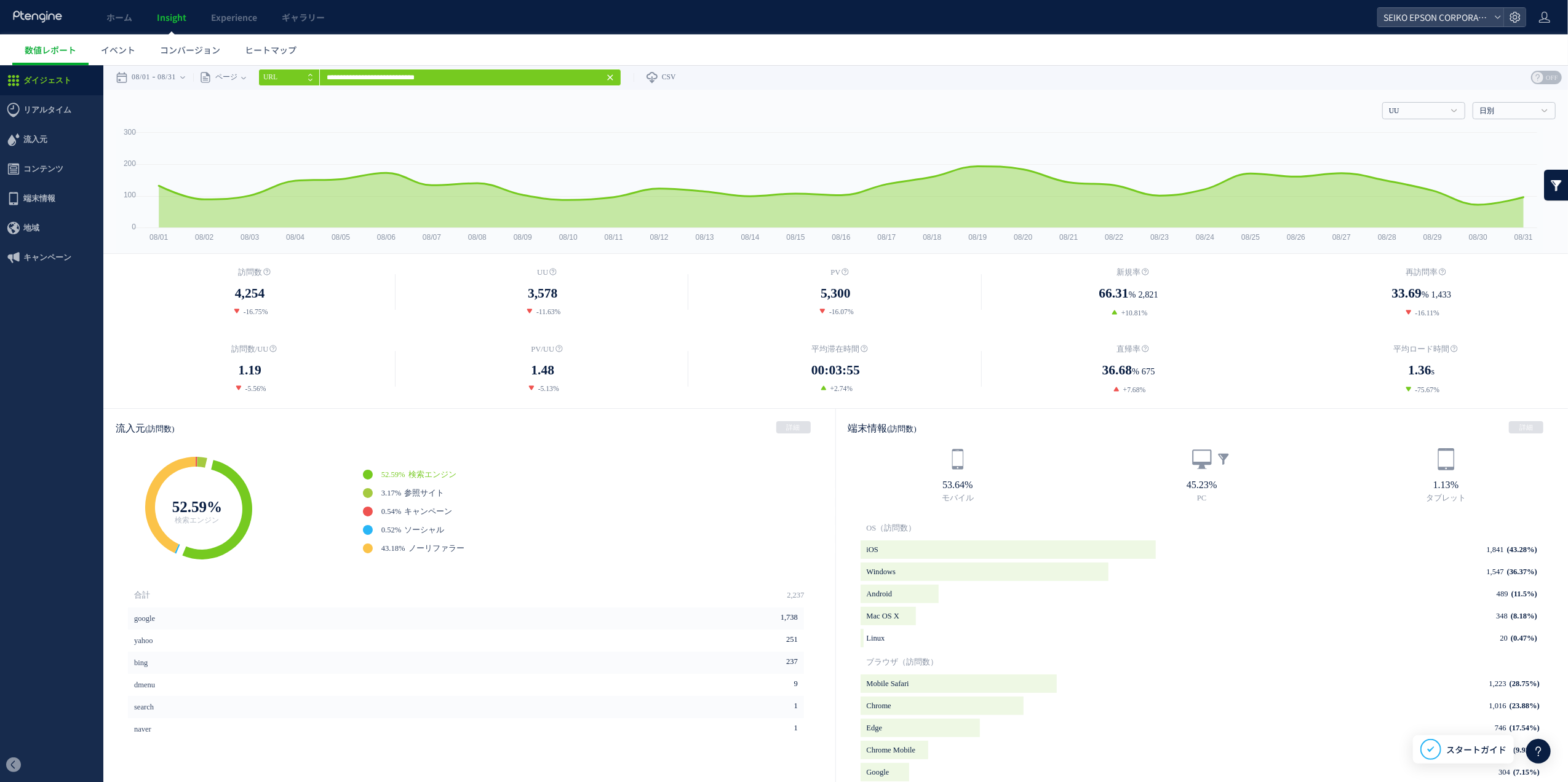
click at [1197, 470] on icon at bounding box center [1202, 459] width 23 height 23
click at [1218, 460] on link at bounding box center [1224, 459] width 12 height 12
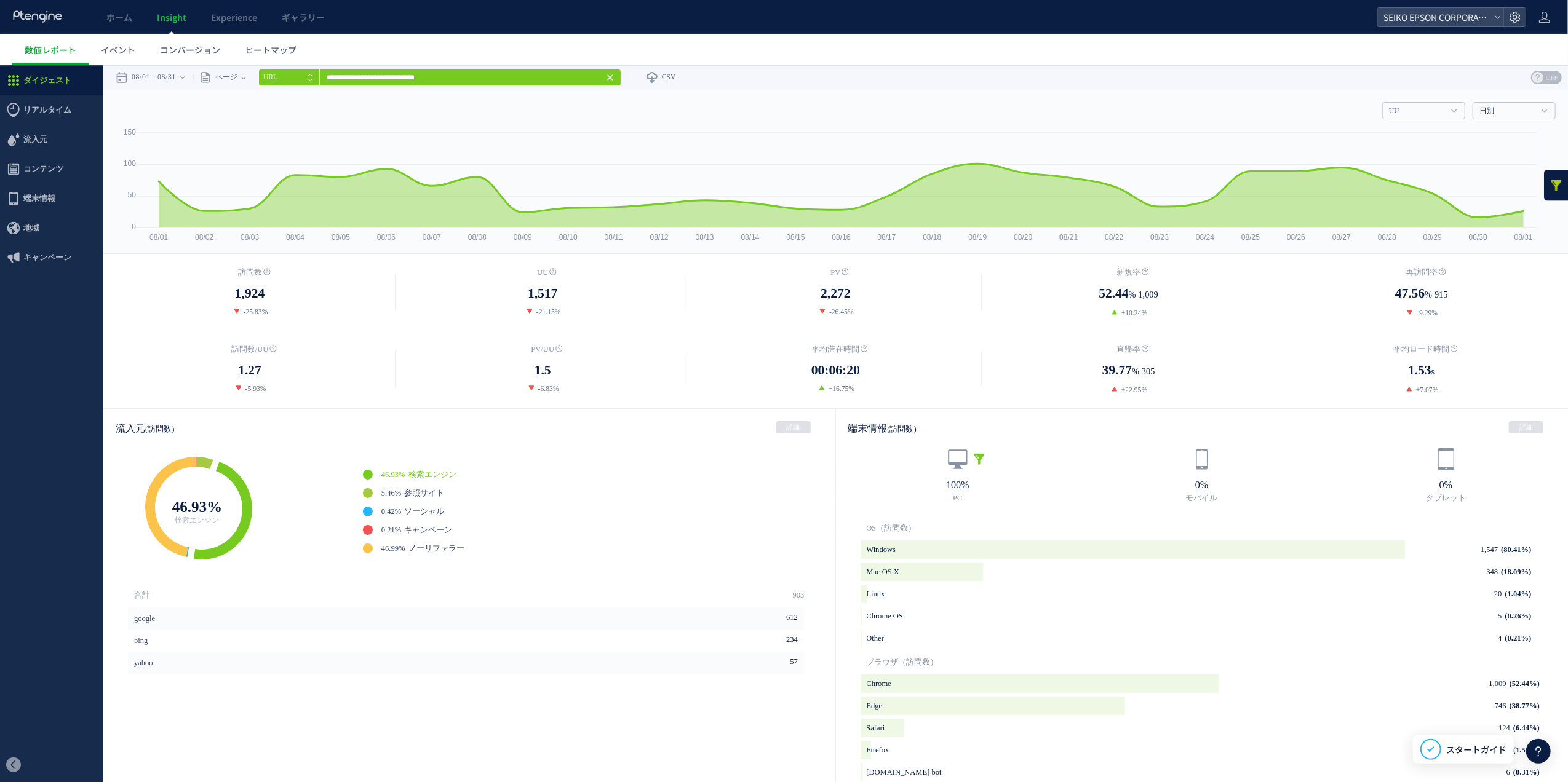
click at [973, 456] on link at bounding box center [980, 459] width 12 height 12
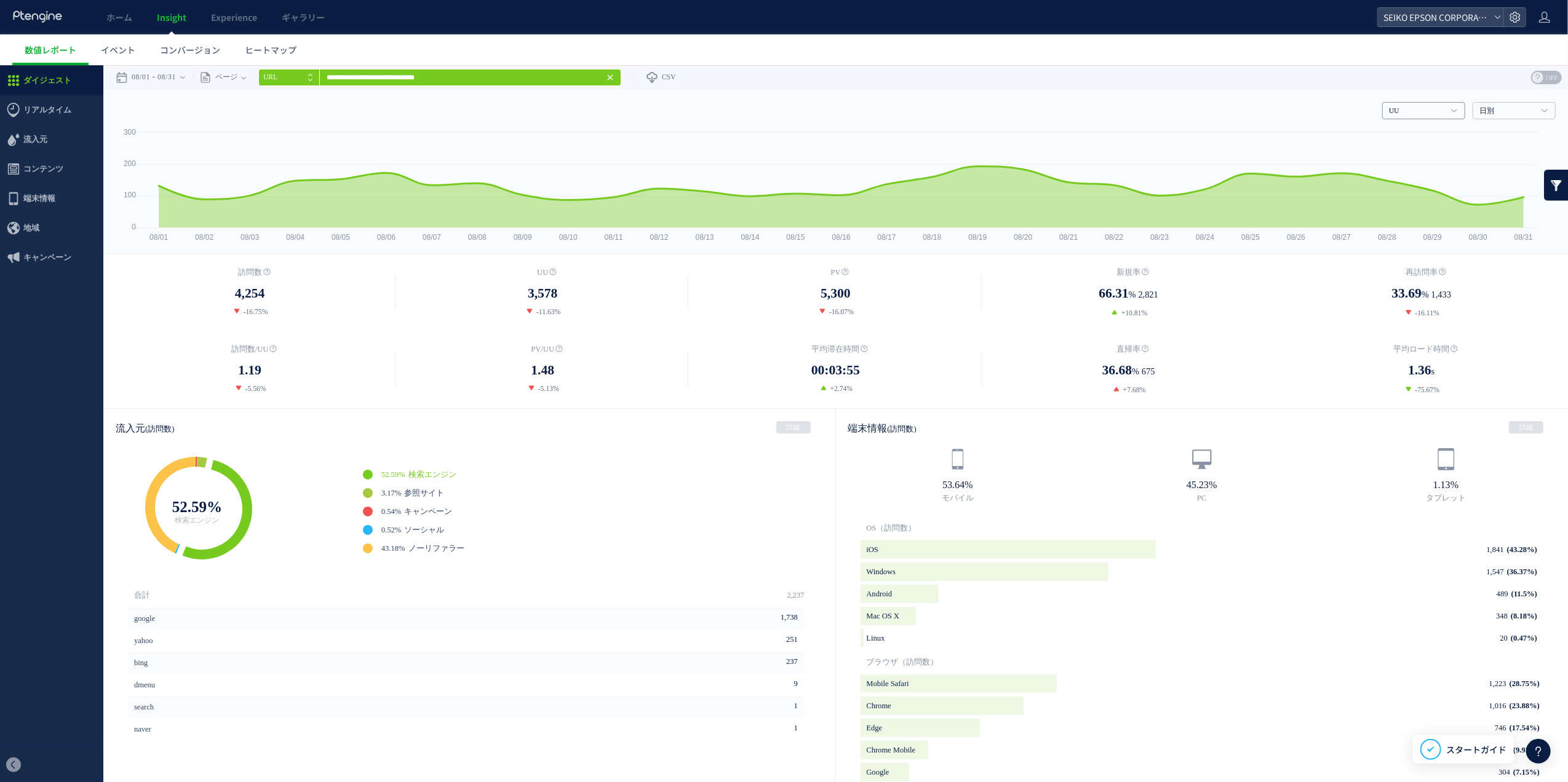
click at [1391, 114] on link "UU" at bounding box center [1417, 111] width 56 height 11
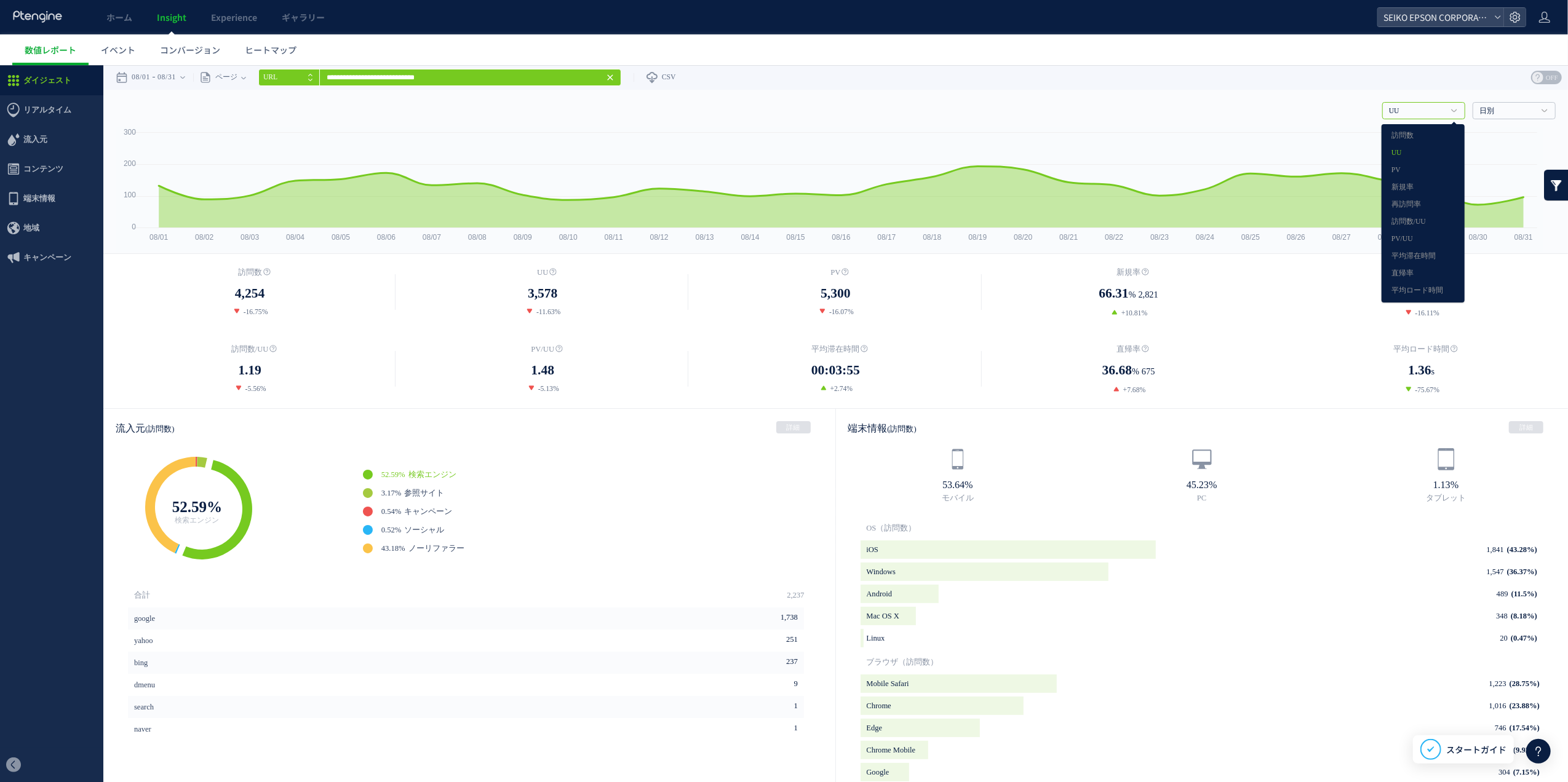
click at [1391, 114] on link "UU" at bounding box center [1417, 111] width 56 height 11
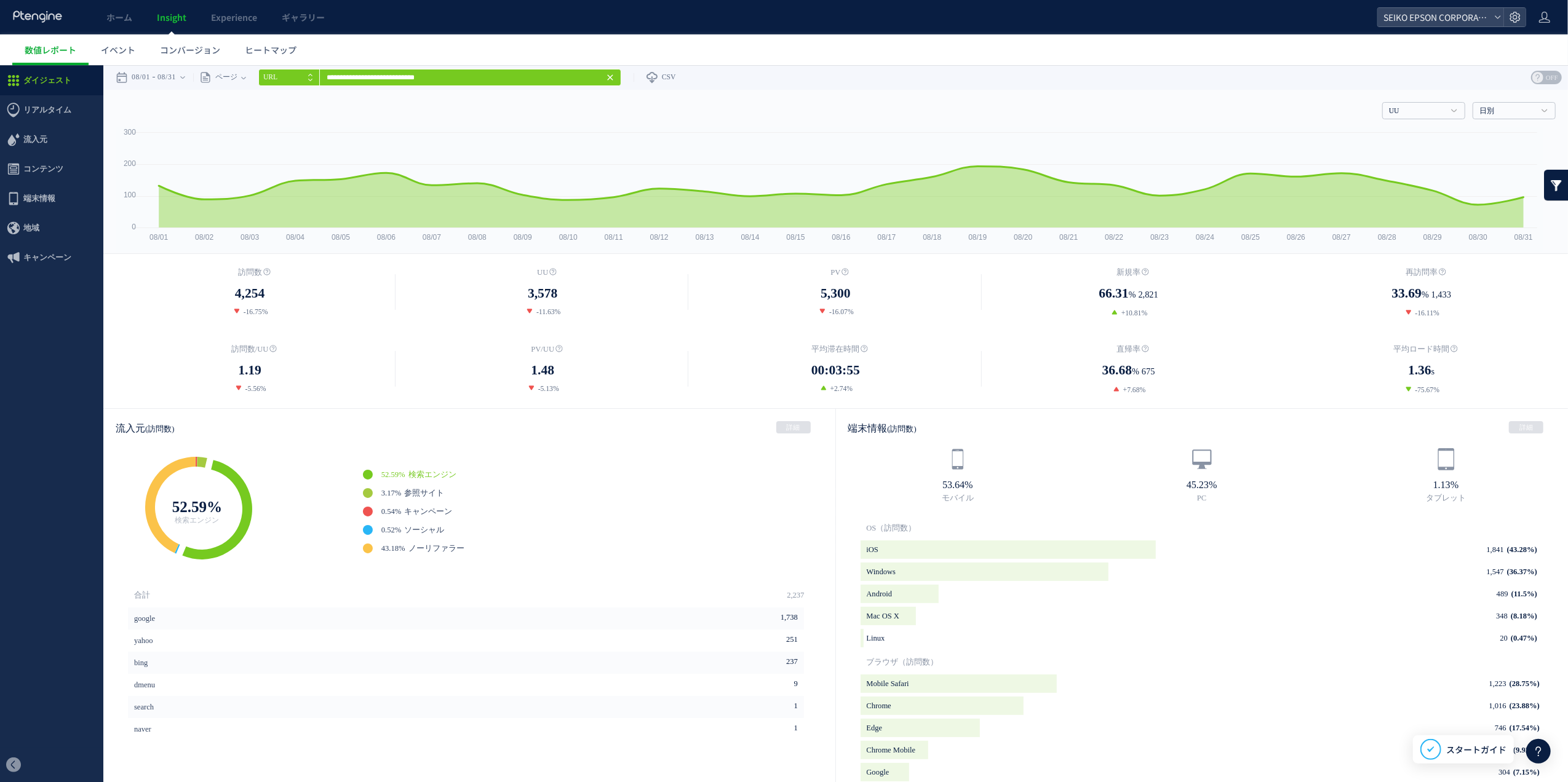
click at [1544, 187] on link at bounding box center [1556, 185] width 25 height 31
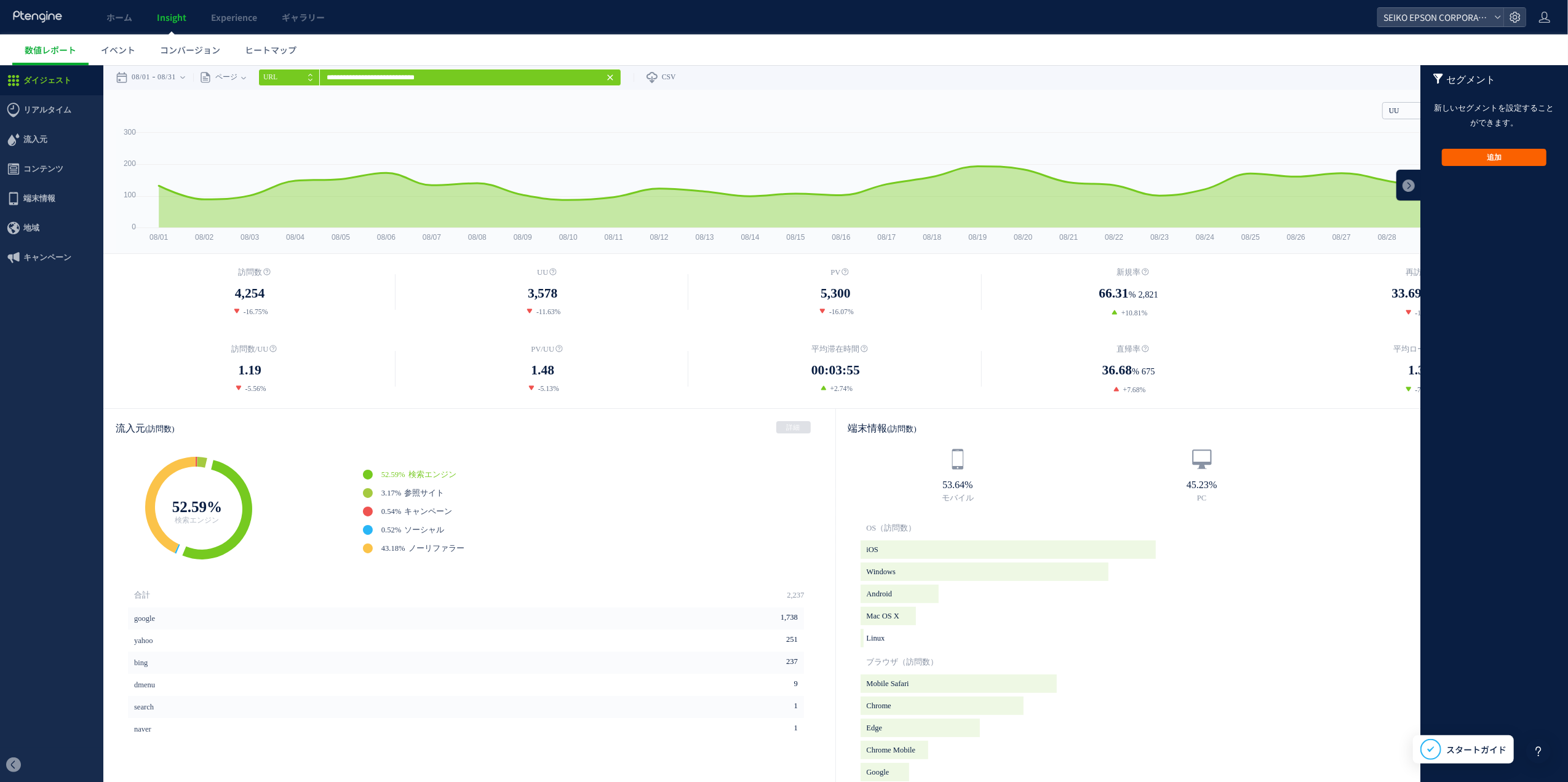
click at [1497, 151] on button "追加" at bounding box center [1495, 157] width 105 height 17
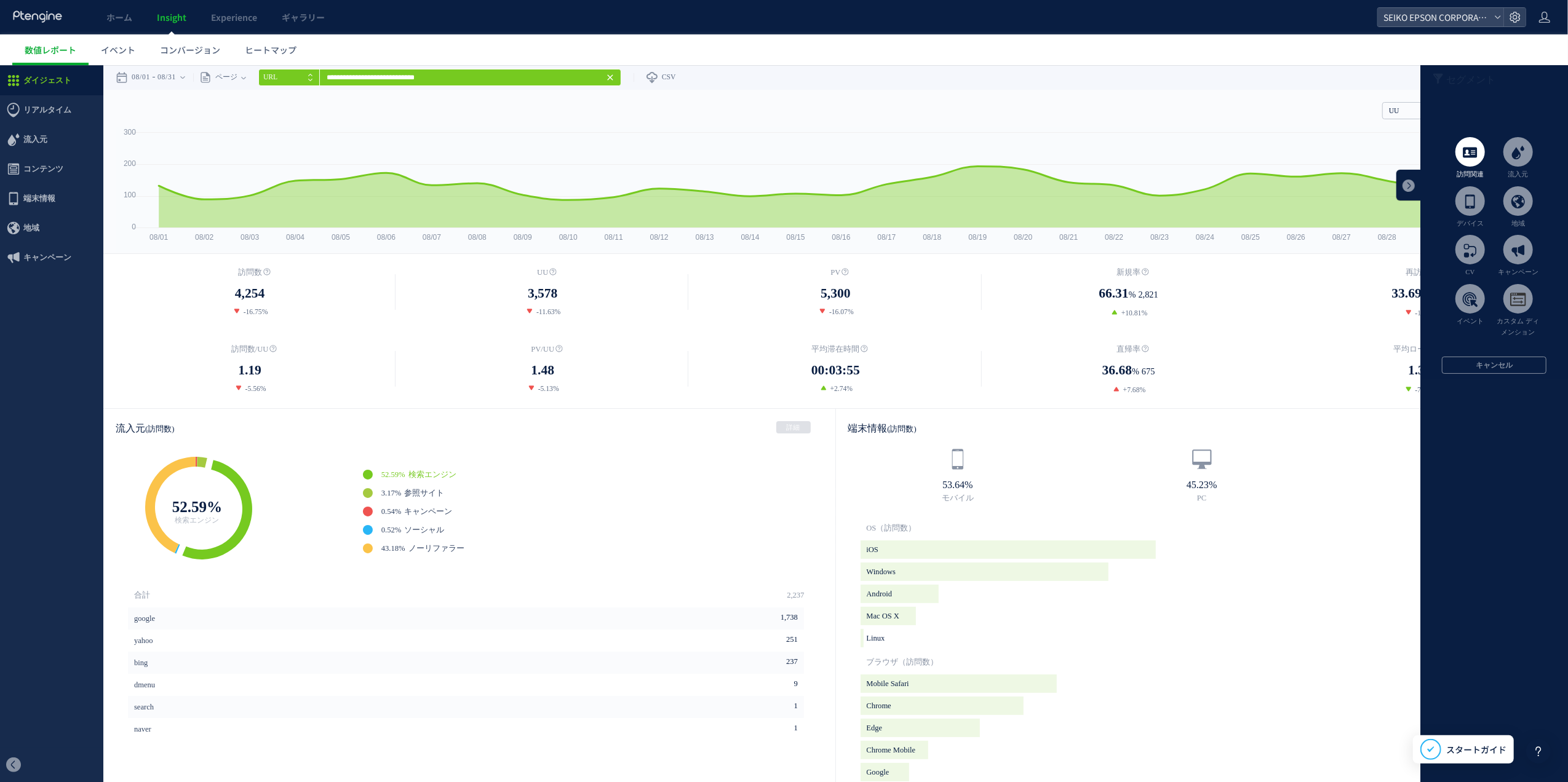
click at [1472, 161] on span at bounding box center [1470, 151] width 29 height 29
click at [1449, 206] on button "戻る" at bounding box center [1495, 212] width 105 height 17
click at [1470, 219] on em "デバイス" at bounding box center [1470, 222] width 27 height 8
click at [1475, 288] on button "戻る" at bounding box center [1495, 286] width 105 height 17
click at [1399, 185] on link at bounding box center [1409, 185] width 25 height 31
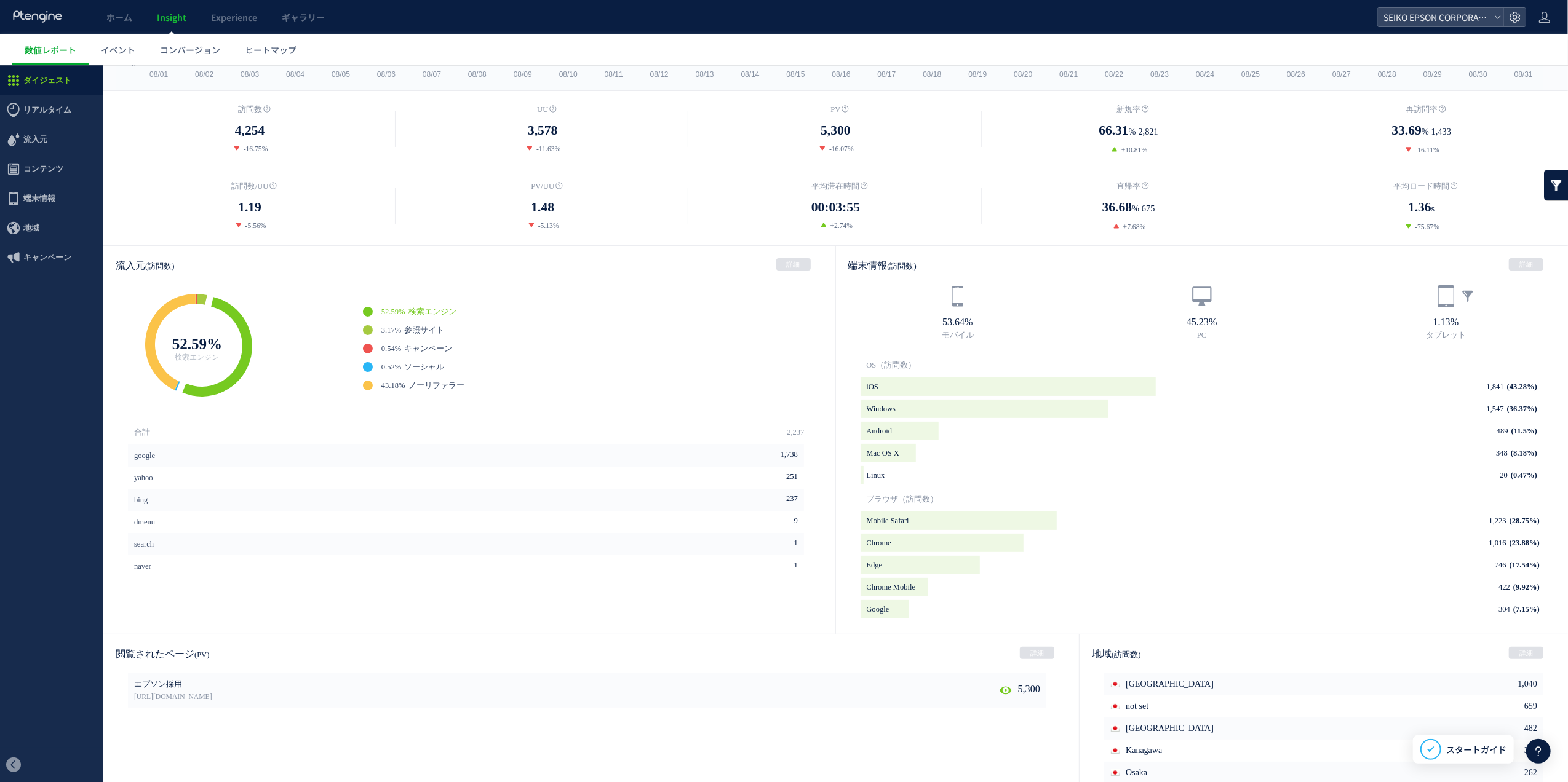
scroll to position [150, 0]
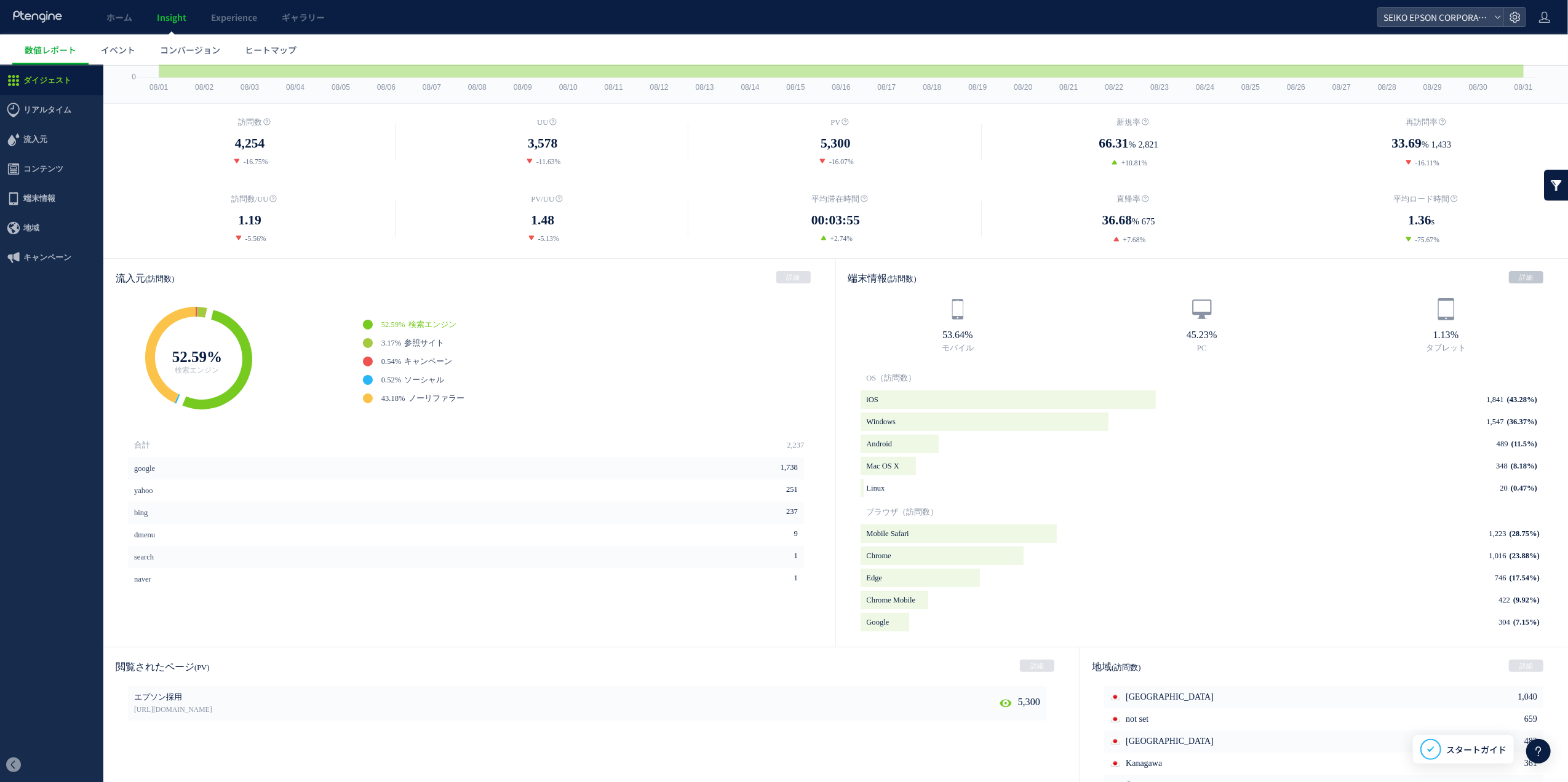
click at [1509, 280] on link "詳細" at bounding box center [1526, 277] width 35 height 12
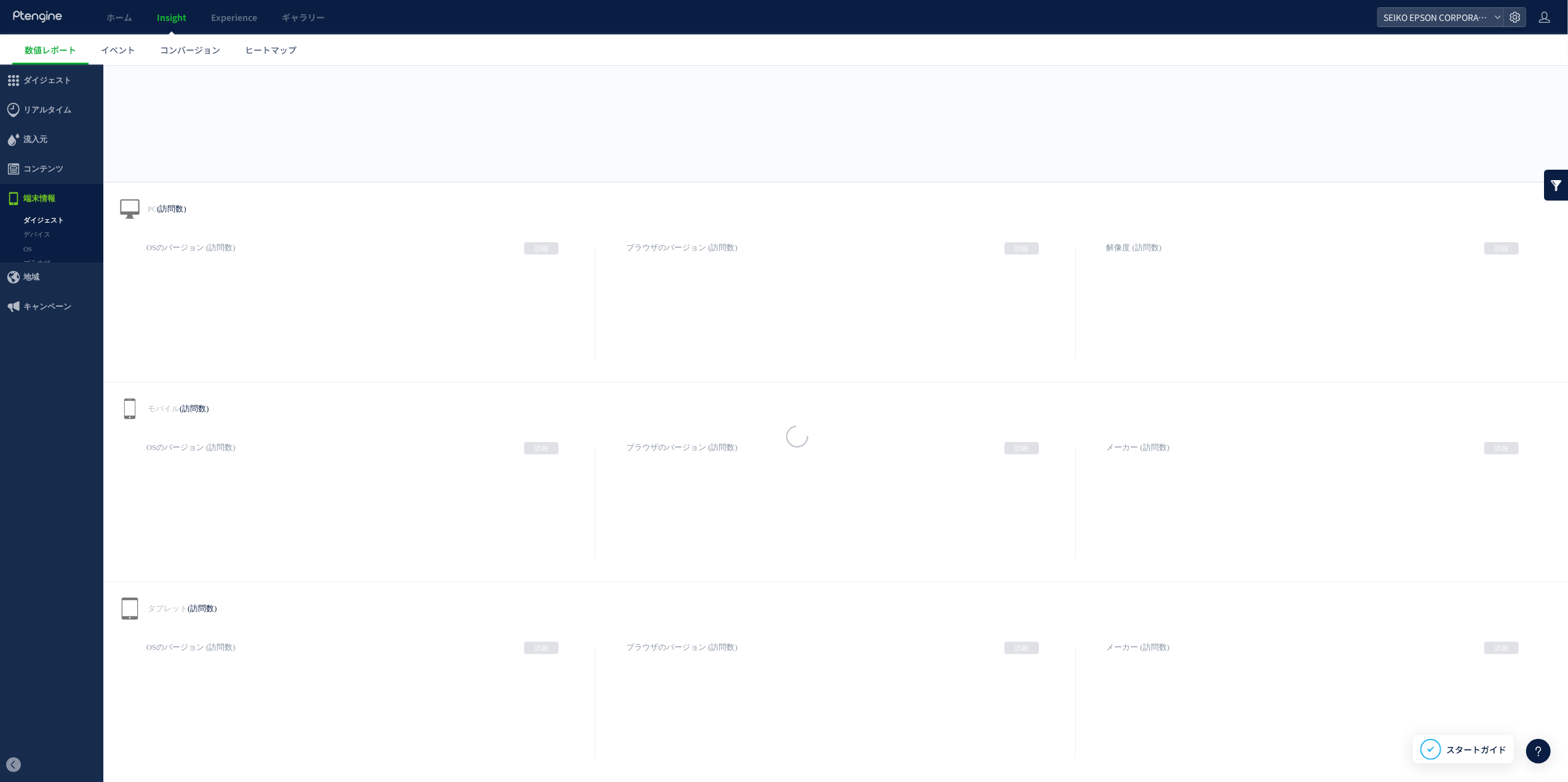
scroll to position [72, 0]
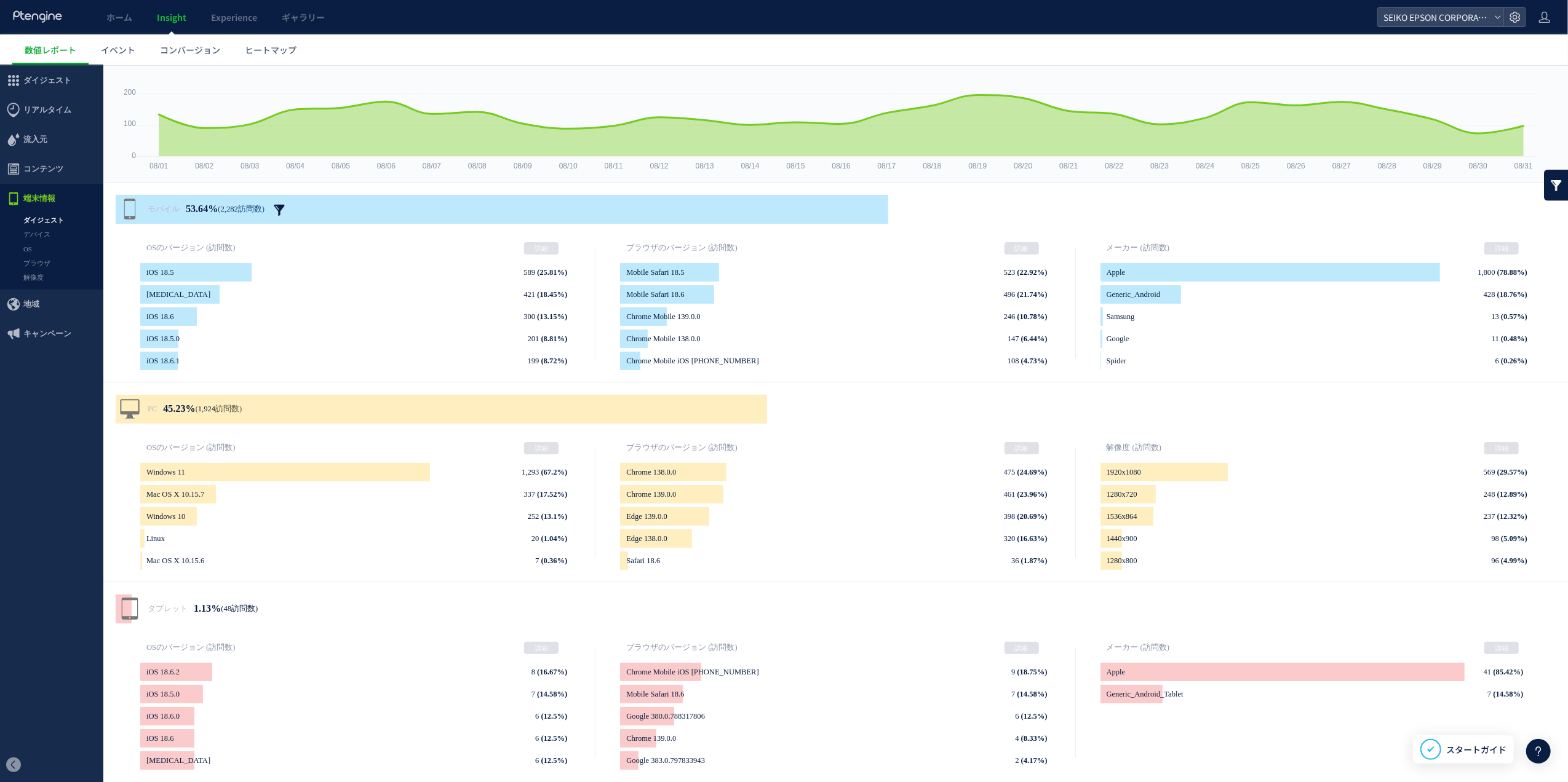
click at [284, 206] on use at bounding box center [280, 209] width 11 height 11
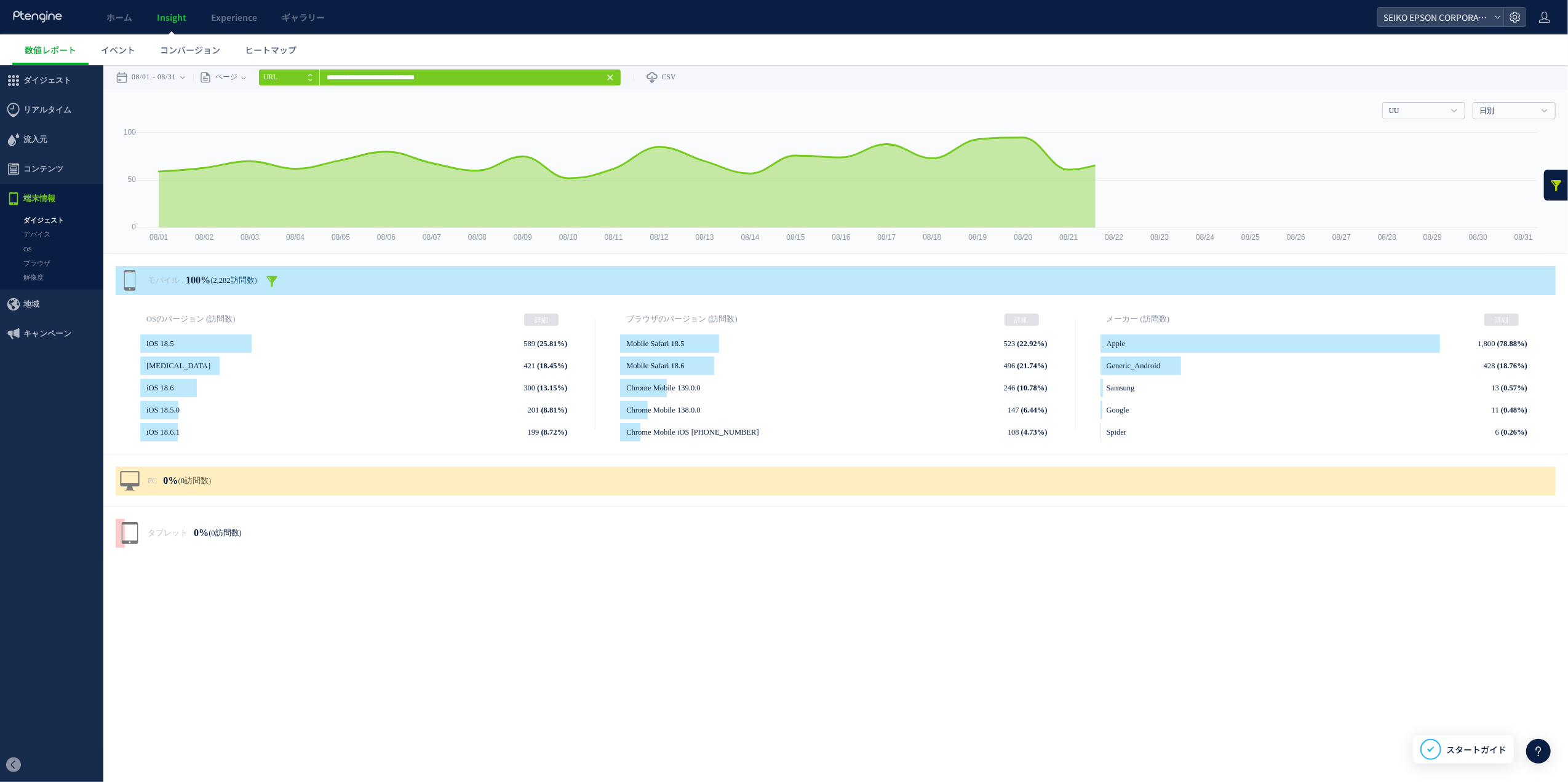
scroll to position [0, 0]
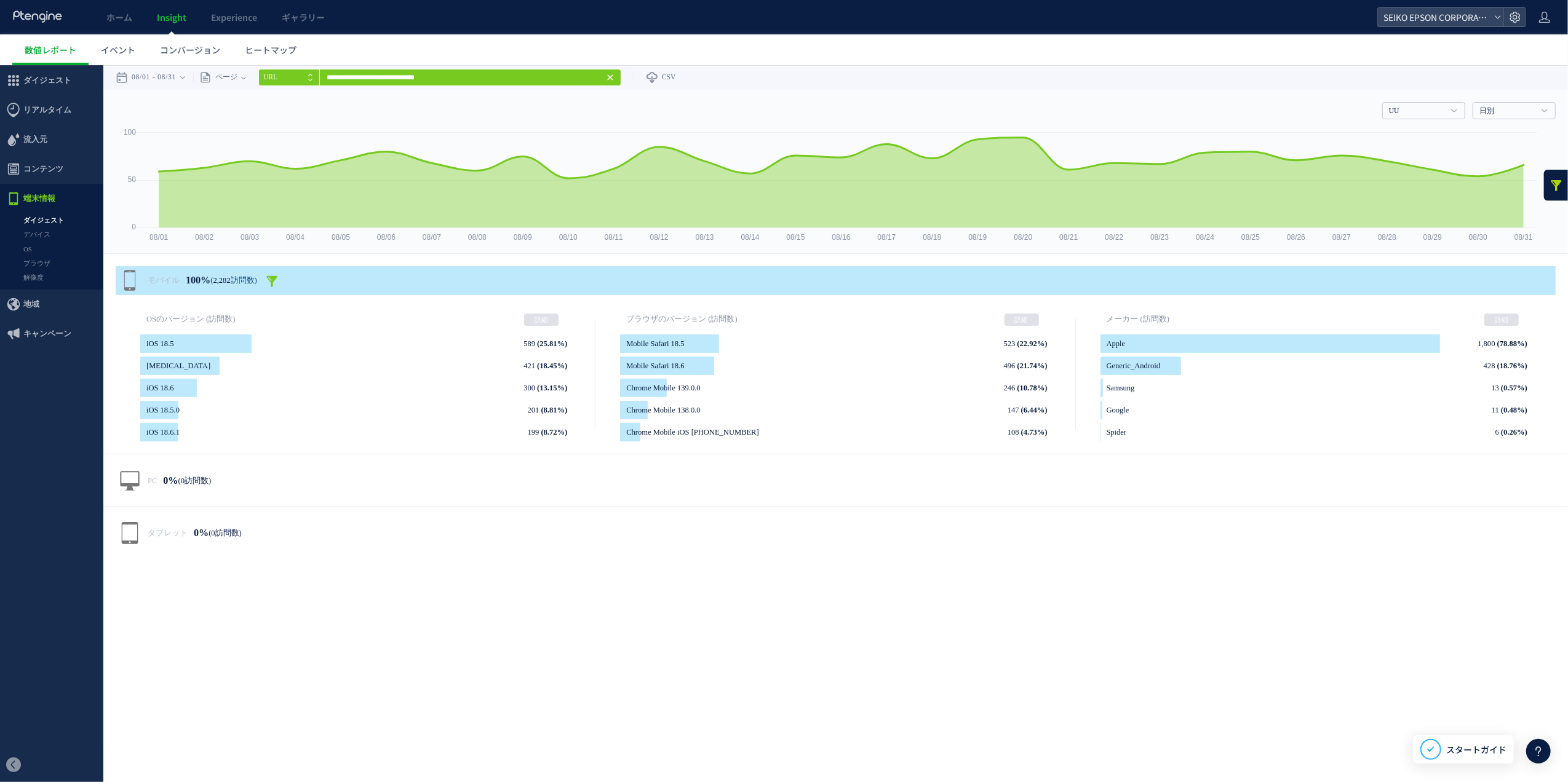
click at [278, 280] on icon at bounding box center [272, 281] width 12 height 12
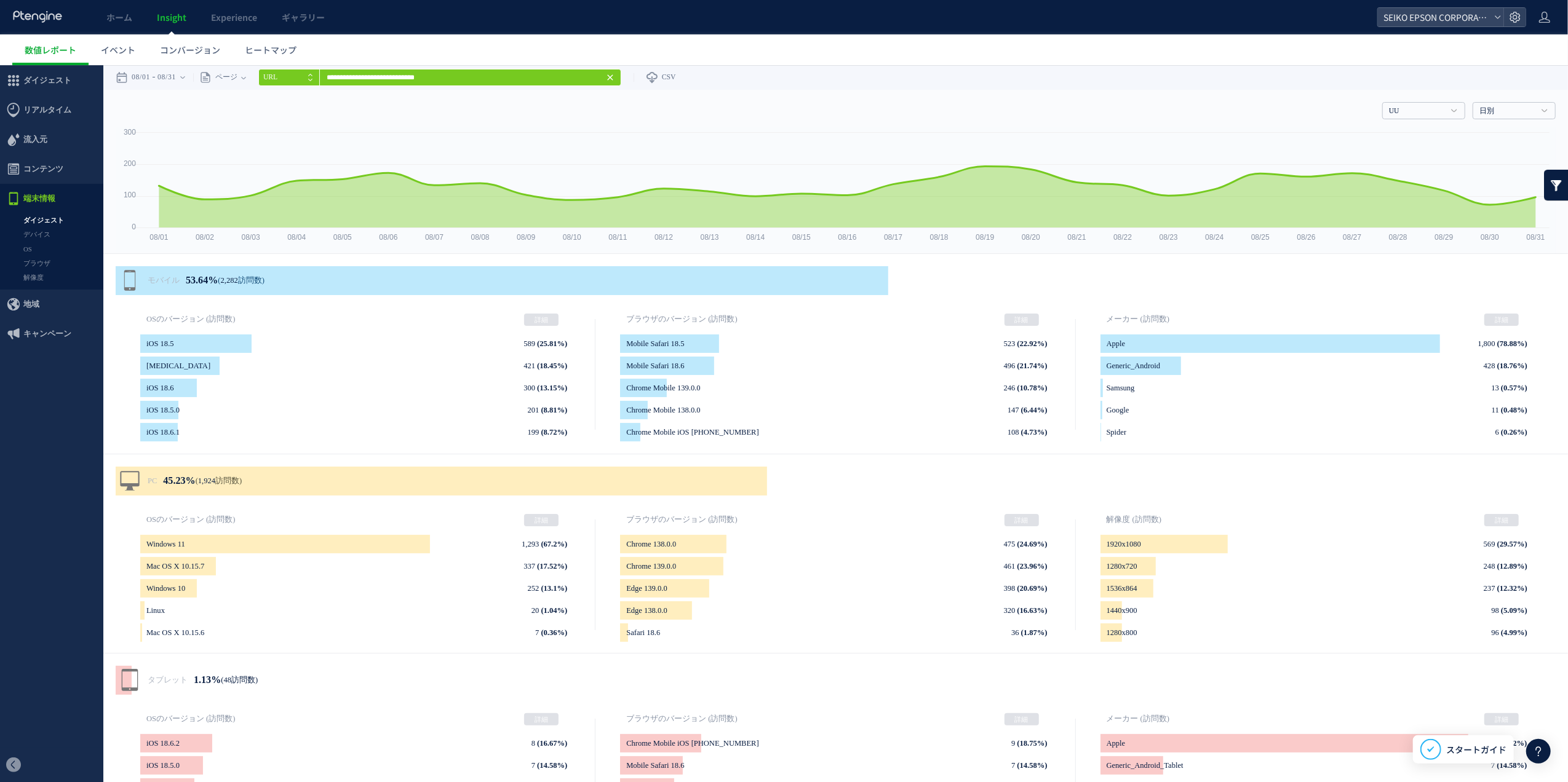
scroll to position [72, 0]
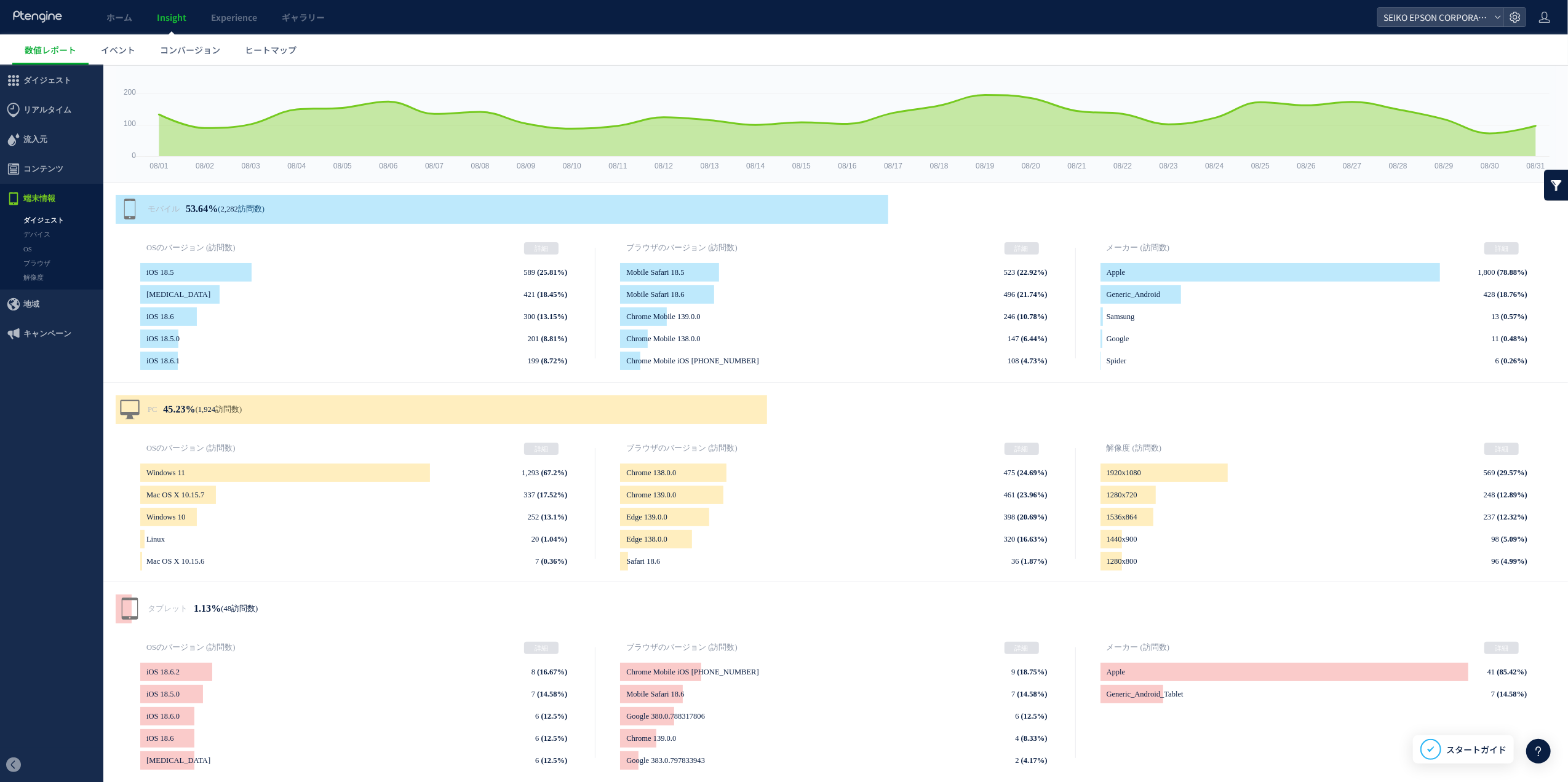
click at [55, 203] on span "端末情報" at bounding box center [52, 198] width 103 height 29
click at [62, 76] on span "ダイジェスト" at bounding box center [47, 80] width 48 height 29
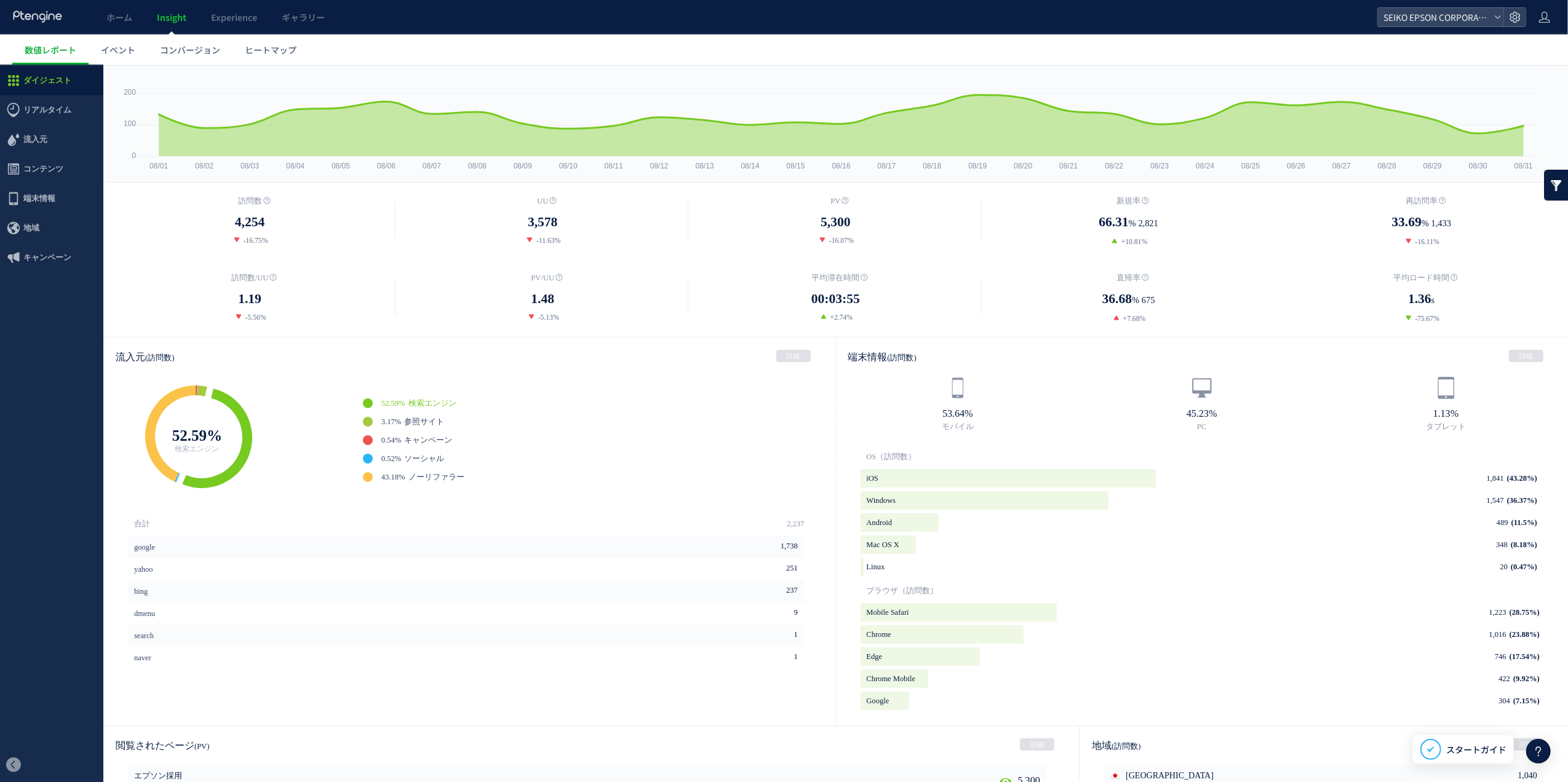
click at [545, 194] on div "訪問数 4,254 -16.75% UU" at bounding box center [836, 259] width 1465 height 155
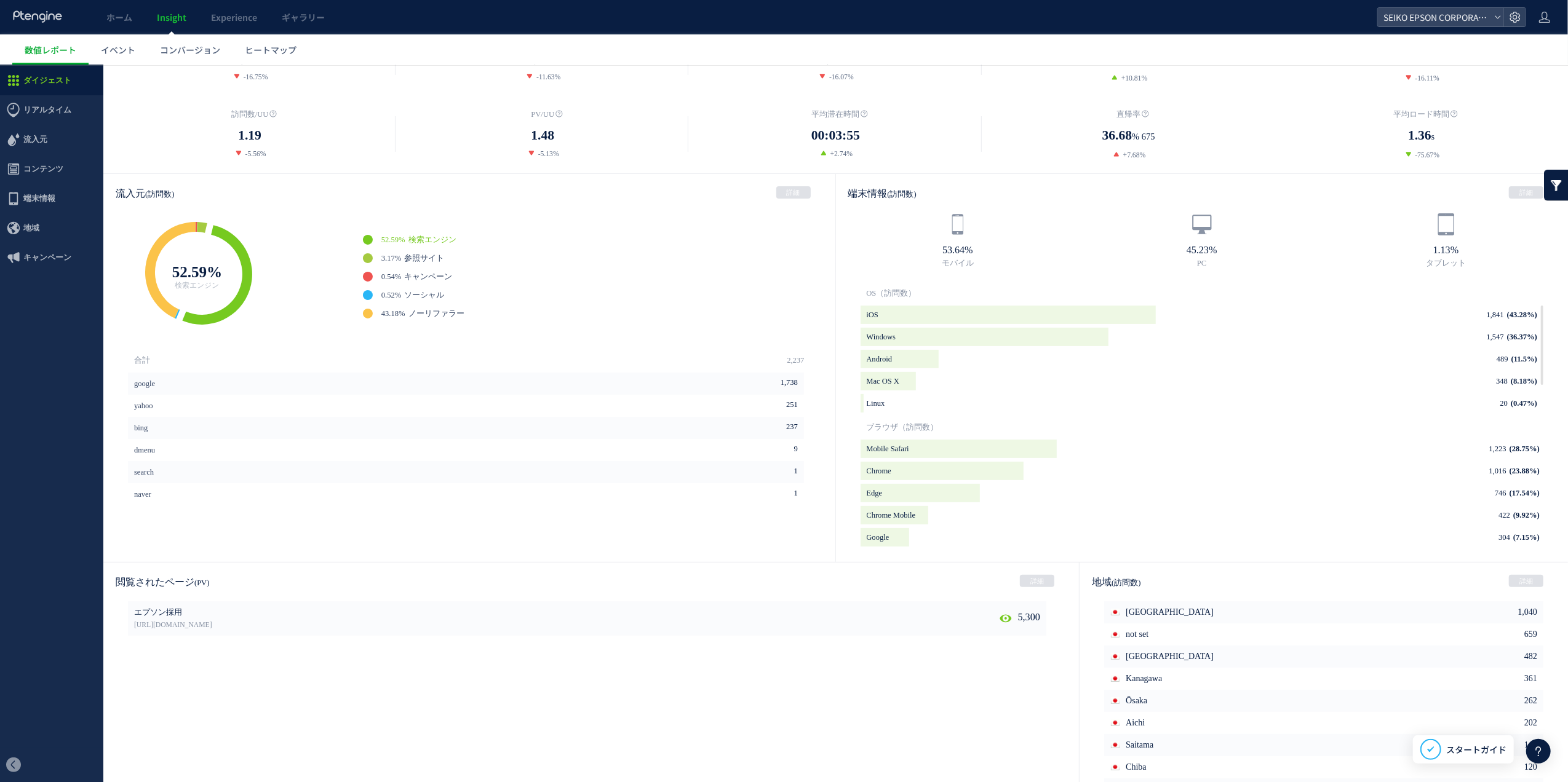
scroll to position [72, 0]
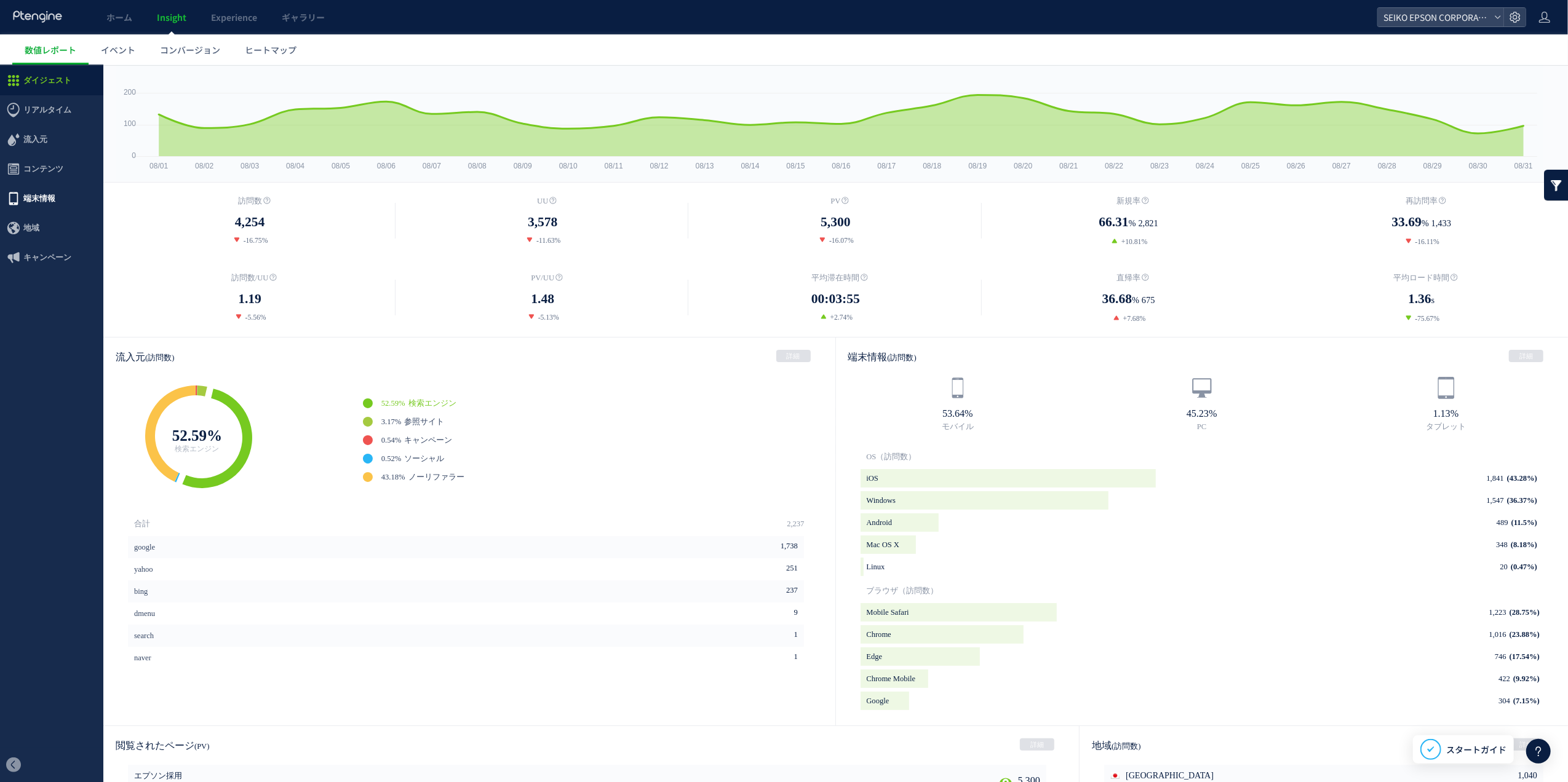
click at [85, 207] on span "端末情報" at bounding box center [52, 198] width 103 height 29
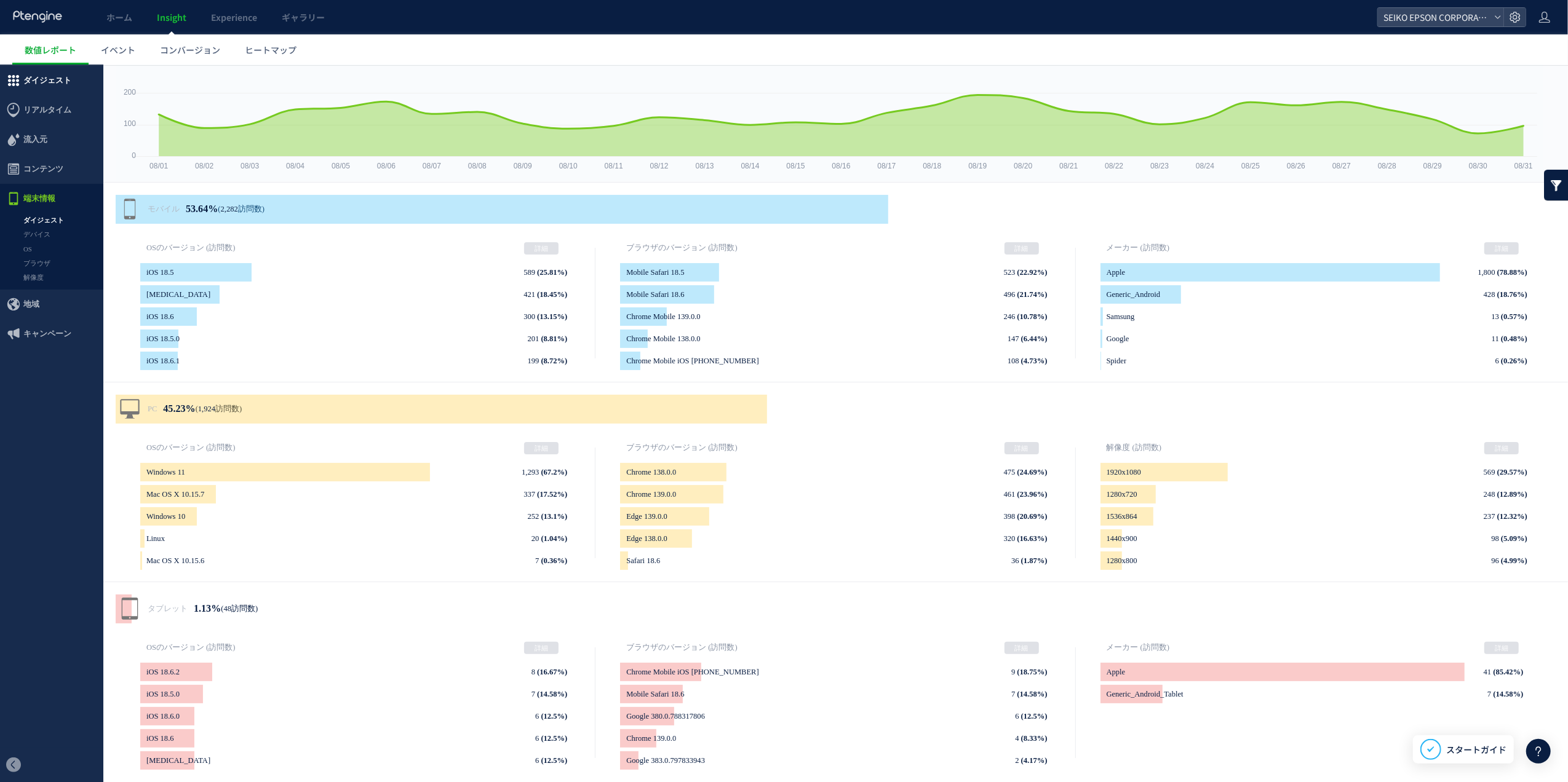
click at [66, 81] on span "ダイジェスト" at bounding box center [47, 80] width 48 height 29
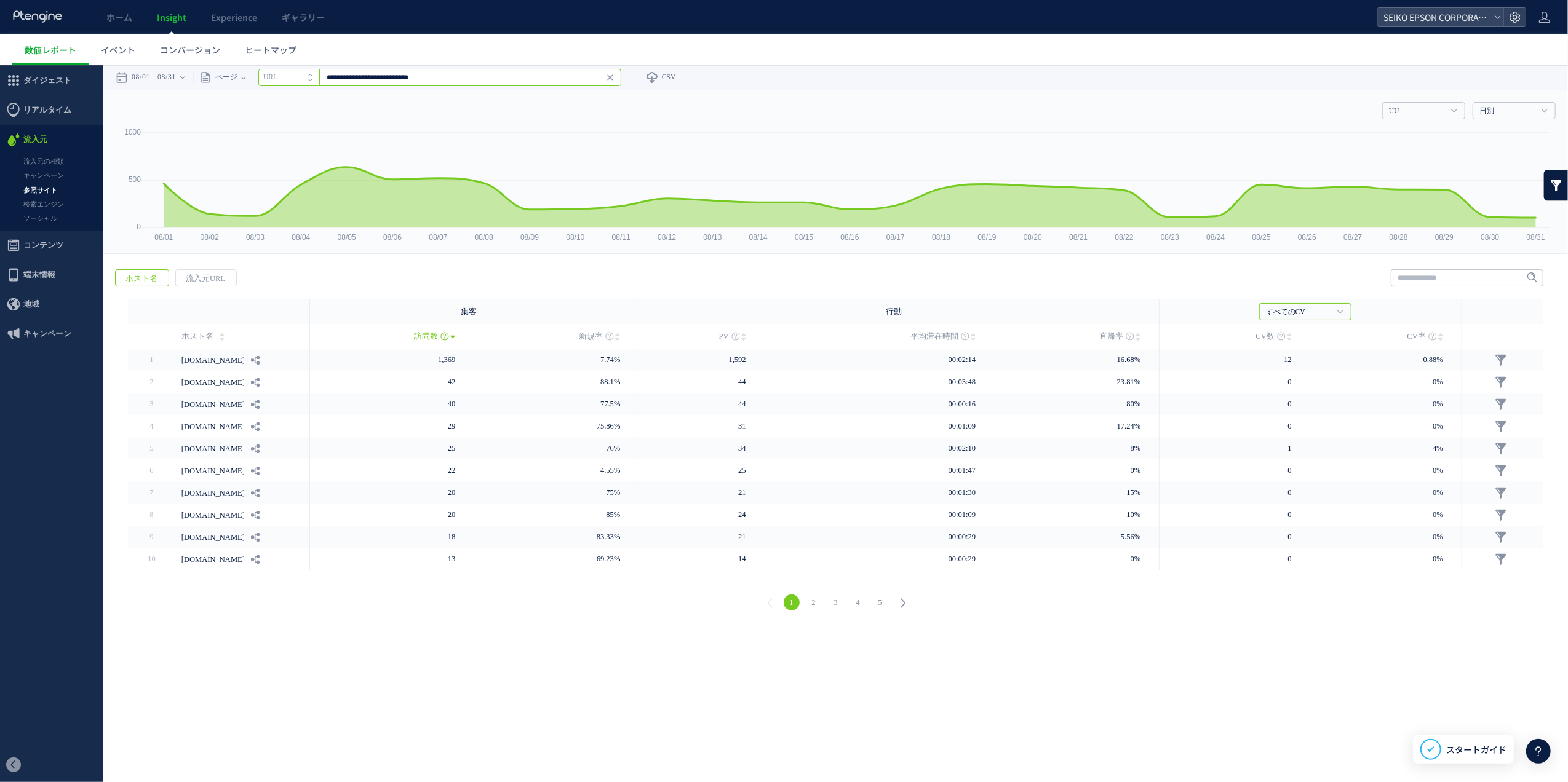
click at [463, 77] on input "**********" at bounding box center [440, 77] width 363 height 17
click at [620, 79] on link "Enter" at bounding box center [602, 77] width 35 height 14
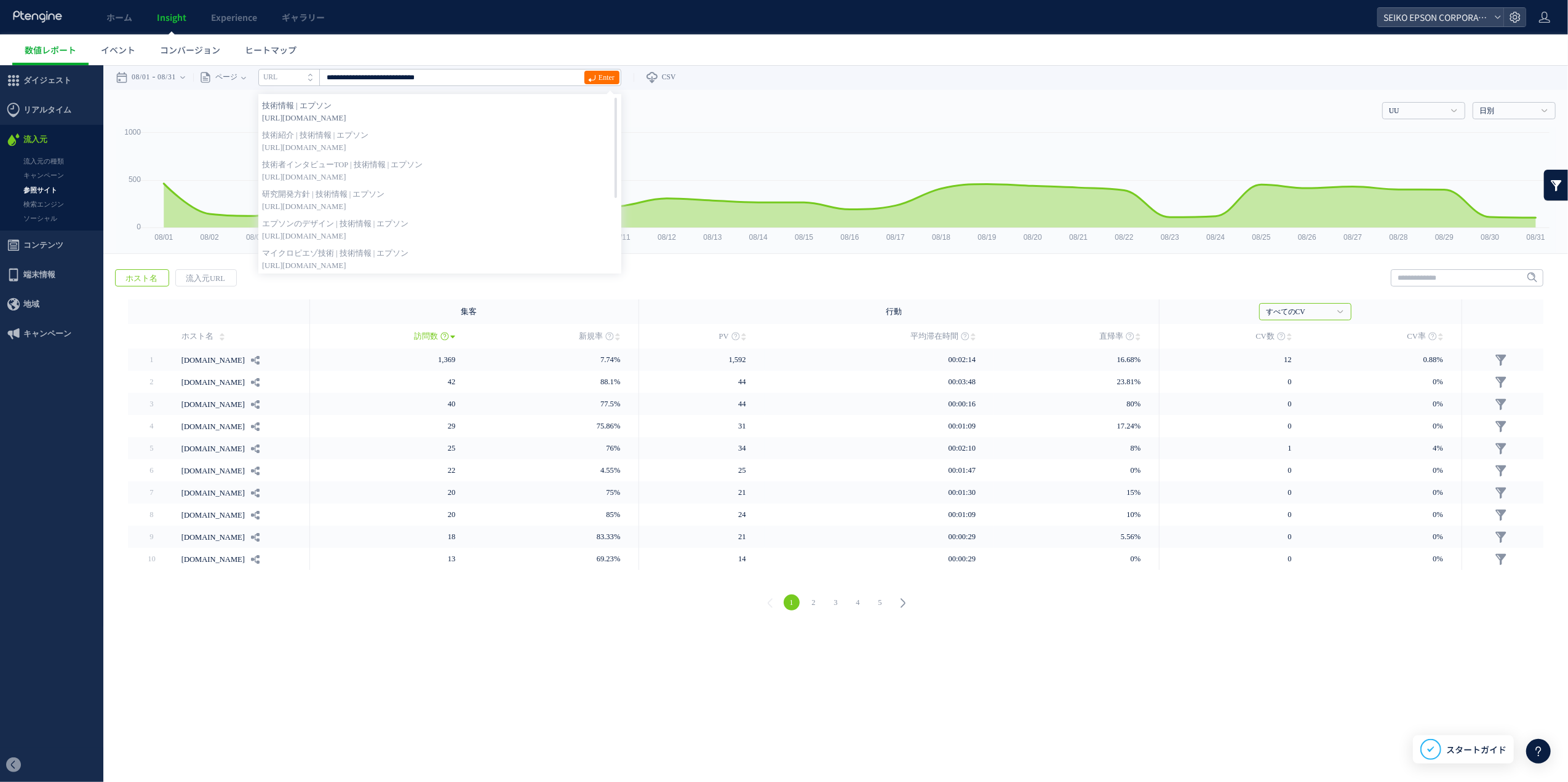
click at [379, 122] on span "[URL][DOMAIN_NAME]" at bounding box center [440, 118] width 356 height 12
type input "**********"
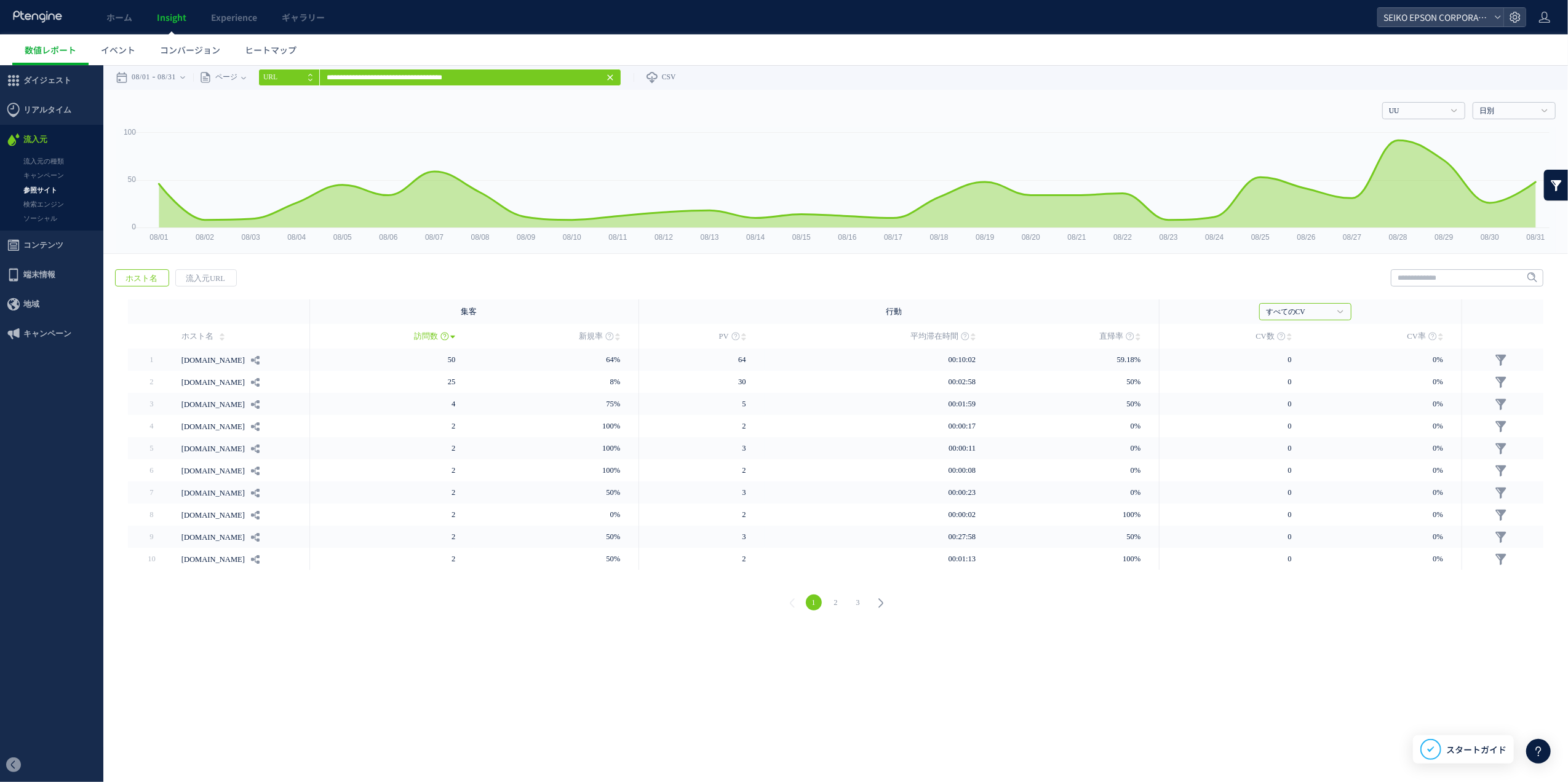
click at [203, 333] on span "ホスト名" at bounding box center [198, 336] width 32 height 25
click at [224, 272] on span "流入元URL" at bounding box center [205, 278] width 59 height 17
click at [835, 606] on link "2" at bounding box center [836, 609] width 16 height 16
click at [858, 608] on link "3" at bounding box center [858, 609] width 16 height 16
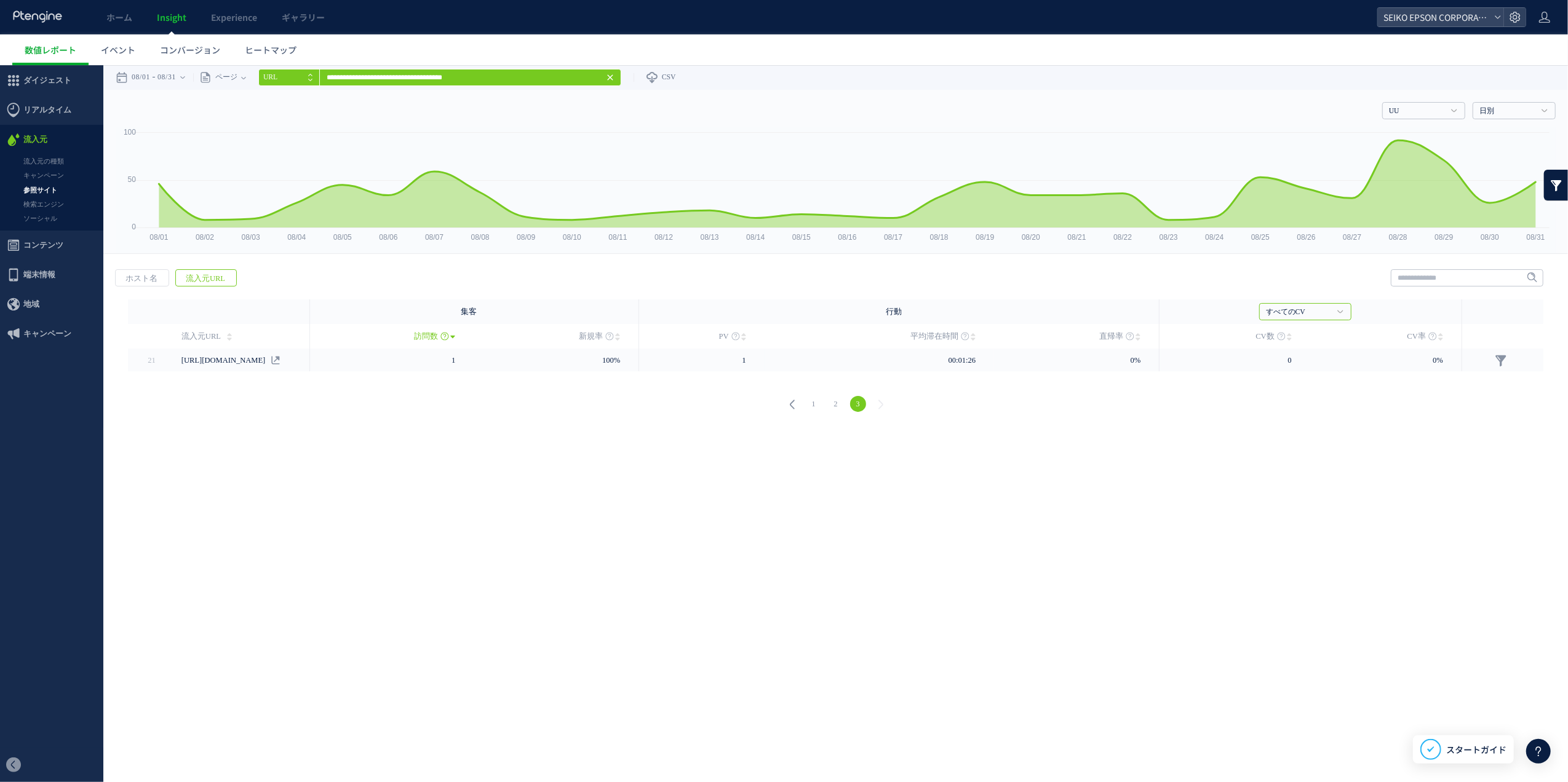
click at [837, 414] on div "1 2 3" at bounding box center [836, 406] width 1440 height 45
drag, startPoint x: 837, startPoint y: 414, endPoint x: 838, endPoint y: 403, distance: 11.0
click at [838, 403] on link "2" at bounding box center [836, 403] width 16 height 16
